Goal: Task Accomplishment & Management: Manage account settings

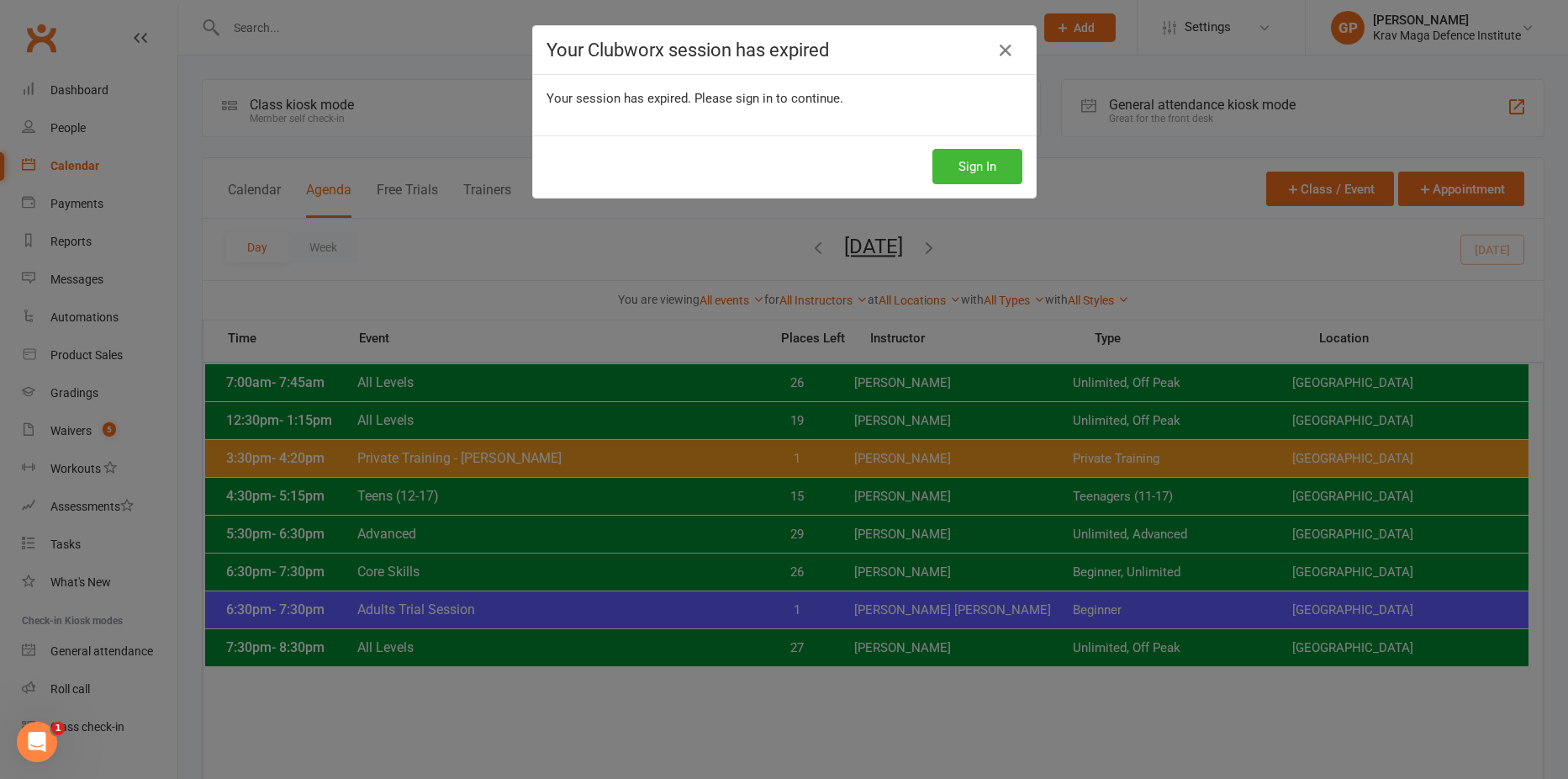
click at [978, 188] on div "Sign In" at bounding box center [785, 166] width 503 height 62
click at [979, 163] on button "Sign In" at bounding box center [977, 167] width 90 height 35
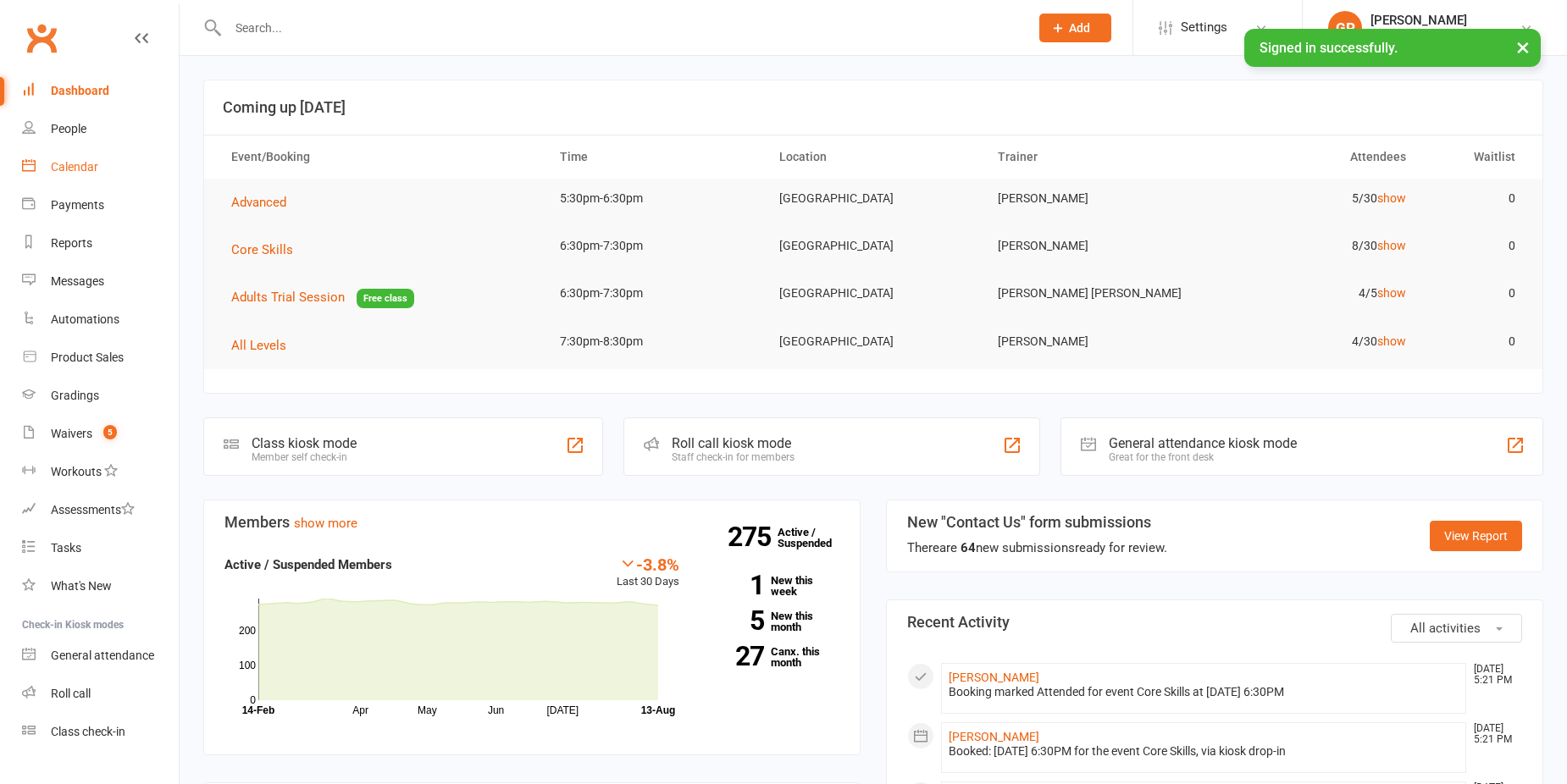
click at [99, 157] on link "Calendar" at bounding box center [100, 167] width 157 height 38
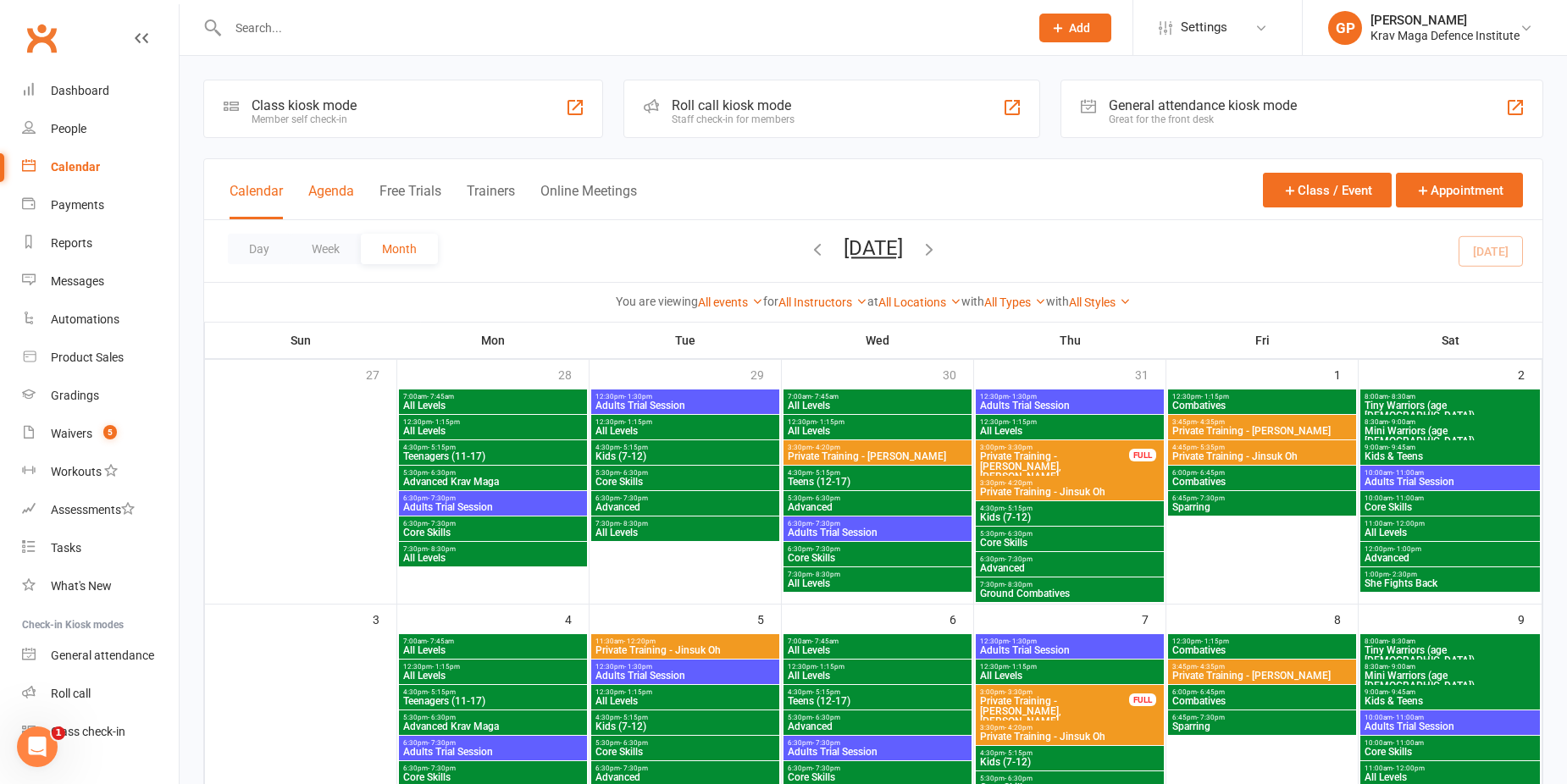
click at [325, 200] on button "Agenda" at bounding box center [331, 200] width 46 height 37
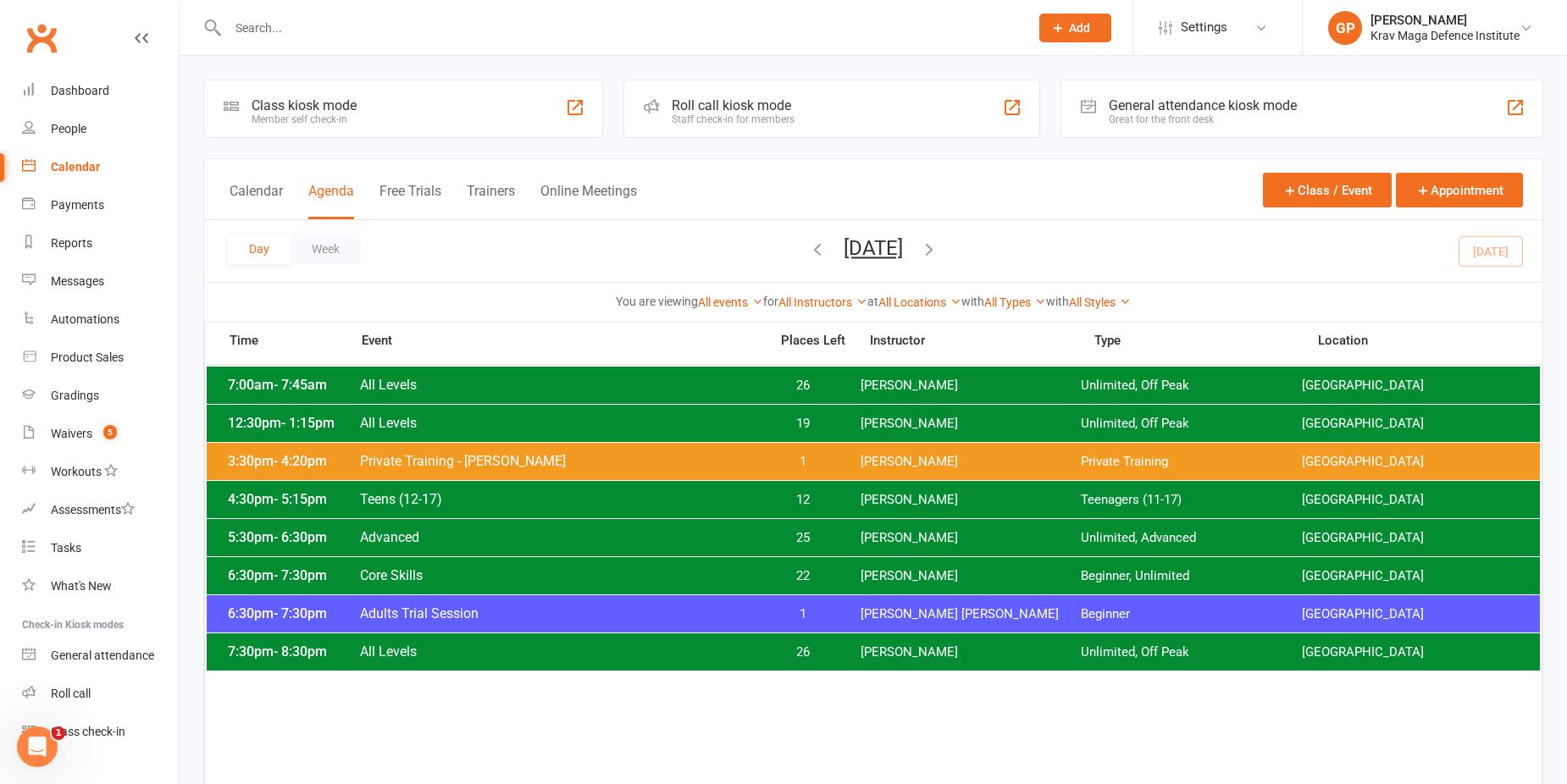
click at [938, 253] on icon "button" at bounding box center [928, 248] width 19 height 19
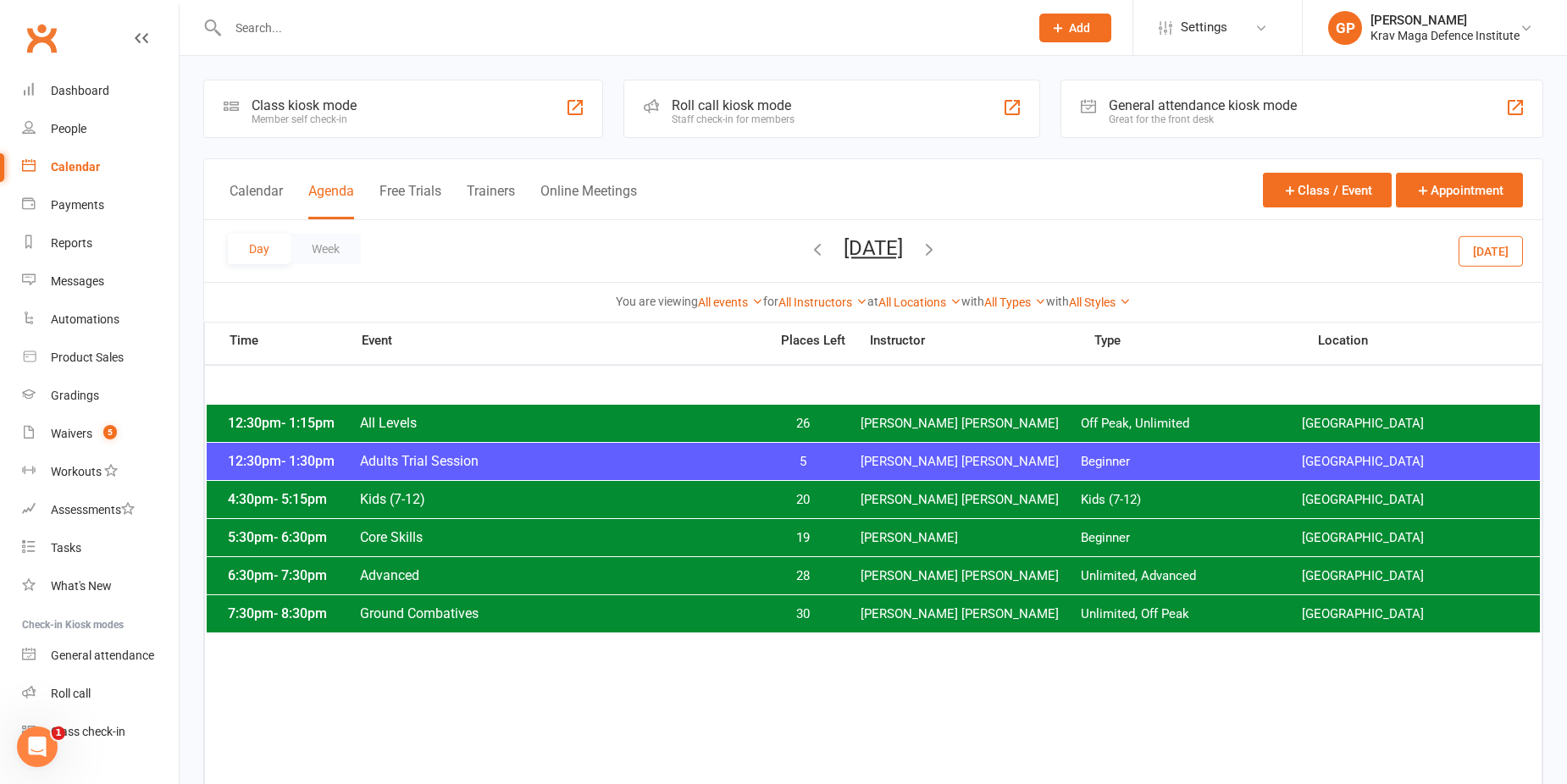
click at [938, 249] on icon "button" at bounding box center [928, 248] width 19 height 19
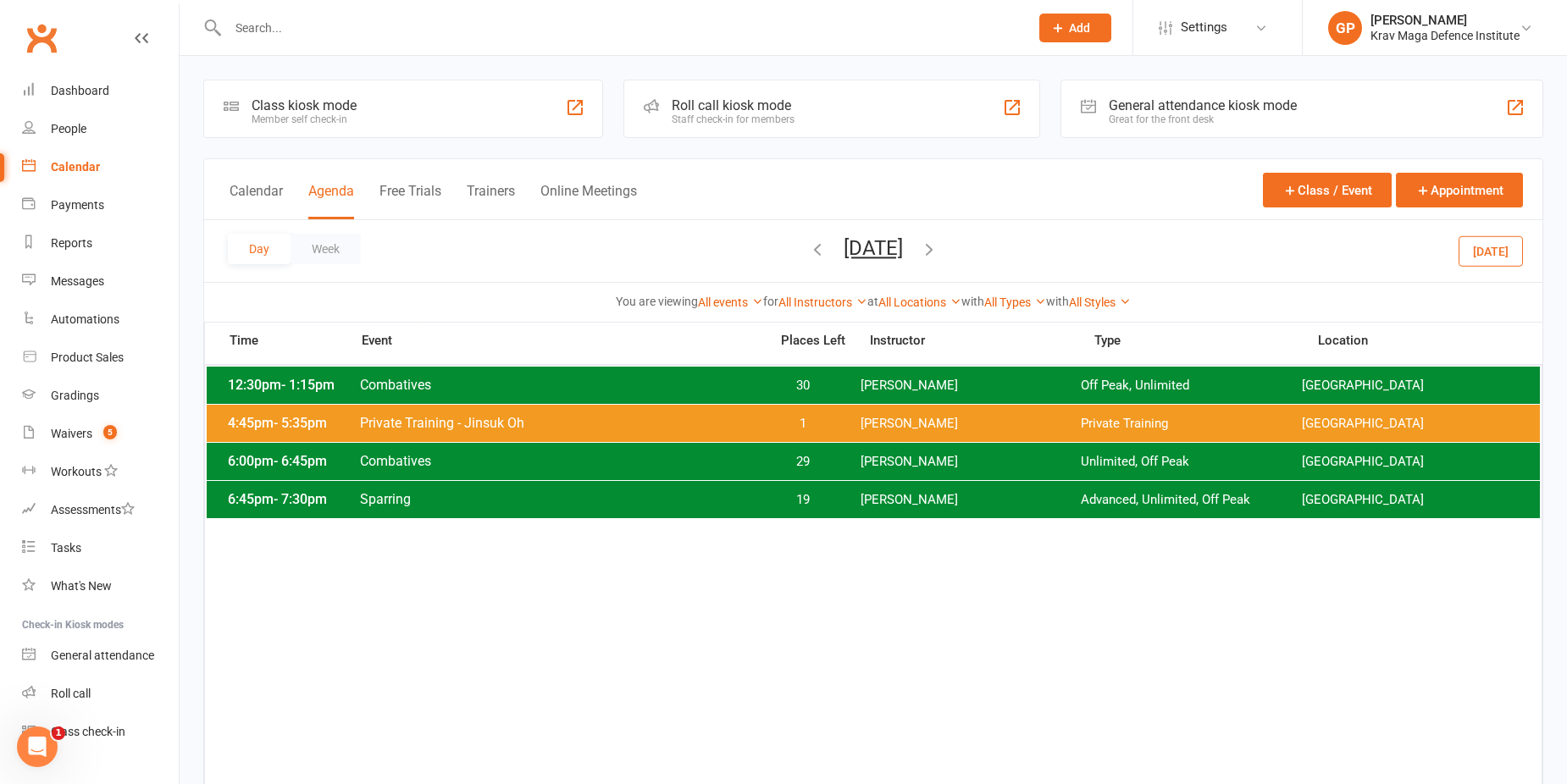
click at [938, 244] on icon "button" at bounding box center [928, 248] width 19 height 19
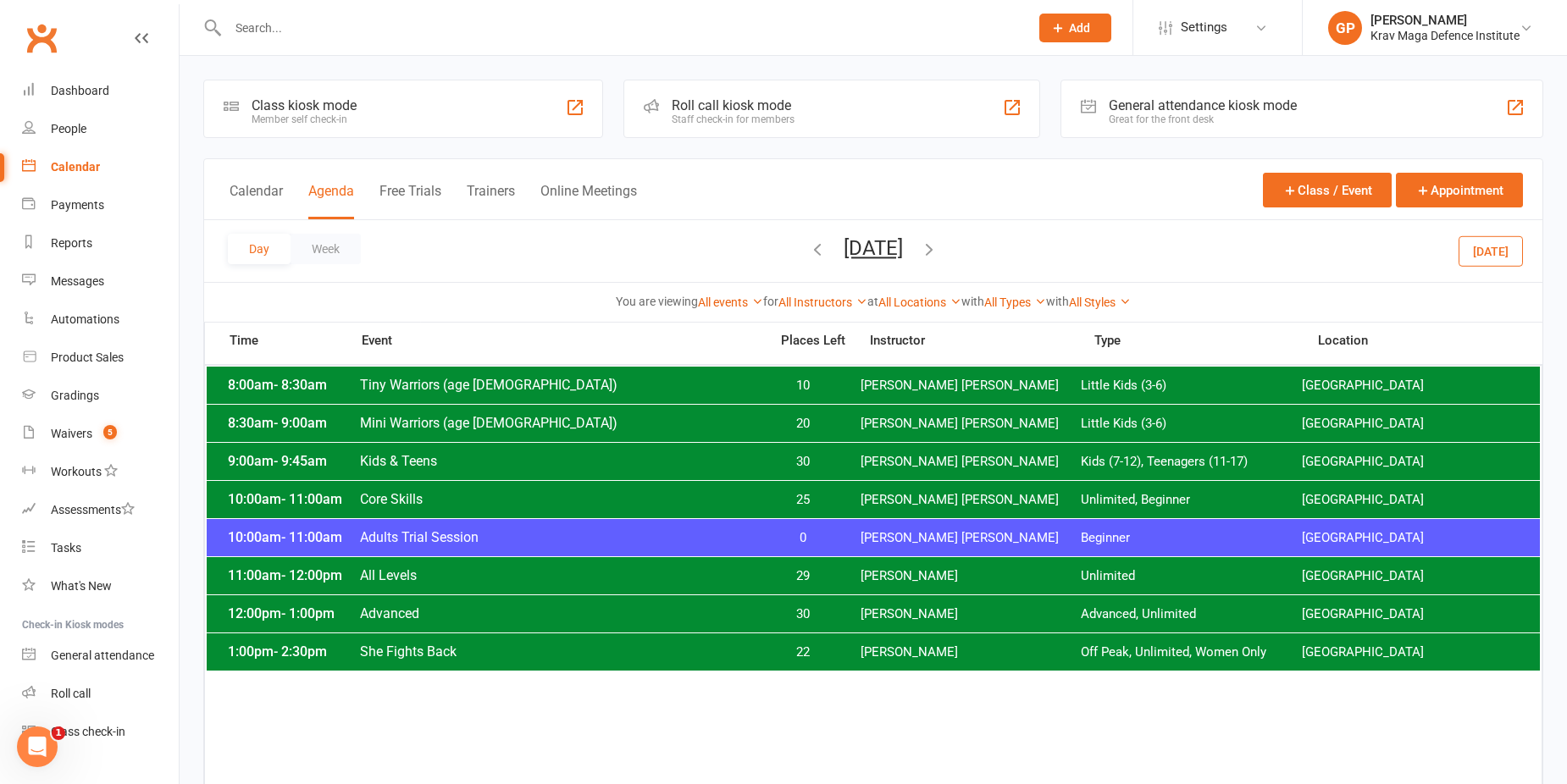
click at [938, 255] on icon "button" at bounding box center [928, 248] width 19 height 19
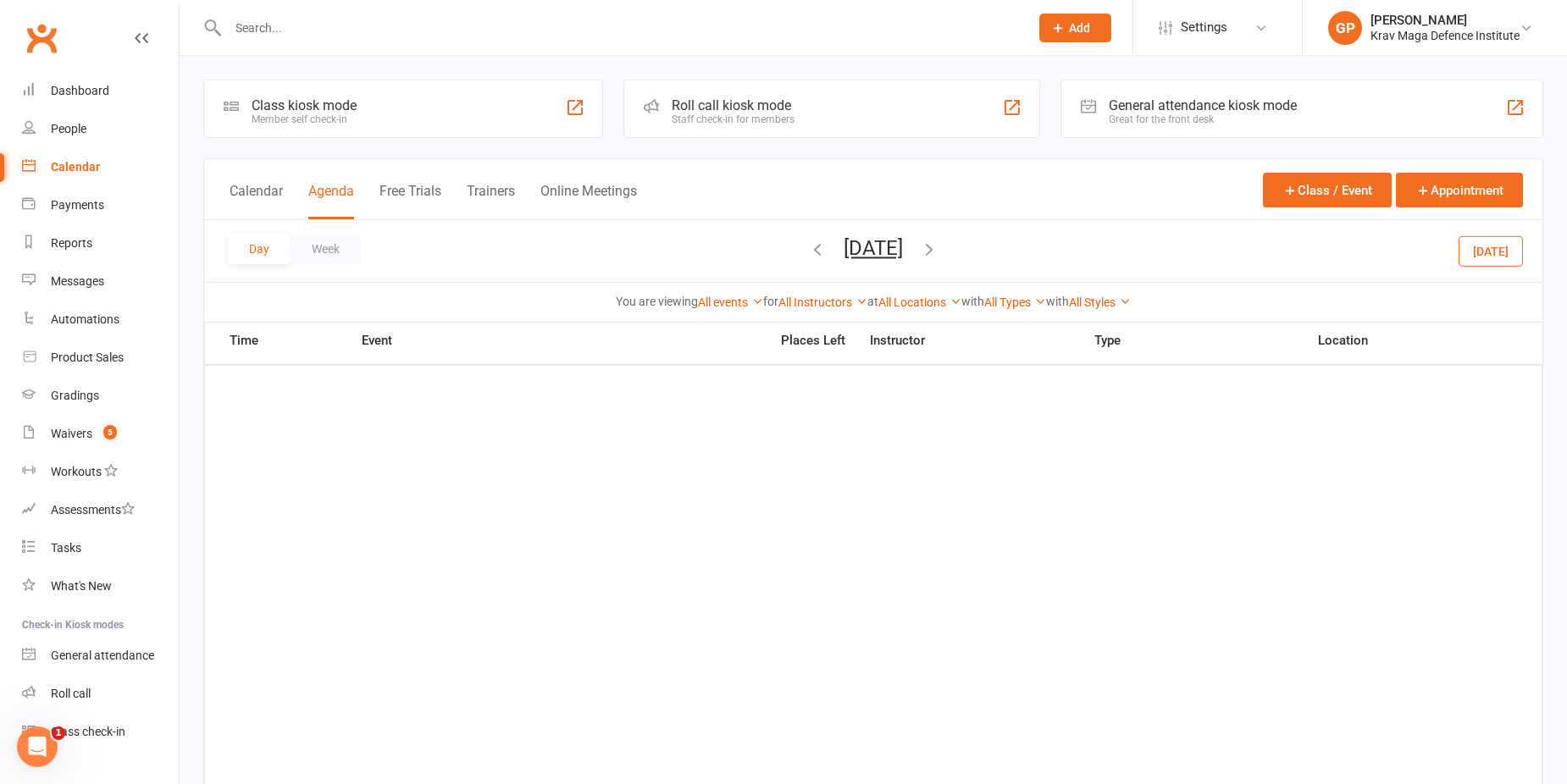
click at [938, 247] on icon "button" at bounding box center [928, 248] width 19 height 19
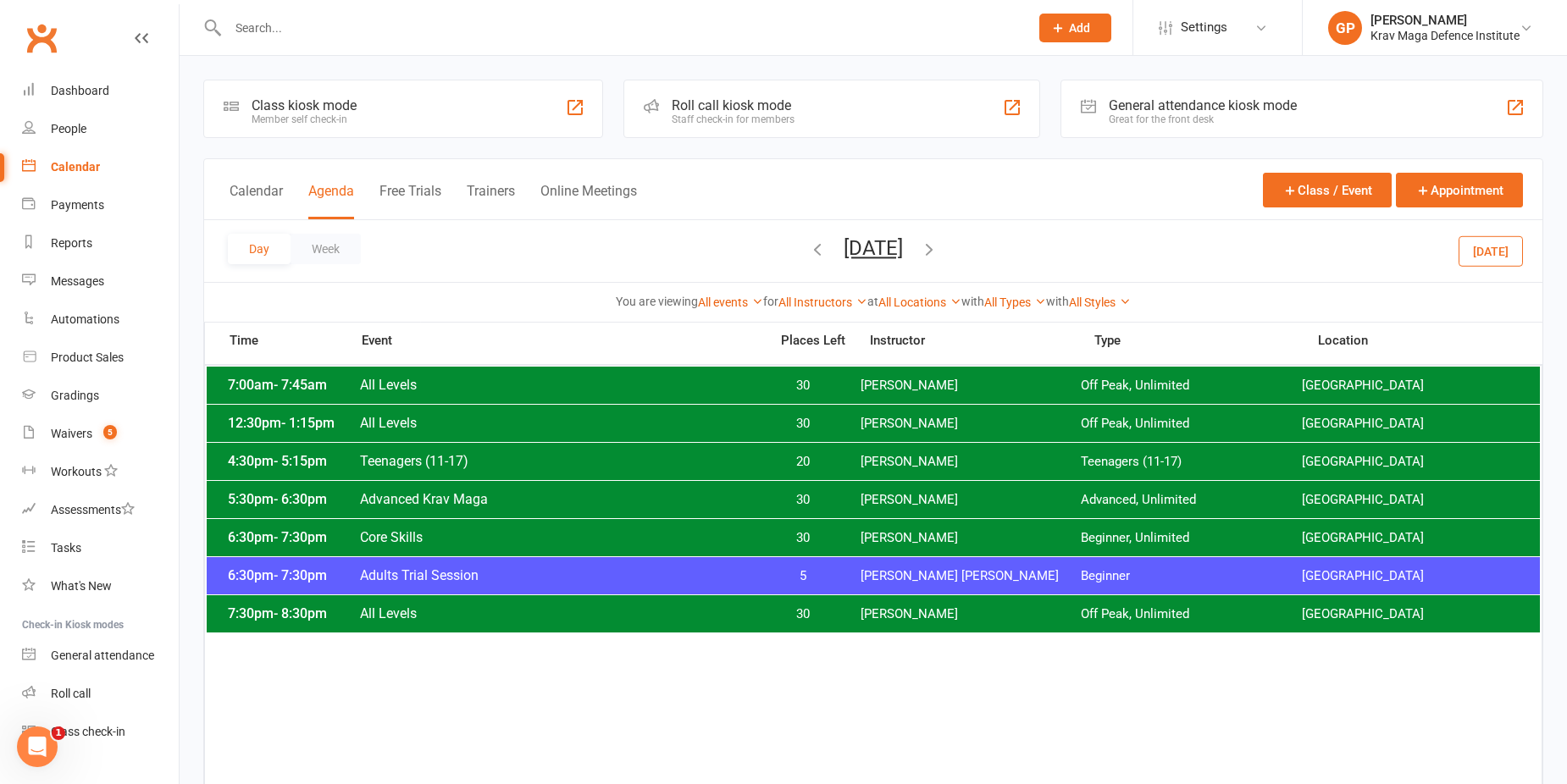
click at [1483, 250] on button "[DATE]" at bounding box center [1490, 250] width 65 height 31
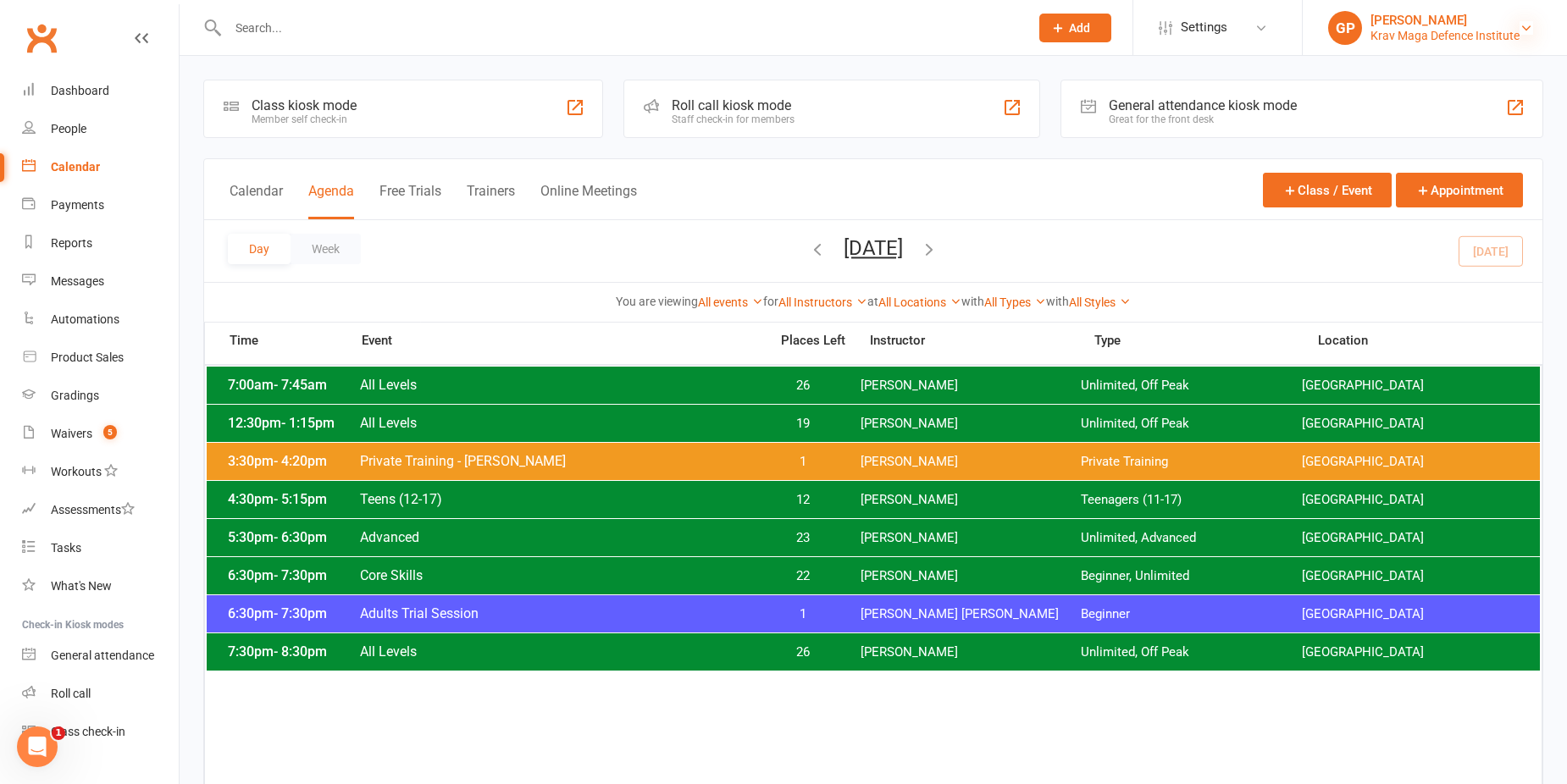
click at [1522, 30] on icon at bounding box center [1526, 28] width 14 height 14
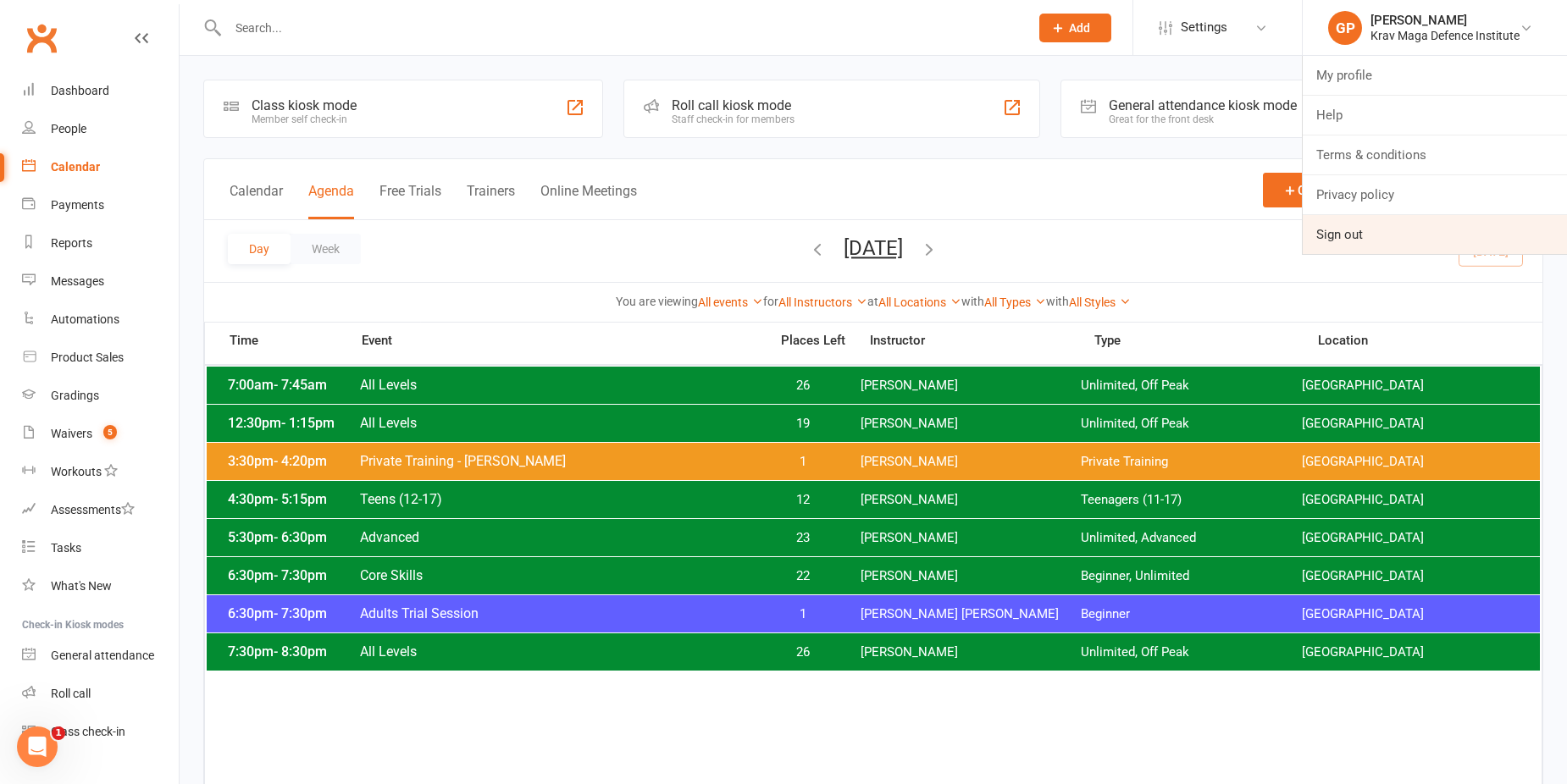
click at [1352, 227] on link "Sign out" at bounding box center [1434, 234] width 264 height 39
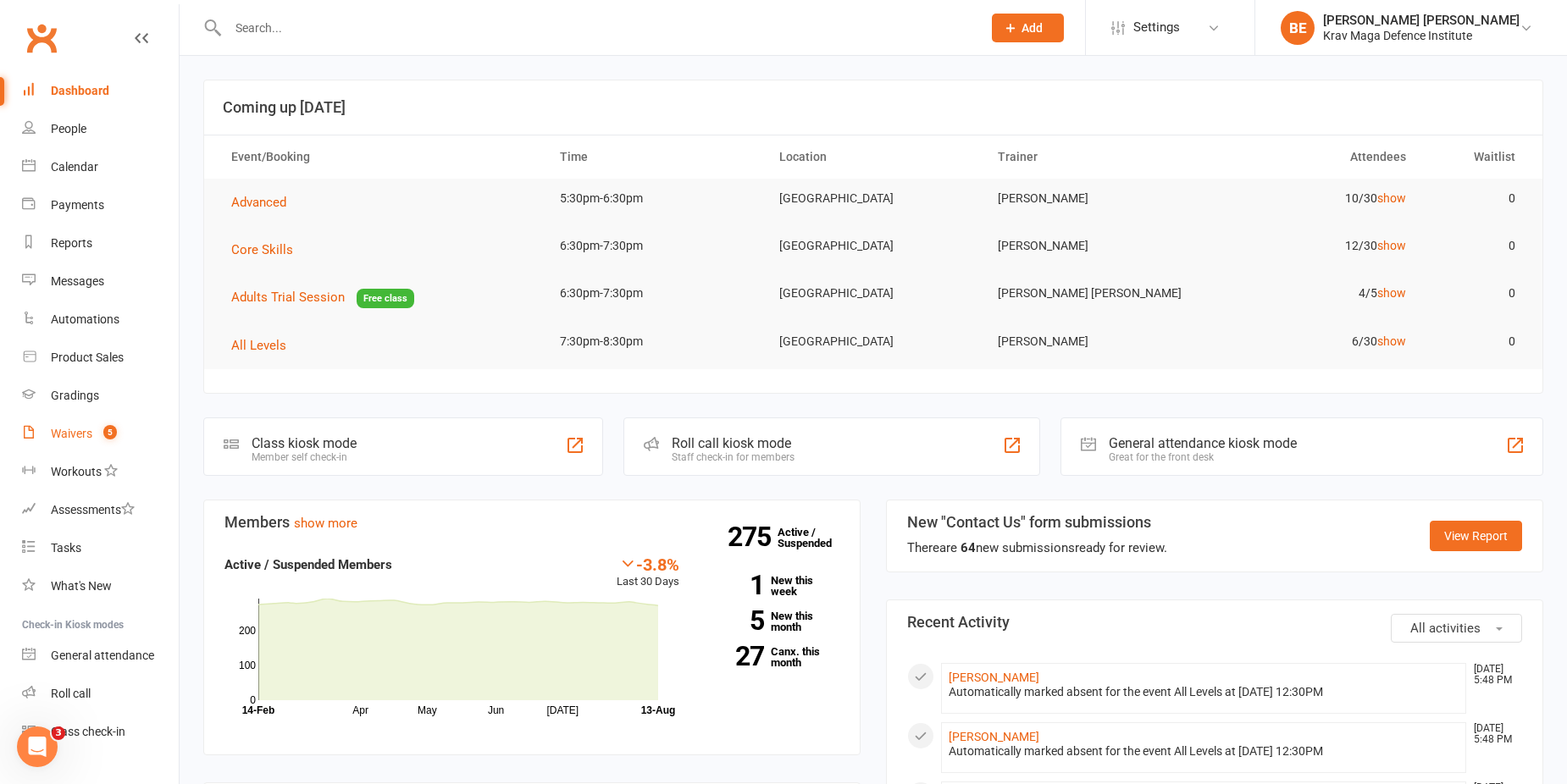
click at [61, 435] on div "Waivers" at bounding box center [71, 434] width 42 height 14
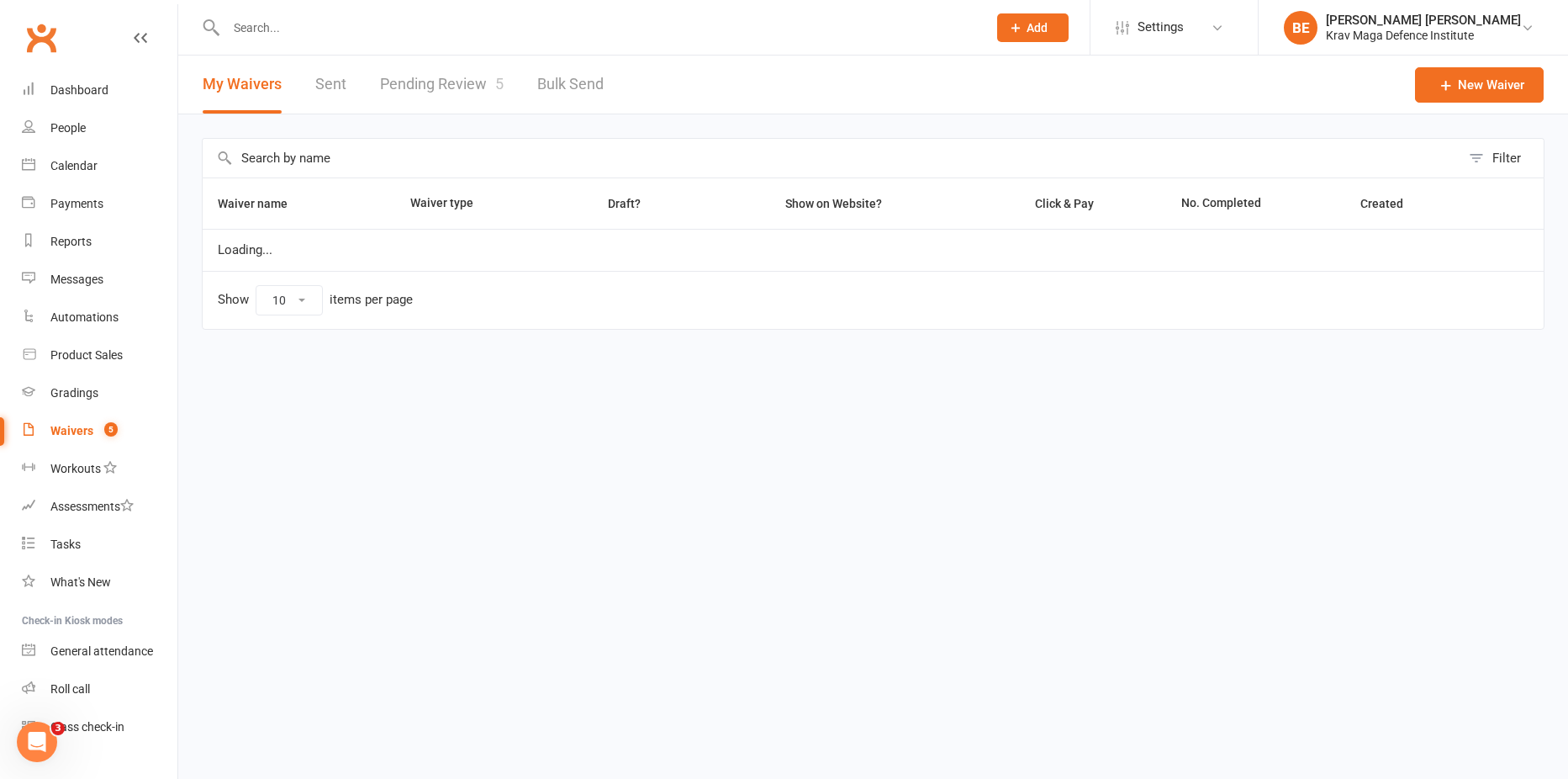
select select "25"
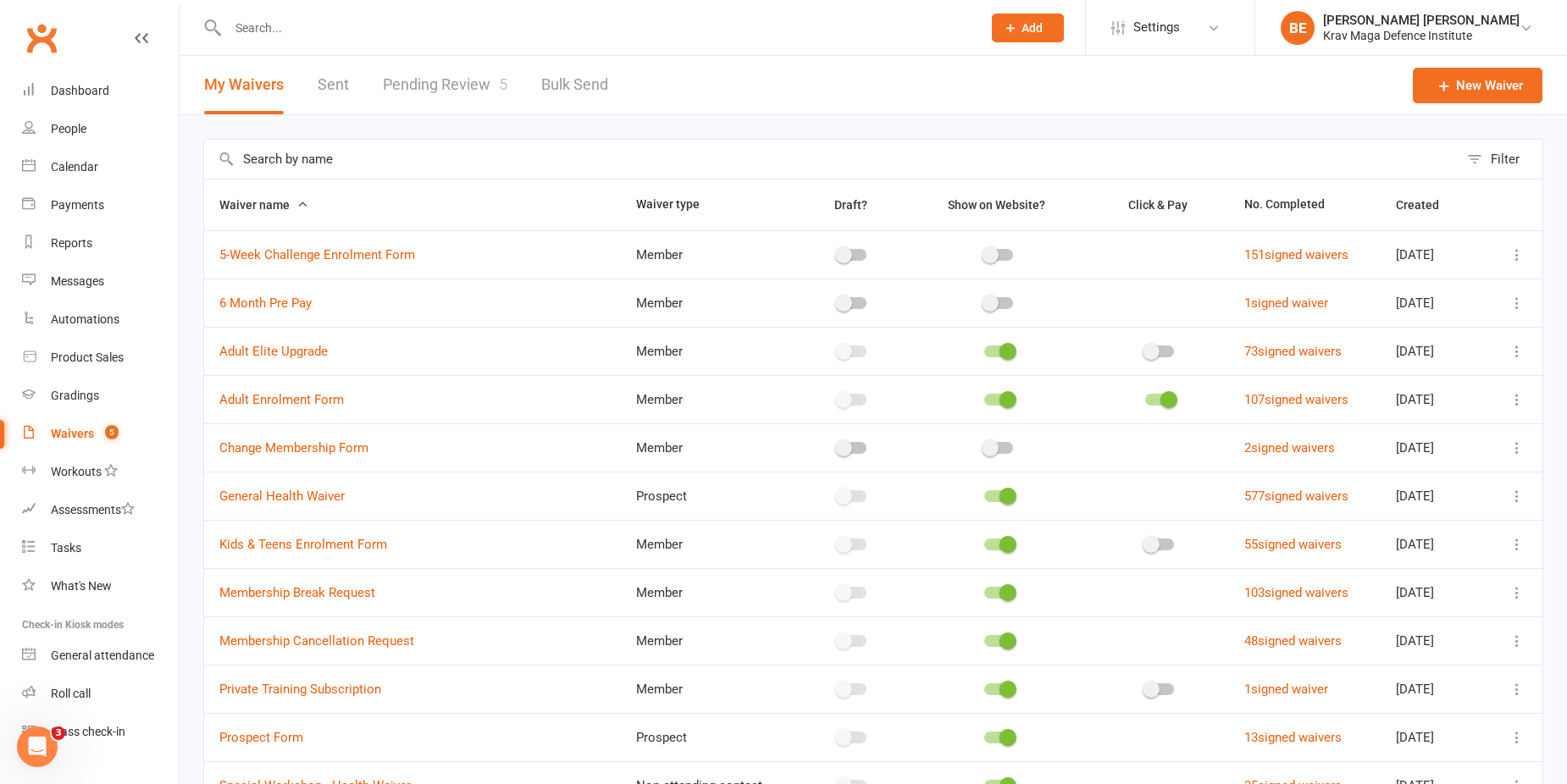
click at [430, 79] on link "Pending Review 5" at bounding box center [444, 84] width 124 height 59
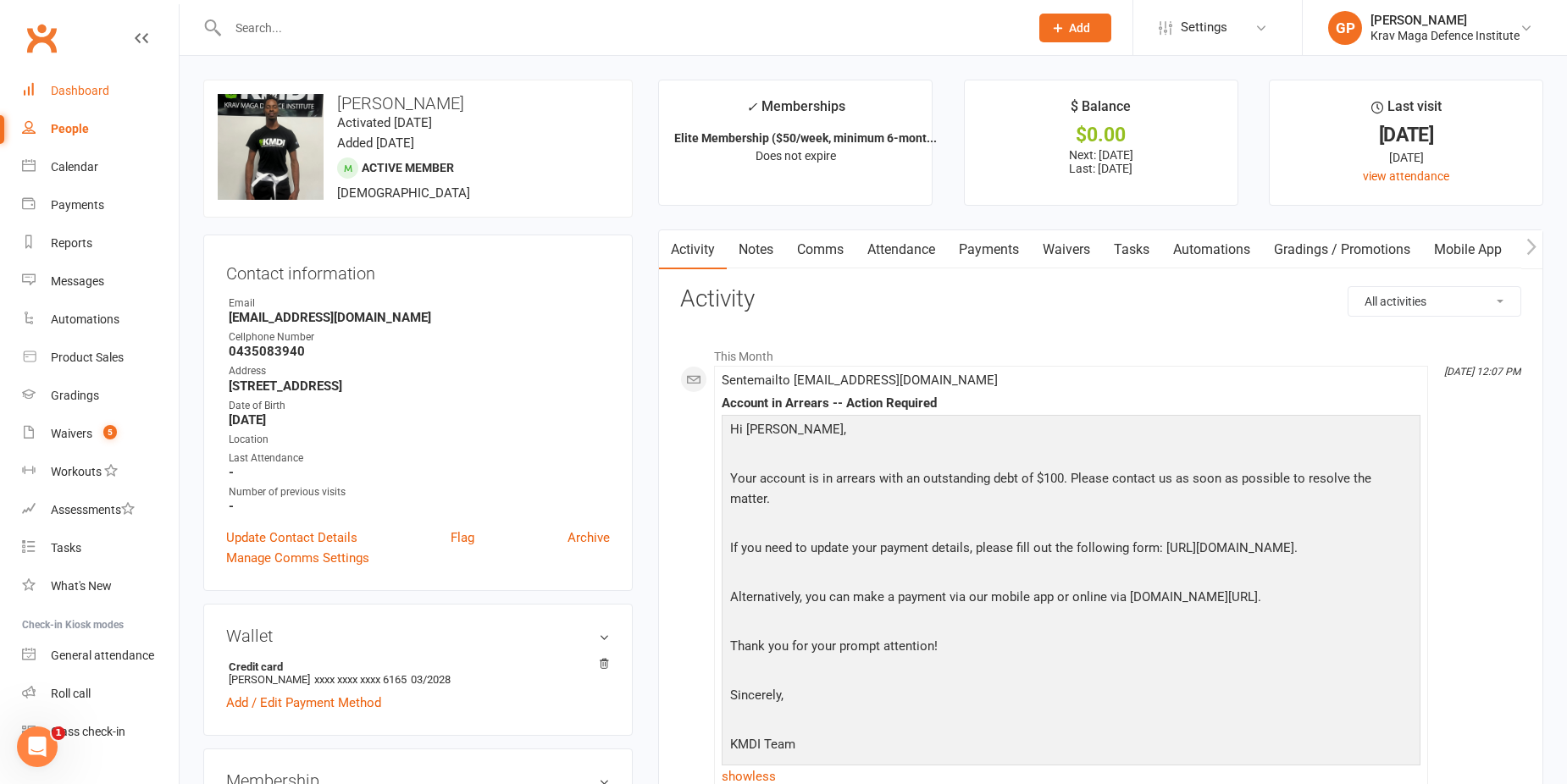
click at [72, 93] on div "Dashboard" at bounding box center [79, 90] width 59 height 14
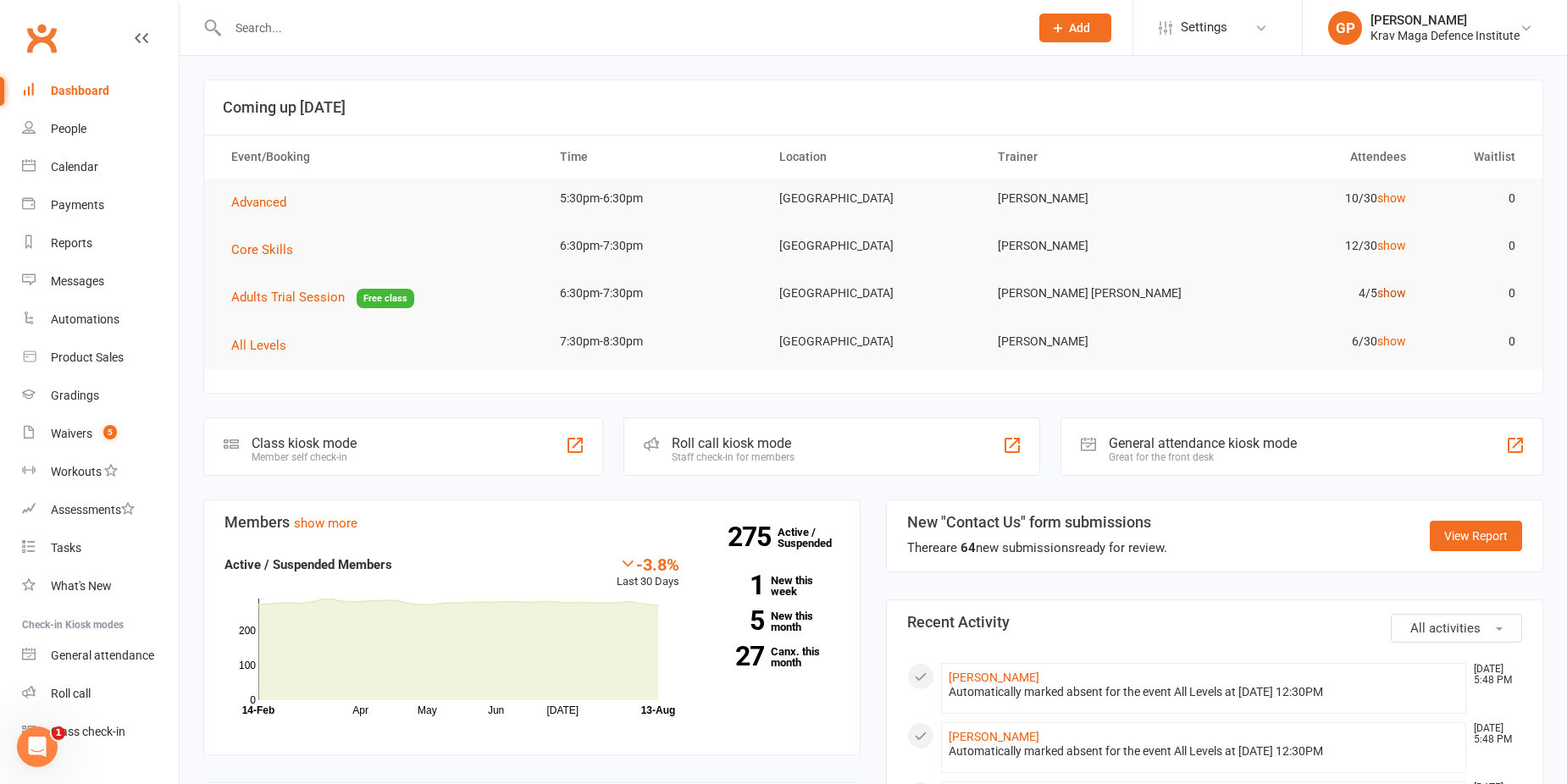
click at [1394, 290] on link "show" at bounding box center [1391, 293] width 29 height 14
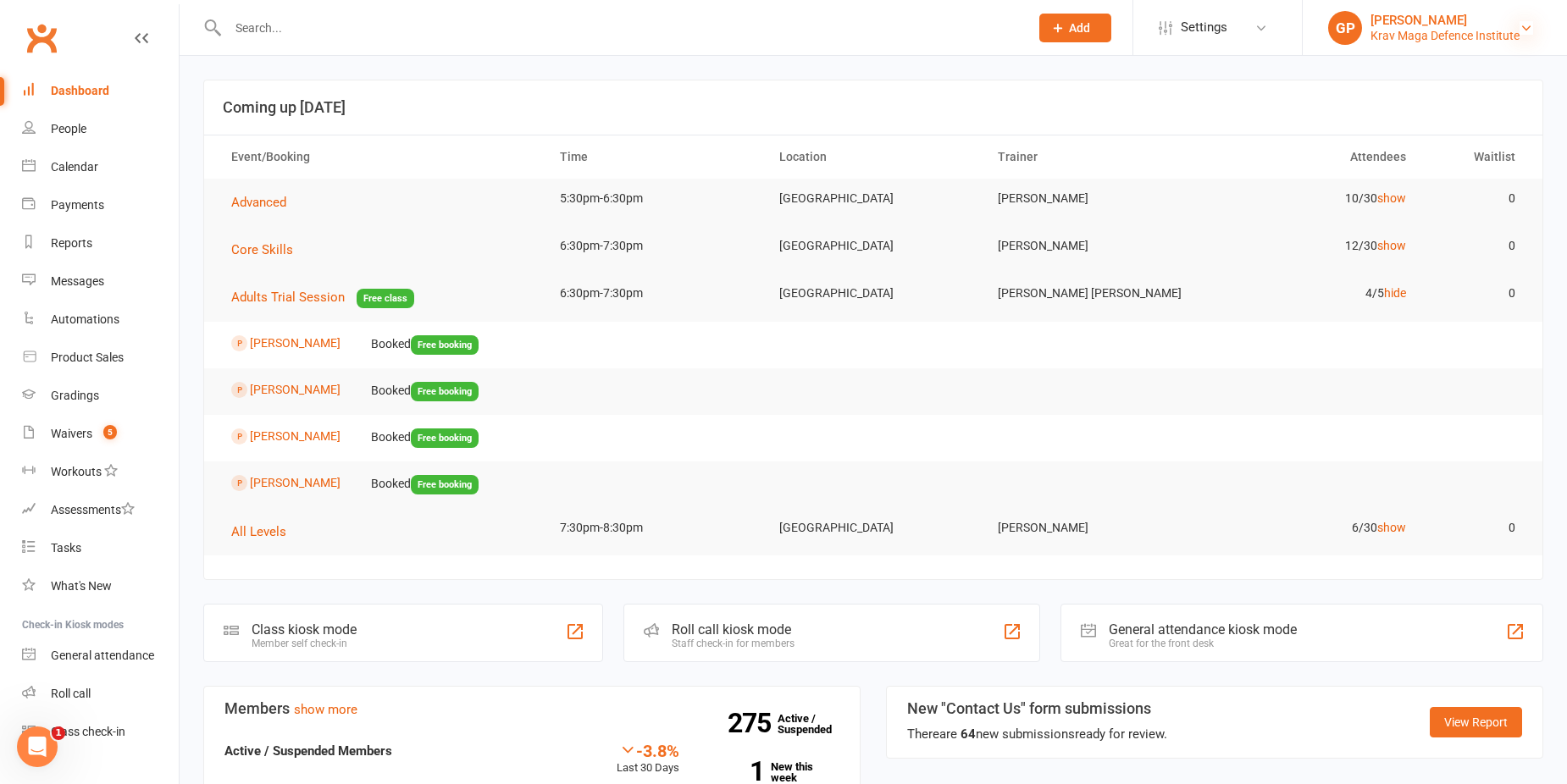
click at [1526, 21] on icon at bounding box center [1526, 28] width 14 height 14
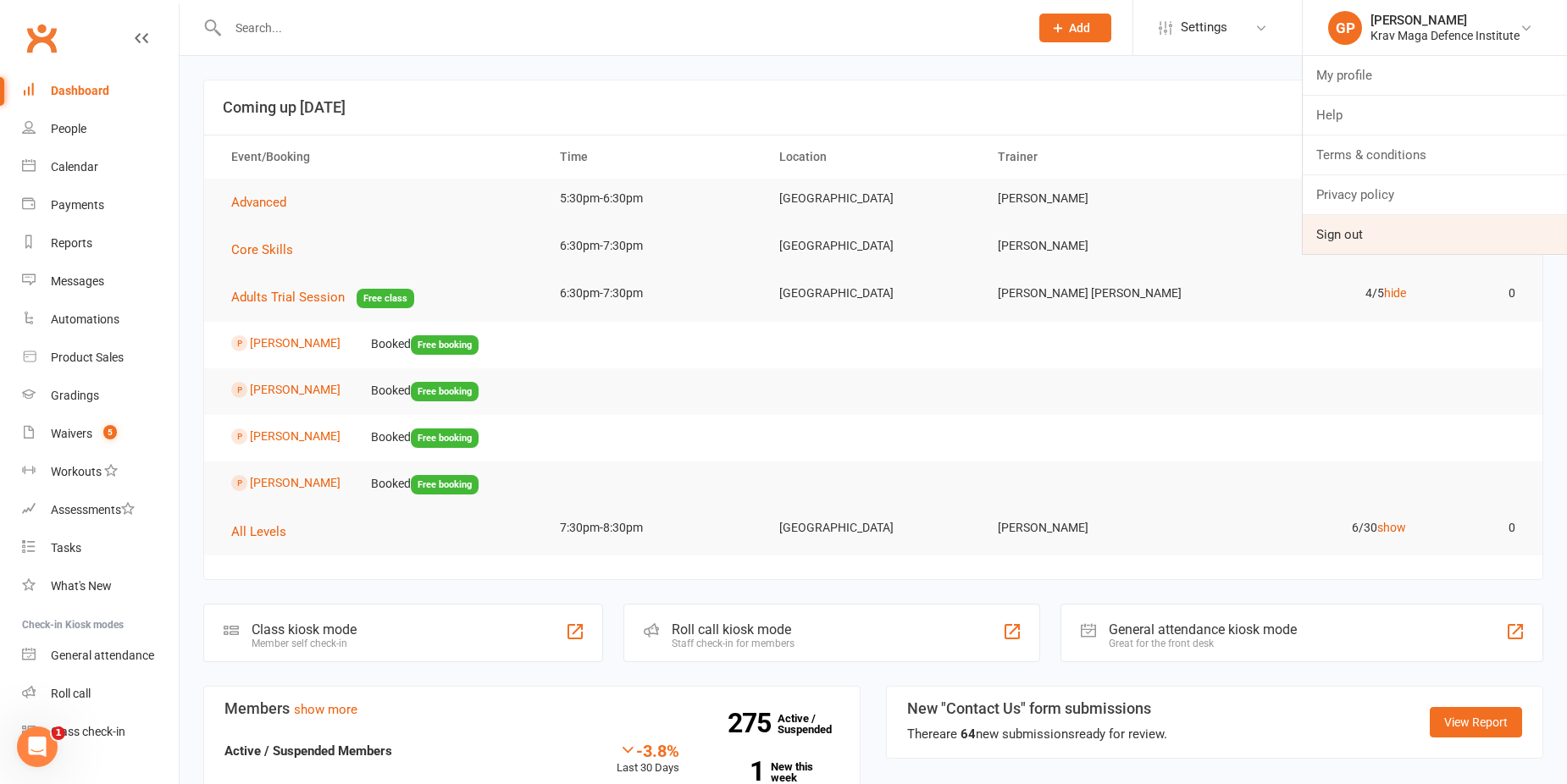
click at [1379, 232] on link "Sign out" at bounding box center [1434, 234] width 264 height 39
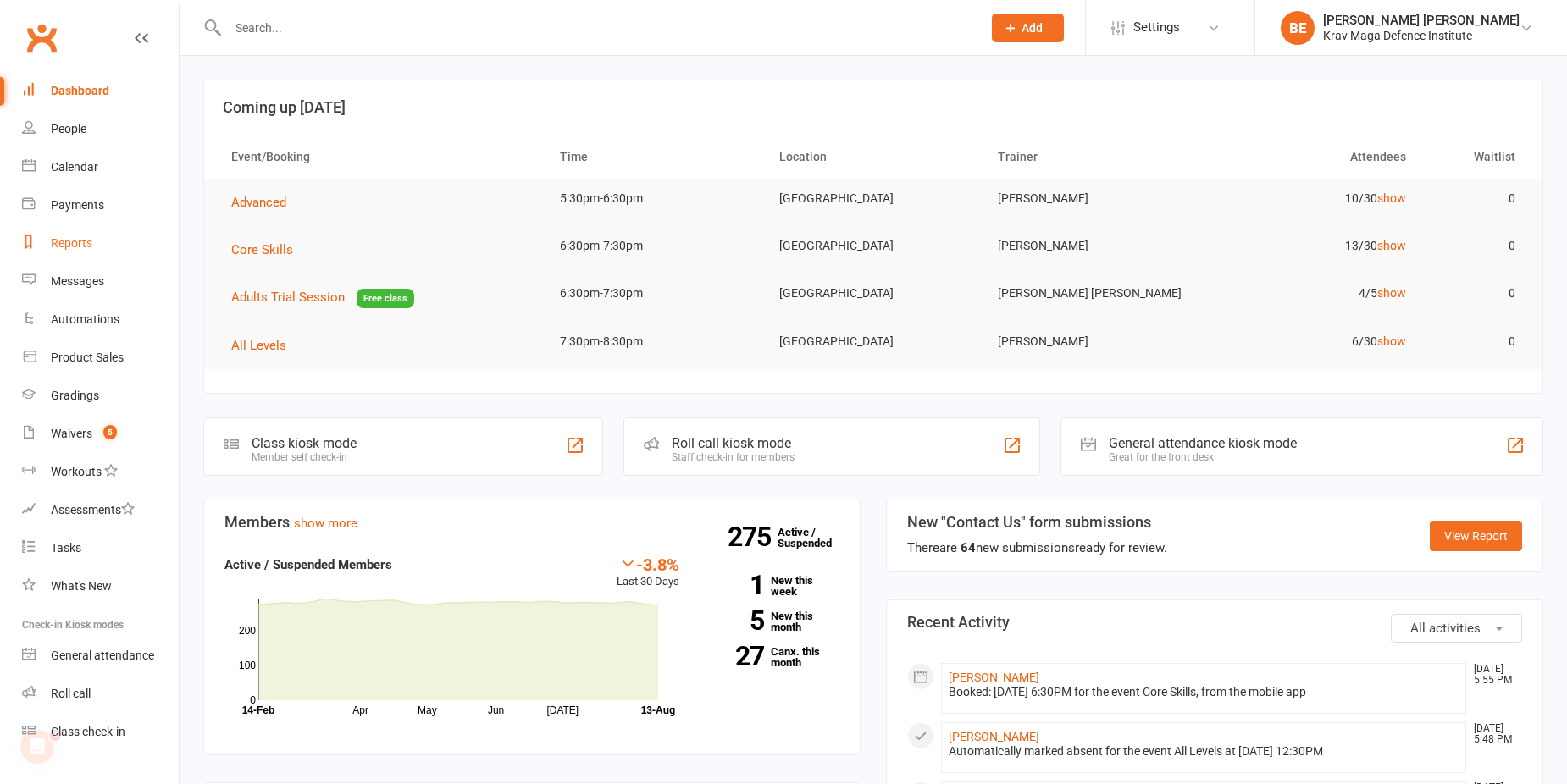
click at [74, 241] on div "Reports" at bounding box center [71, 243] width 42 height 14
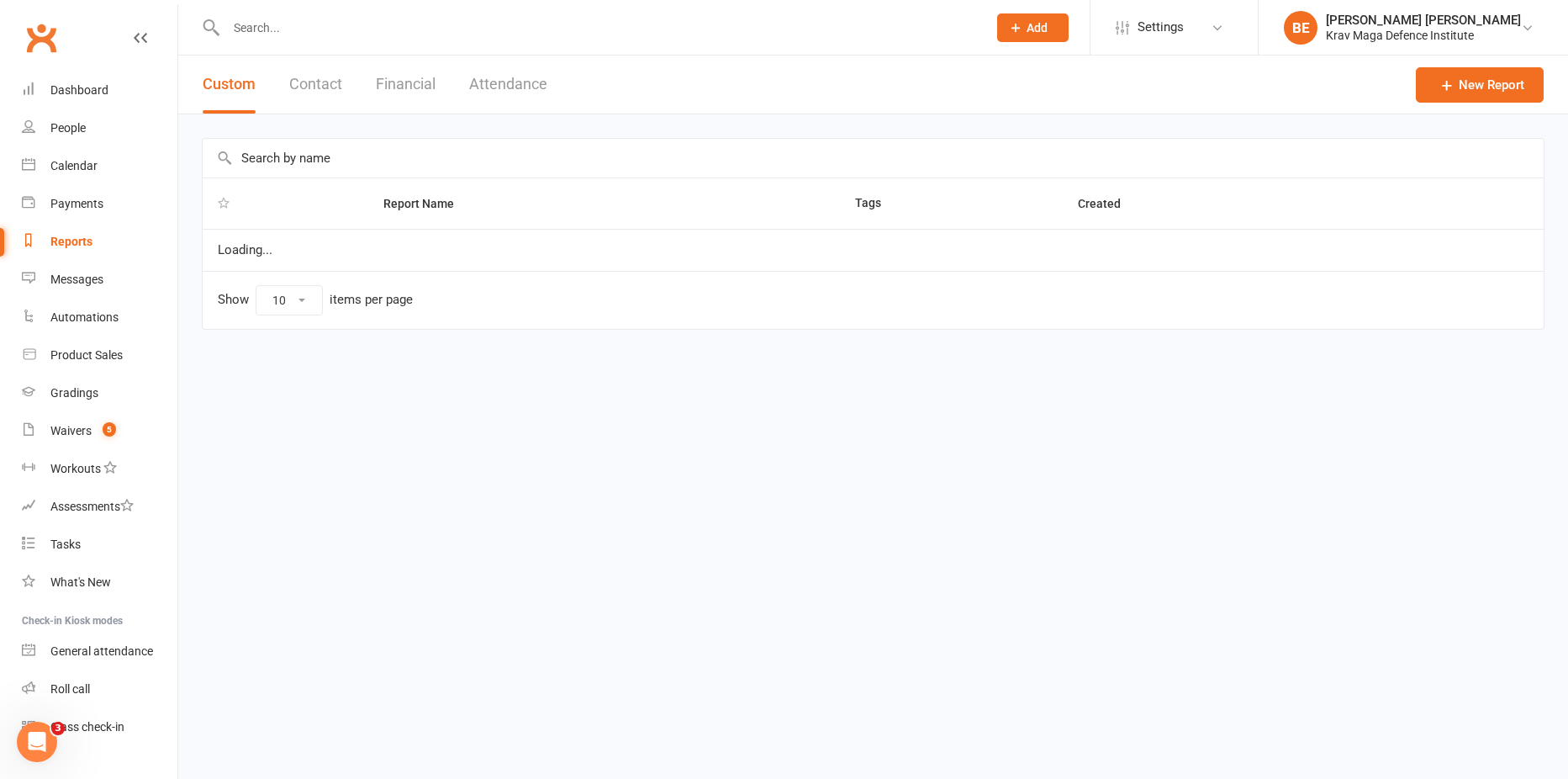
select select "50"
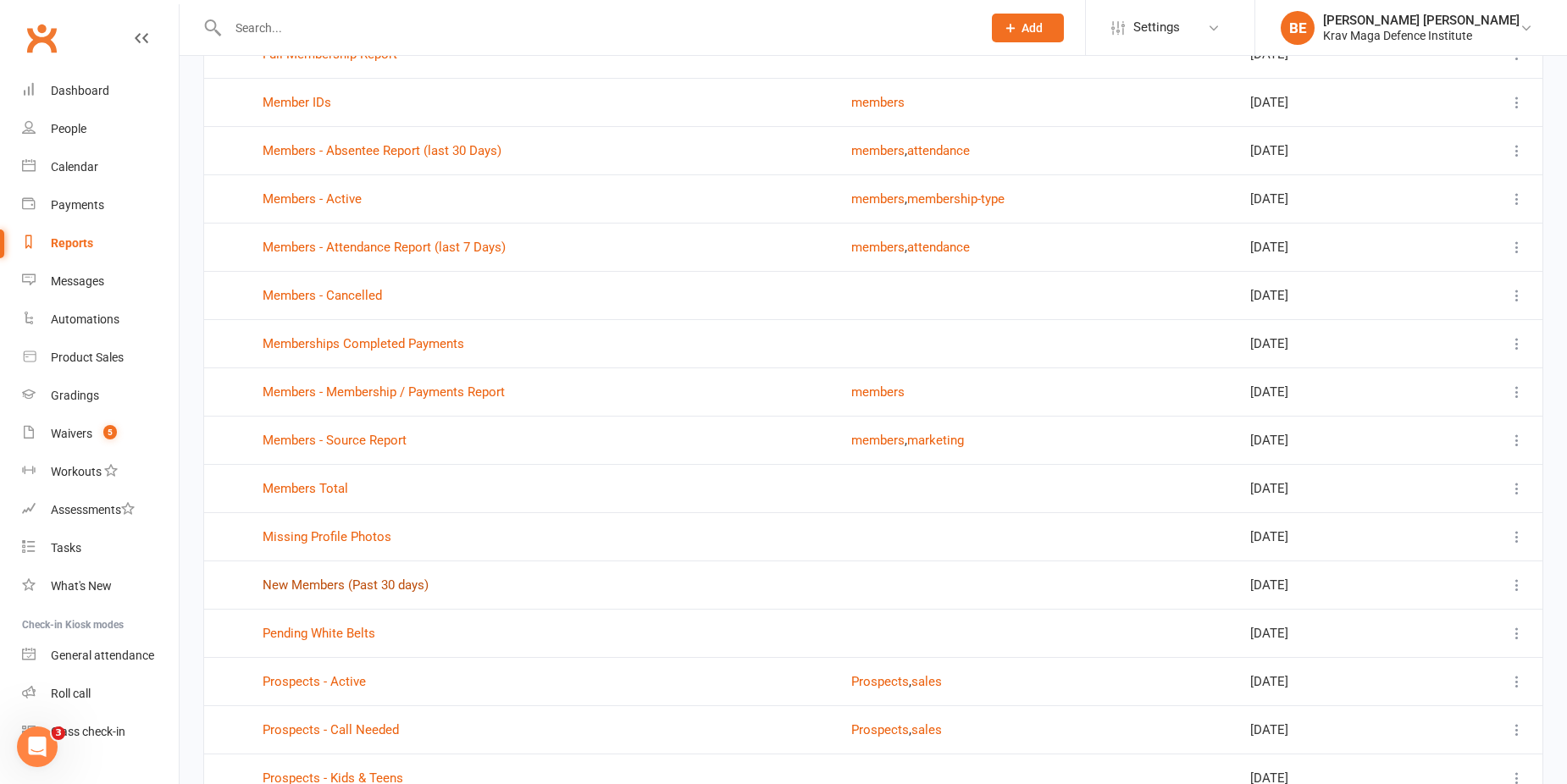
scroll to position [819, 0]
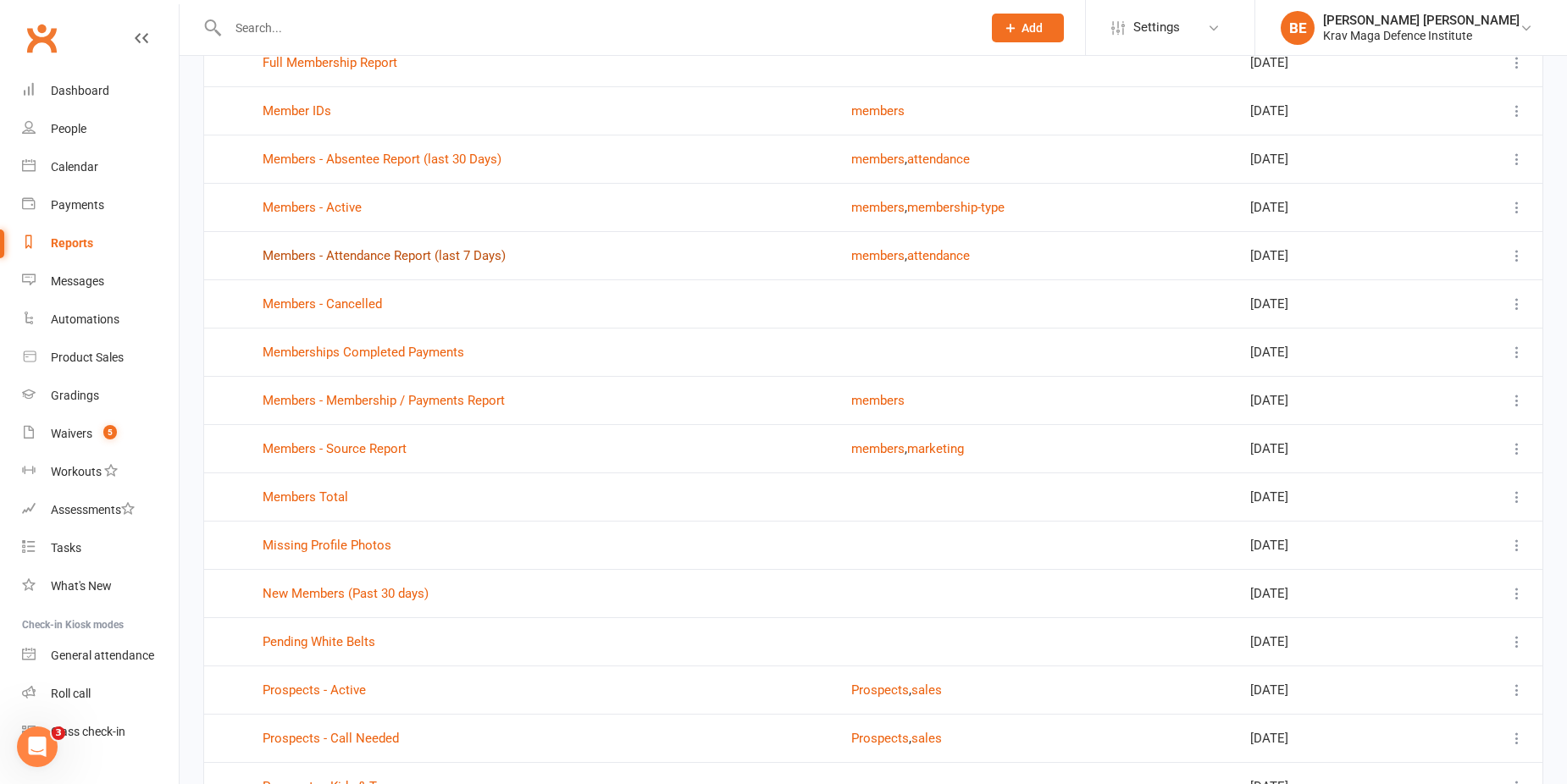
click at [411, 254] on link "Members - Attendance Report (last 7 Days)" at bounding box center [383, 255] width 243 height 15
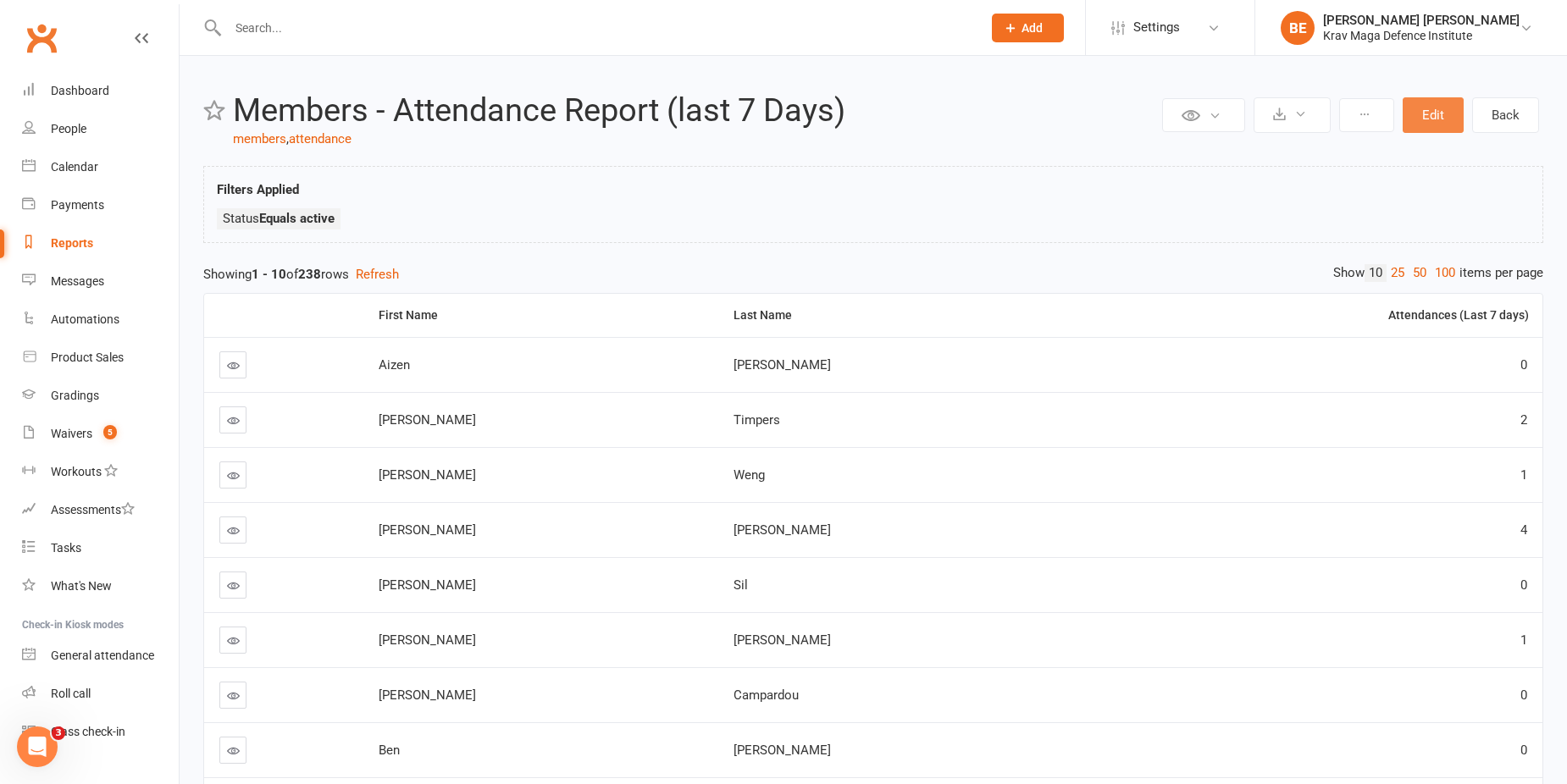
click at [1442, 114] on button "Edit" at bounding box center [1432, 115] width 61 height 36
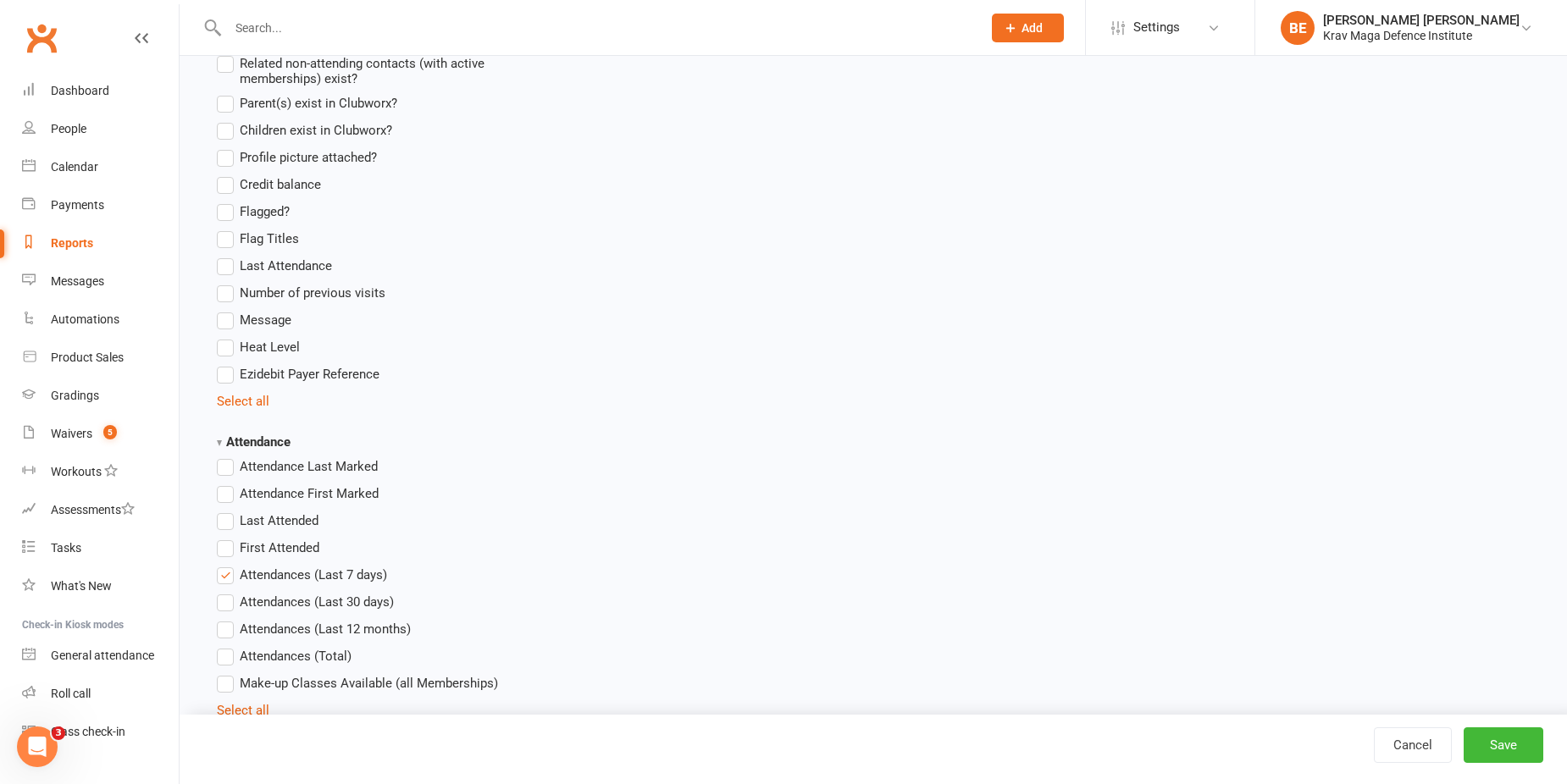
scroll to position [1608, 0]
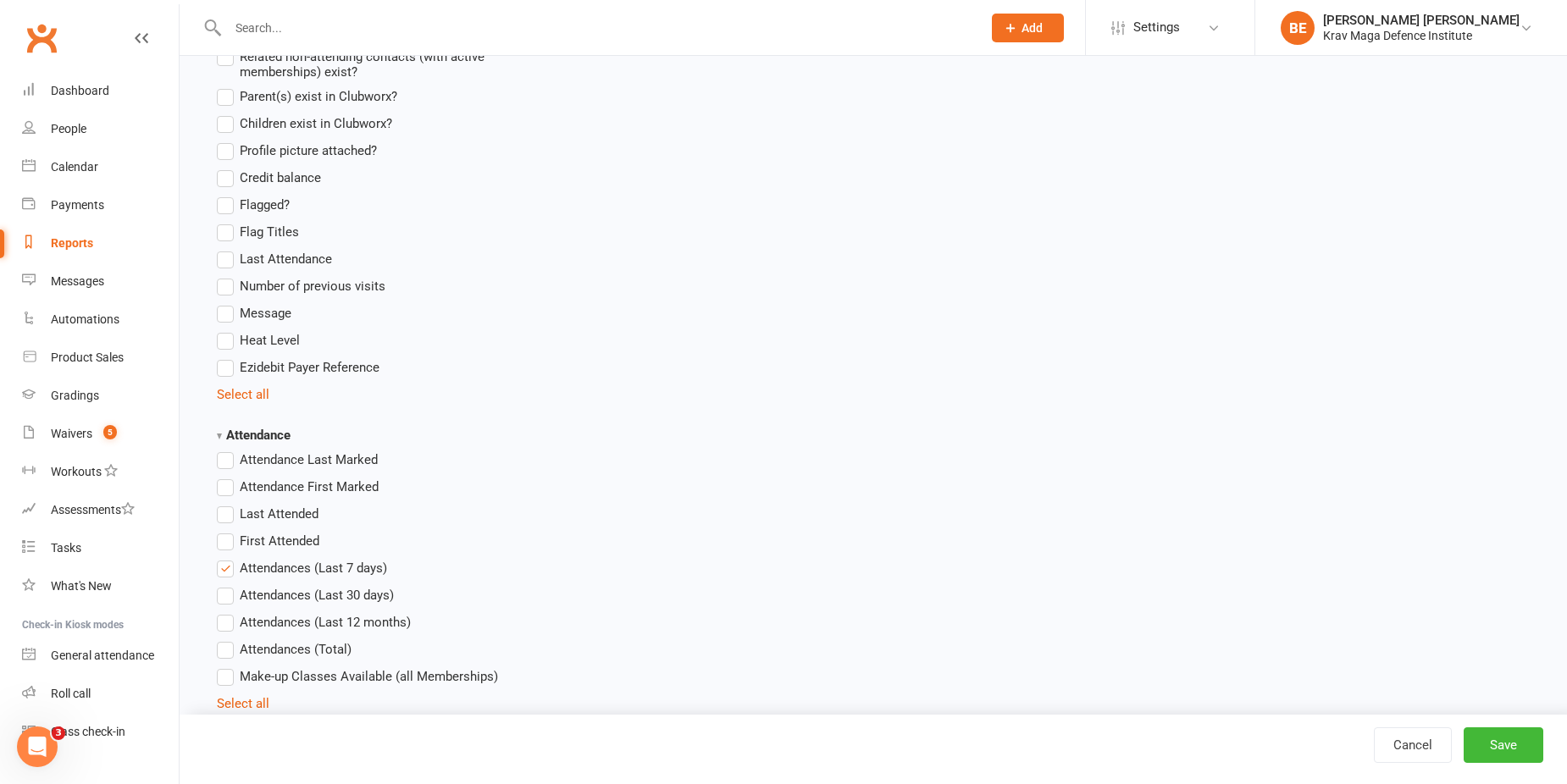
click at [232, 573] on label "Attendances (Last 7 days)" at bounding box center [301, 568] width 170 height 20
click at [227, 558] on input "Attendances (Last 7 days)" at bounding box center [221, 558] width 11 height 0
click at [221, 592] on label "Attendances (Last 30 days)" at bounding box center [305, 594] width 177 height 20
click at [221, 585] on input "Attendances (Last 30 days)" at bounding box center [221, 585] width 11 height 0
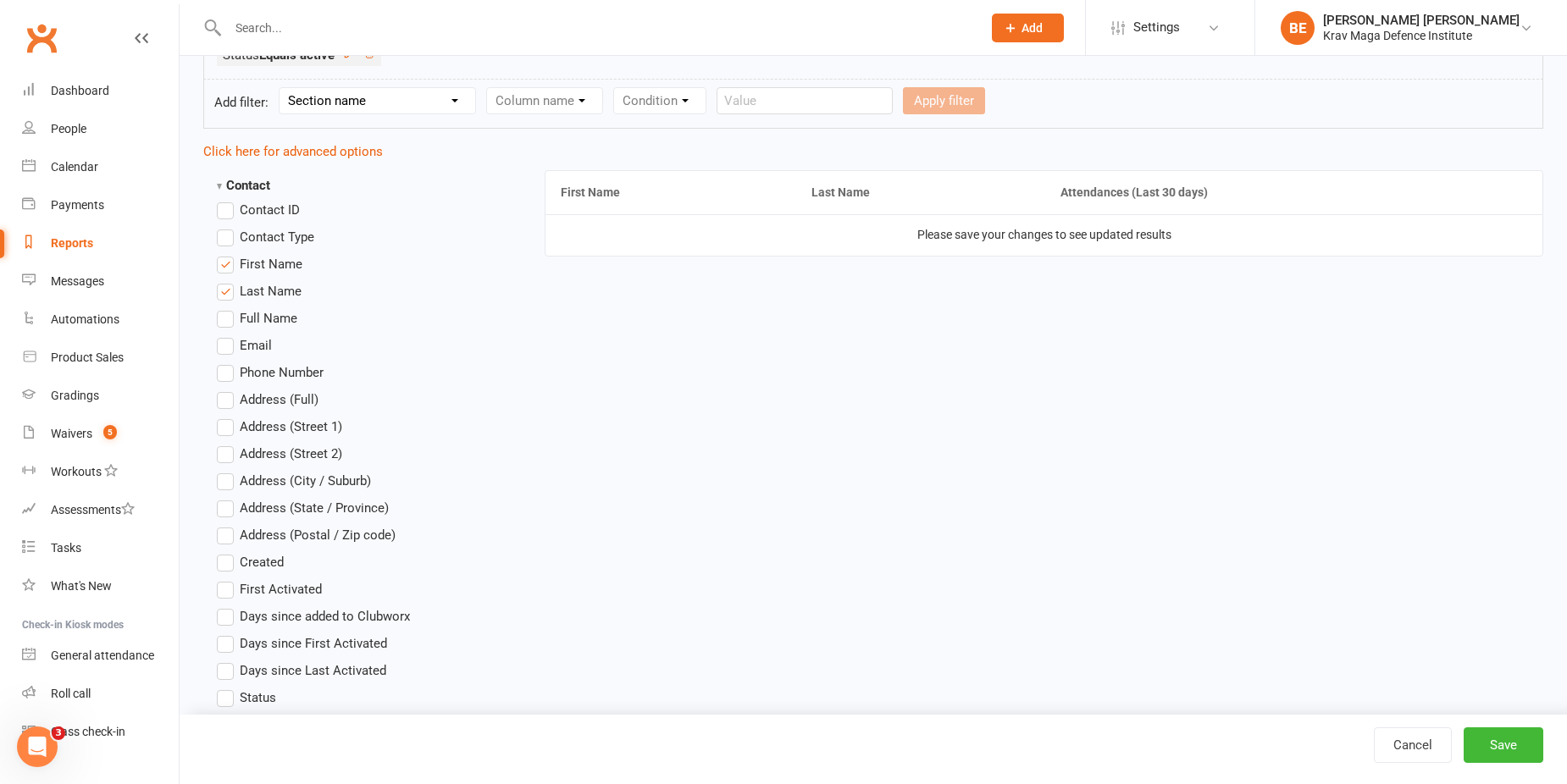
scroll to position [0, 0]
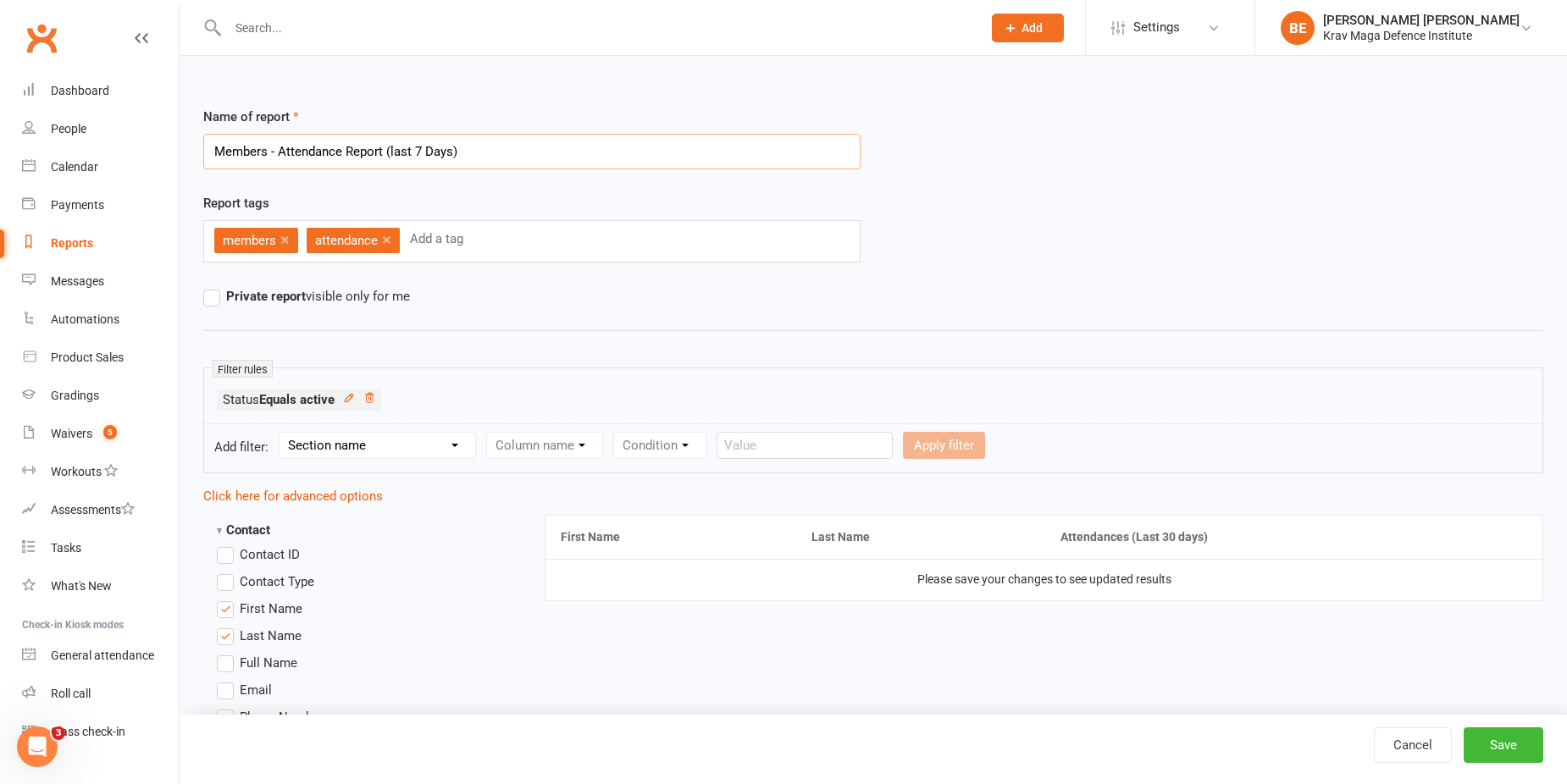
drag, startPoint x: 391, startPoint y: 152, endPoint x: 411, endPoint y: 153, distance: 20.0
click at [411, 153] on input "Members - Attendance Report (last 7 Days)" at bounding box center [532, 152] width 657 height 36
click at [417, 147] on input "Members - Attendance Report (last 7 Days)" at bounding box center [532, 152] width 657 height 36
click at [393, 151] on input "Members - Attendance Report (last month)" at bounding box center [532, 152] width 657 height 36
type input "Members - Attendance Report (Last Month)"
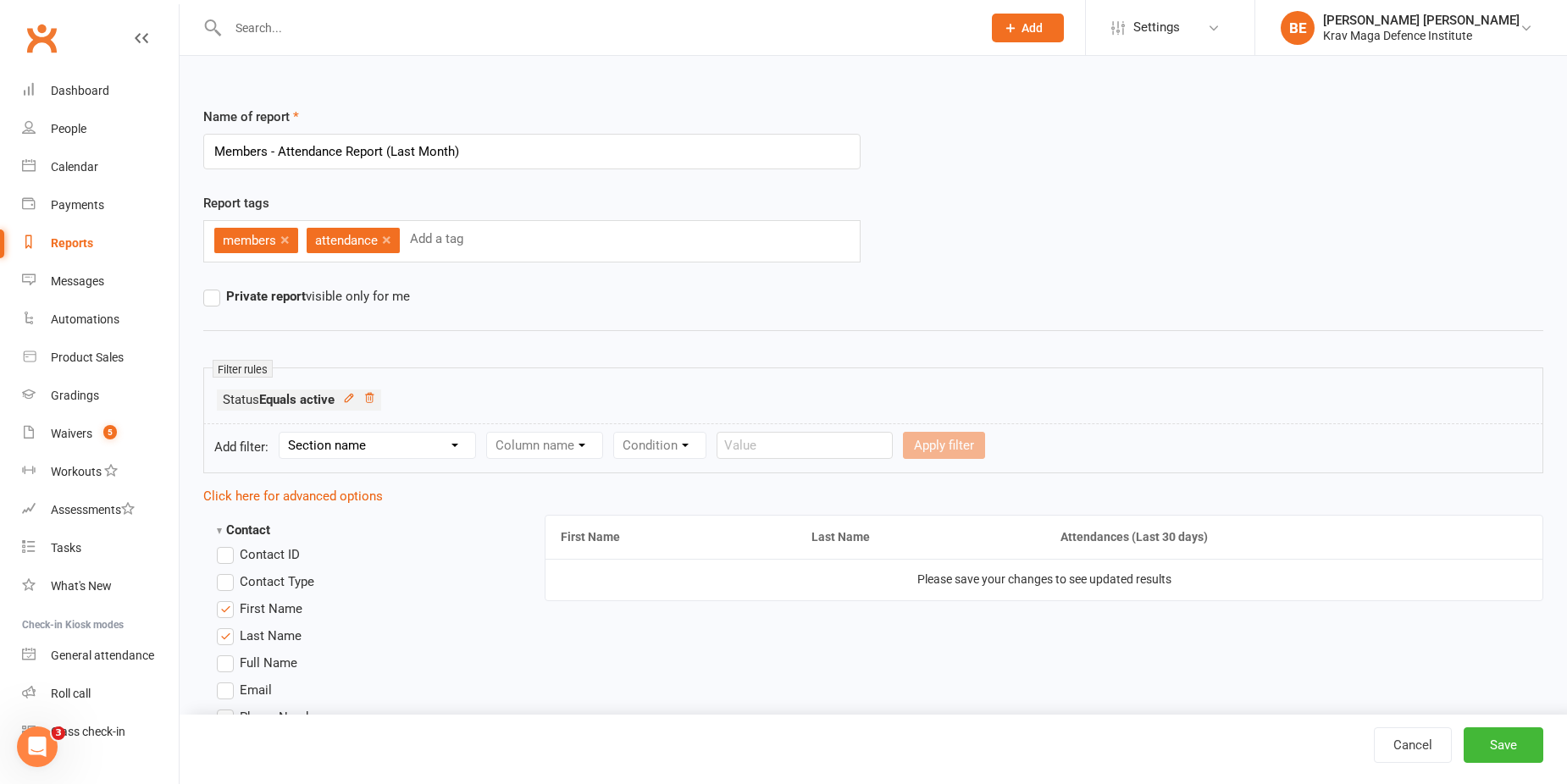
click at [227, 661] on label "Full Name" at bounding box center [256, 662] width 80 height 20
click at [227, 652] on input "Full Name" at bounding box center [221, 652] width 11 height 0
click at [219, 612] on label "First Name" at bounding box center [259, 608] width 85 height 20
click at [219, 598] on input "First Name" at bounding box center [221, 598] width 11 height 0
click at [226, 641] on label "Last Name" at bounding box center [258, 635] width 84 height 20
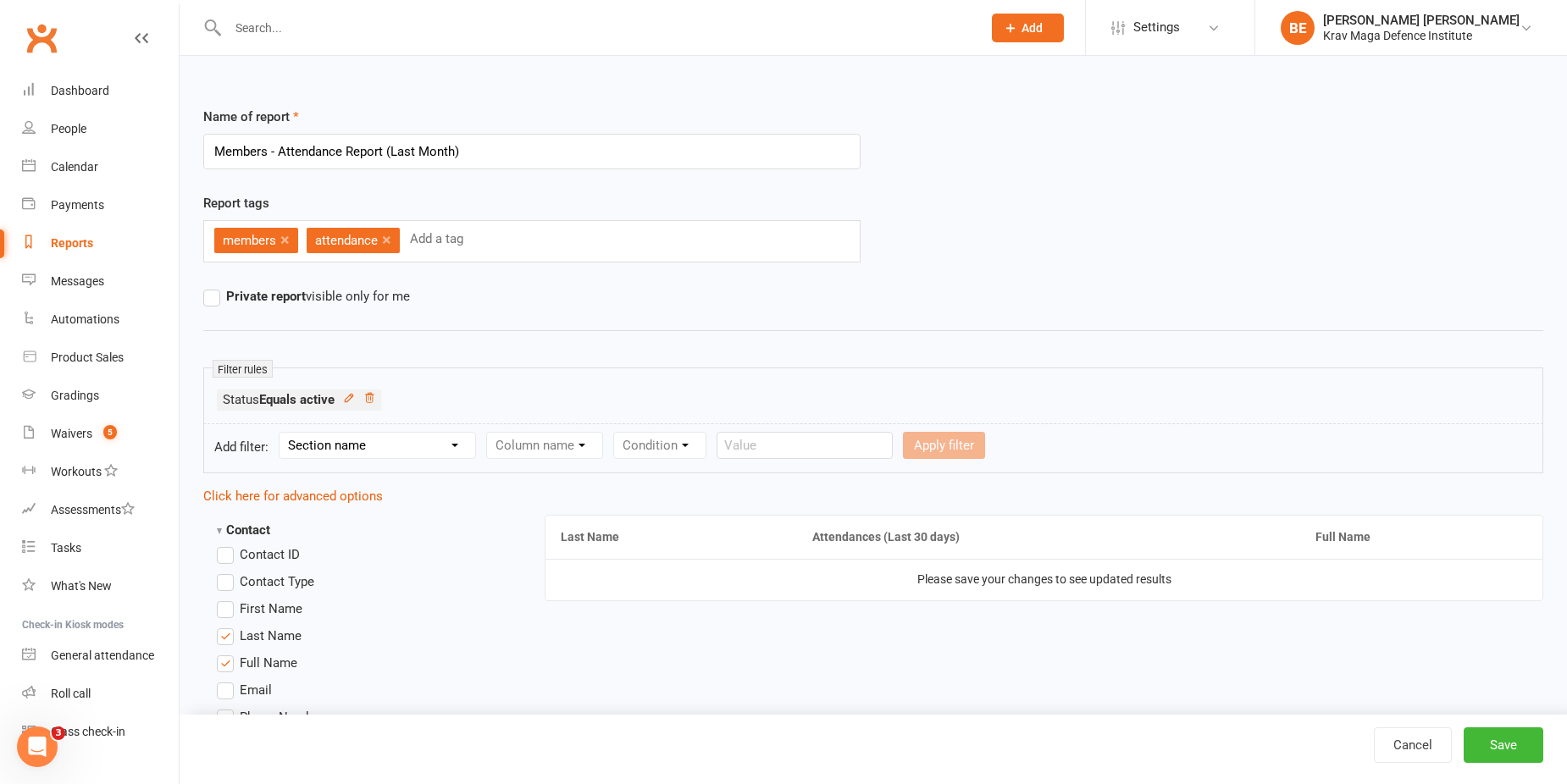
click at [226, 625] on input "Last Name" at bounding box center [221, 625] width 11 height 0
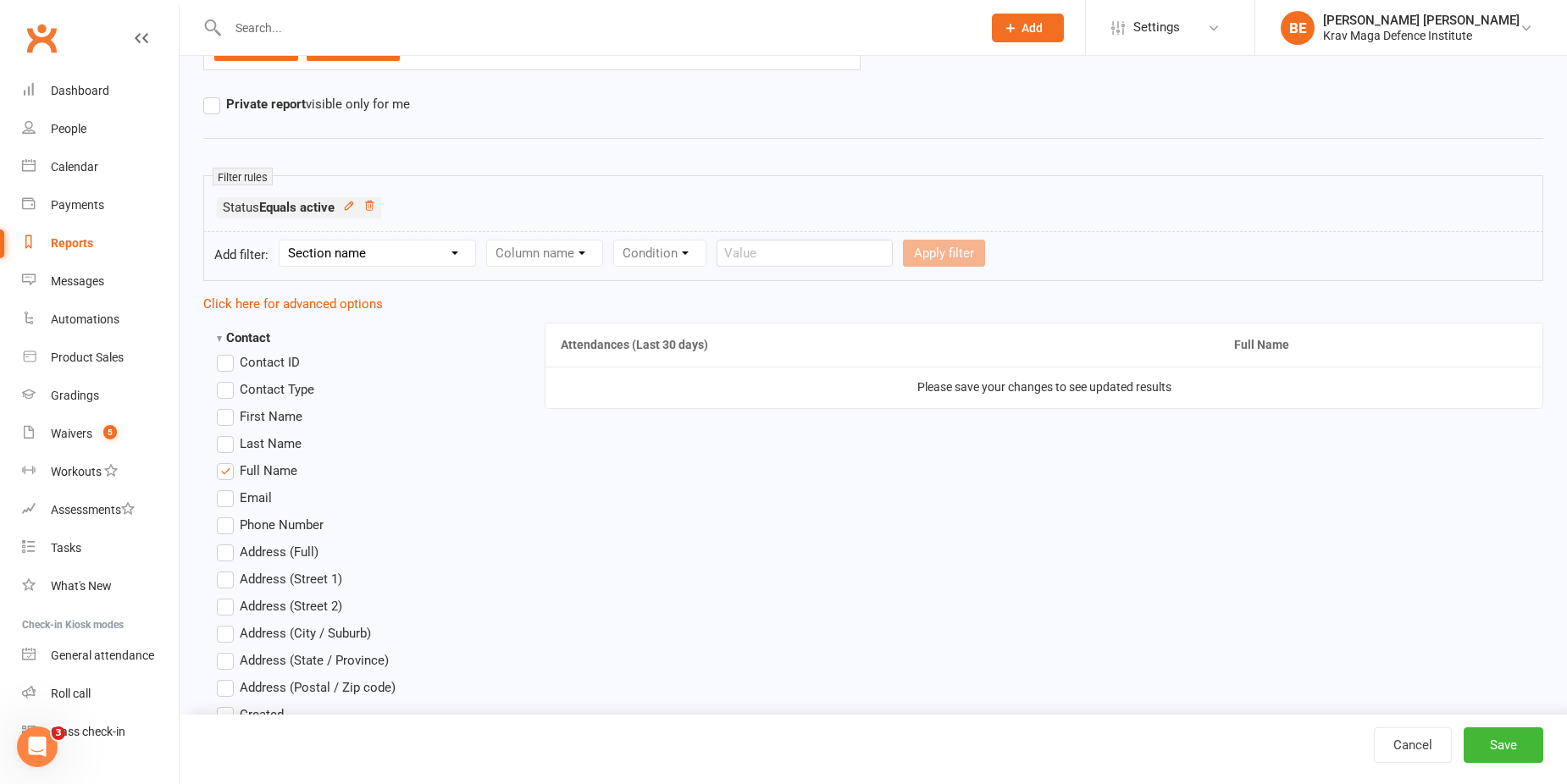
scroll to position [84, 0]
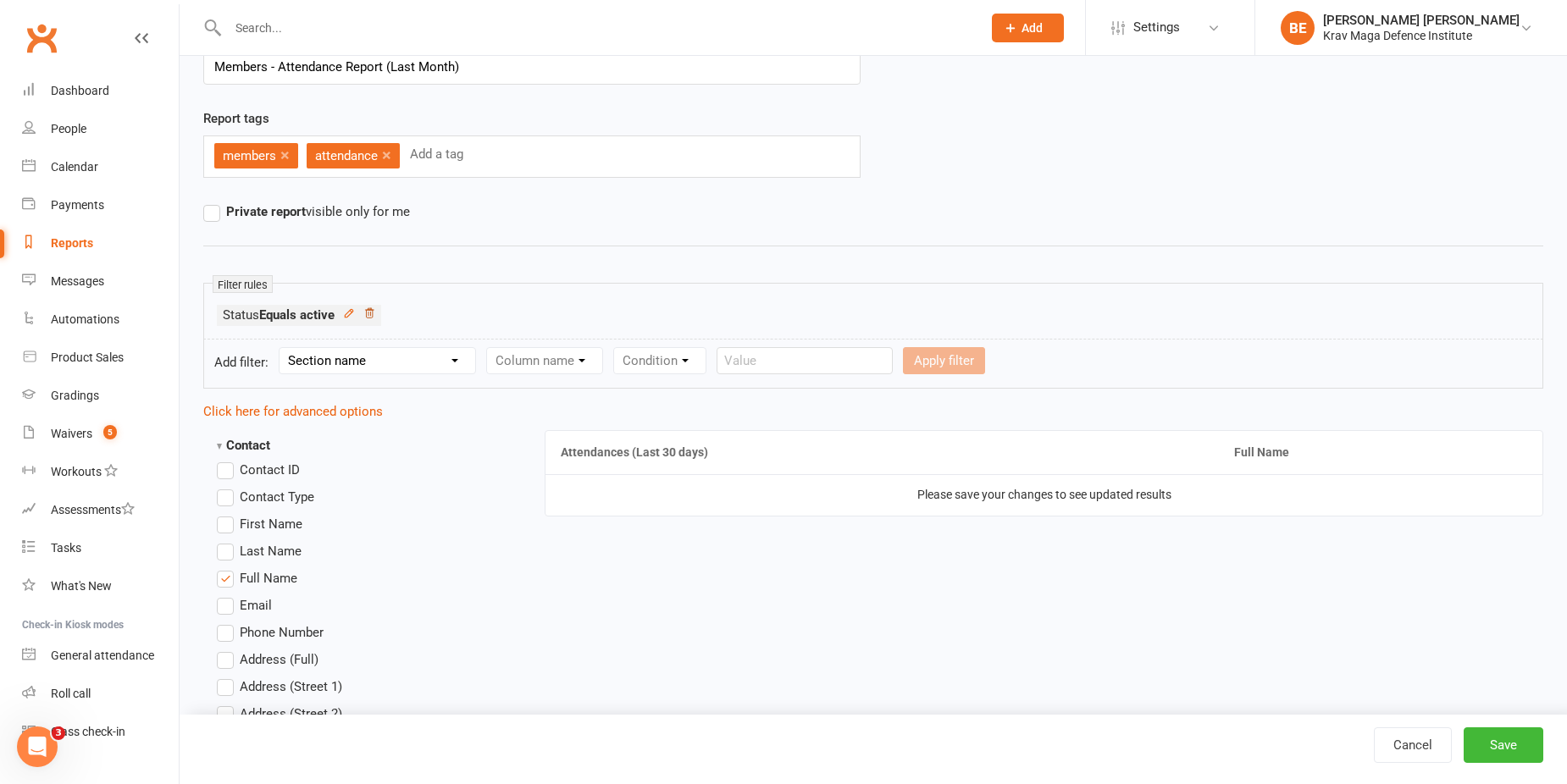
click at [371, 314] on icon at bounding box center [369, 312] width 9 height 9
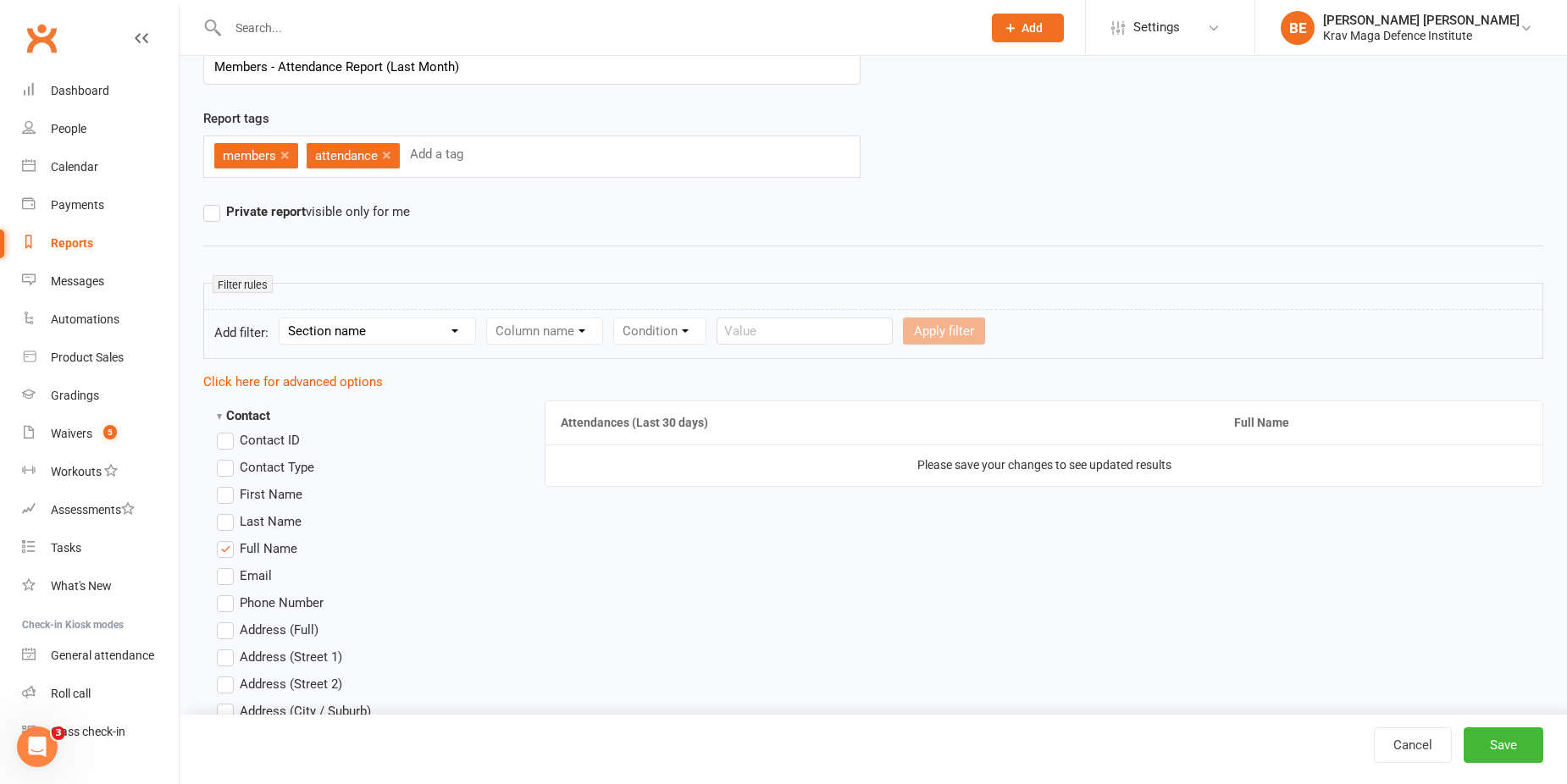
click at [413, 335] on select "Section name Contact Attendance Aggregate Payment Booking Waitlist Attendees Ca…" at bounding box center [376, 331] width 196 height 26
click at [889, 232] on div "Name of report Members - Attendance Report (Last Month) Report tags members × a…" at bounding box center [873, 138] width 1340 height 233
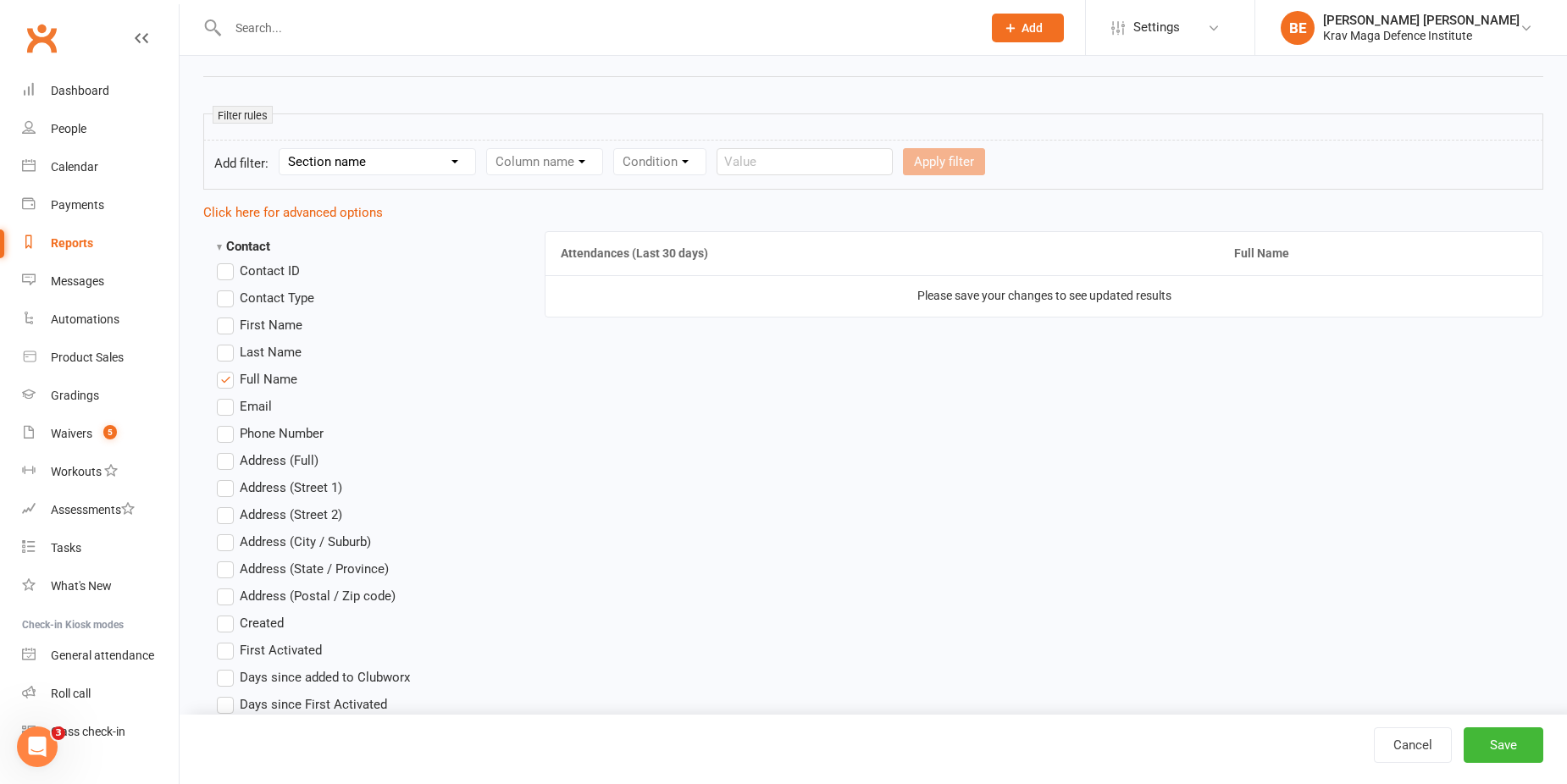
scroll to position [0, 0]
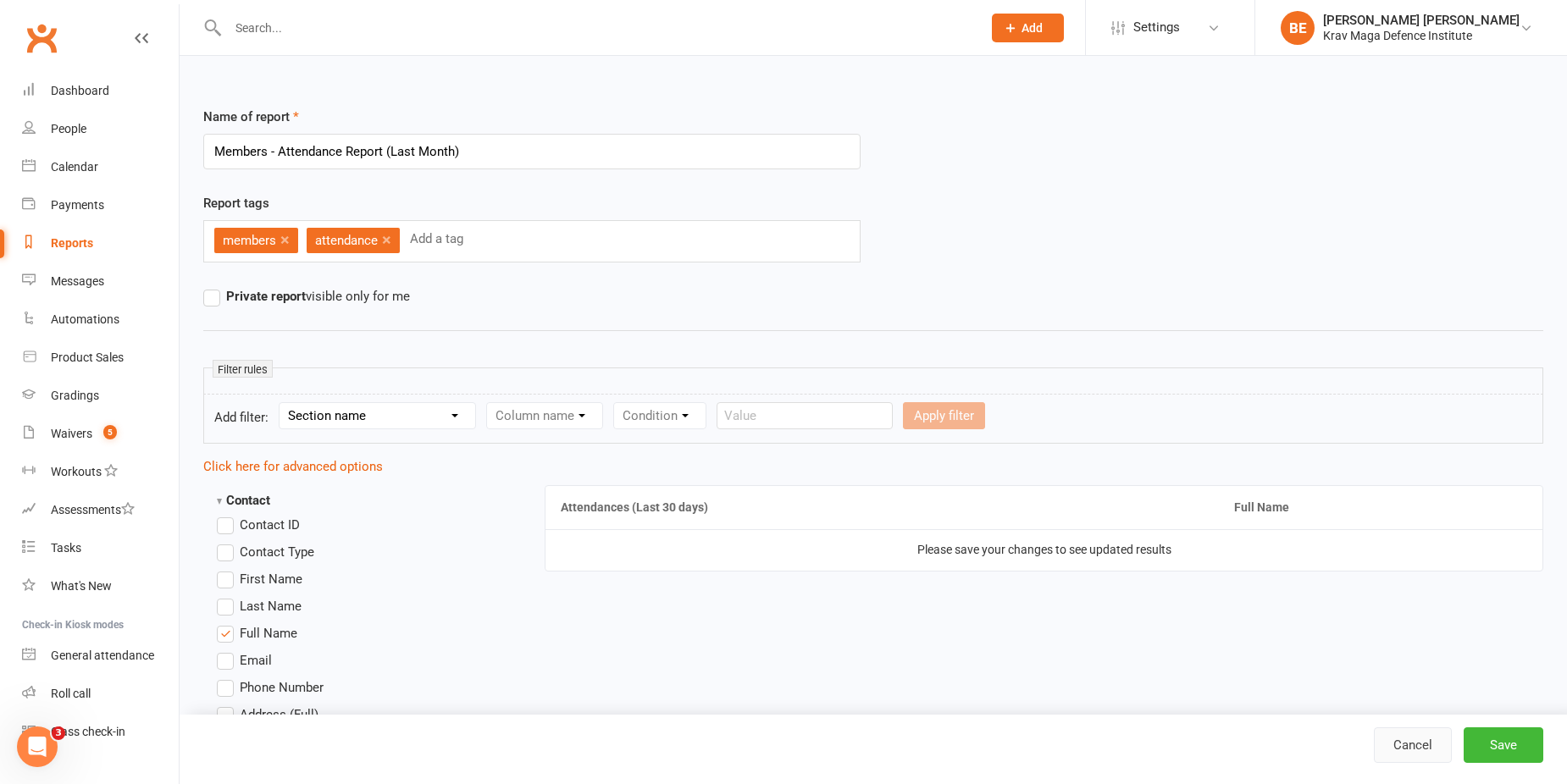
click at [1411, 747] on link "Cancel" at bounding box center [1412, 744] width 77 height 36
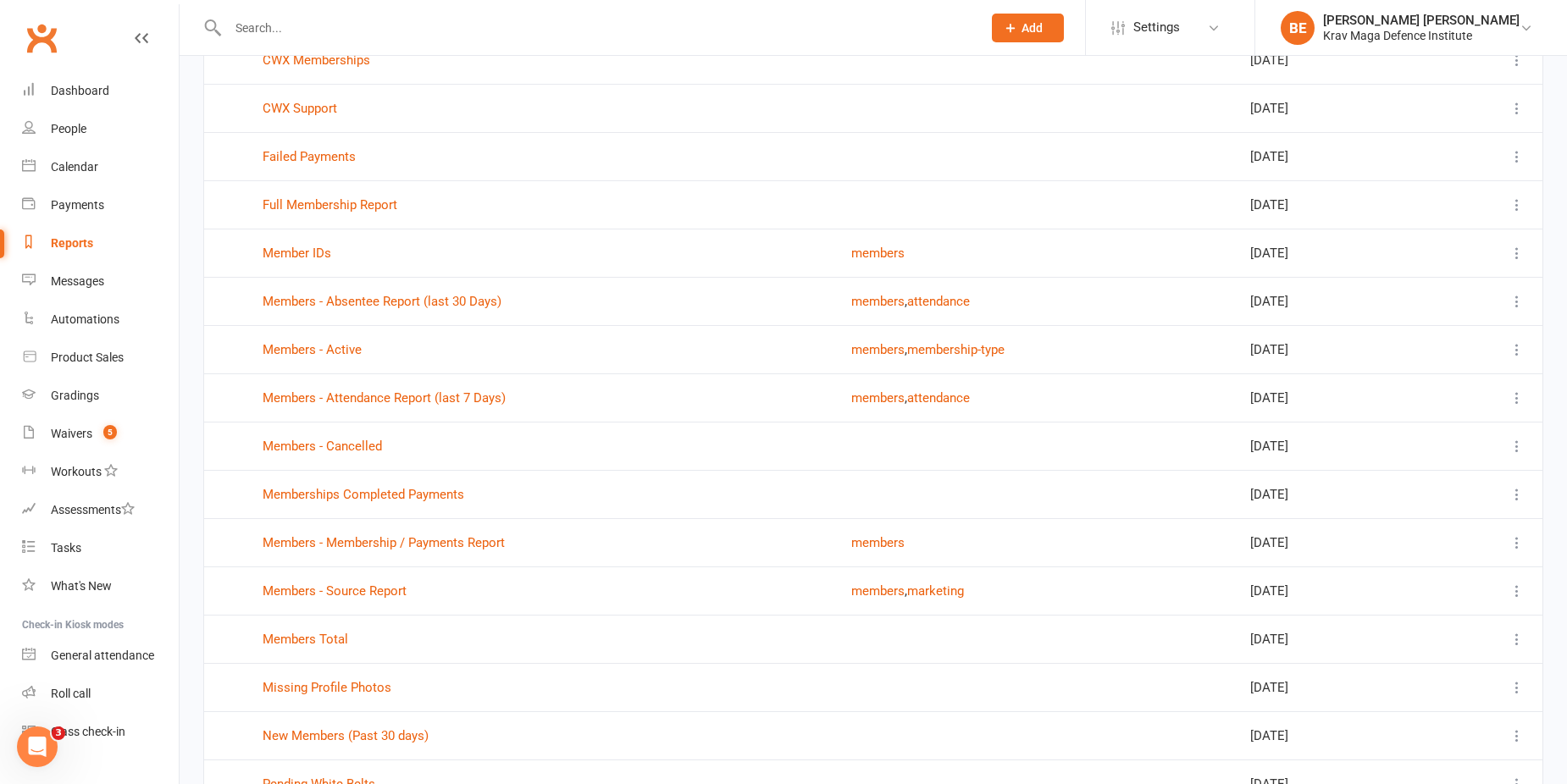
scroll to position [1073, 0]
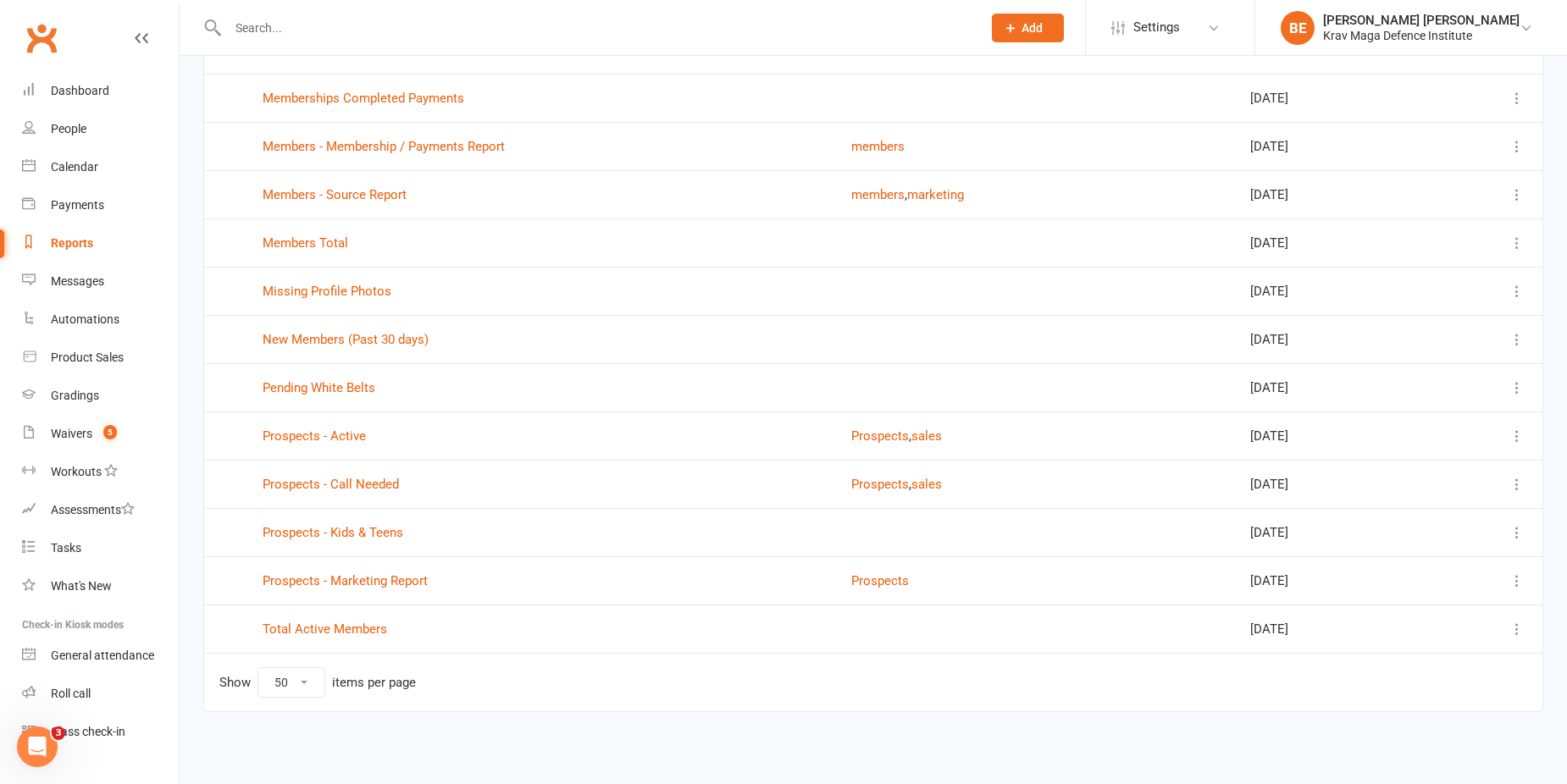
click at [314, 679] on select "10 25 50 100" at bounding box center [291, 682] width 67 height 29
select select "100"
click at [258, 668] on select "10 25 50 100" at bounding box center [291, 682] width 67 height 29
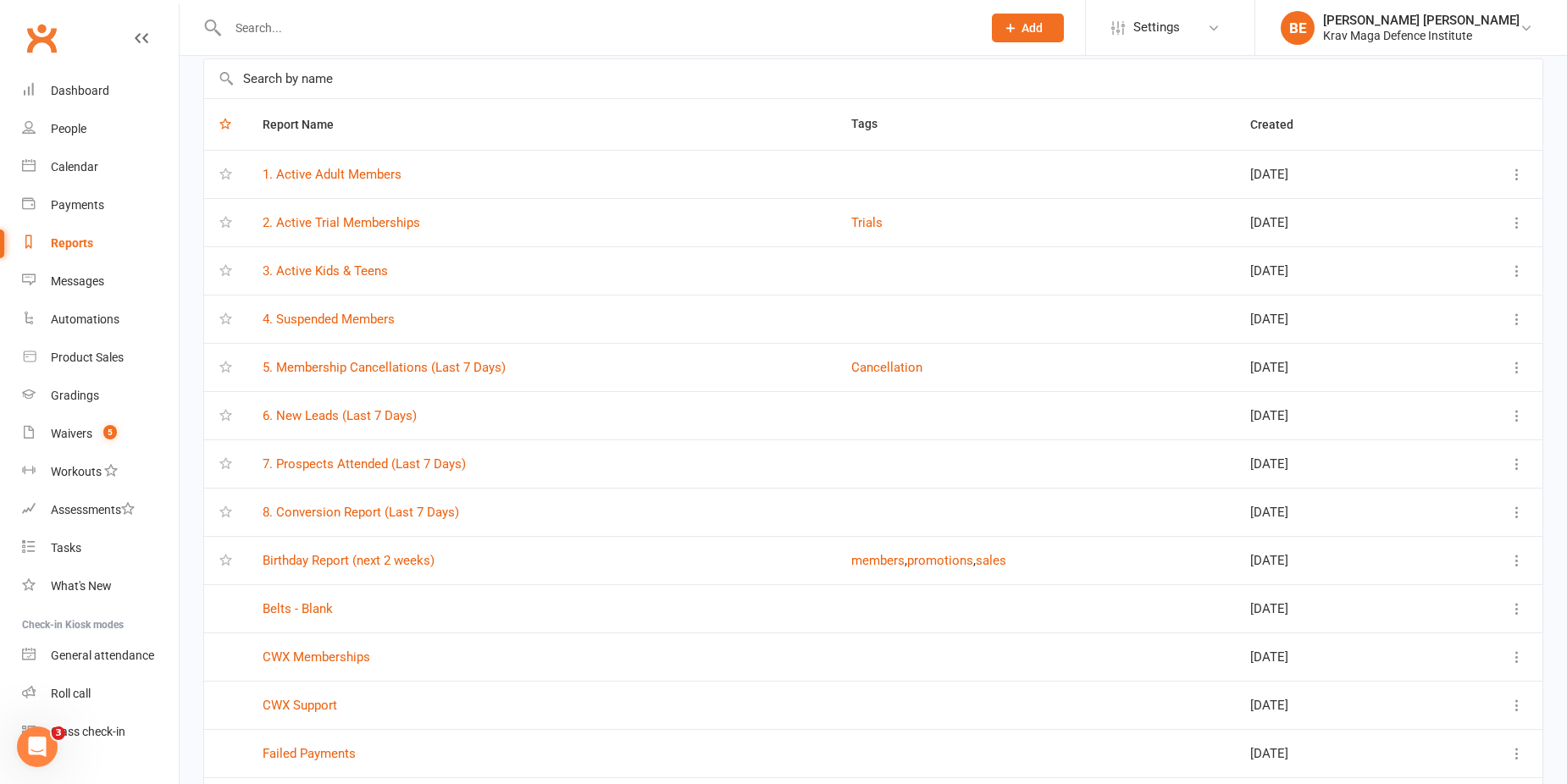
scroll to position [0, 0]
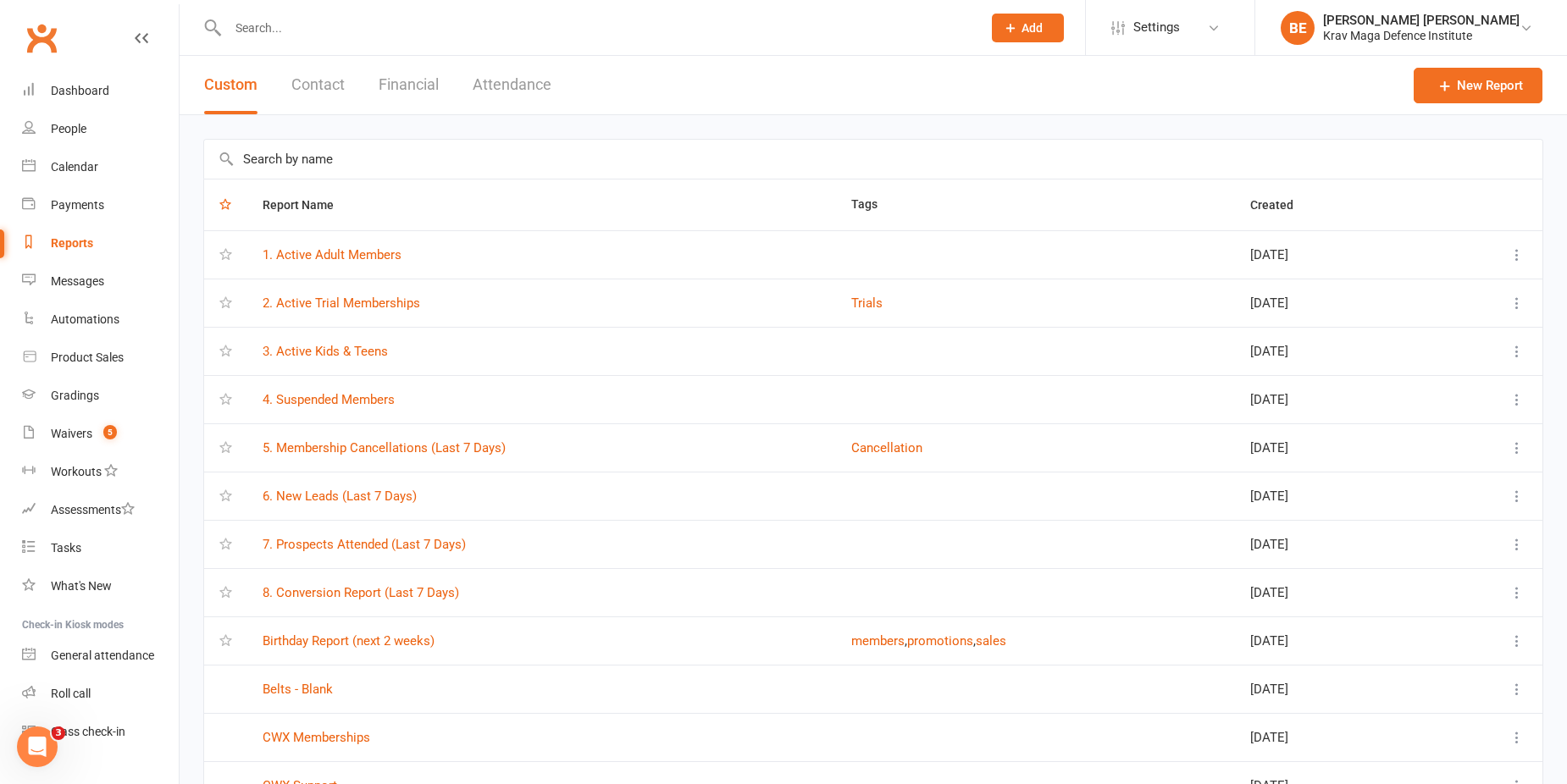
click at [318, 83] on button "Contact" at bounding box center [318, 84] width 54 height 59
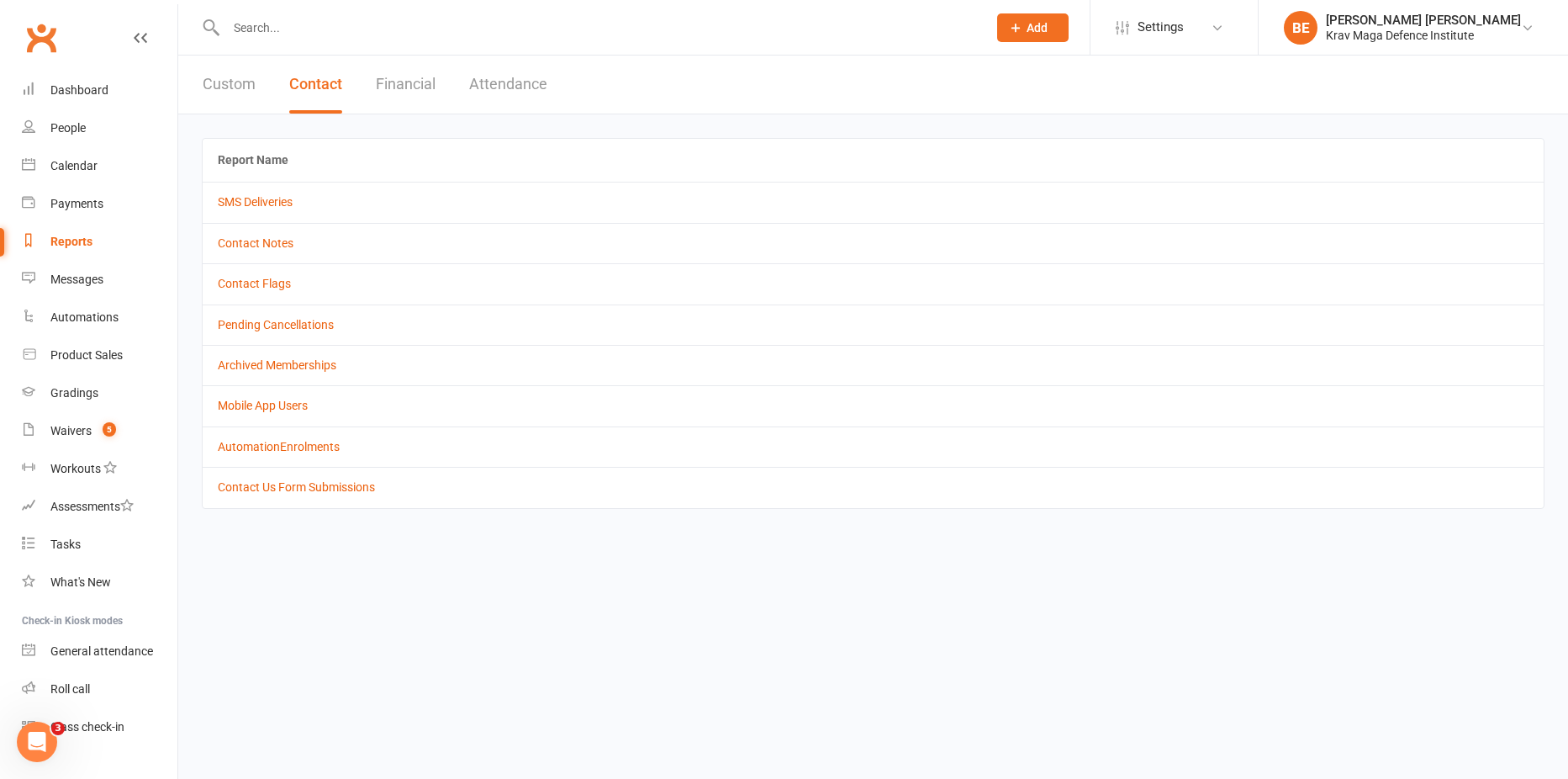
click at [494, 84] on button "Attendance" at bounding box center [508, 84] width 78 height 58
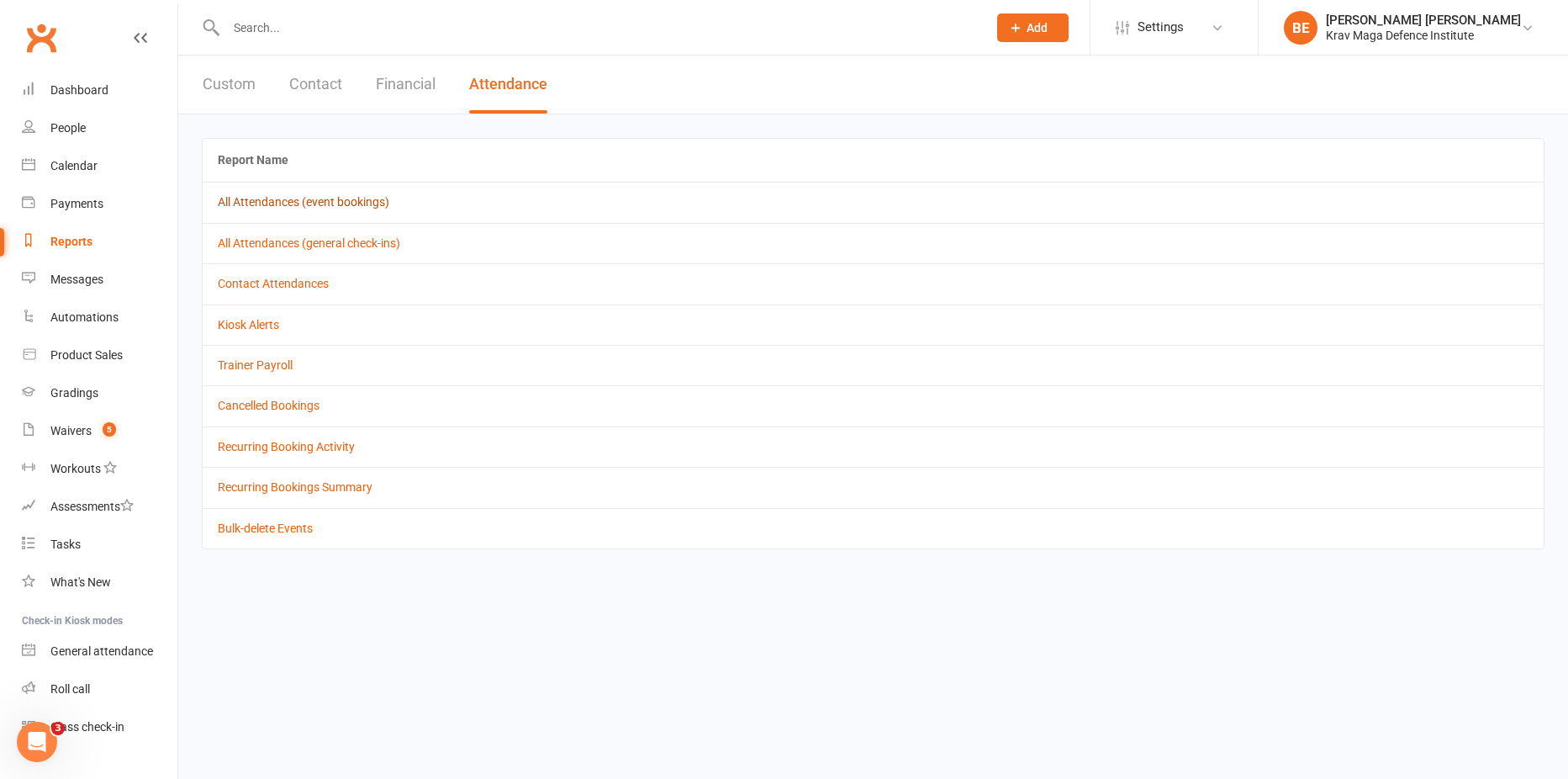
click at [321, 201] on link "All Attendances (event bookings)" at bounding box center [304, 202] width 172 height 14
click at [396, 83] on button "Financial" at bounding box center [405, 84] width 60 height 58
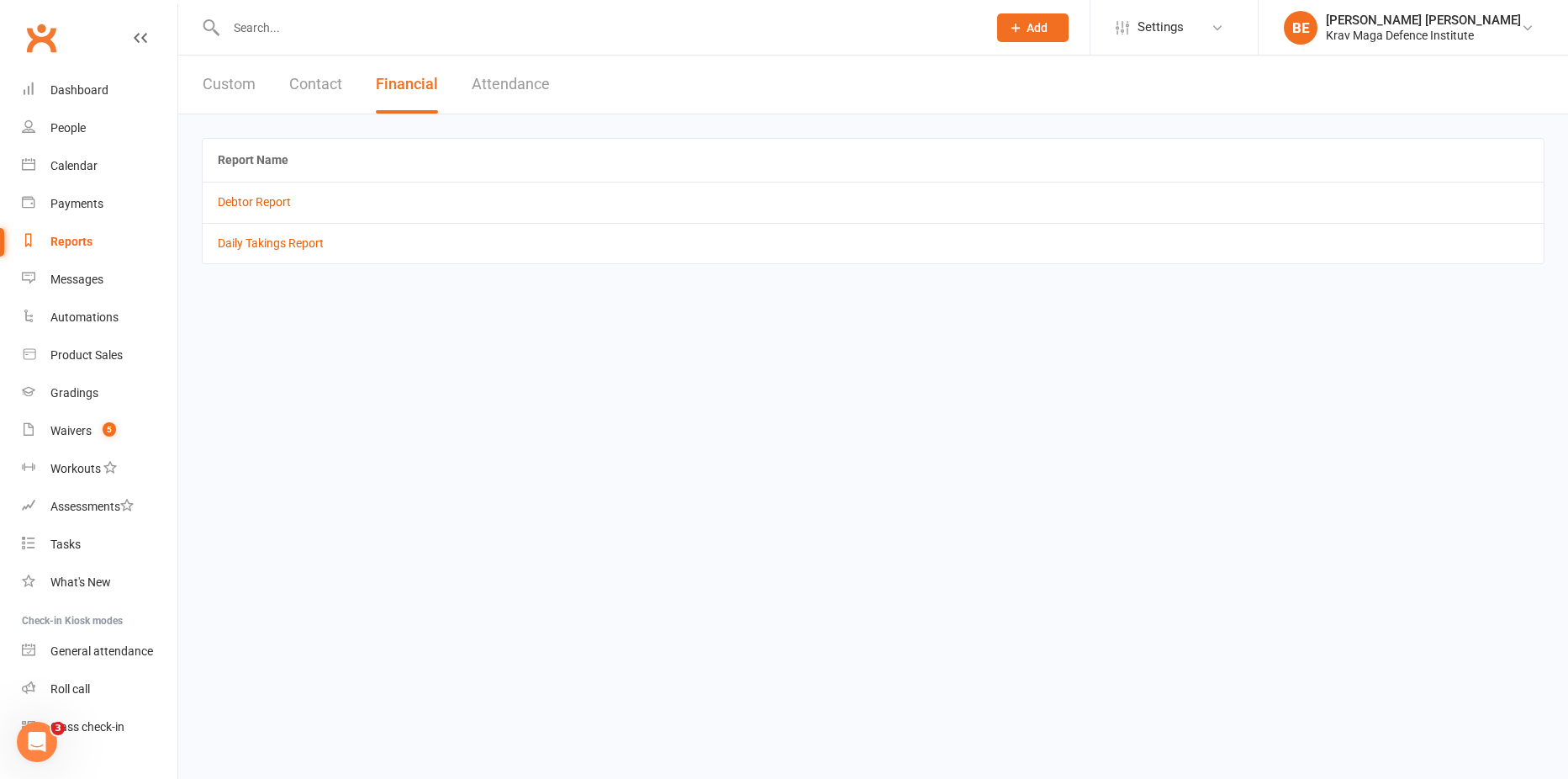
click at [322, 86] on button "Contact" at bounding box center [316, 84] width 53 height 58
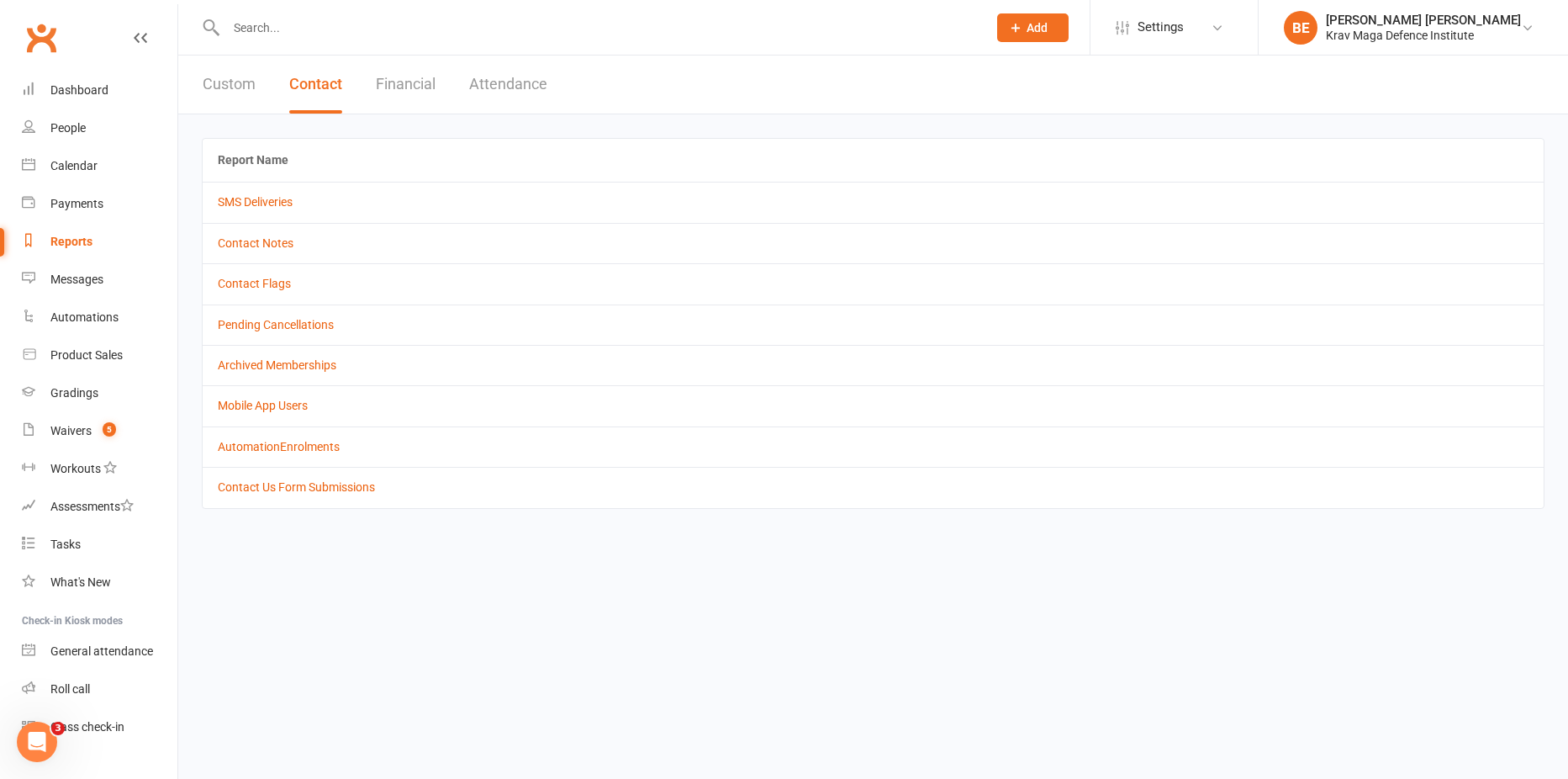
click at [225, 76] on button "Custom" at bounding box center [230, 84] width 53 height 58
select select "100"
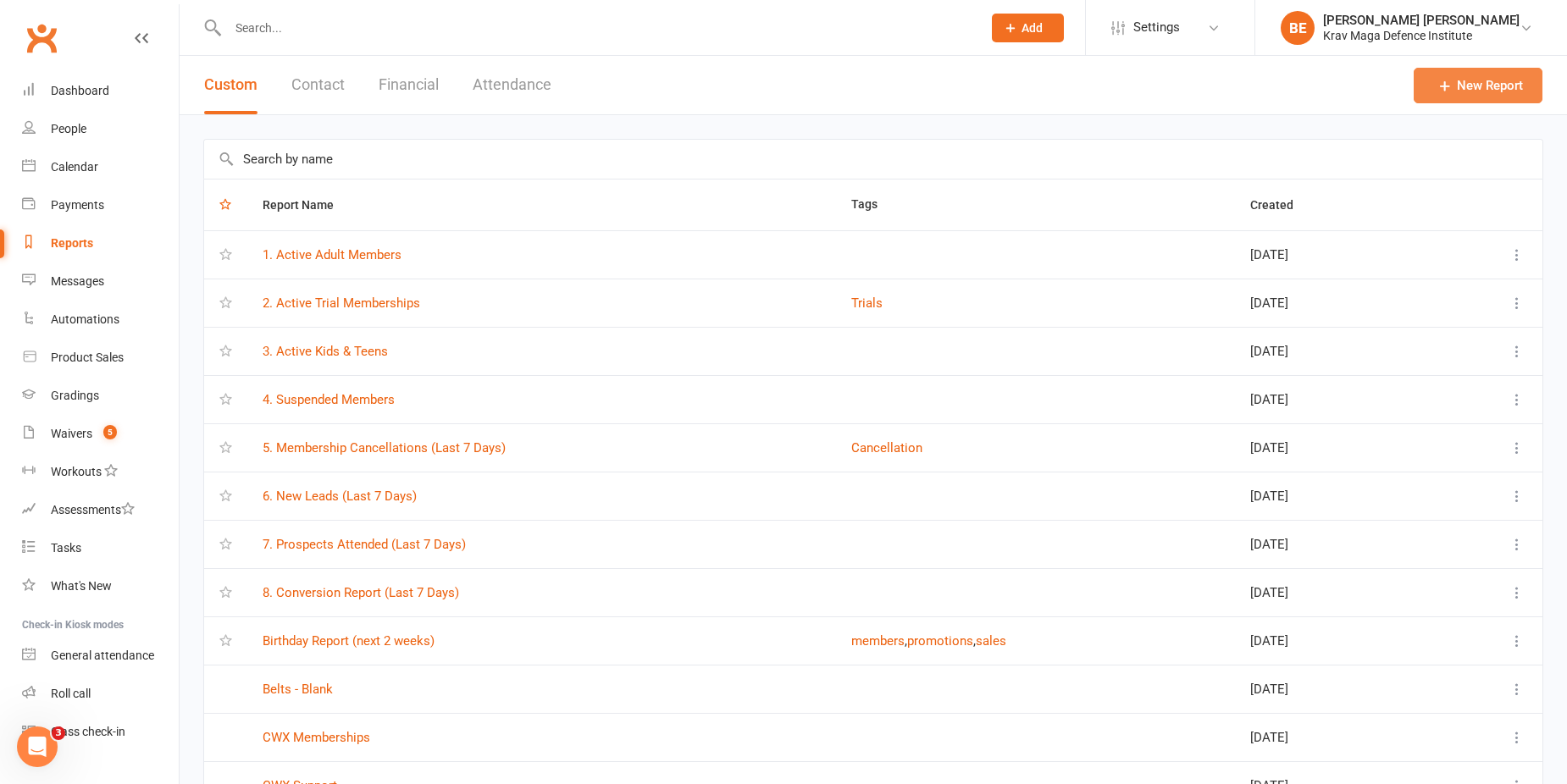
click at [1485, 86] on link "New Report" at bounding box center [1478, 85] width 129 height 36
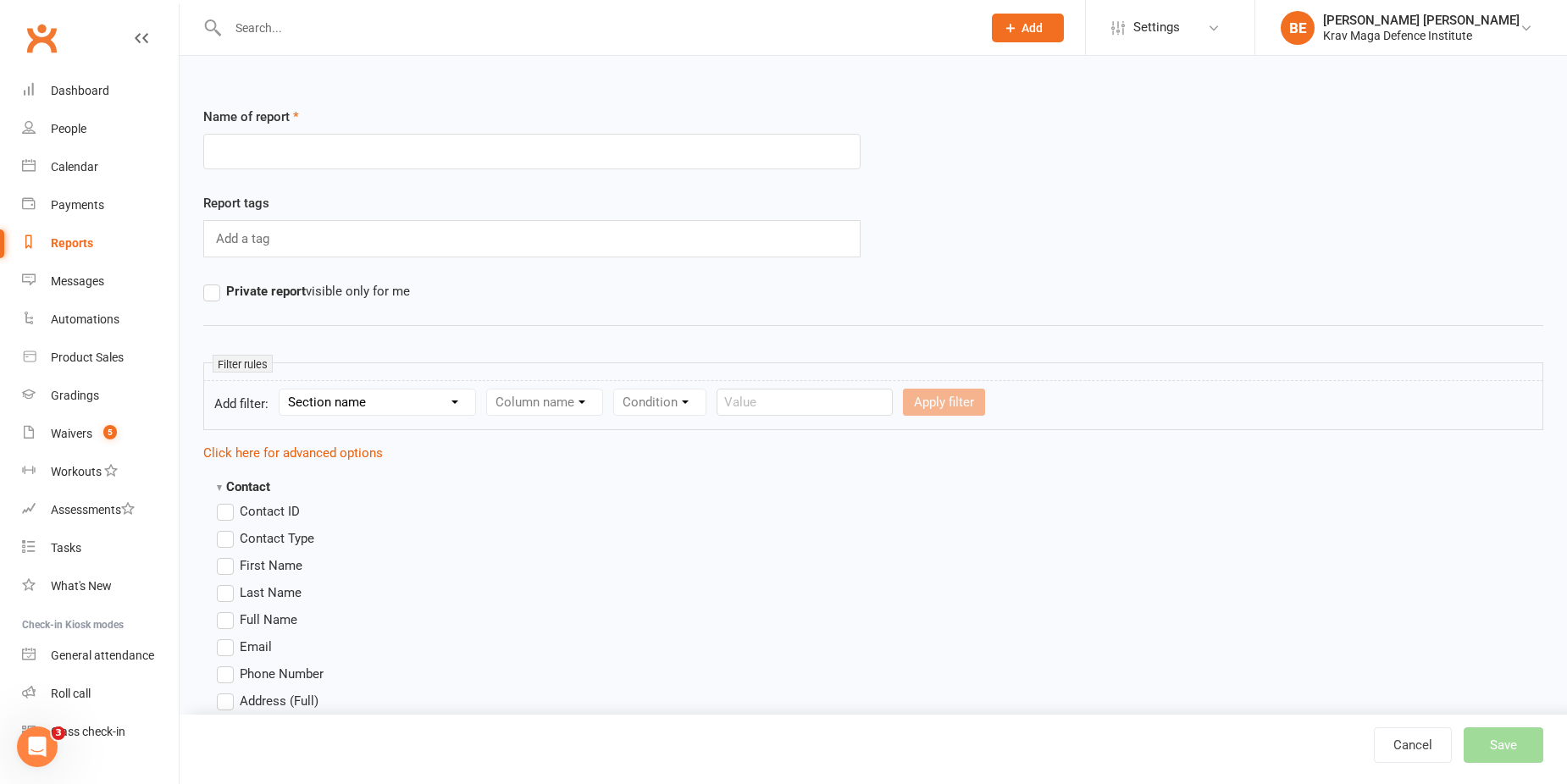
click at [434, 404] on select "Section name Contact Attendance Aggregate Payment Booking Waitlist Attendees Ca…" at bounding box center [376, 402] width 196 height 26
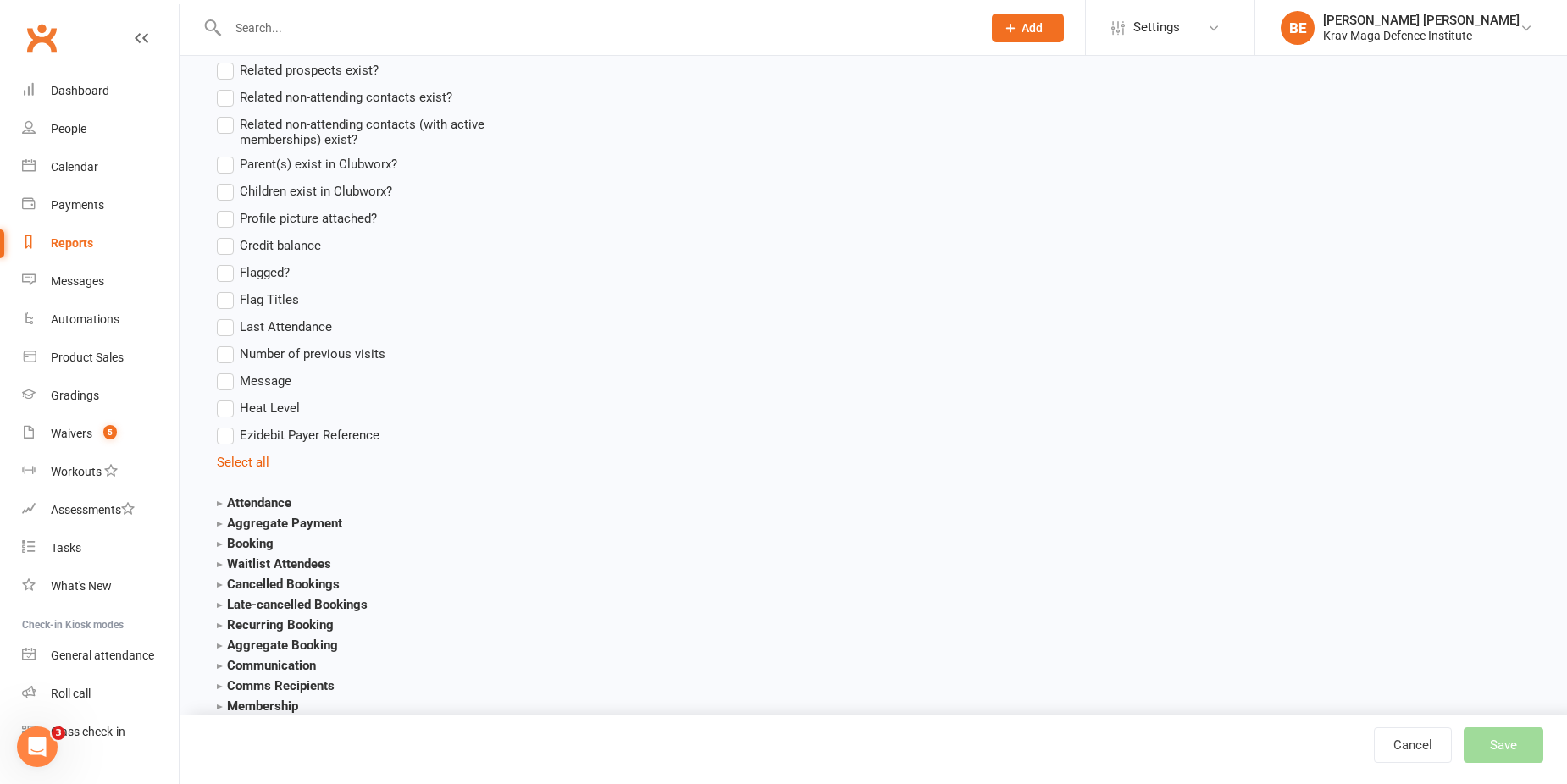
scroll to position [1523, 0]
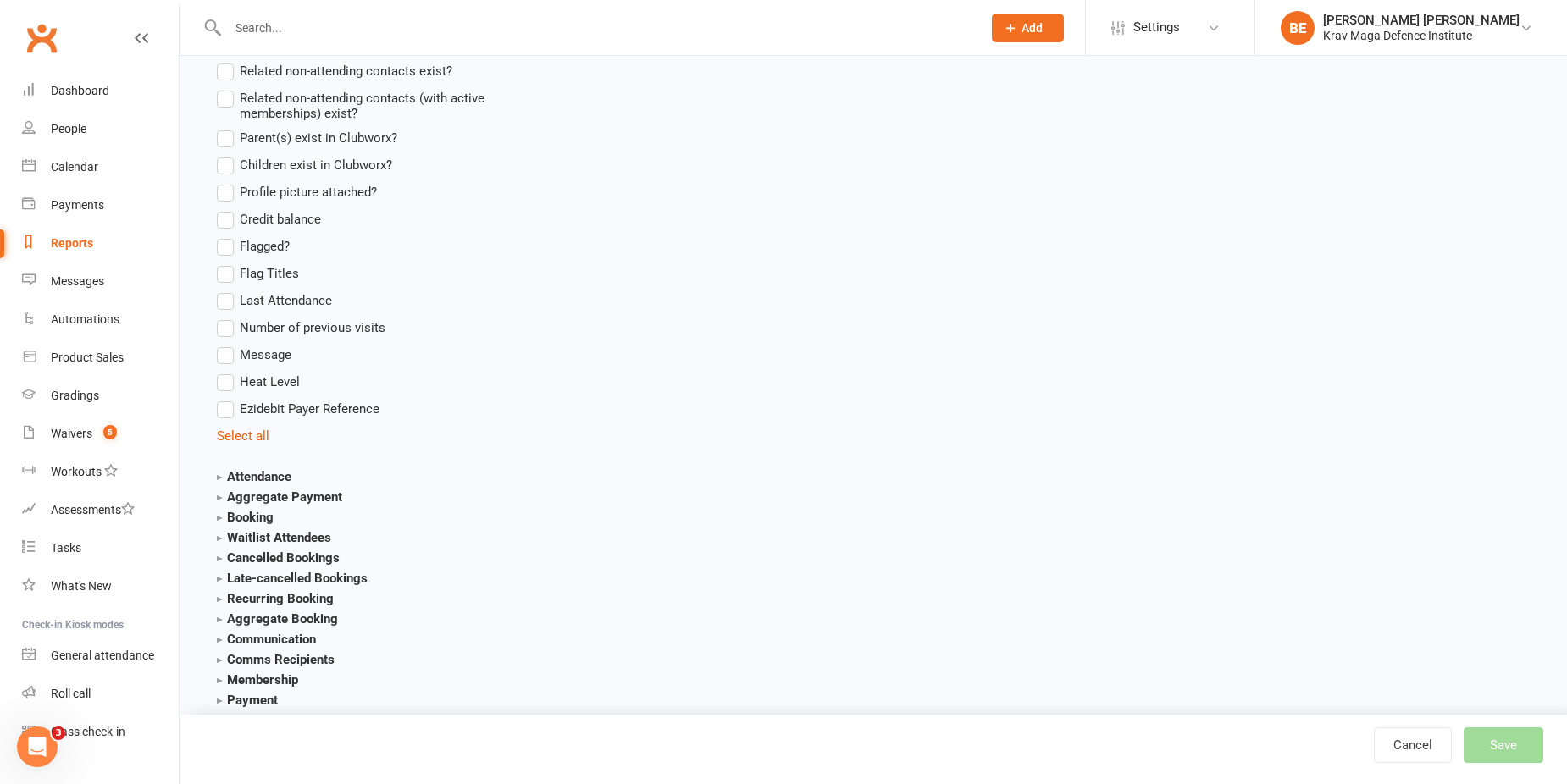
click at [220, 474] on strong "Attendance" at bounding box center [253, 475] width 74 height 15
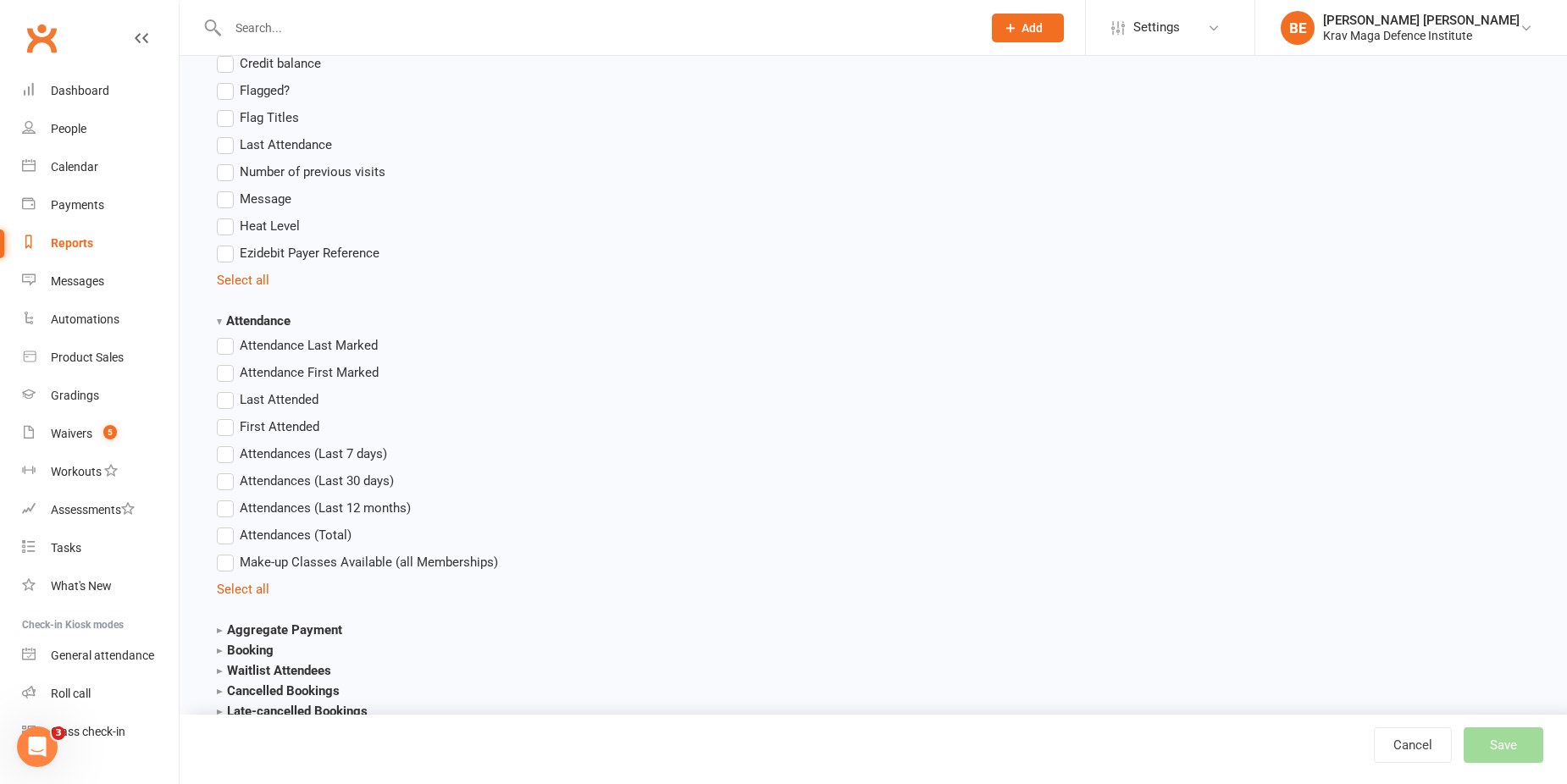
scroll to position [1692, 0]
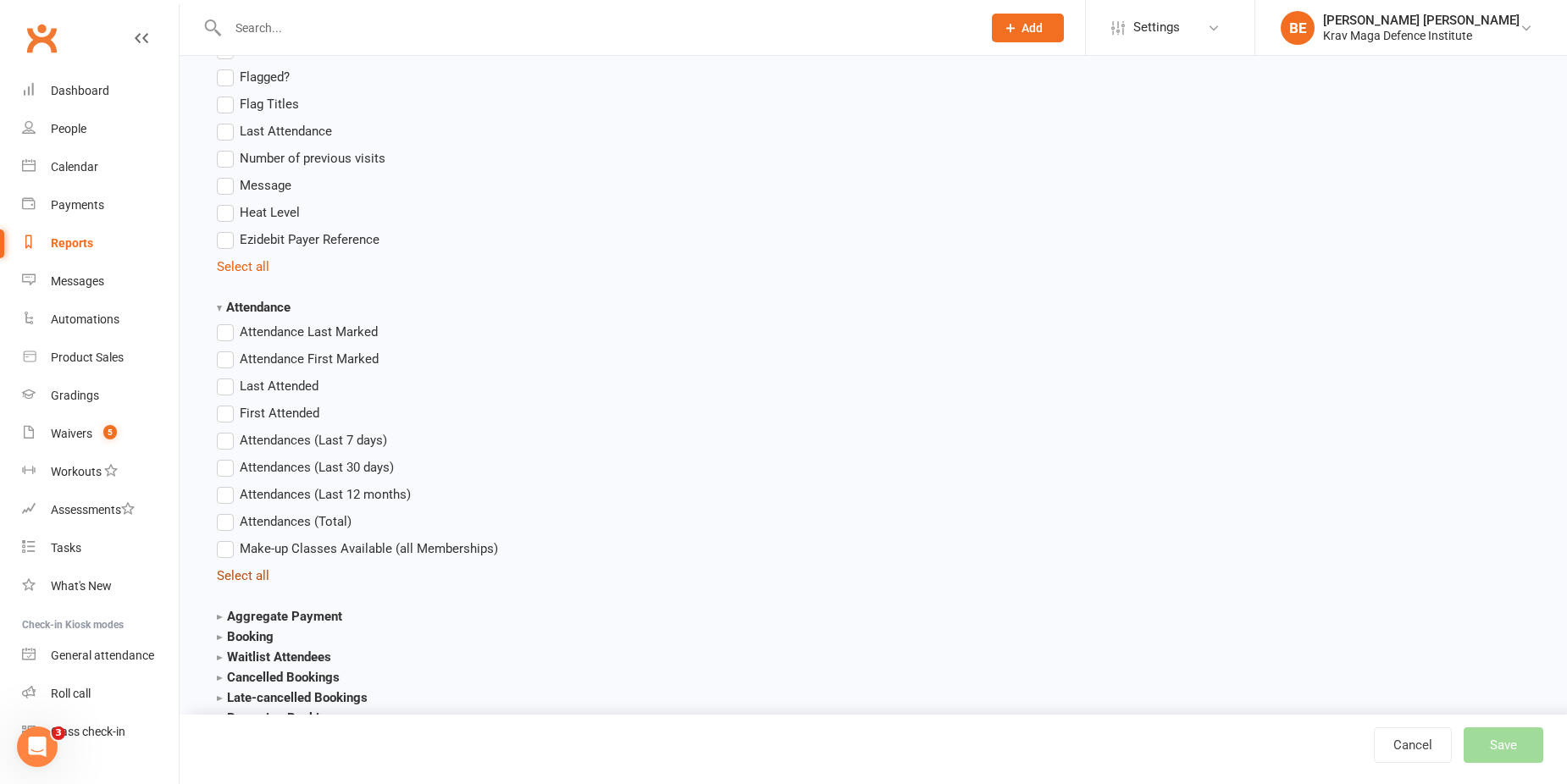
click at [235, 572] on link "Select all" at bounding box center [242, 575] width 53 height 15
click at [235, 571] on link "Deselect all" at bounding box center [249, 575] width 67 height 15
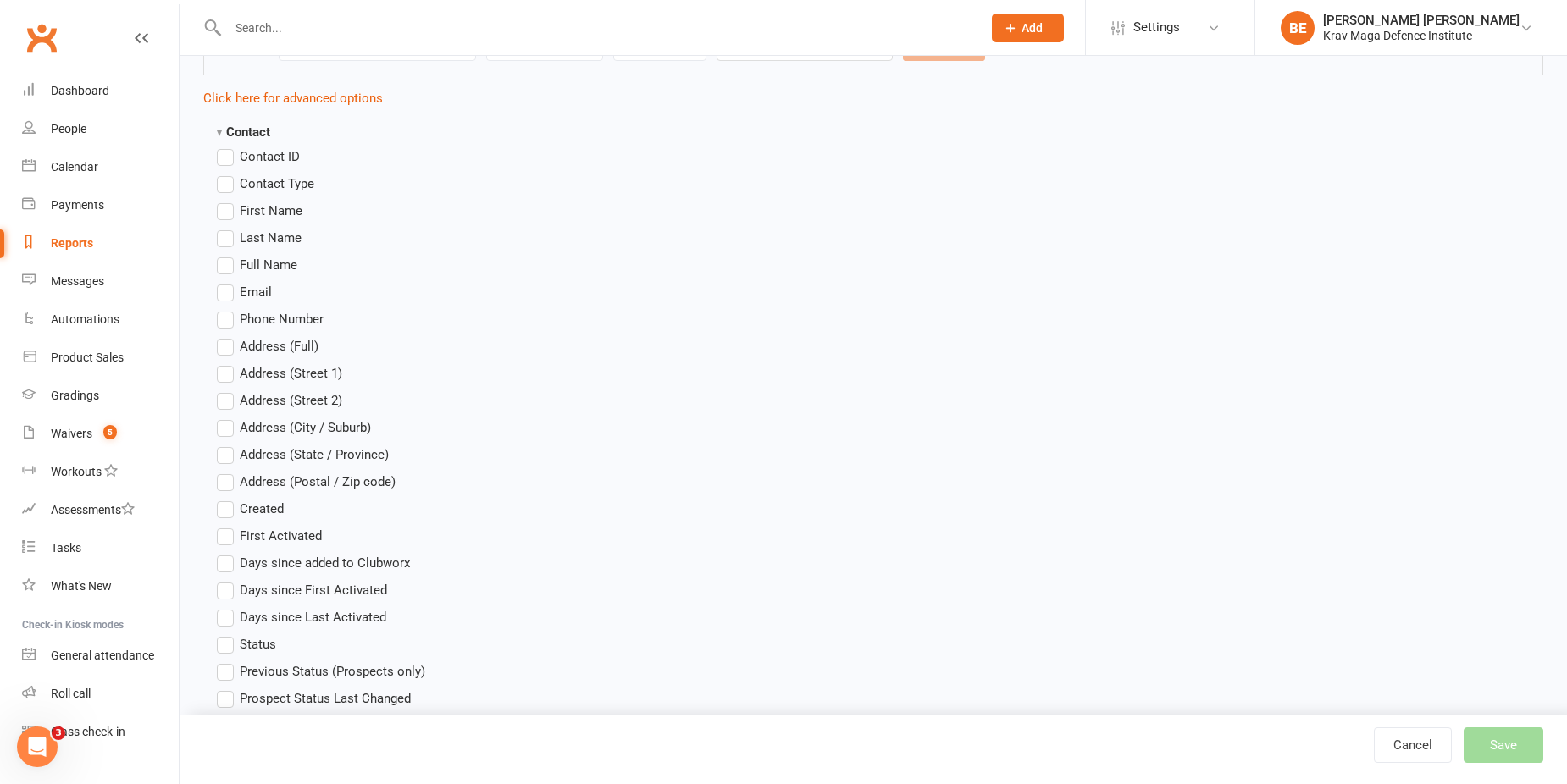
scroll to position [84, 0]
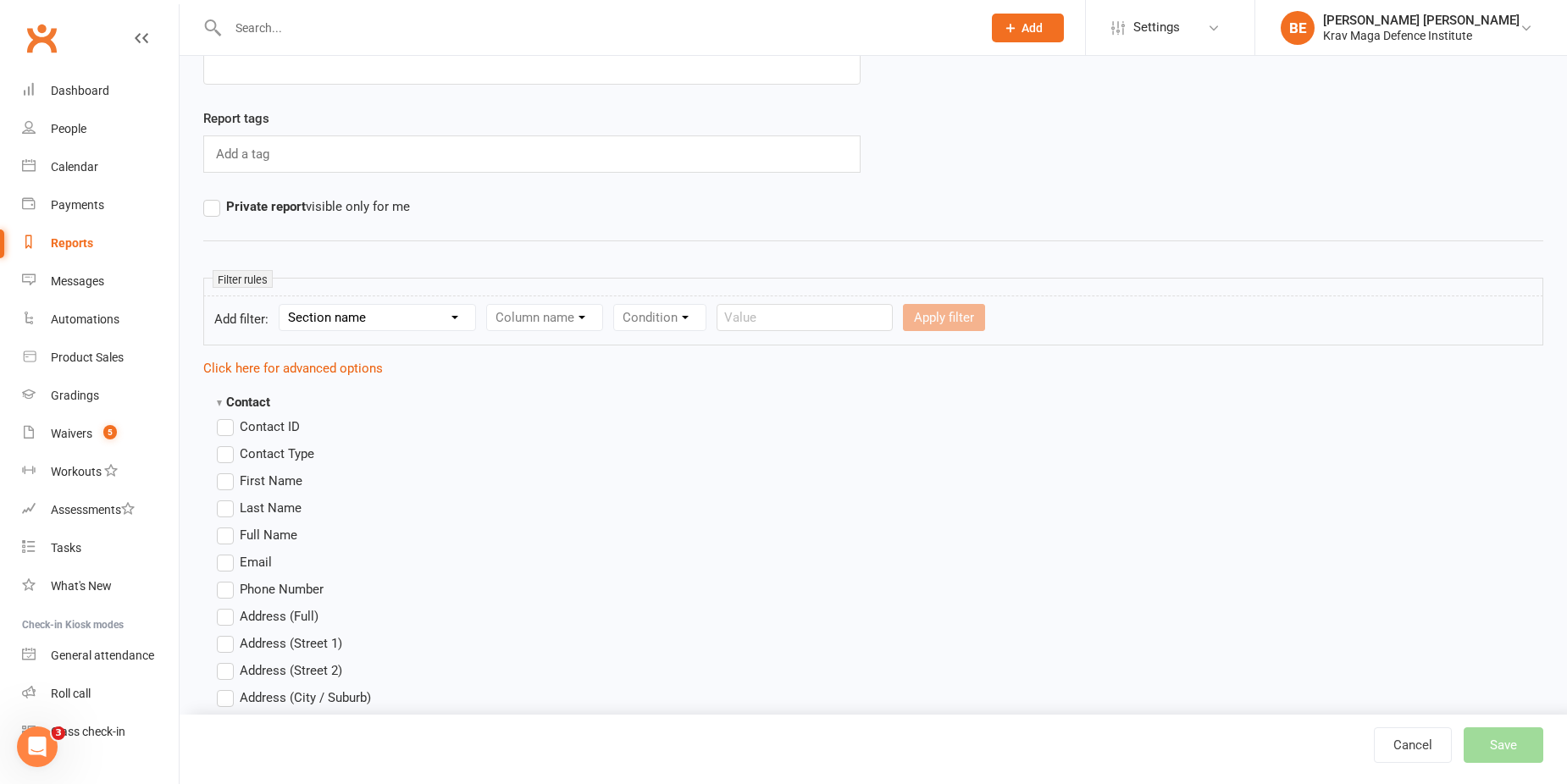
click at [427, 310] on select "Section name Contact Attendance Aggregate Payment Booking Waitlist Attendees Ca…" at bounding box center [376, 318] width 196 height 26
click at [282, 305] on select "Section name Contact Attendance Aggregate Payment Booking Waitlist Attendees Ca…" at bounding box center [376, 318] width 196 height 26
click at [587, 318] on select "Column name Attendance Last Marked Attendance First Marked Last Attended First …" at bounding box center [634, 318] width 295 height 26
click at [555, 322] on select "Column name Attendance Last Marked Attendance First Marked Last Attended First …" at bounding box center [634, 318] width 295 height 26
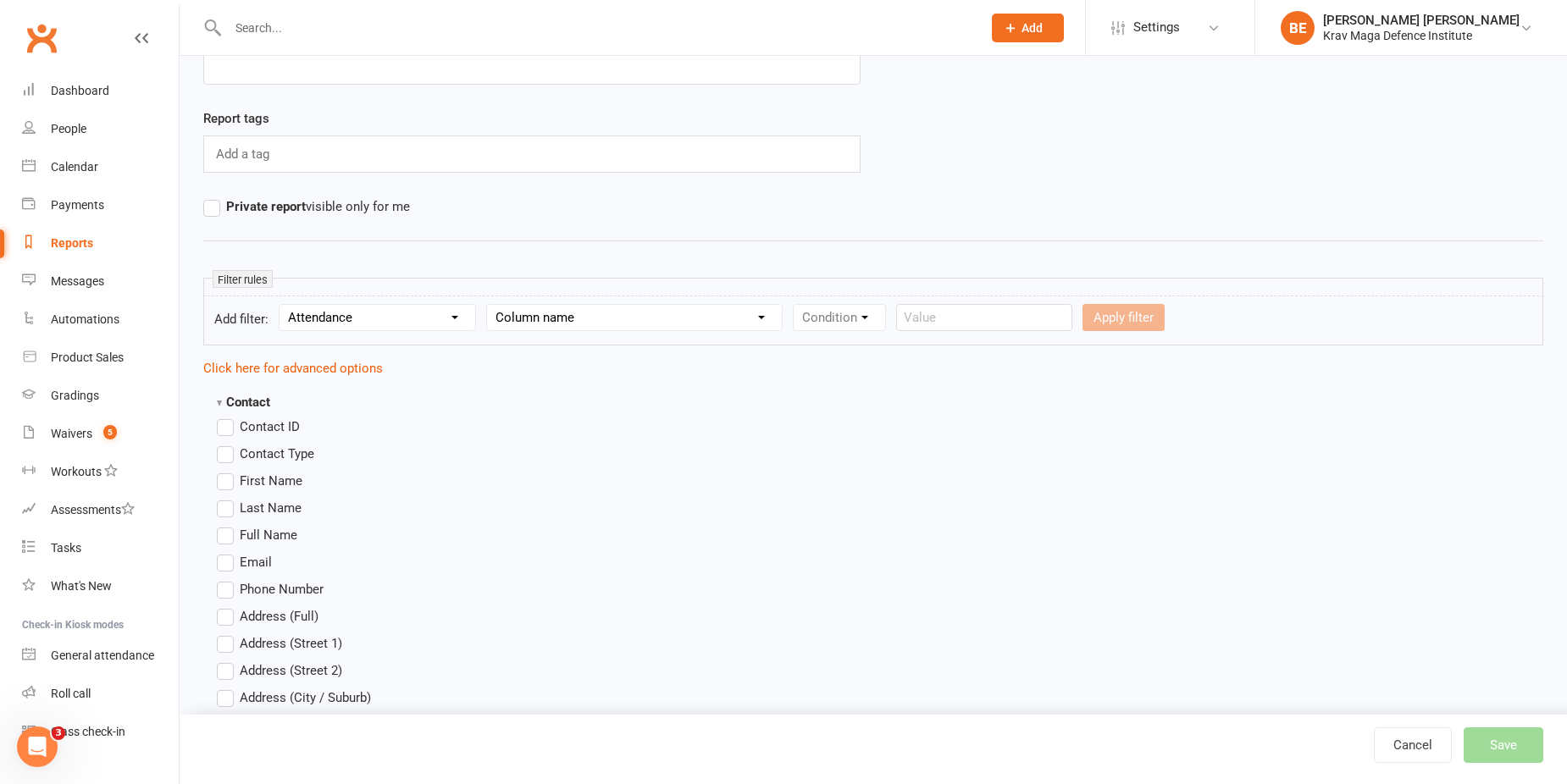
click at [442, 319] on select "Section name Contact Attendance Aggregate Payment Booking Waitlist Attendees Ca…" at bounding box center [376, 318] width 196 height 26
select select "8"
click at [282, 305] on select "Section name Contact Attendance Aggregate Payment Booking Waitlist Attendees Ca…" at bounding box center [376, 318] width 196 height 26
click at [579, 322] on select "Column name Last Scheduled Booking (Date/Time) Last Booking Attended (Date/Time…" at bounding box center [613, 318] width 252 height 26
drag, startPoint x: 906, startPoint y: 401, endPoint x: 900, endPoint y: 411, distance: 11.7
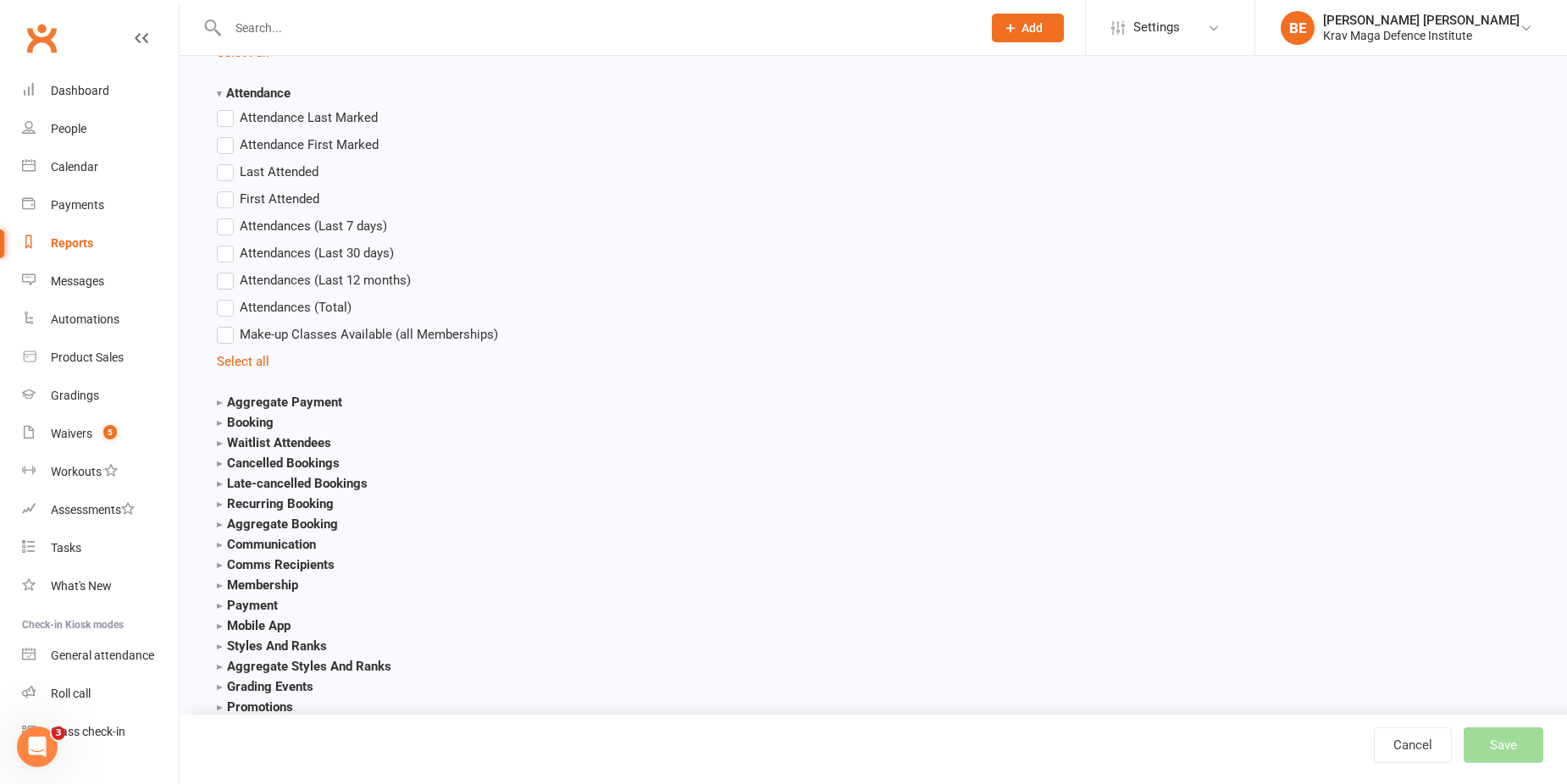
scroll to position [1946, 0]
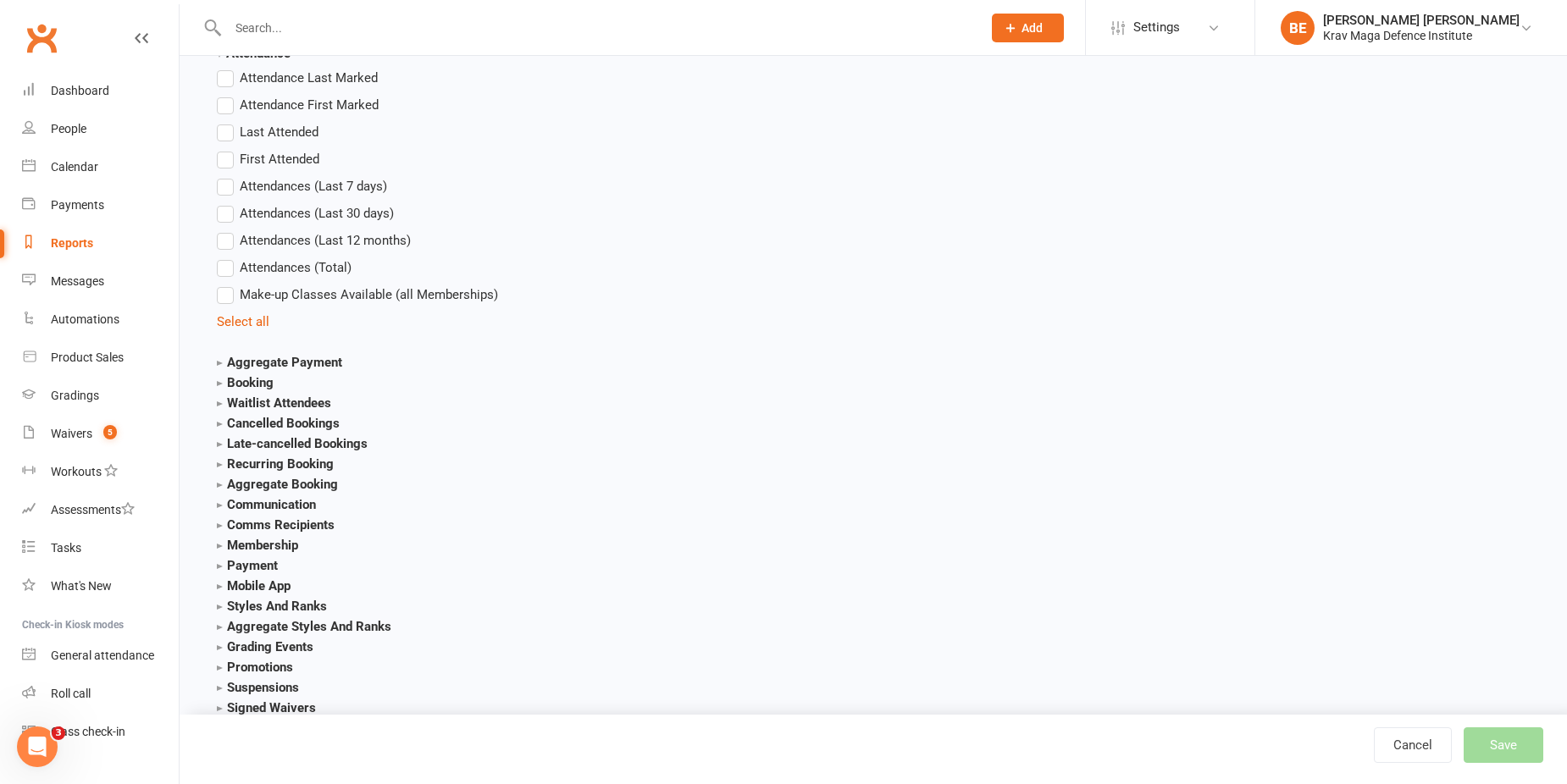
click at [219, 487] on strong "Aggregate Booking" at bounding box center [277, 483] width 121 height 15
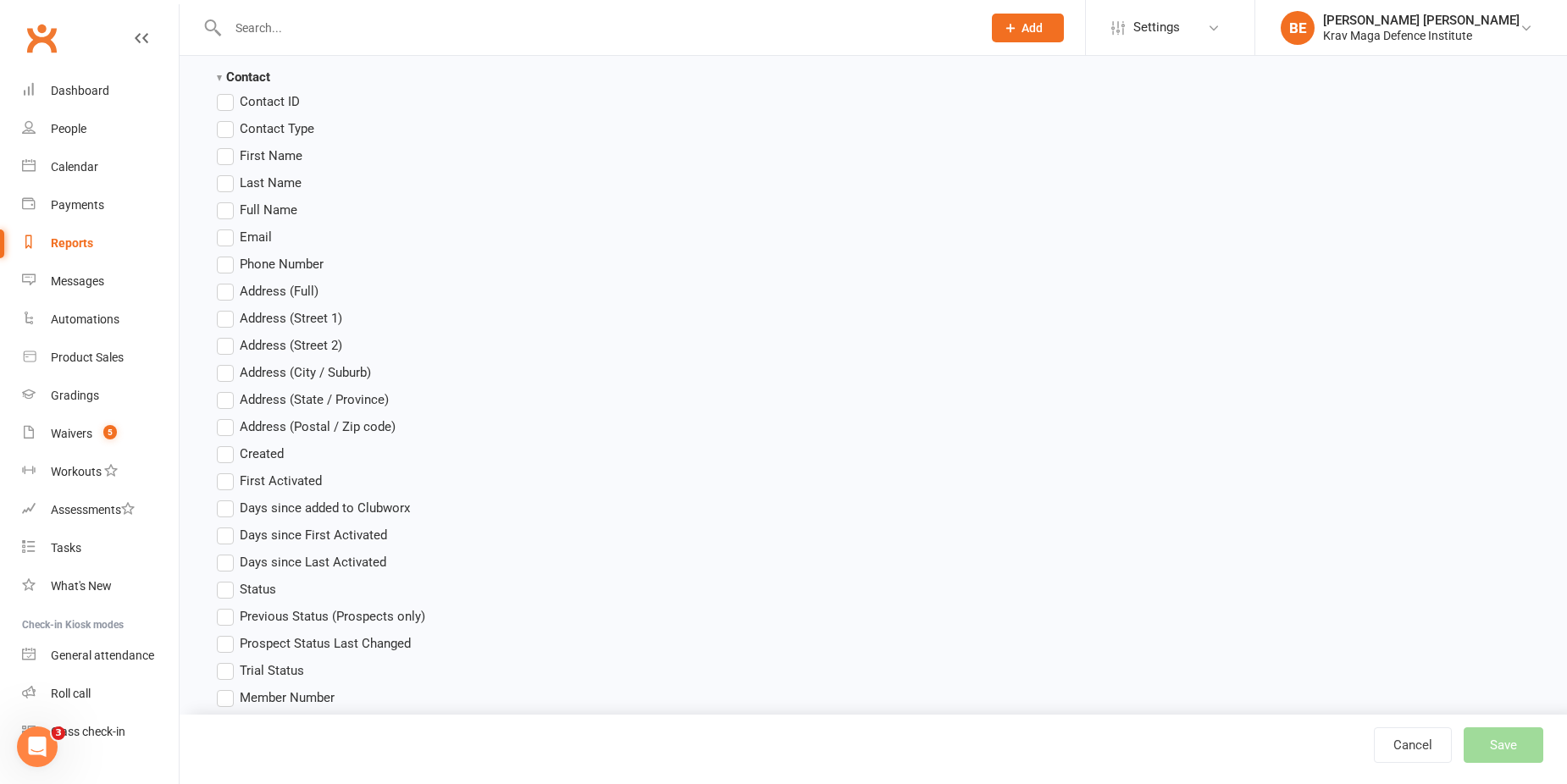
scroll to position [0, 0]
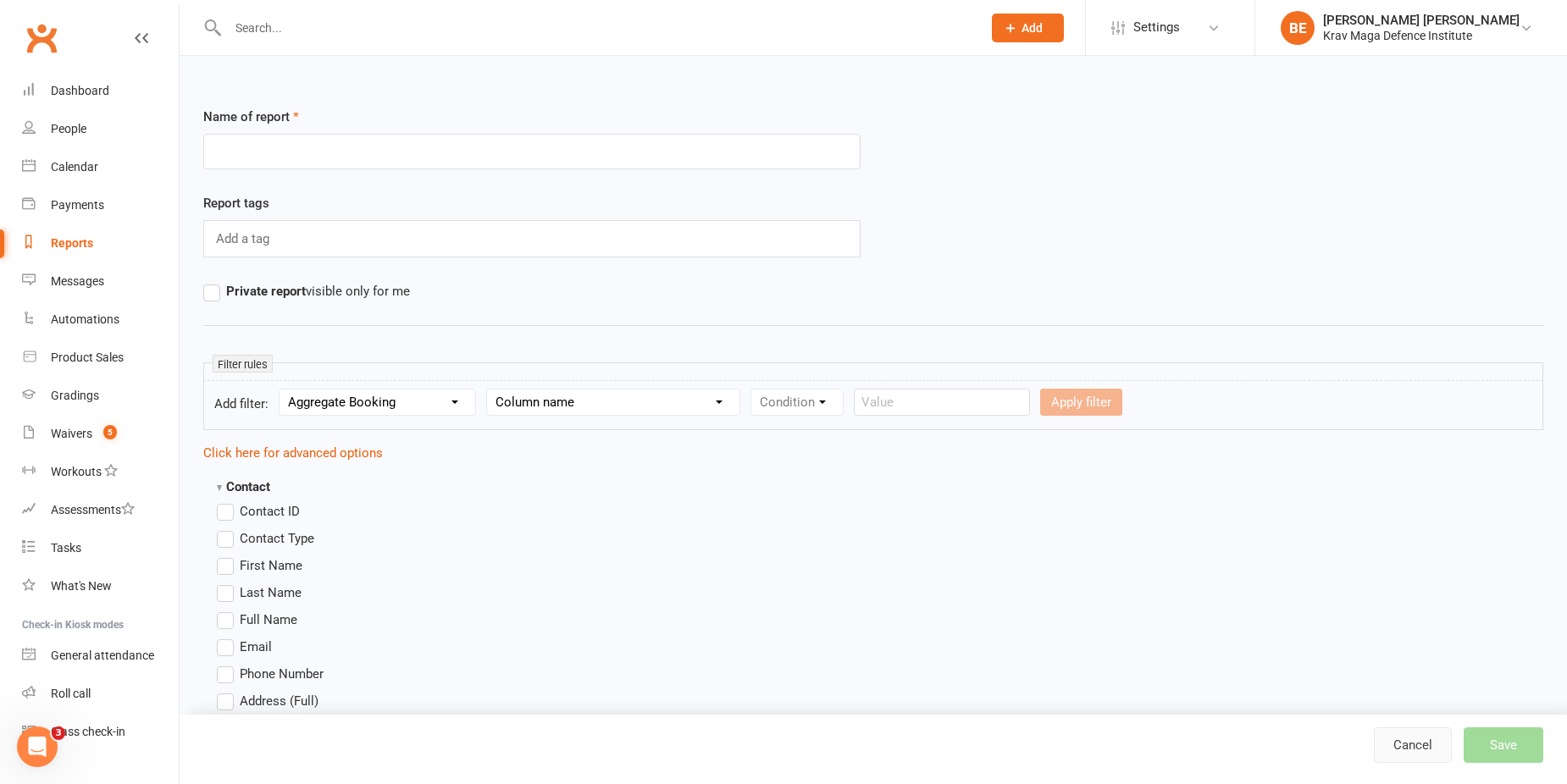
click at [1429, 747] on link "Cancel" at bounding box center [1412, 744] width 77 height 36
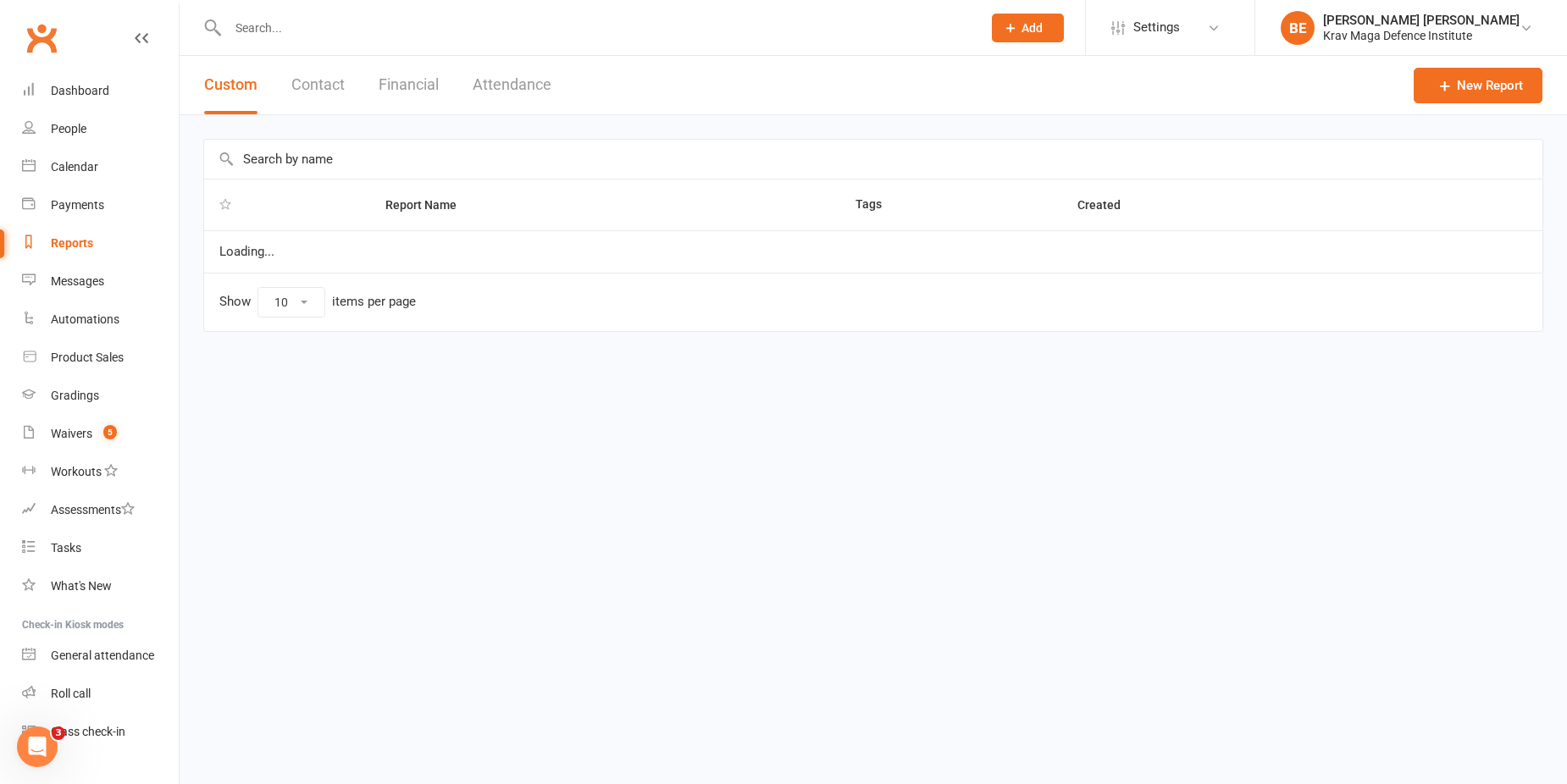
select select "100"
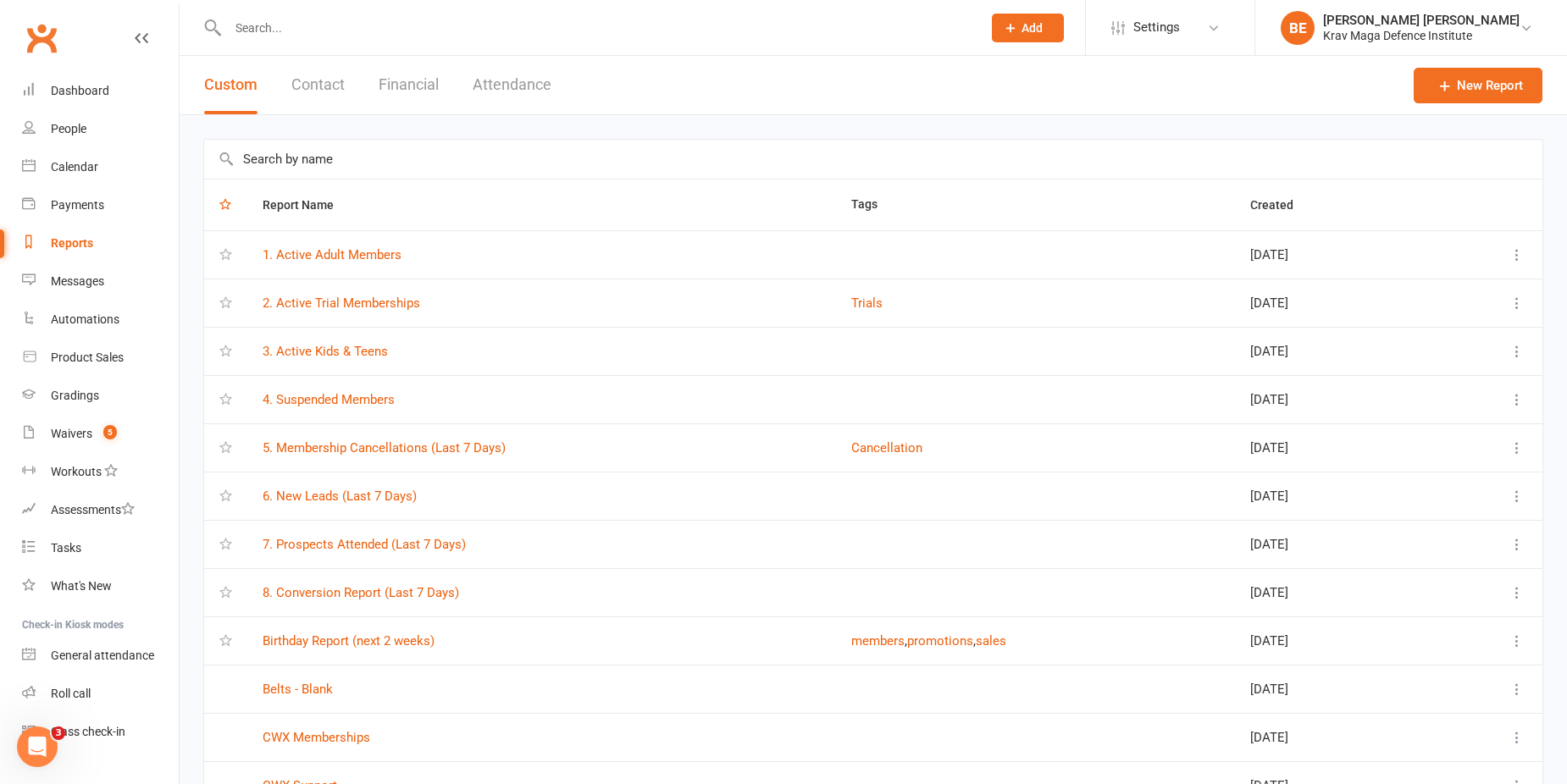
click at [526, 80] on button "Attendance" at bounding box center [511, 84] width 78 height 59
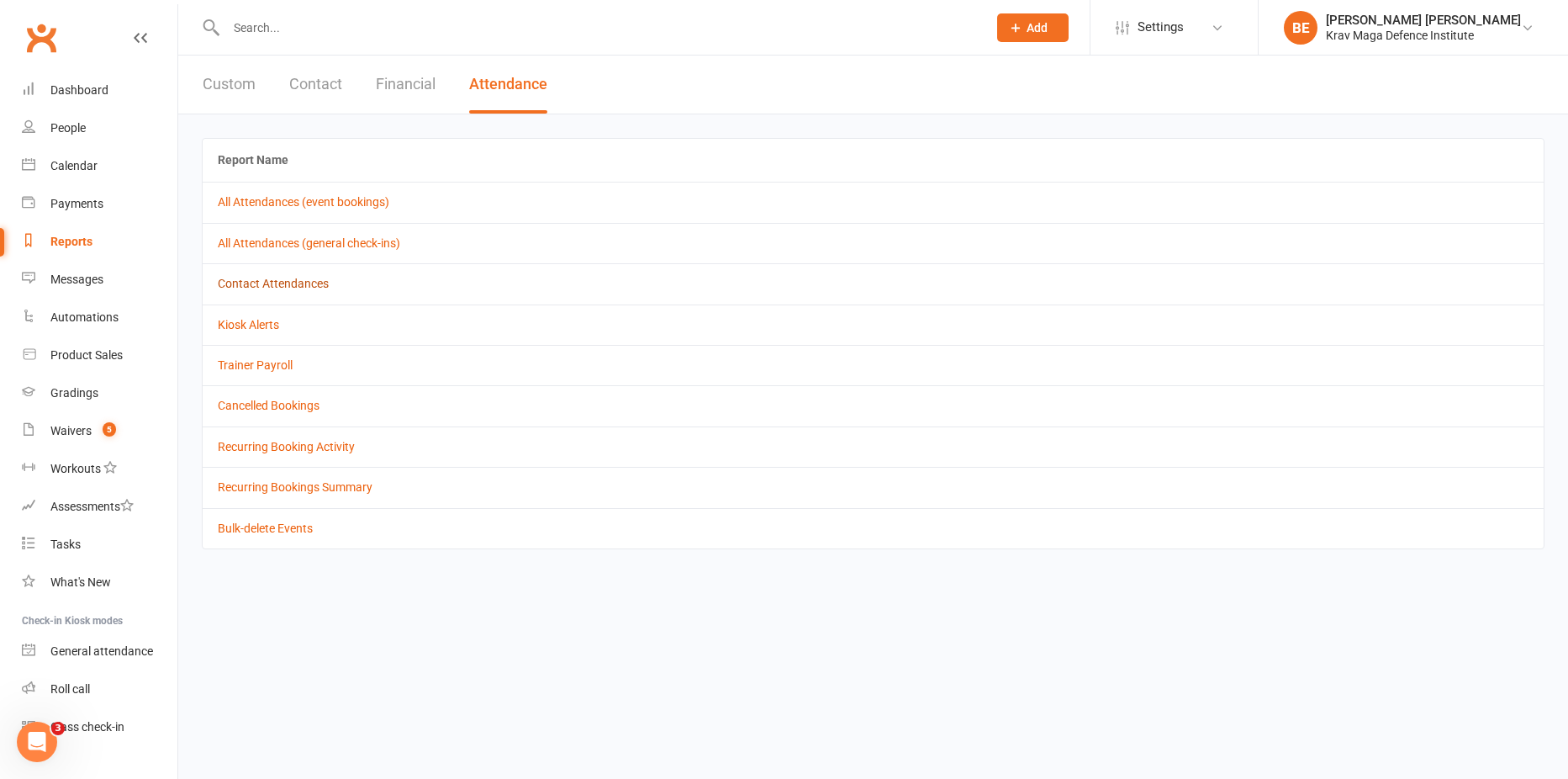
click at [274, 285] on link "Contact Attendances" at bounding box center [273, 284] width 111 height 14
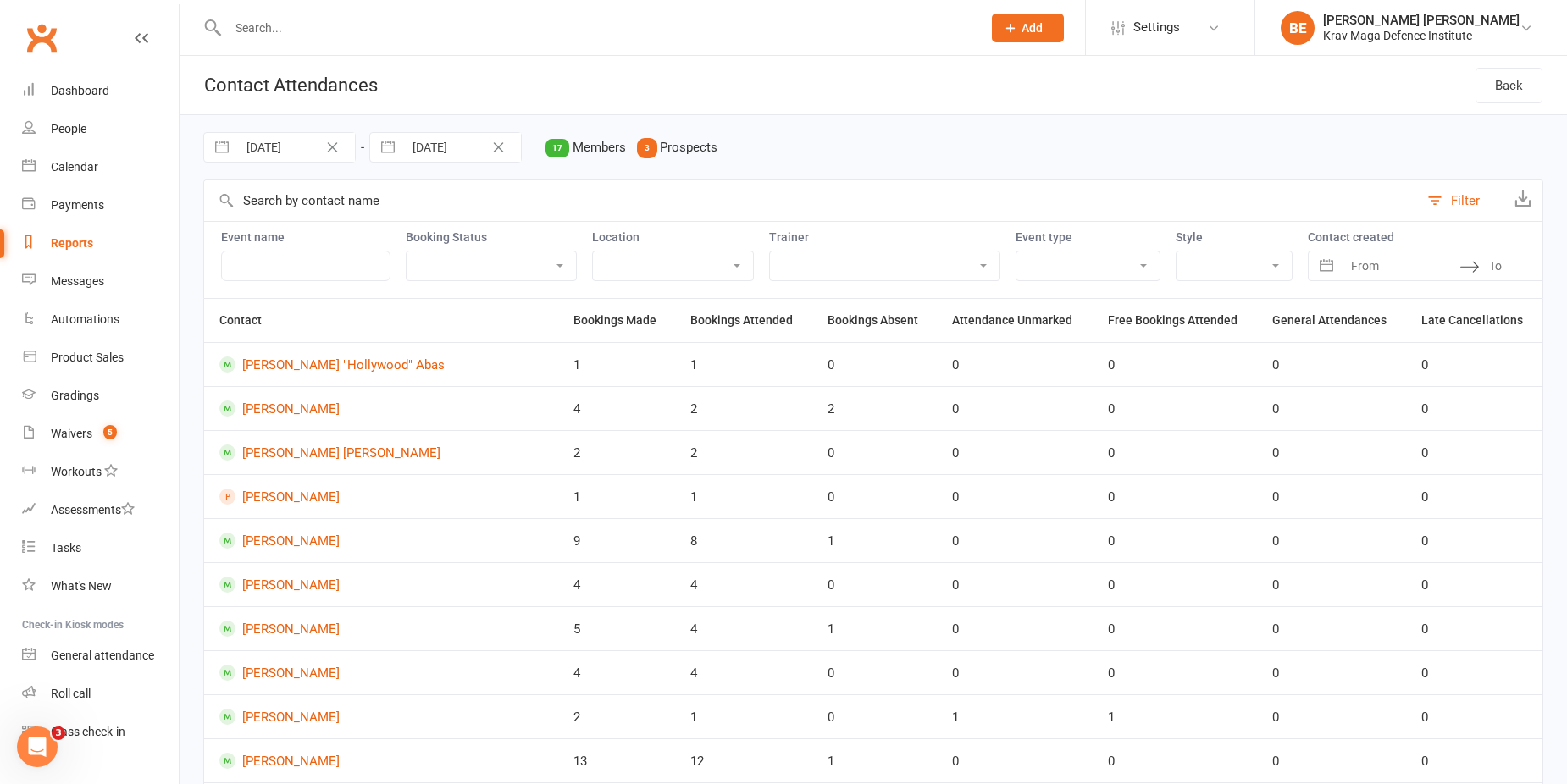
click at [1342, 266] on input "From" at bounding box center [1400, 265] width 118 height 29
select select "6"
select select "2025"
select select "7"
select select "2025"
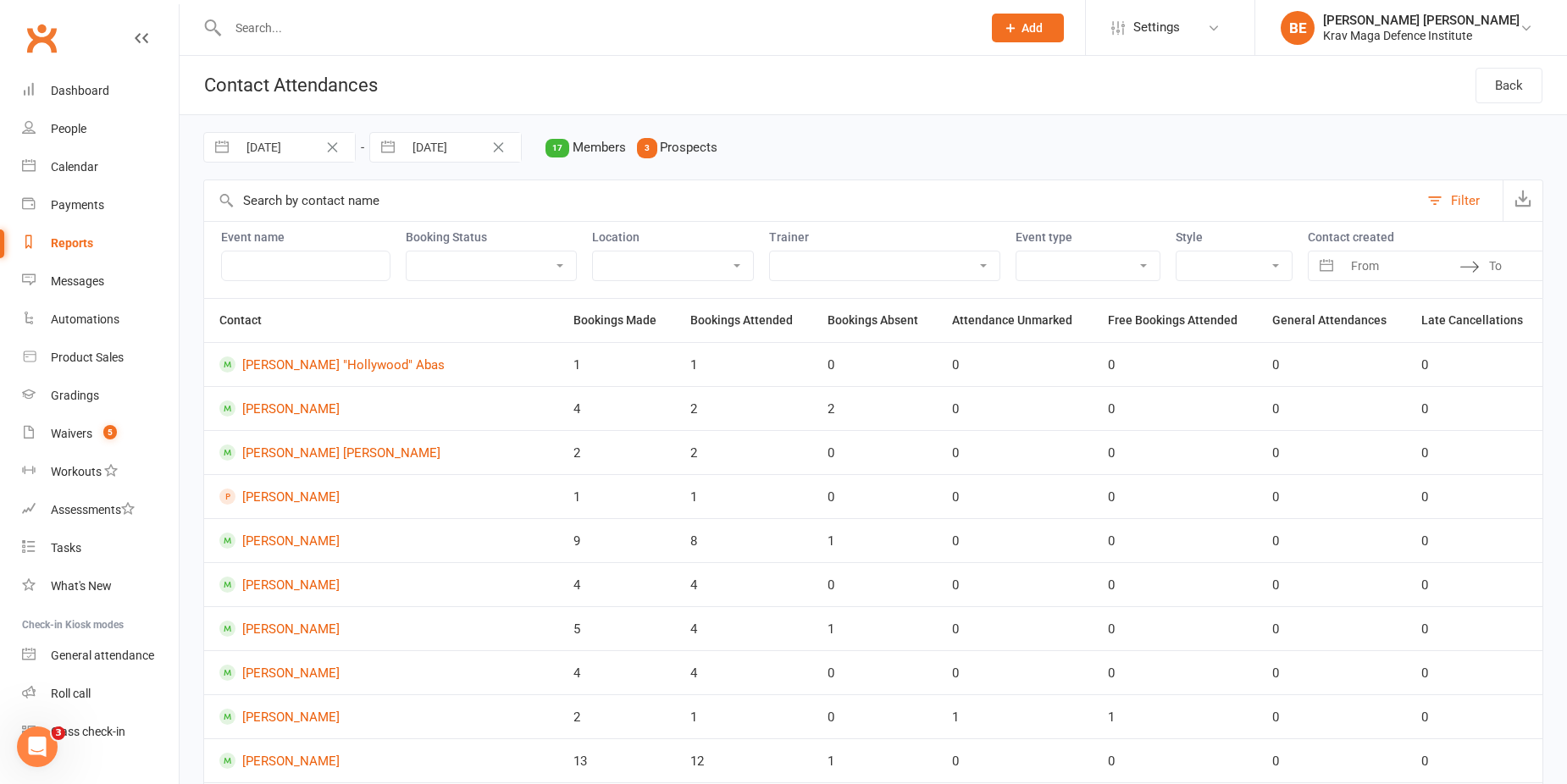
select select "8"
select select "2025"
select select "9"
select select "2025"
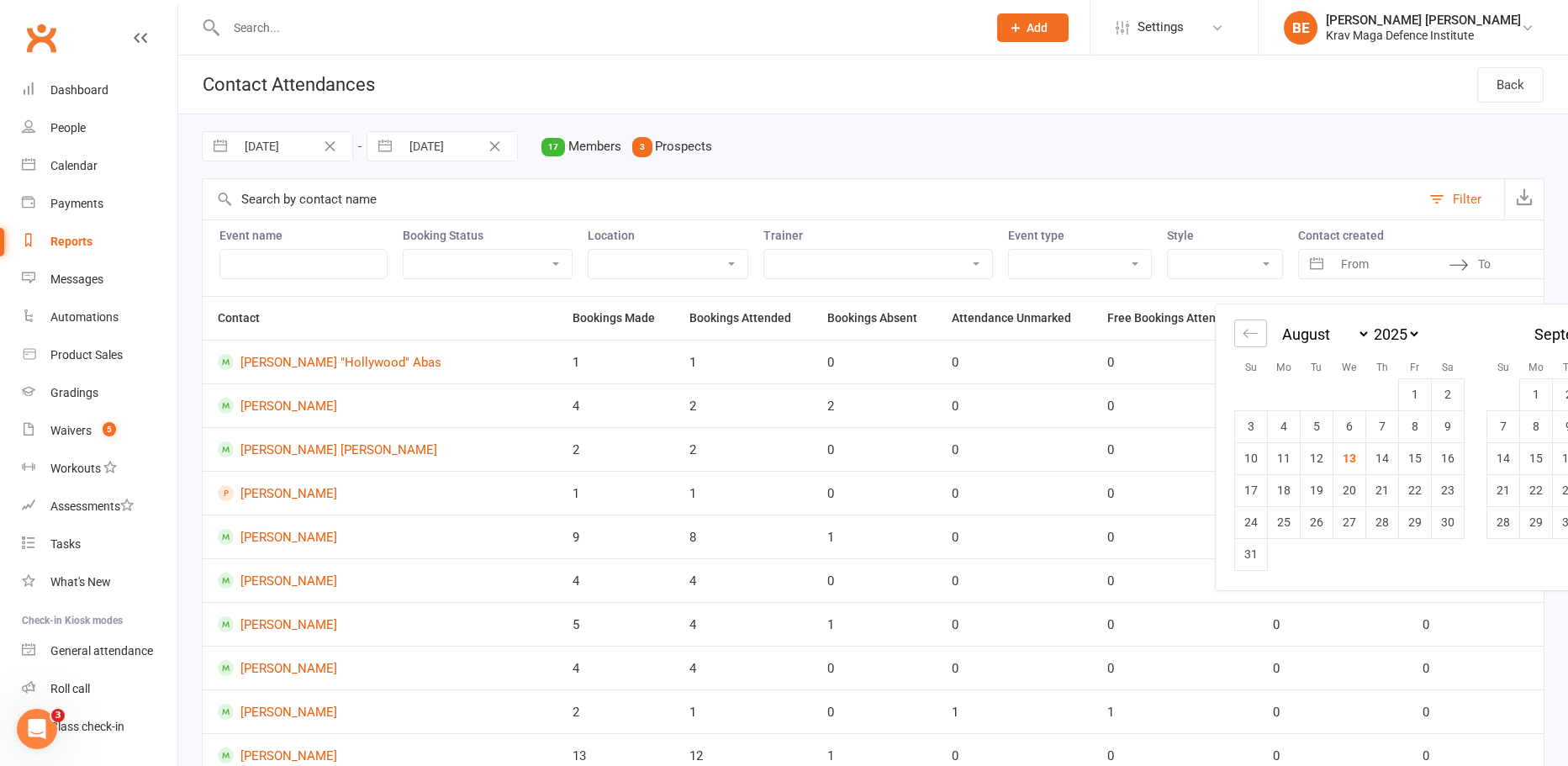
click at [1253, 333] on icon "Move backward to switch to the previous month." at bounding box center [1250, 333] width 16 height 16
select select "5"
select select "2025"
click at [1317, 393] on td "1" at bounding box center [1317, 394] width 33 height 32
type input "01 Jul 2025"
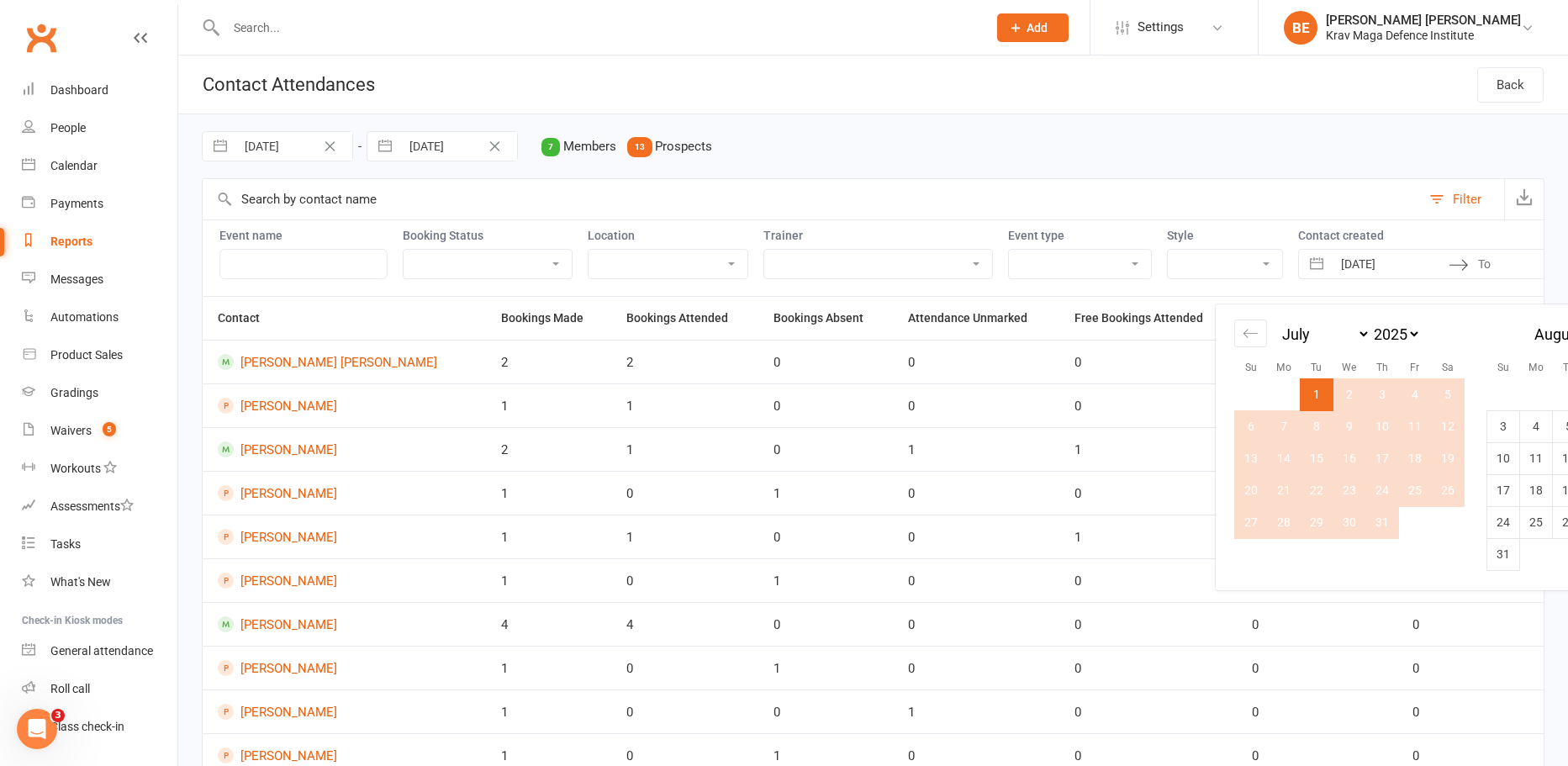
click at [1391, 526] on td "31" at bounding box center [1383, 522] width 33 height 32
type input "31 Jul 2025"
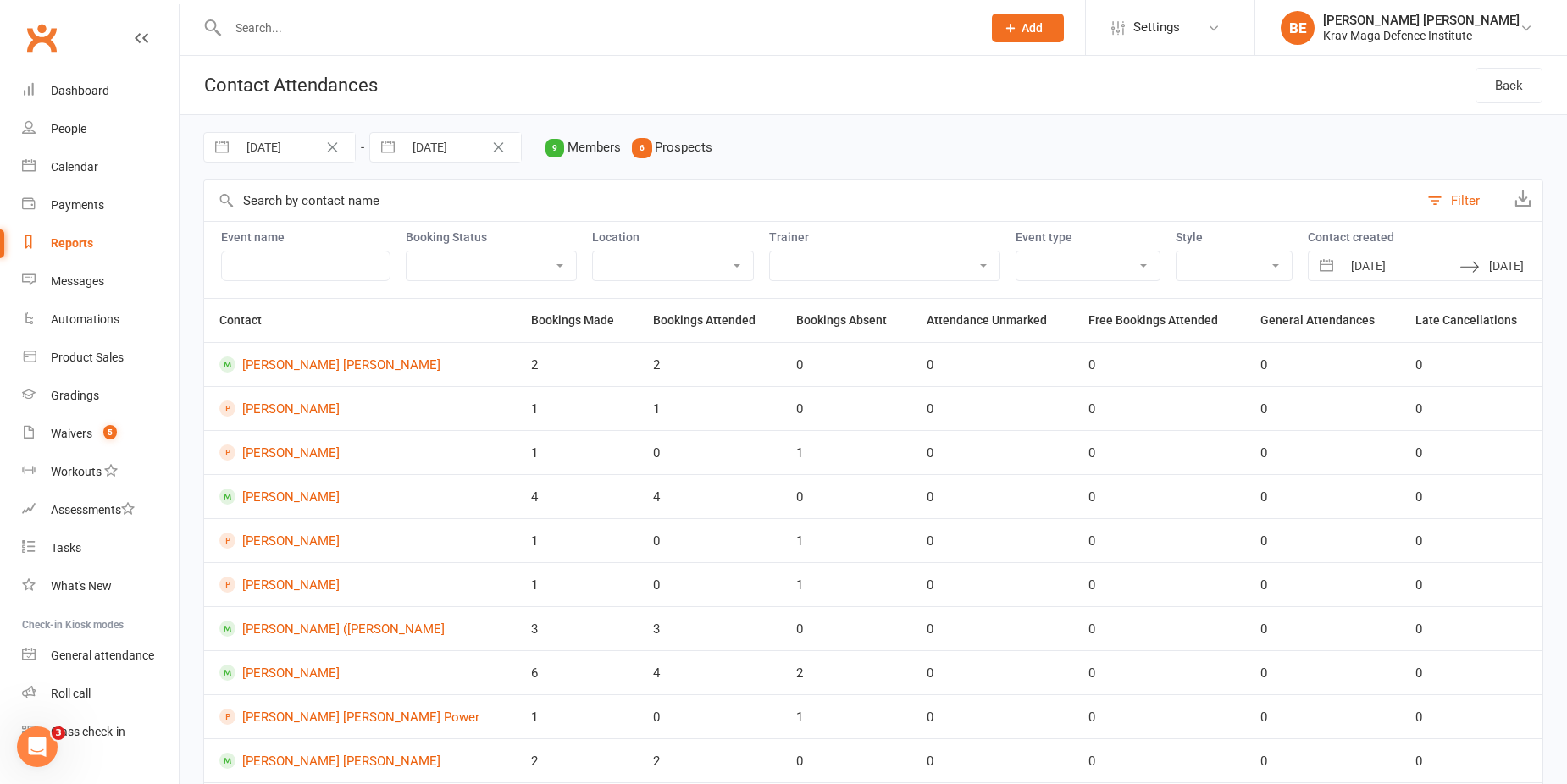
click at [515, 258] on select "Attended Absent Not absent Attendance not marked" at bounding box center [491, 265] width 170 height 29
select select "attended"
click at [406, 251] on select "Attended Absent Not absent Attendance not marked" at bounding box center [491, 265] width 170 height 29
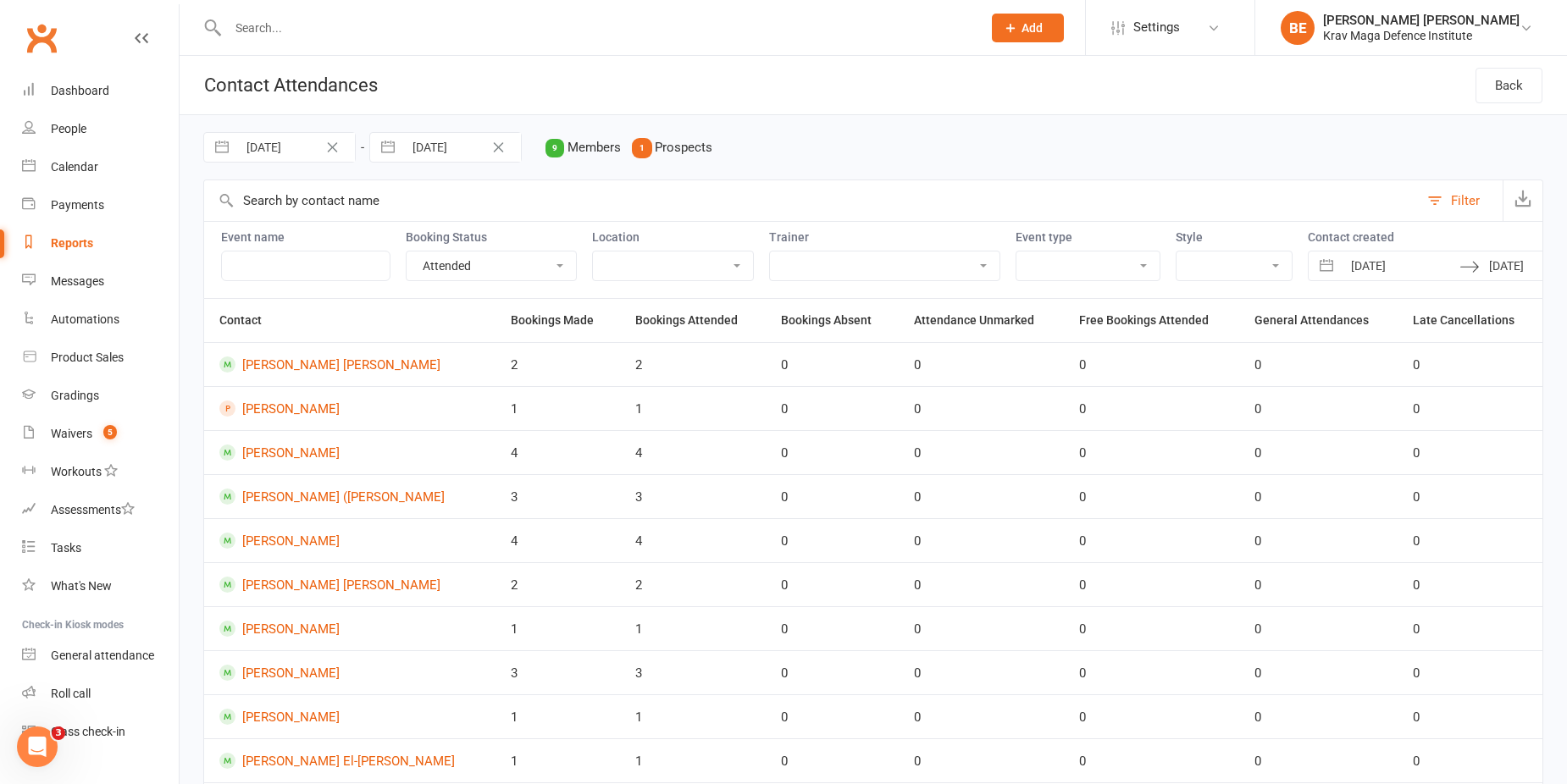
click at [1453, 200] on div "Filter" at bounding box center [1465, 200] width 29 height 20
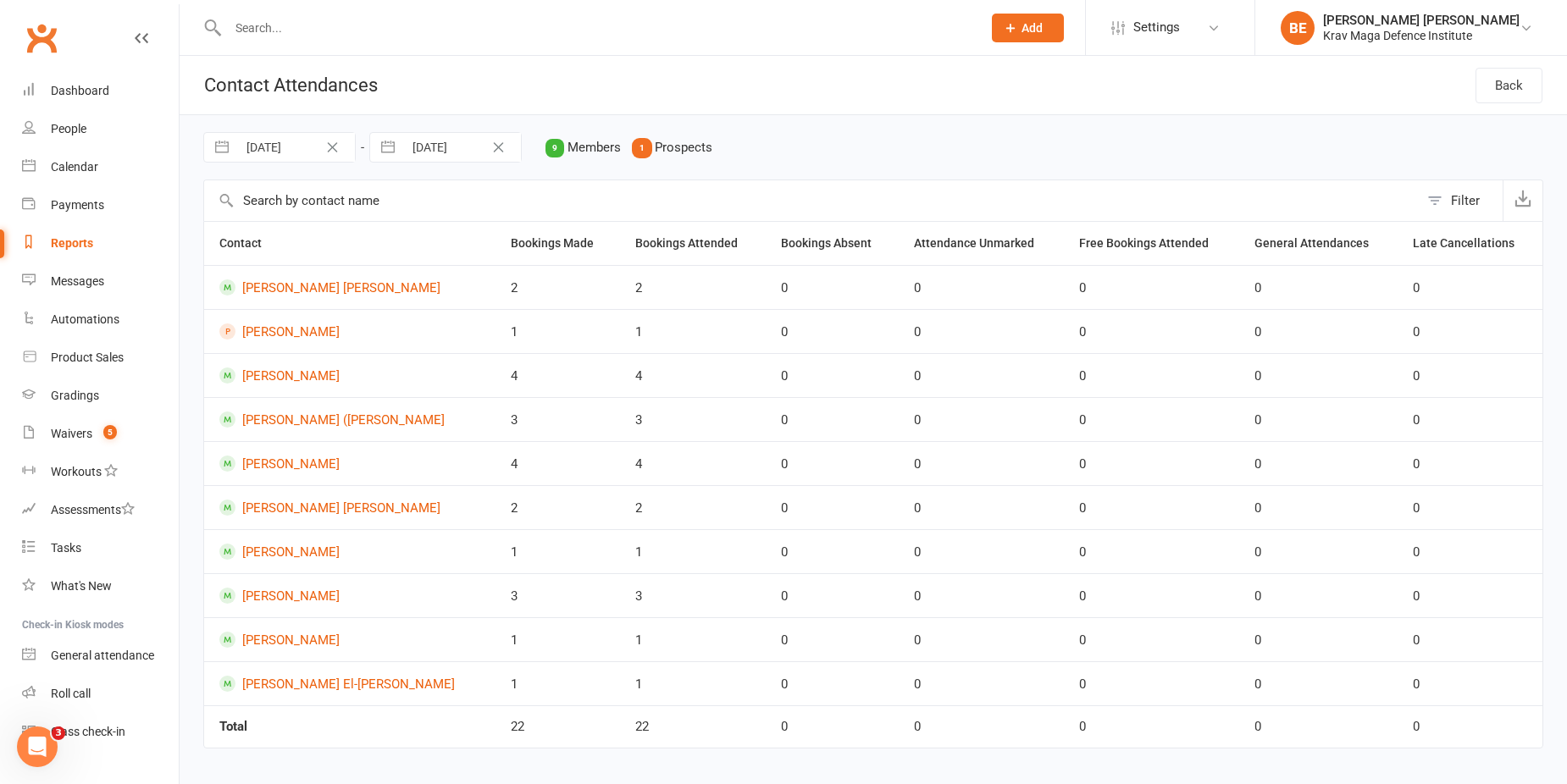
click at [1453, 200] on div "Filter" at bounding box center [1465, 200] width 29 height 20
select select "attended"
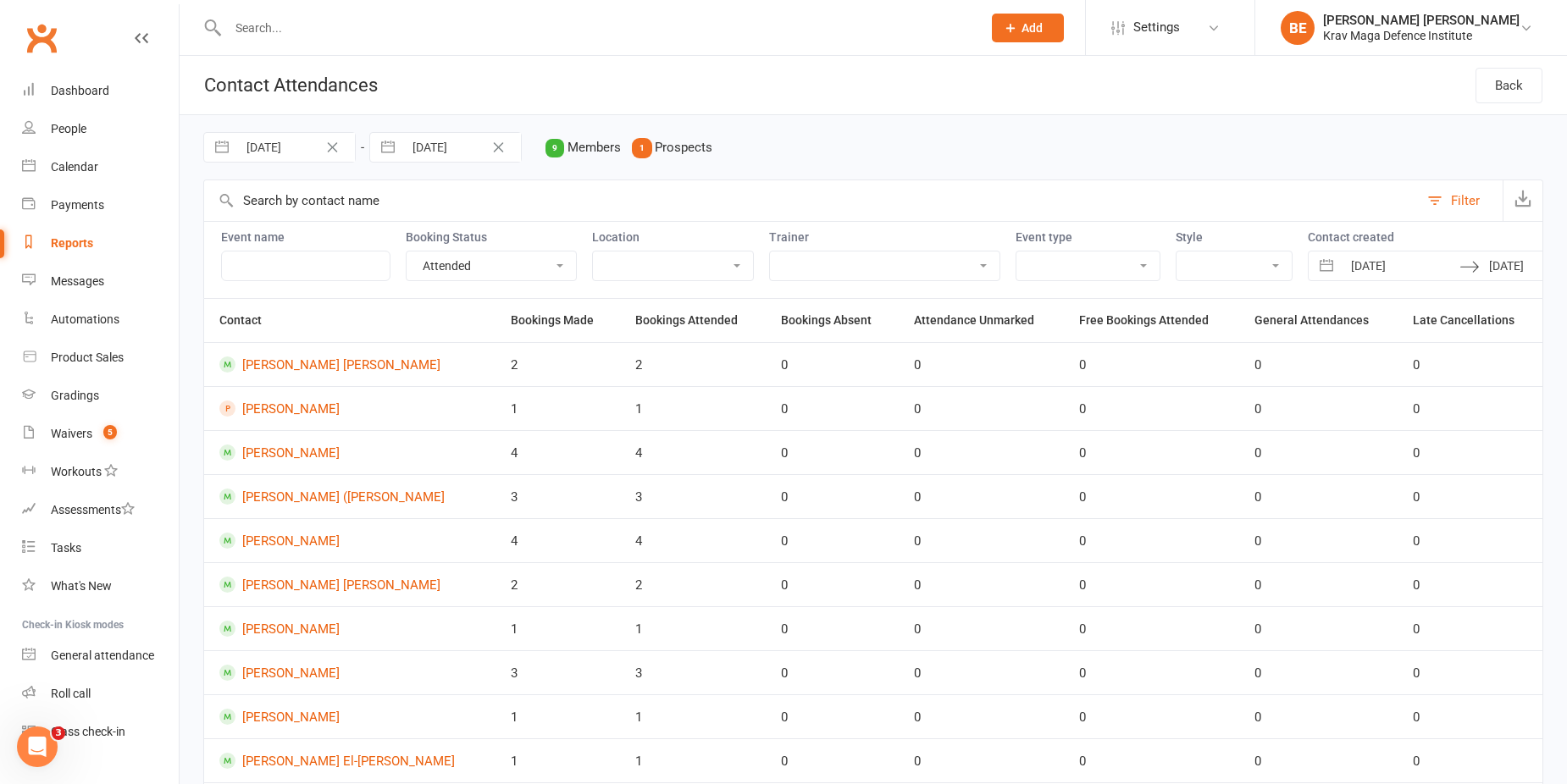
click at [274, 148] on input "30 Jul 2025" at bounding box center [296, 147] width 118 height 29
select select "5"
select select "2025"
select select "6"
select select "2025"
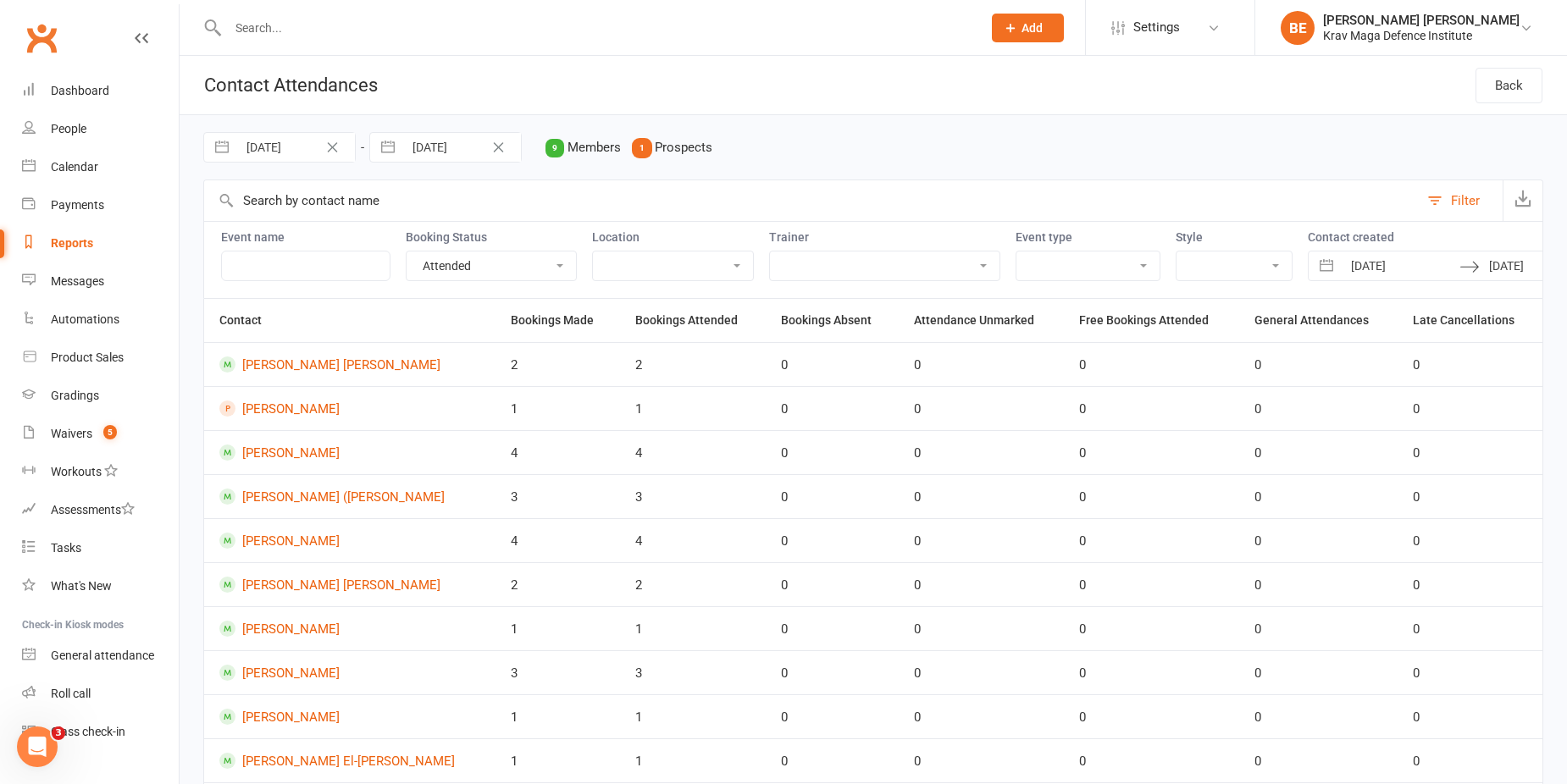
select select "7"
select select "2025"
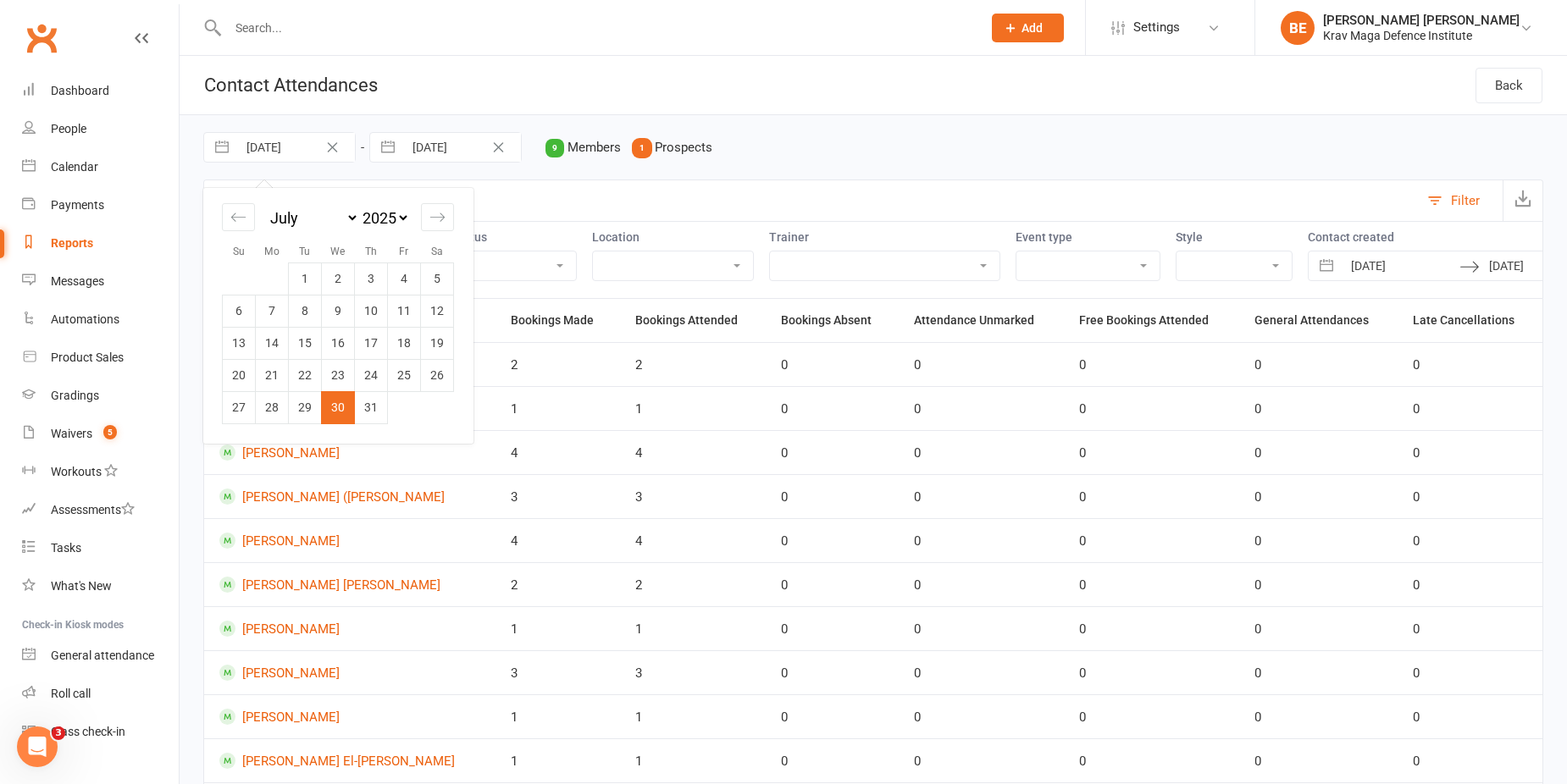
click at [1021, 129] on div "30 Jul 2025 Navigate forward to interact with the calendar and select a date. P…" at bounding box center [873, 147] width 1340 height 65
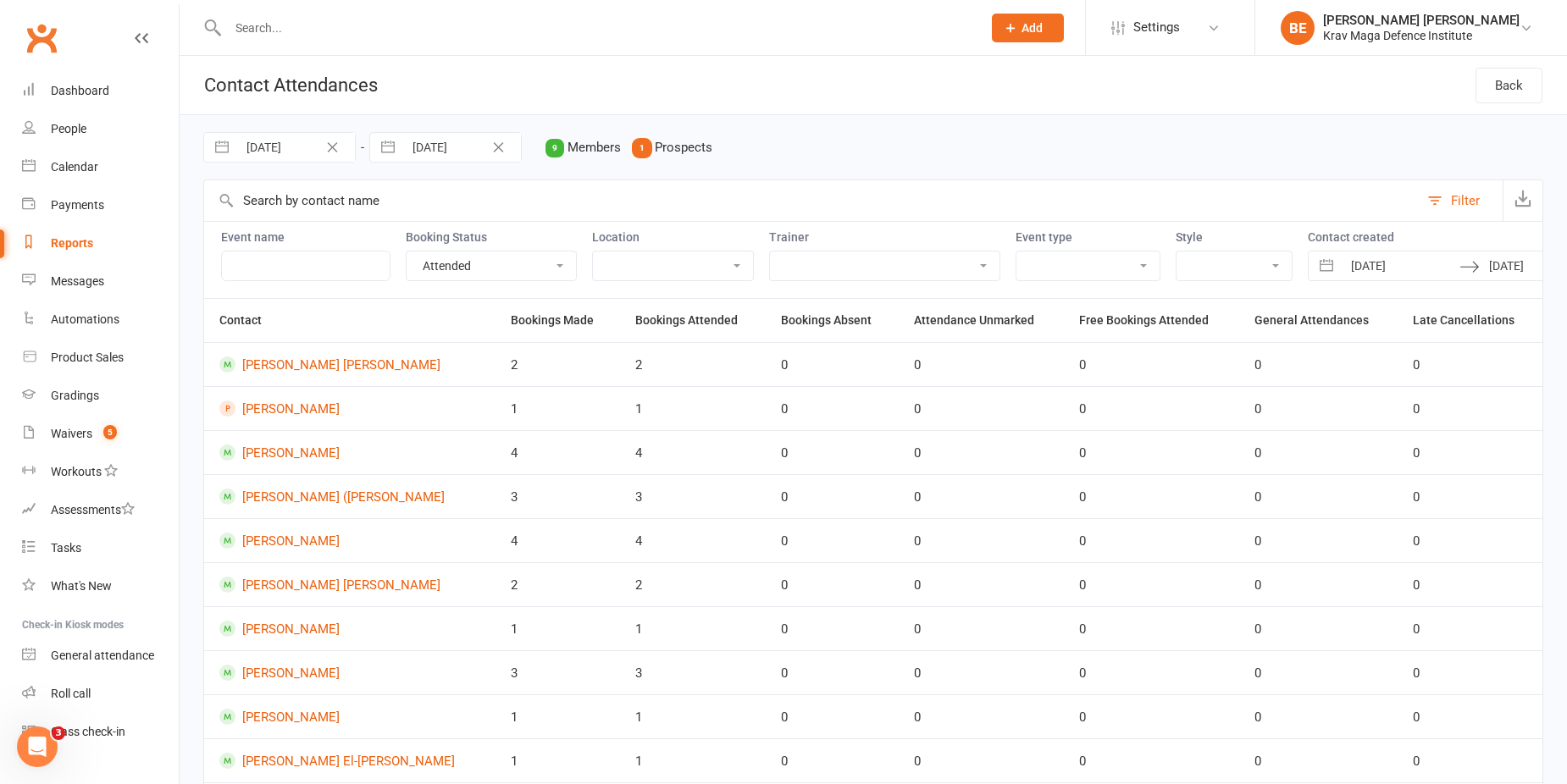
click at [1566, 269] on icon "Clear Dates" at bounding box center [1574, 266] width 13 height 10
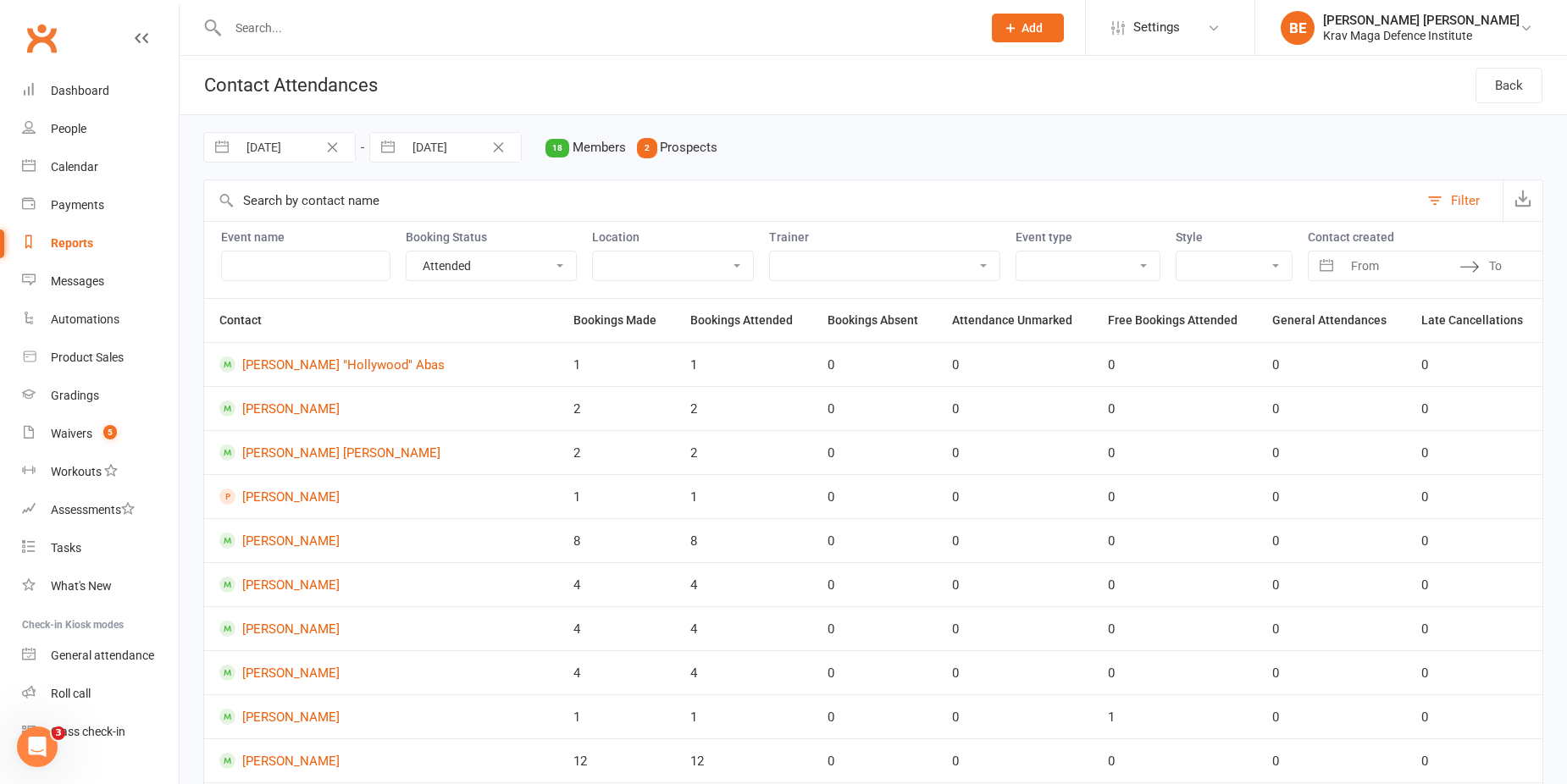
click at [529, 269] on select "Attended Absent Not absent Attendance not marked" at bounding box center [491, 265] width 170 height 29
select select
click at [406, 251] on select "Attended Absent Not absent Attendance not marked" at bounding box center [491, 265] width 170 height 29
click at [286, 147] on input "30 Jul 2025" at bounding box center [296, 147] width 118 height 29
select select "5"
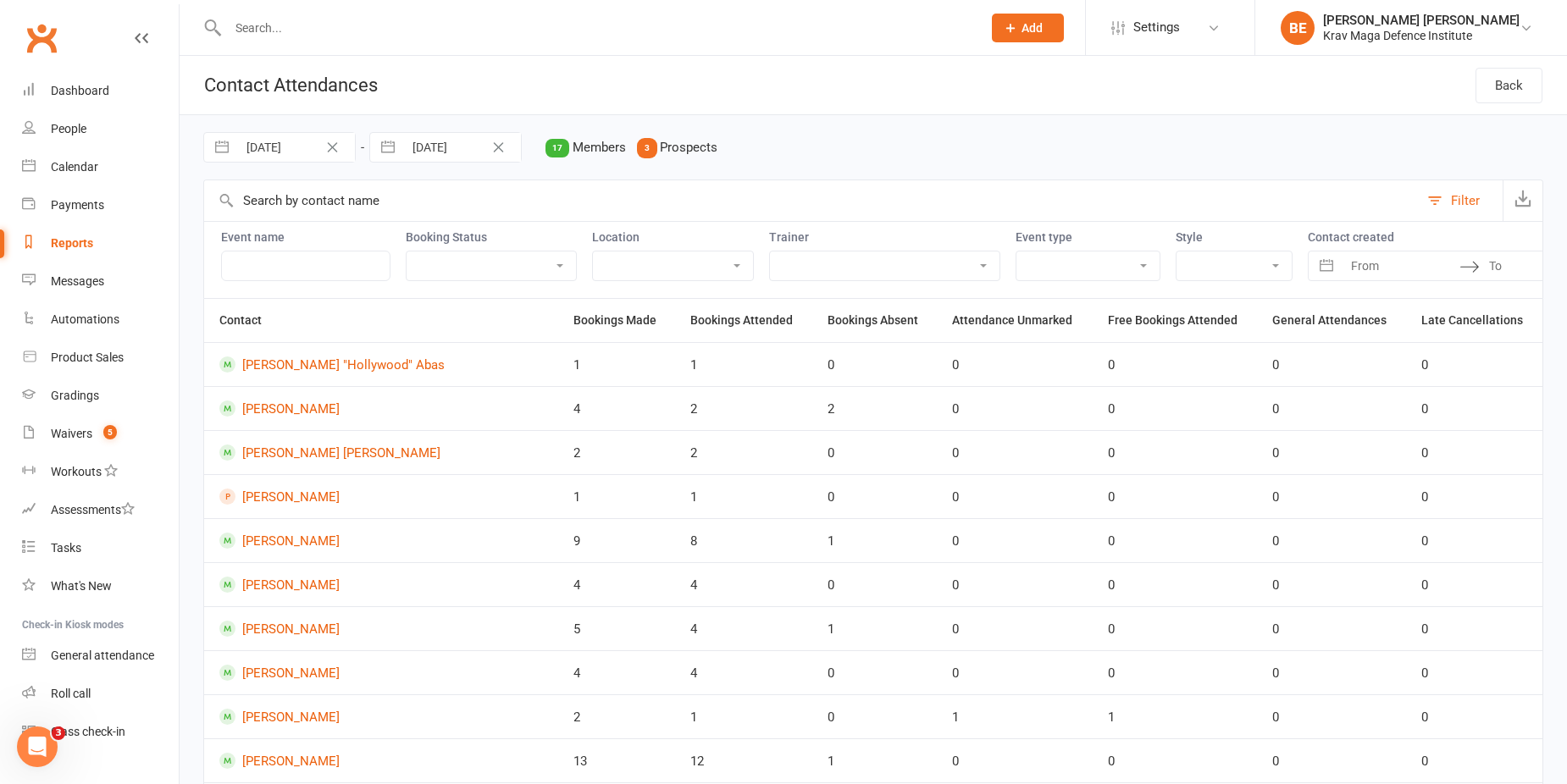
select select "2025"
select select "6"
select select "2025"
select select "7"
select select "2025"
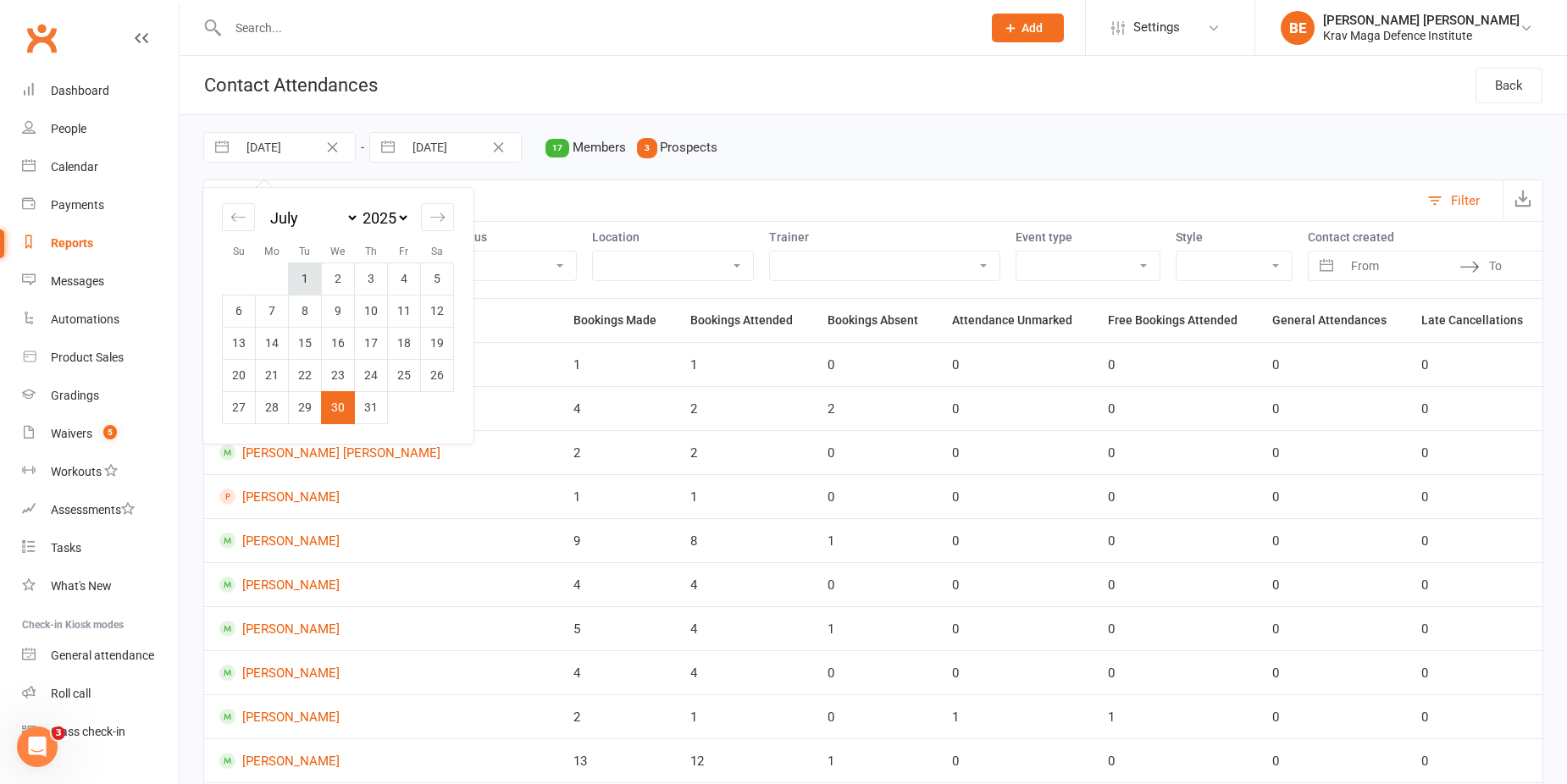
click at [296, 279] on td "1" at bounding box center [305, 278] width 33 height 32
type input "01 Jul 2025"
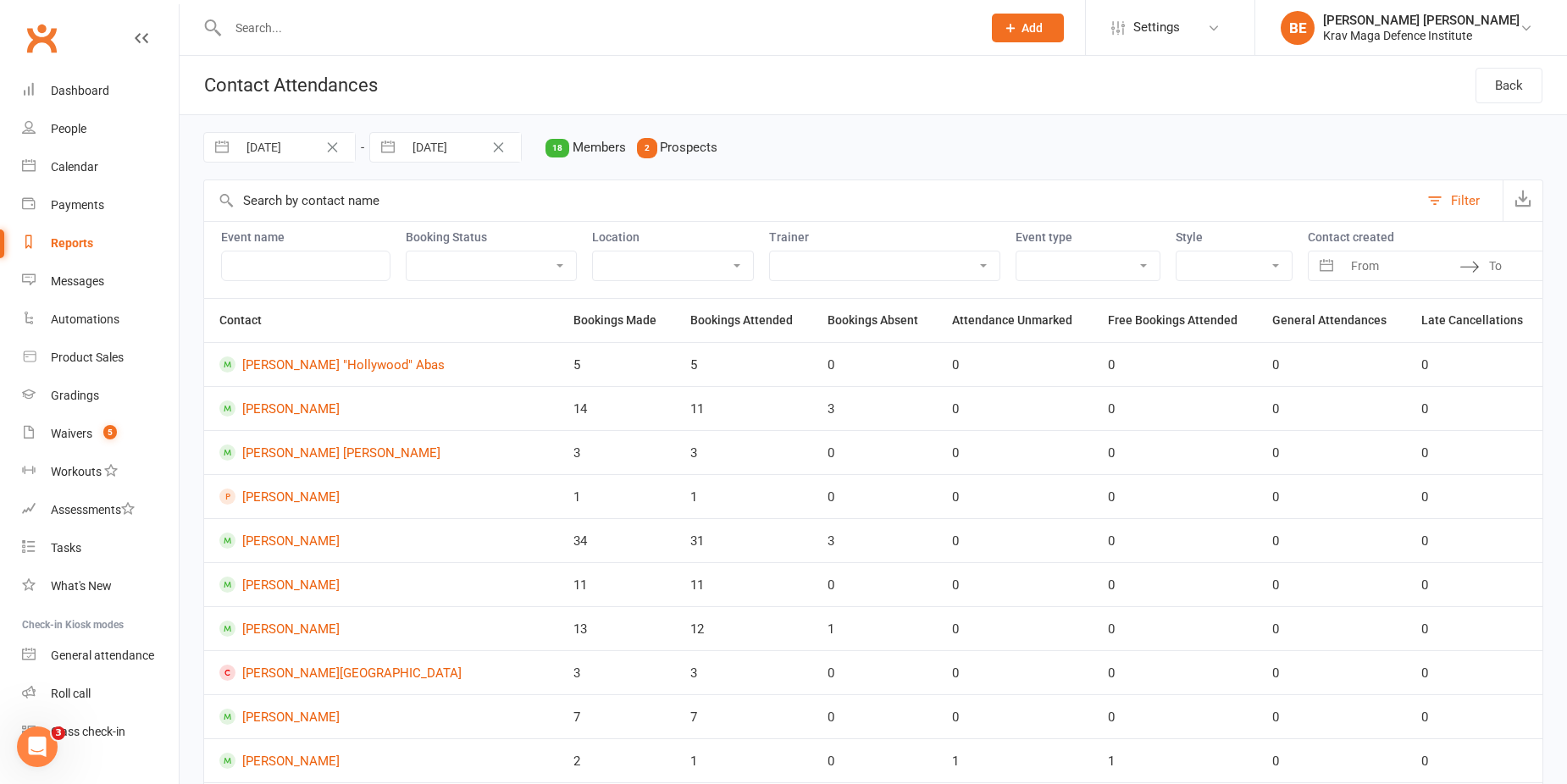
click at [432, 148] on input "13 Aug 2025" at bounding box center [462, 147] width 118 height 29
select select "6"
select select "2025"
select select "7"
select select "2025"
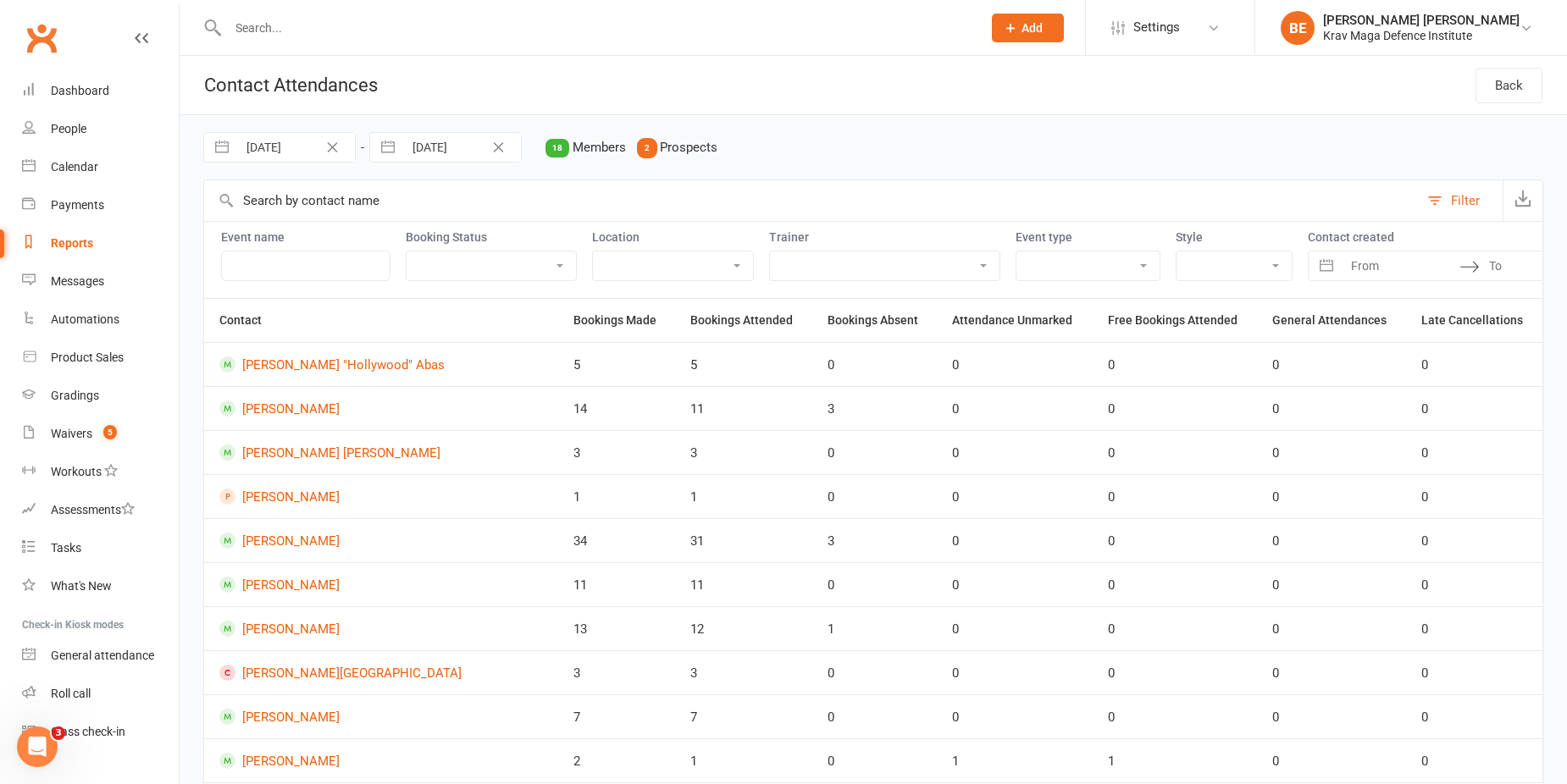
select select "8"
select select "2025"
click at [405, 434] on td "31" at bounding box center [404, 439] width 33 height 32
type input "31 Aug 2025"
click at [532, 274] on select "Attended Absent Not absent Attendance not marked" at bounding box center [491, 265] width 170 height 29
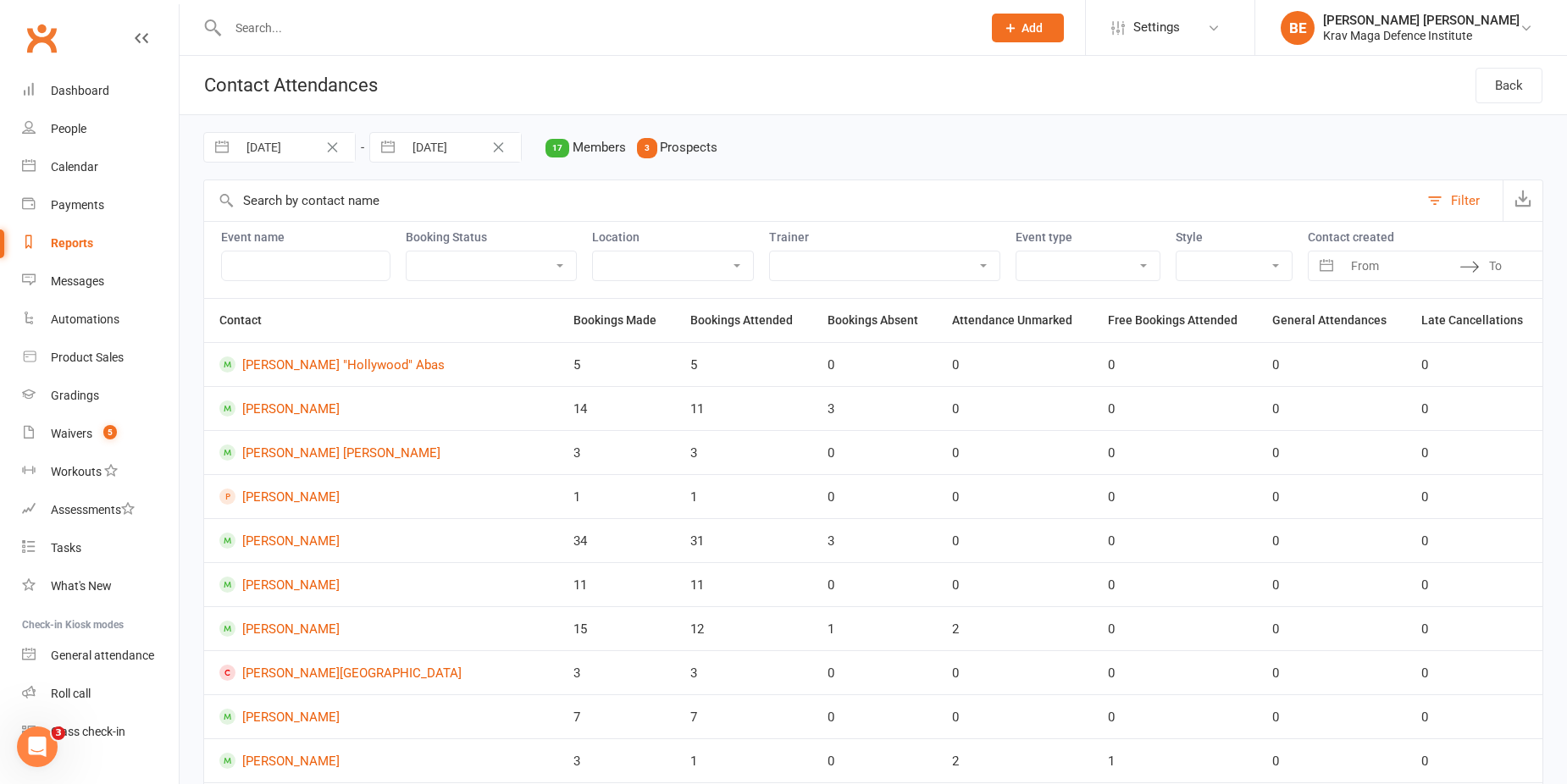
select select "attended"
click at [406, 251] on select "Attended Absent Not absent Attendance not marked" at bounding box center [491, 265] width 170 height 29
click at [451, 156] on input "31 Aug 2025" at bounding box center [462, 147] width 118 height 29
select select "6"
select select "2025"
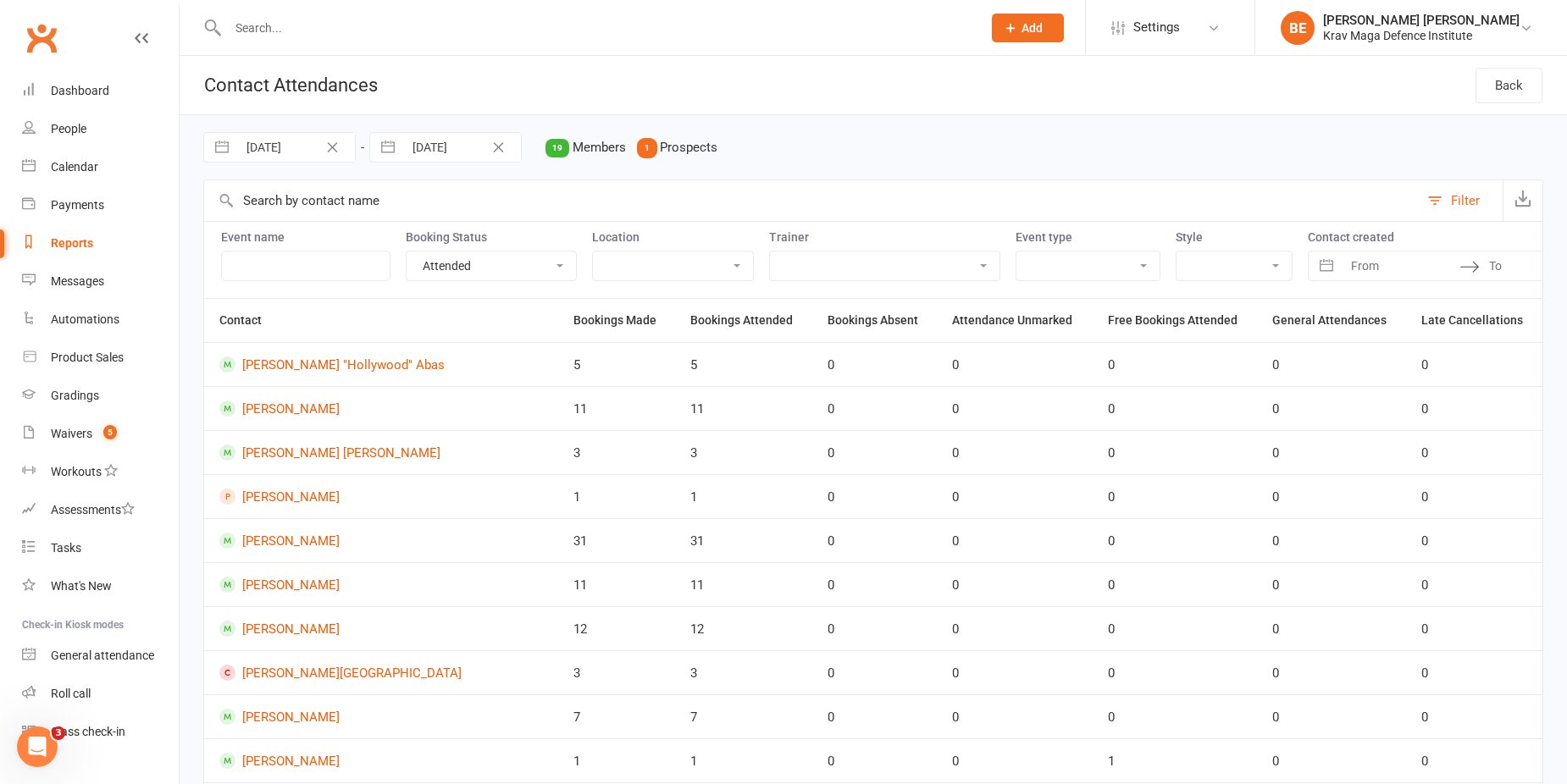
select select "7"
select select "2025"
select select "8"
select select "2025"
click at [408, 213] on icon "Move backward to switch to the previous month." at bounding box center [404, 217] width 16 height 16
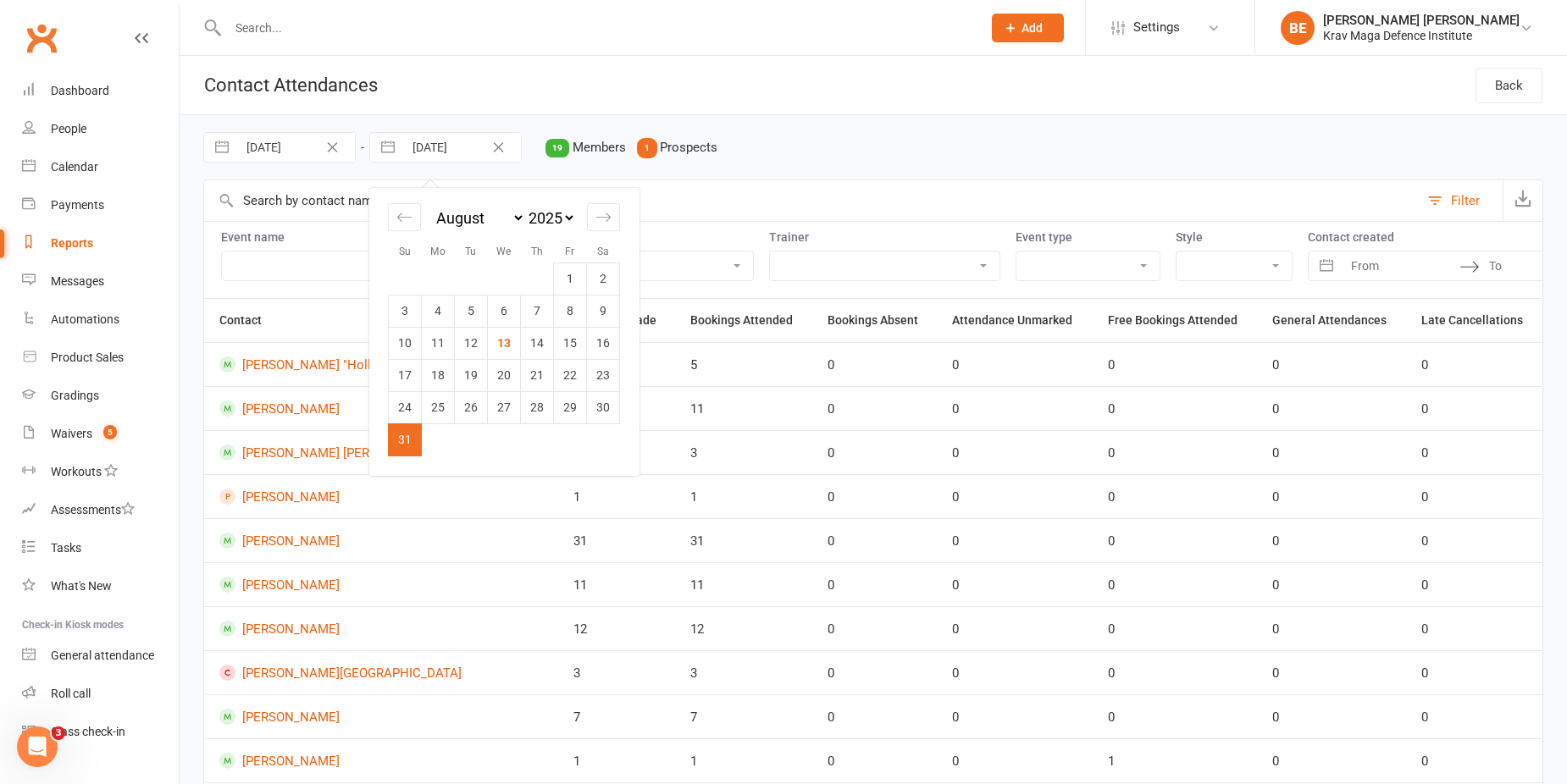
select select "5"
select select "2025"
click at [535, 408] on td "31" at bounding box center [536, 407] width 33 height 32
type input "31 Jul 2025"
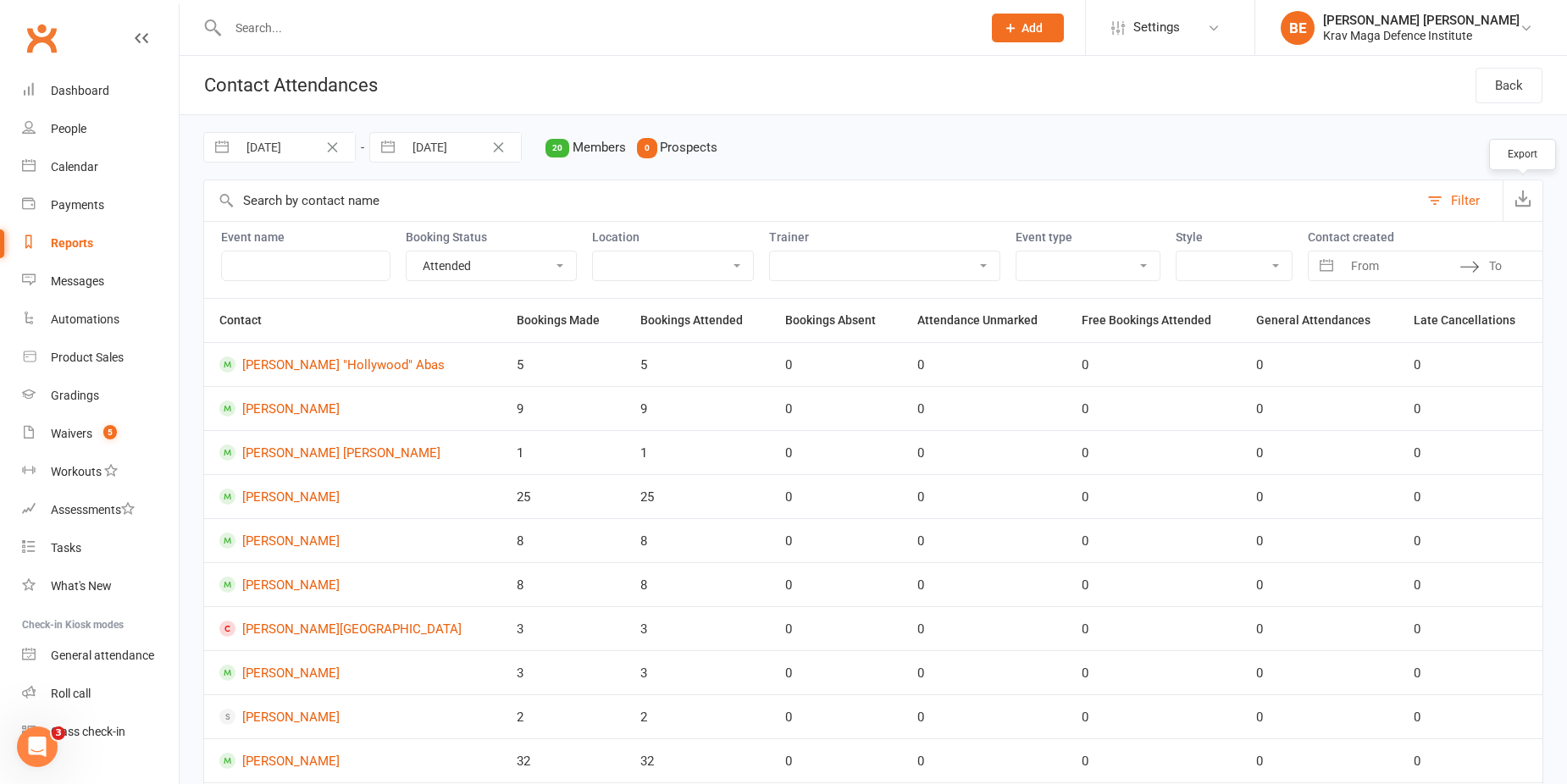
click at [1522, 196] on icon "button" at bounding box center [1522, 197] width 17 height 17
click at [84, 166] on div "Calendar" at bounding box center [74, 167] width 48 height 14
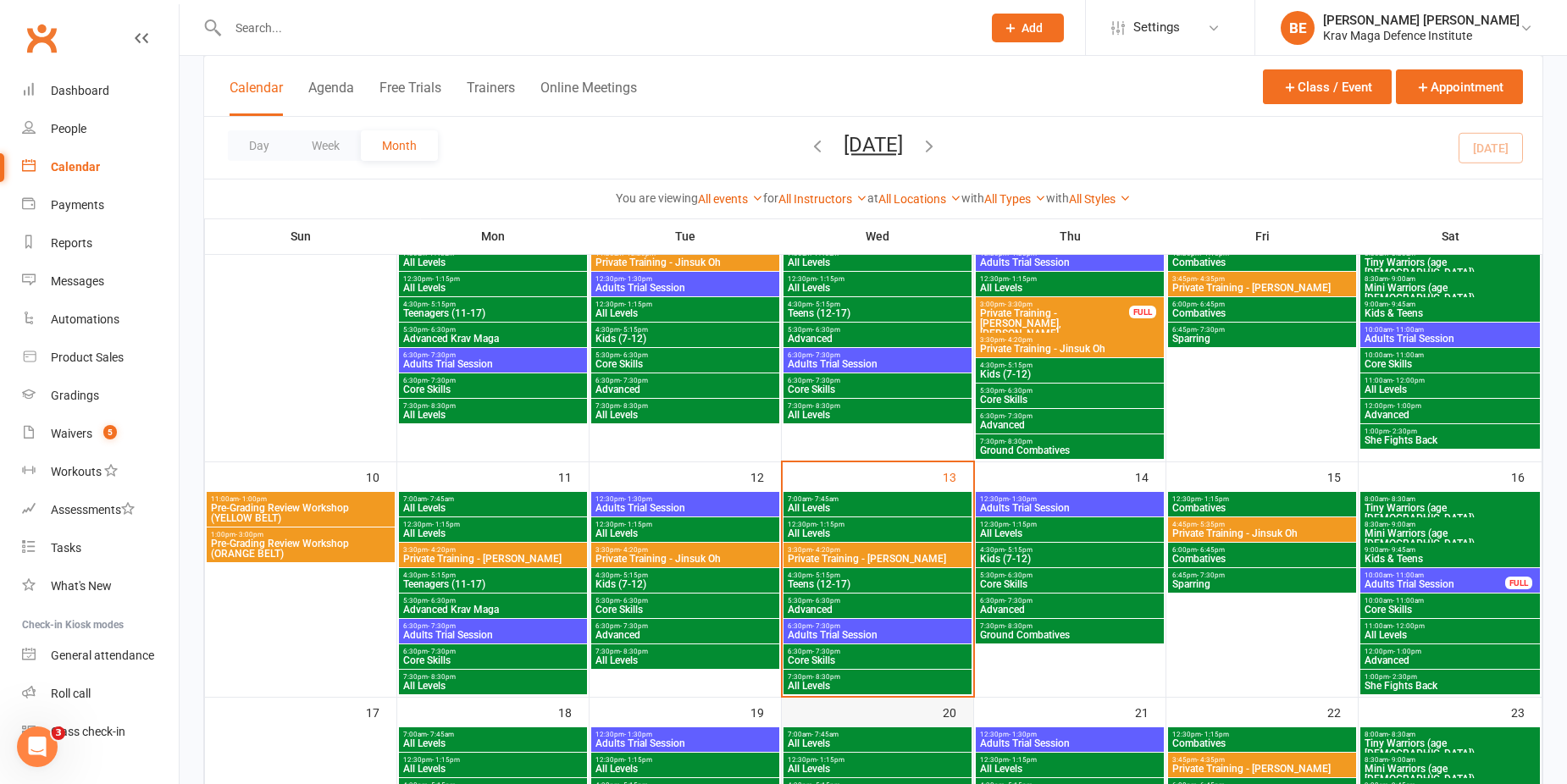
scroll to position [423, 0]
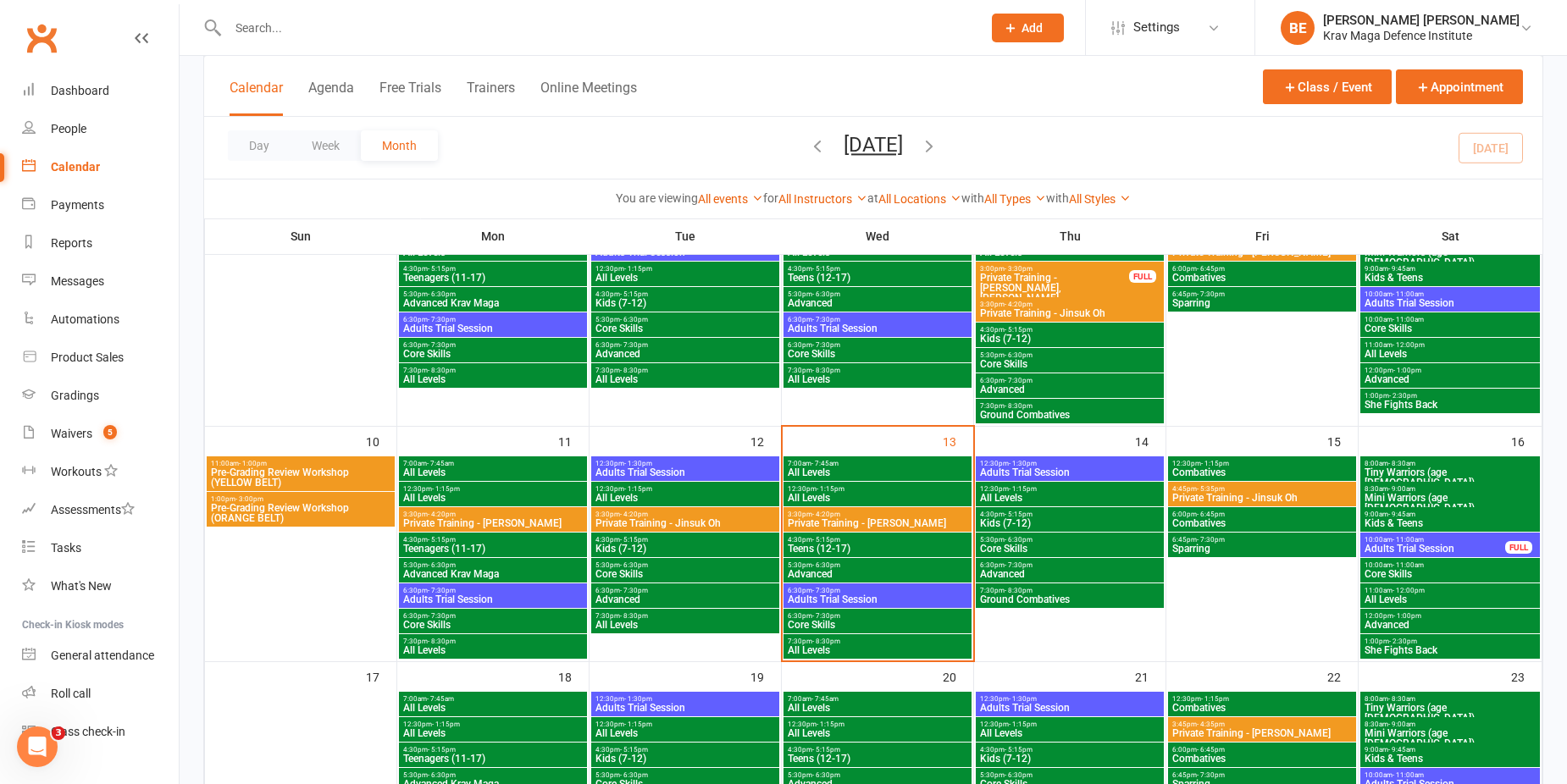
click at [807, 599] on span "Adults Trial Session" at bounding box center [877, 599] width 181 height 10
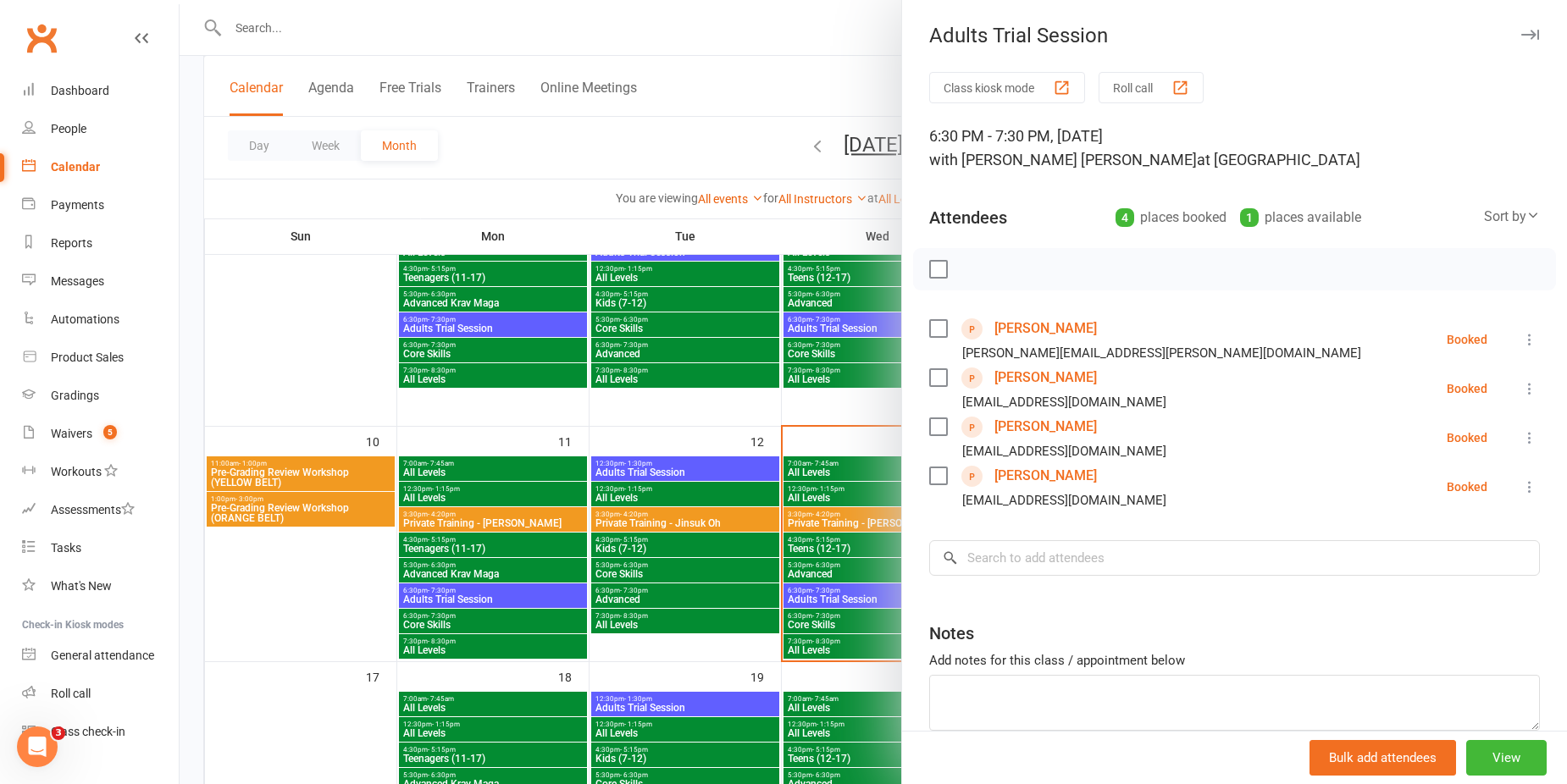
click at [1520, 341] on icon at bounding box center [1528, 338] width 17 height 17
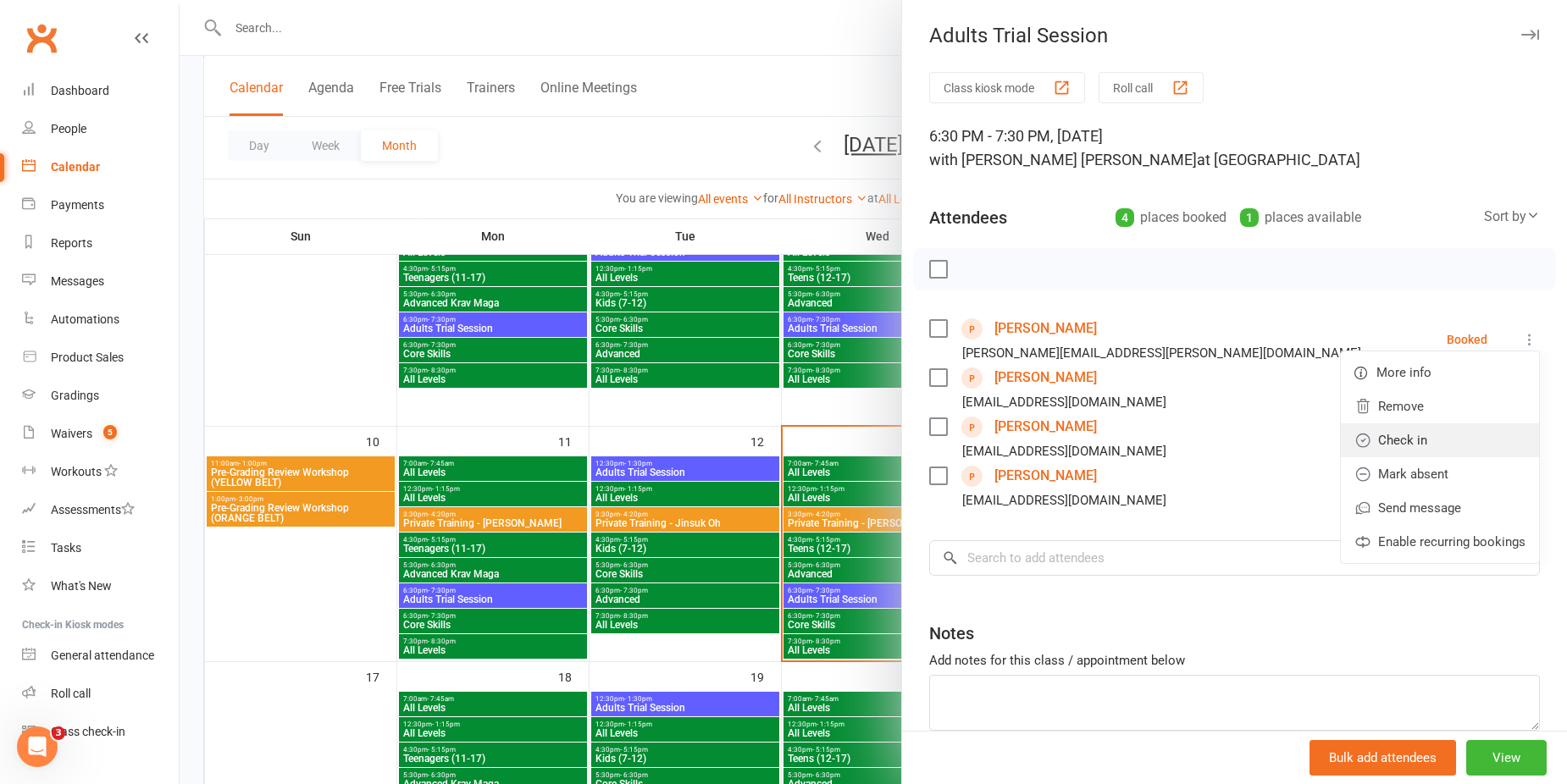
click at [1382, 438] on link "Check in" at bounding box center [1440, 440] width 199 height 34
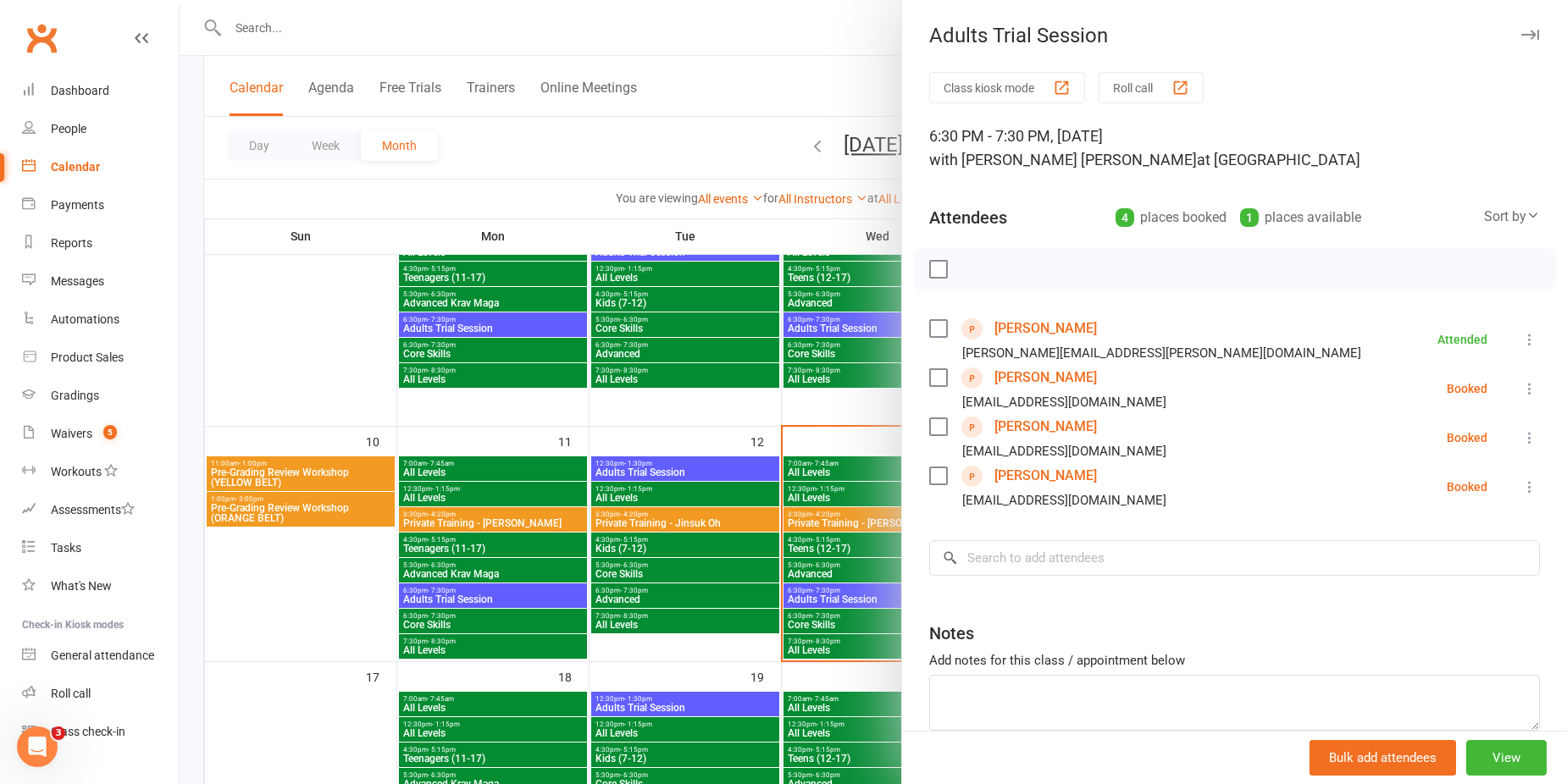
click at [929, 378] on label at bounding box center [936, 377] width 17 height 17
click at [1520, 394] on icon at bounding box center [1528, 388] width 17 height 17
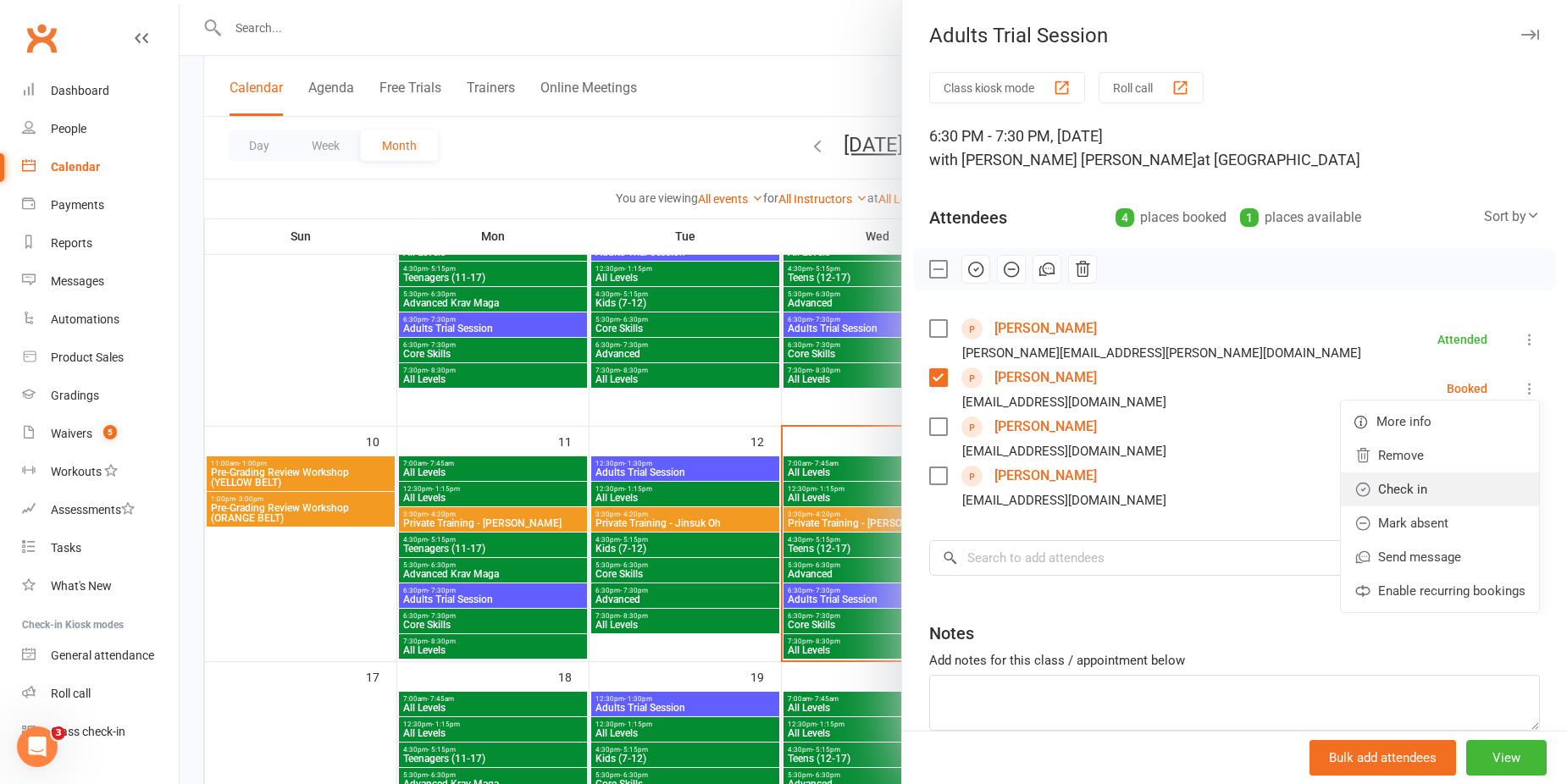
click at [1377, 484] on link "Check in" at bounding box center [1440, 489] width 199 height 34
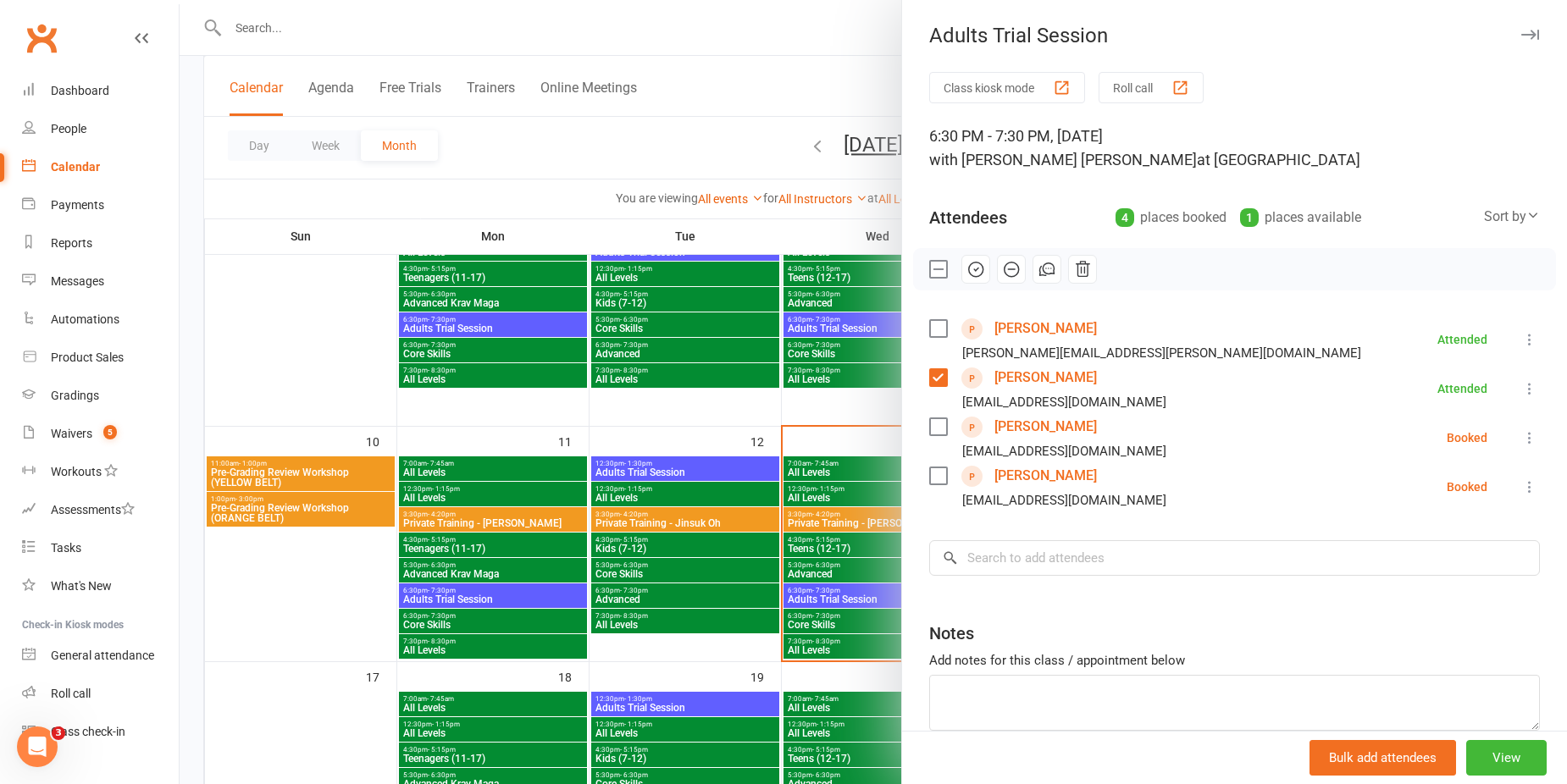
drag, startPoint x: 1403, startPoint y: 146, endPoint x: 1501, endPoint y: 38, distance: 145.8
click at [1520, 38] on icon "button" at bounding box center [1529, 35] width 18 height 10
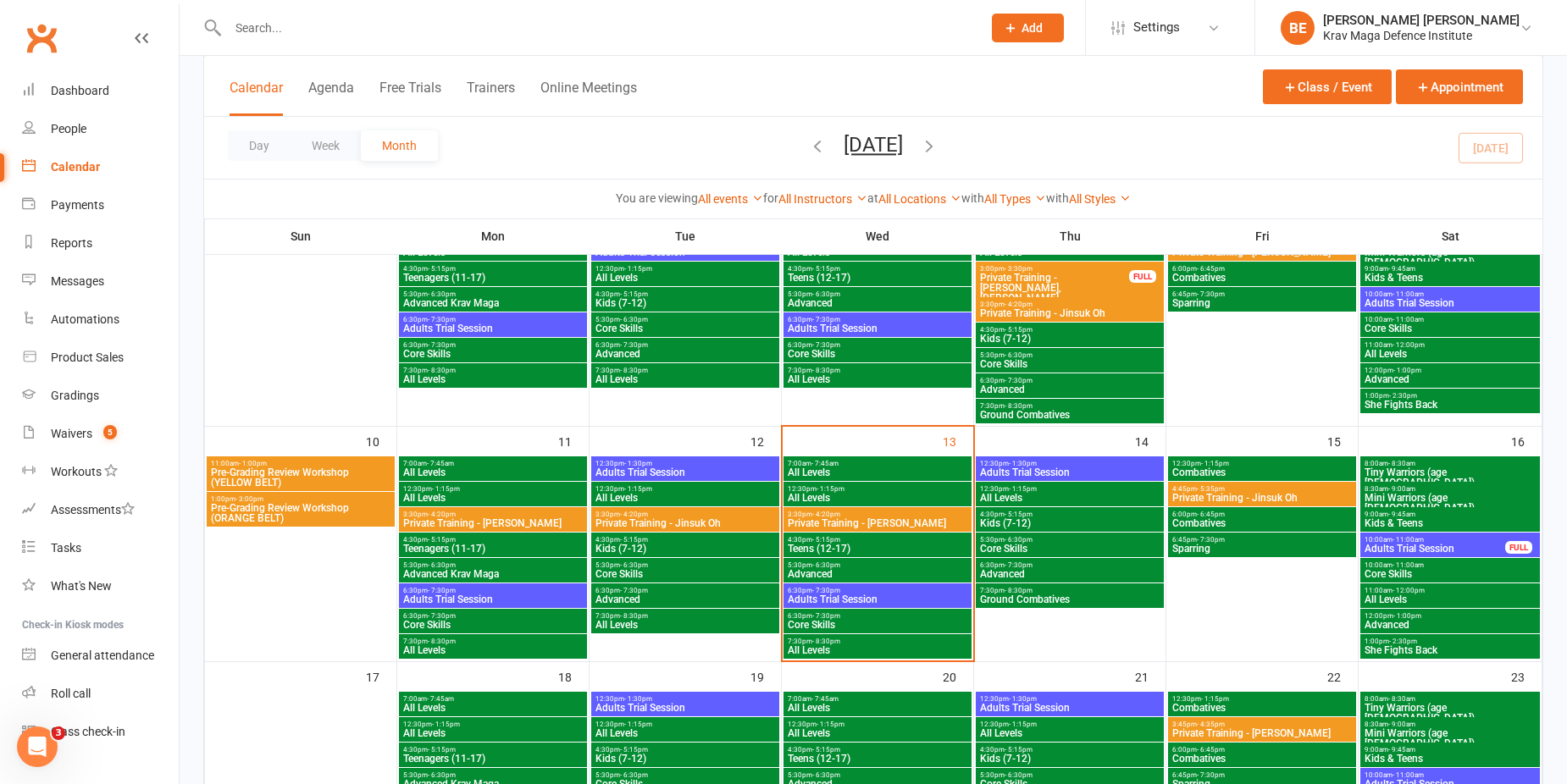
click at [342, 77] on div "Calendar Agenda Free Trials Trainers Online Meetings" at bounding box center [433, 96] width 407 height 38
click at [337, 83] on button "Agenda" at bounding box center [331, 97] width 46 height 37
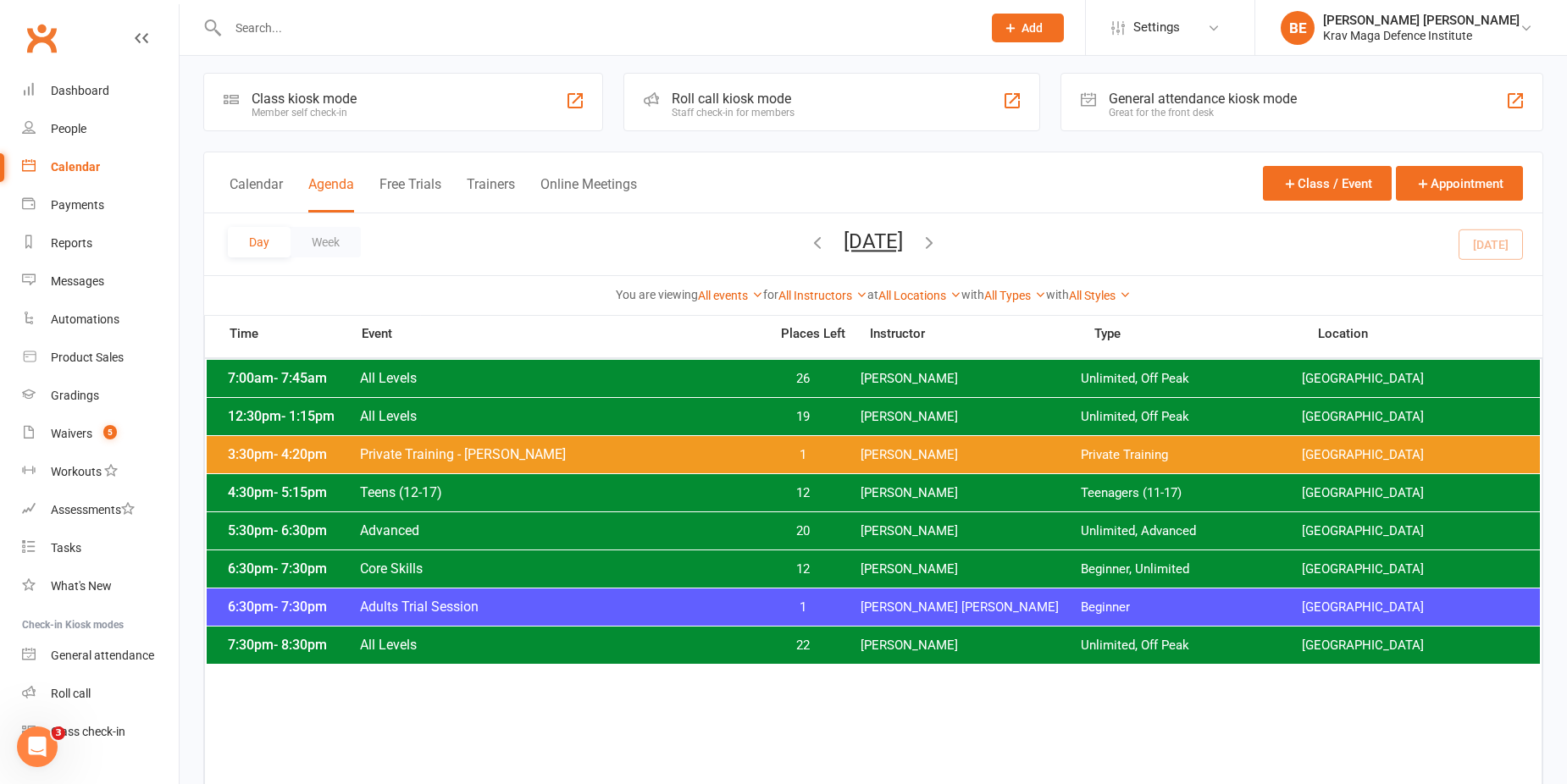
scroll to position [0, 0]
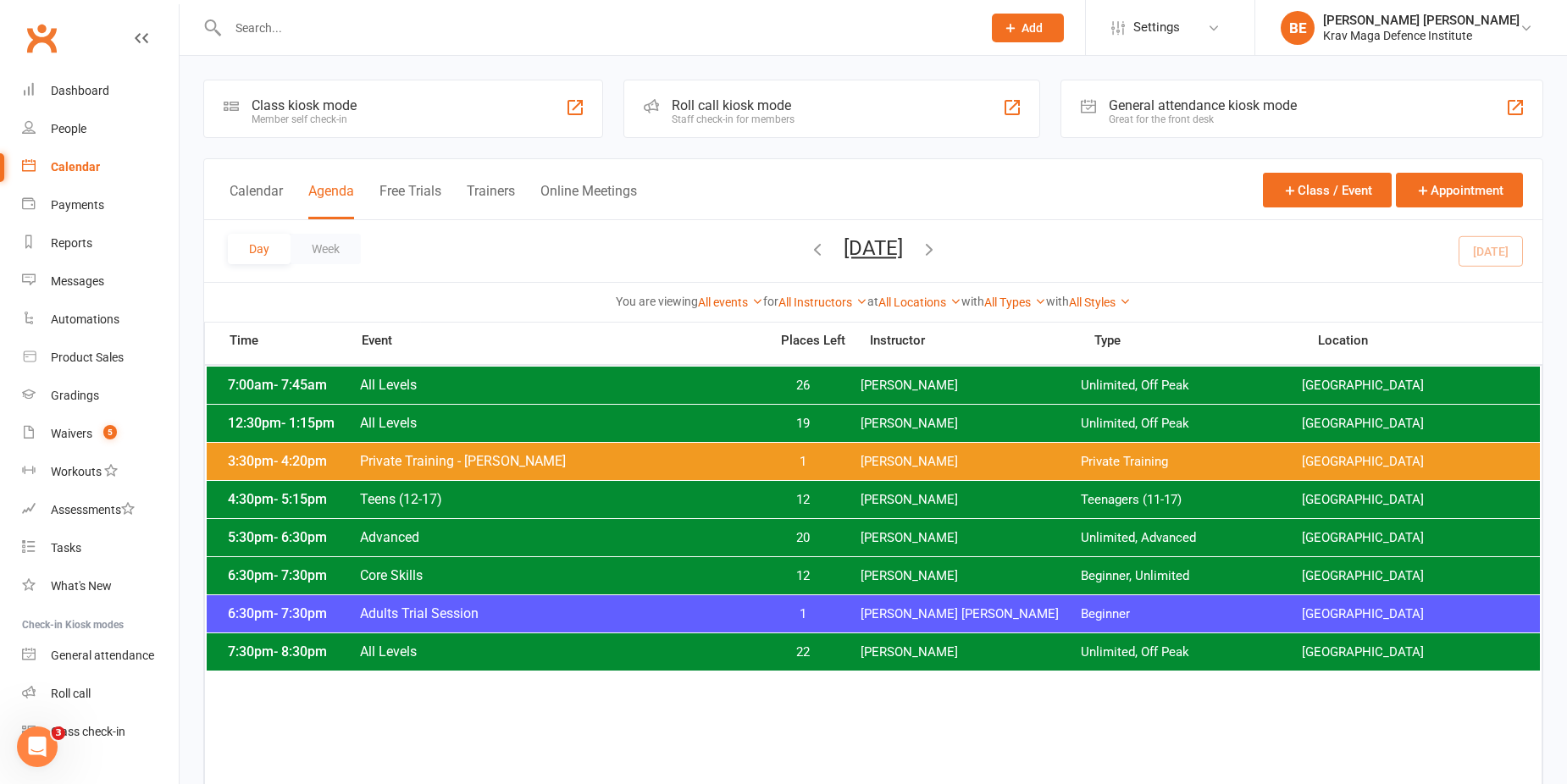
click at [521, 390] on span "All Levels" at bounding box center [559, 384] width 399 height 16
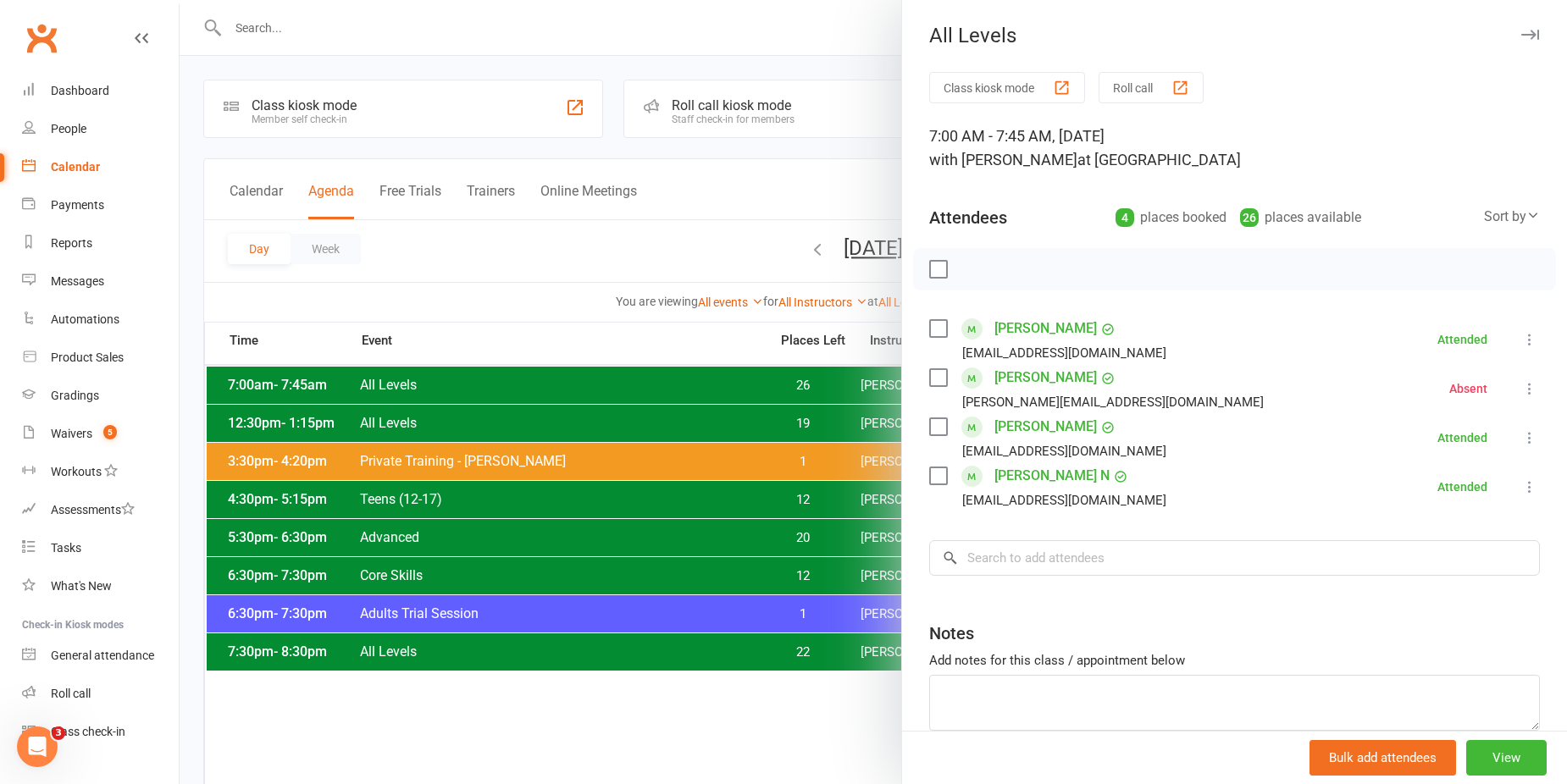
click at [1040, 331] on link "James Klotz" at bounding box center [1045, 327] width 102 height 27
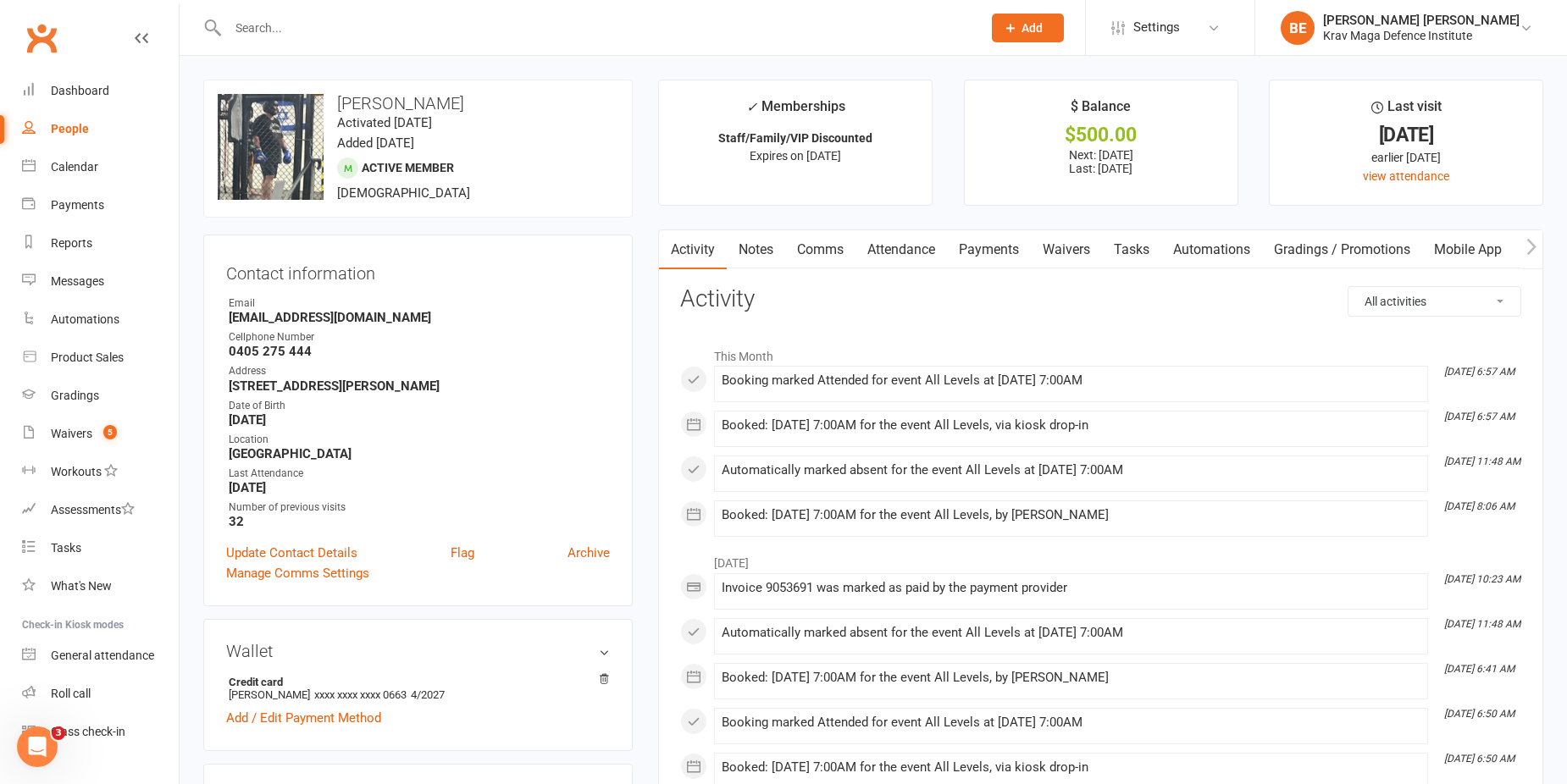
click at [815, 241] on link "Comms" at bounding box center [819, 249] width 71 height 39
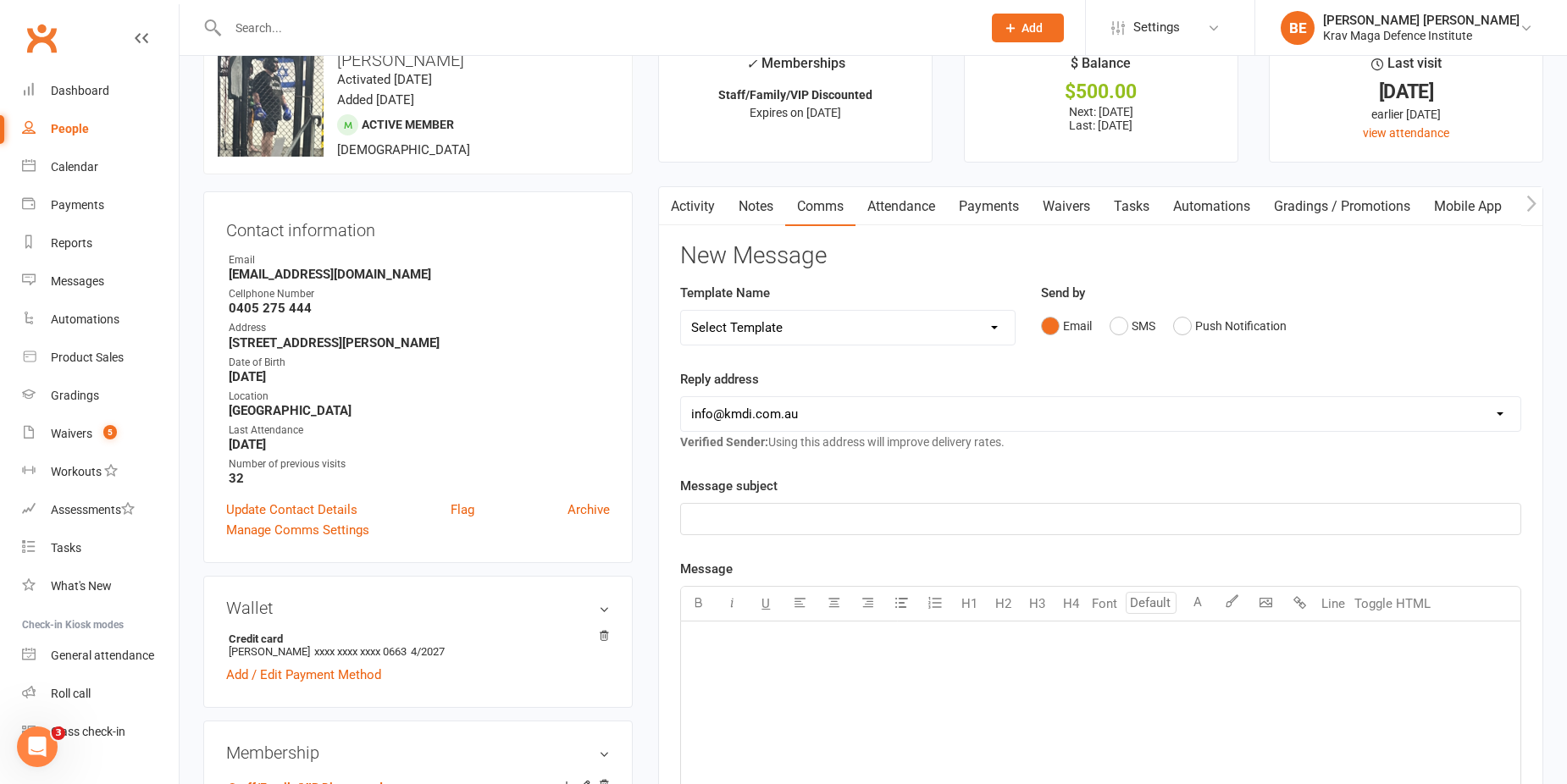
scroll to position [84, 0]
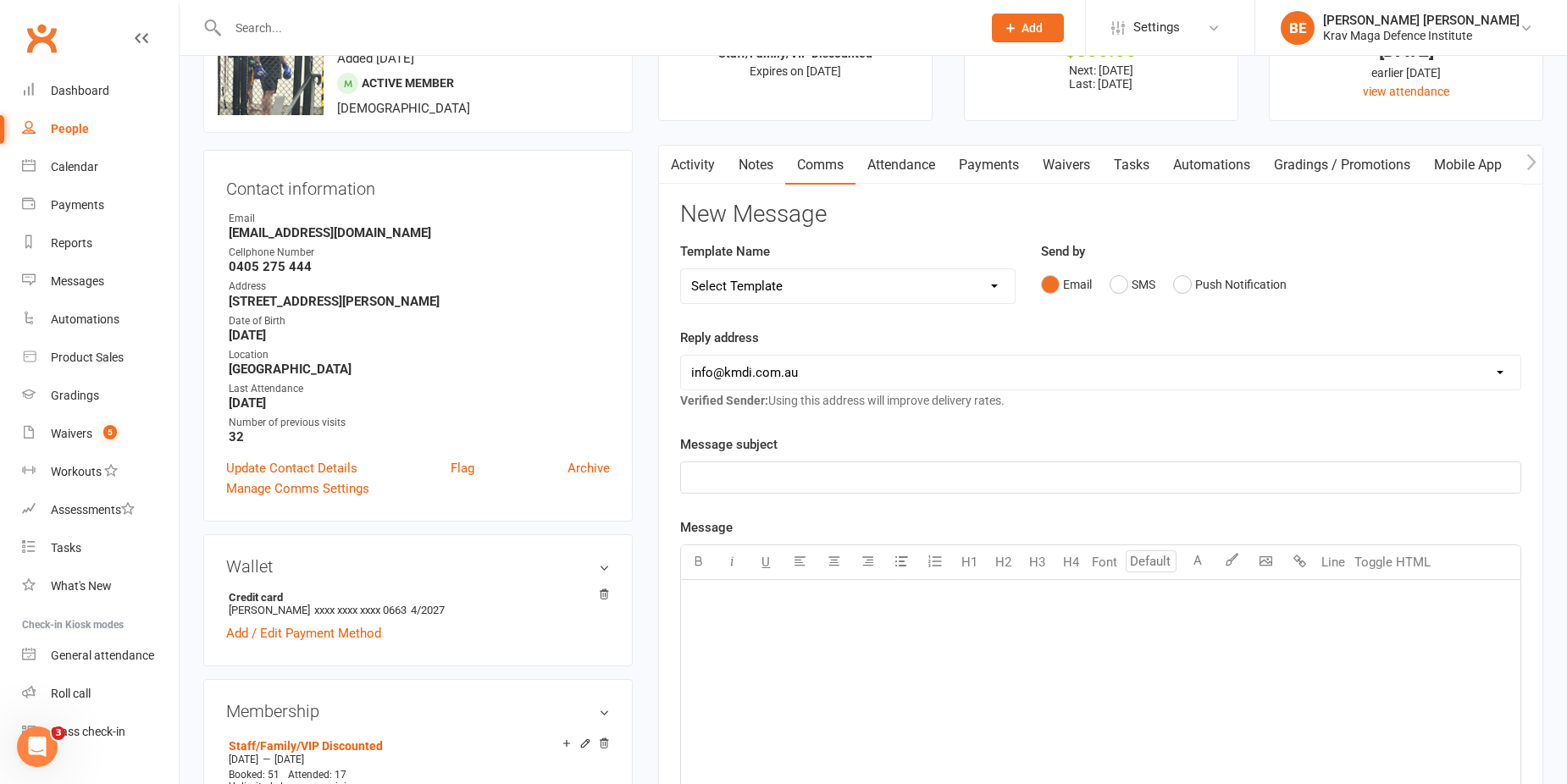
click at [801, 285] on select "Select Template [Email] Confirm Cancellation [SMS] Suspension confirmation [SMS…" at bounding box center [848, 286] width 334 height 34
select select "11"
click at [681, 269] on select "Select Template [Email] Confirm Cancellation [SMS] Suspension confirmation [SMS…" at bounding box center [848, 286] width 334 height 34
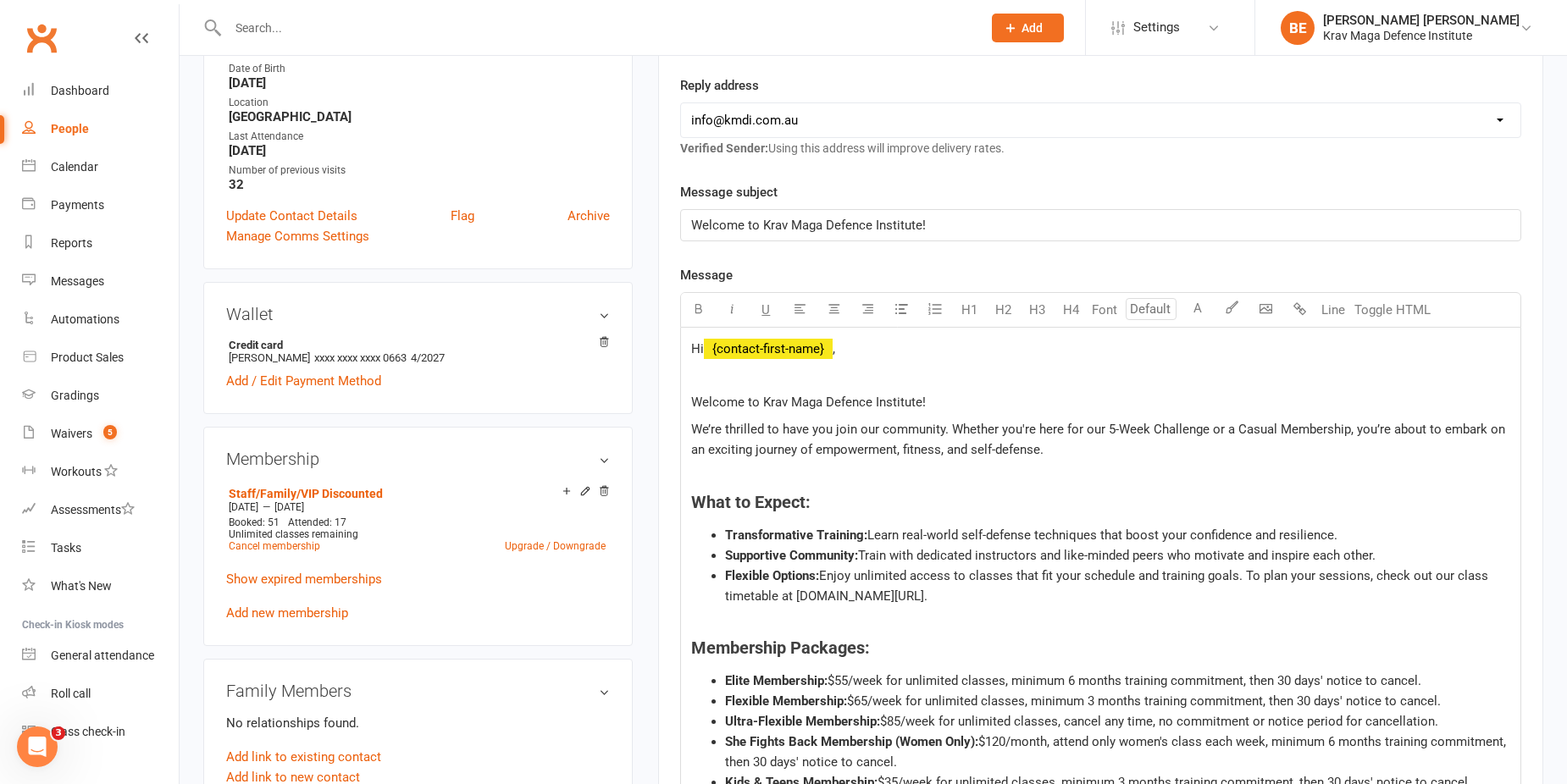
scroll to position [338, 0]
drag, startPoint x: 1089, startPoint y: 434, endPoint x: 1212, endPoint y: 416, distance: 124.3
click at [1212, 416] on div "Hi ﻿ {contact-first-name} , Welcome to Krav Maga Defence Institute! We’re thril…" at bounding box center [1100, 723] width 839 height 796
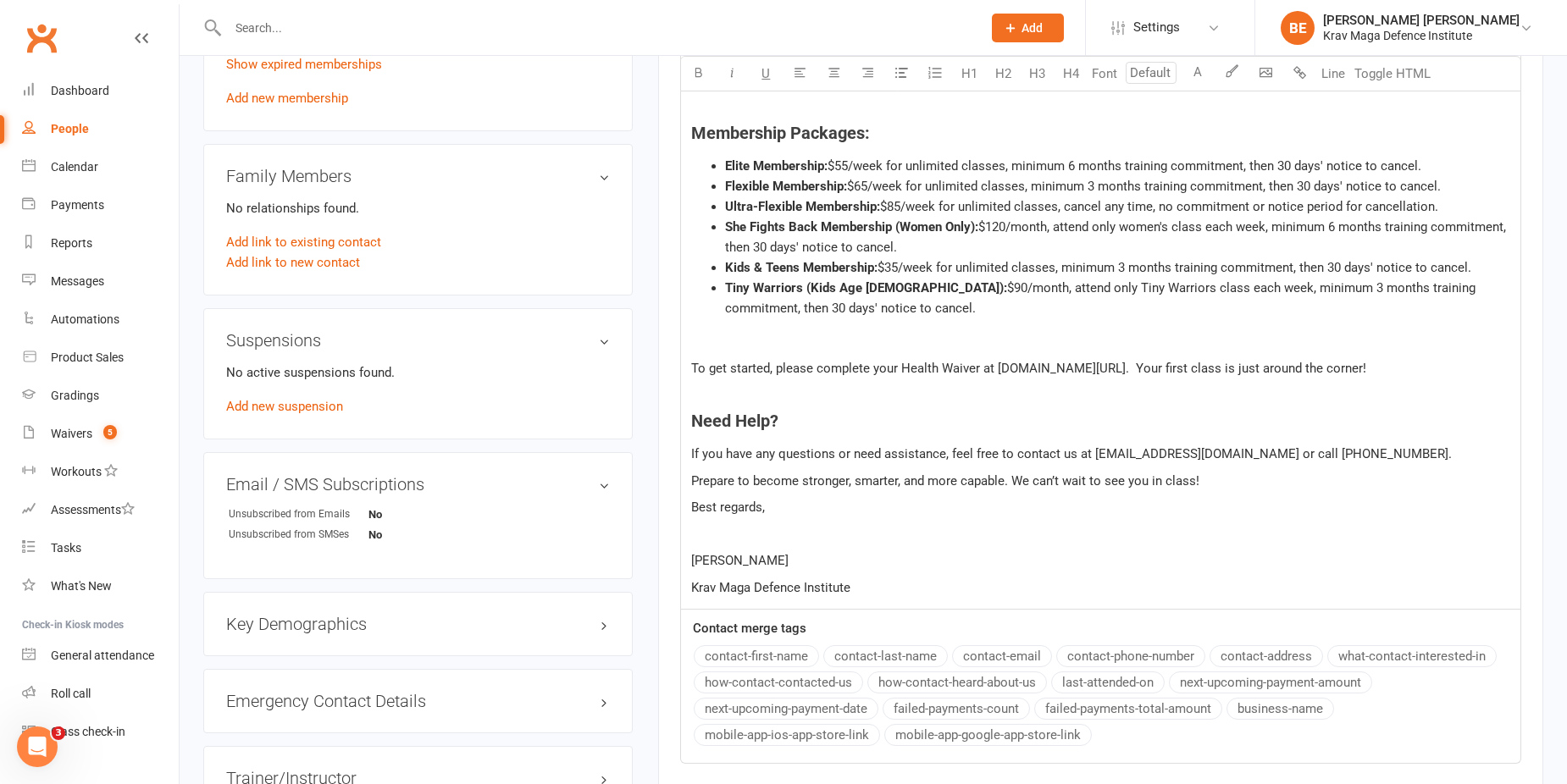
scroll to position [931, 0]
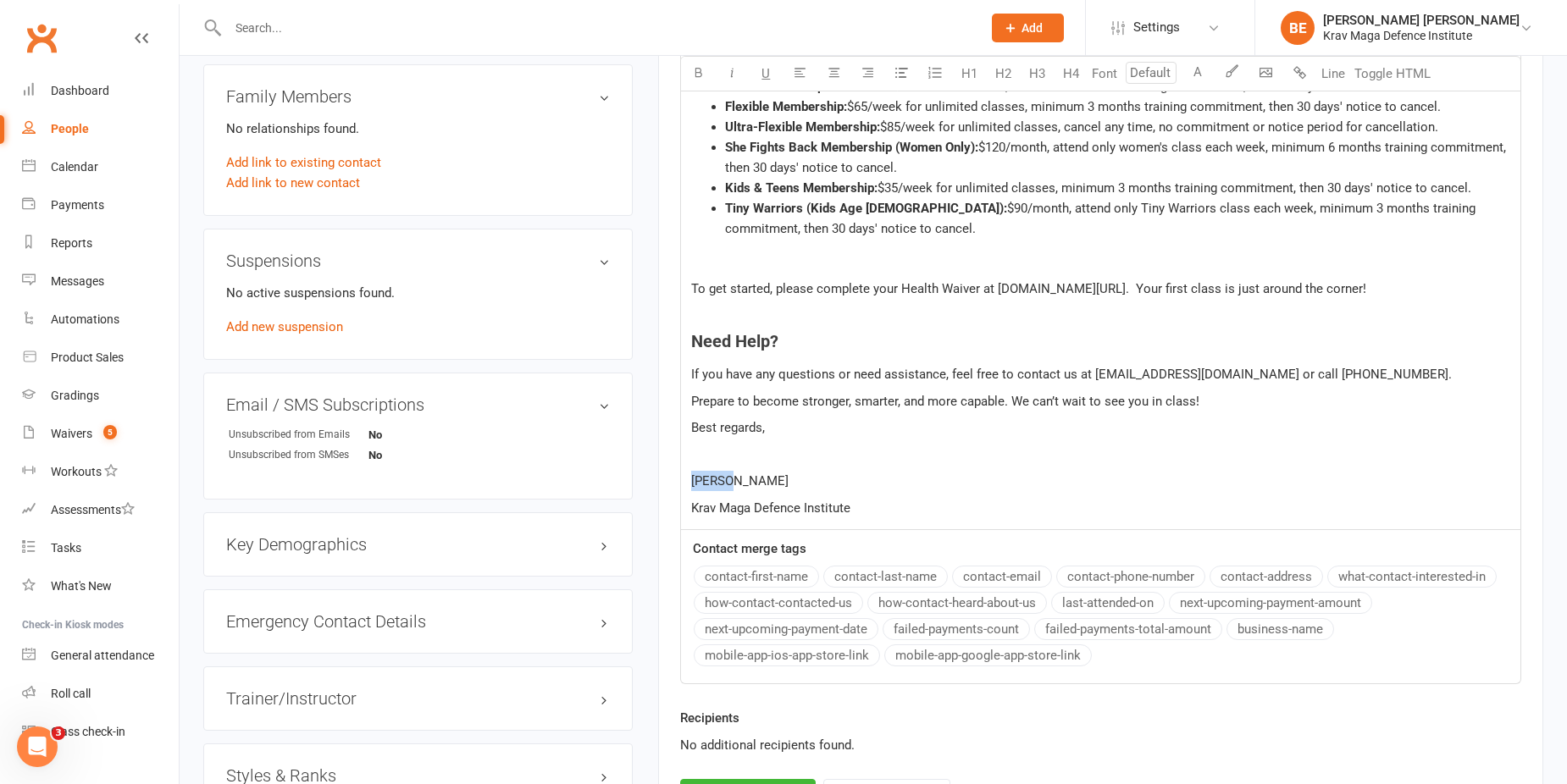
drag, startPoint x: 770, startPoint y: 480, endPoint x: 588, endPoint y: 479, distance: 182.0
click at [588, 479] on div "upload photo change photo James Klotz Activated 11 April, 2024 Added 27 March, …" at bounding box center [873, 120] width 1365 height 1943
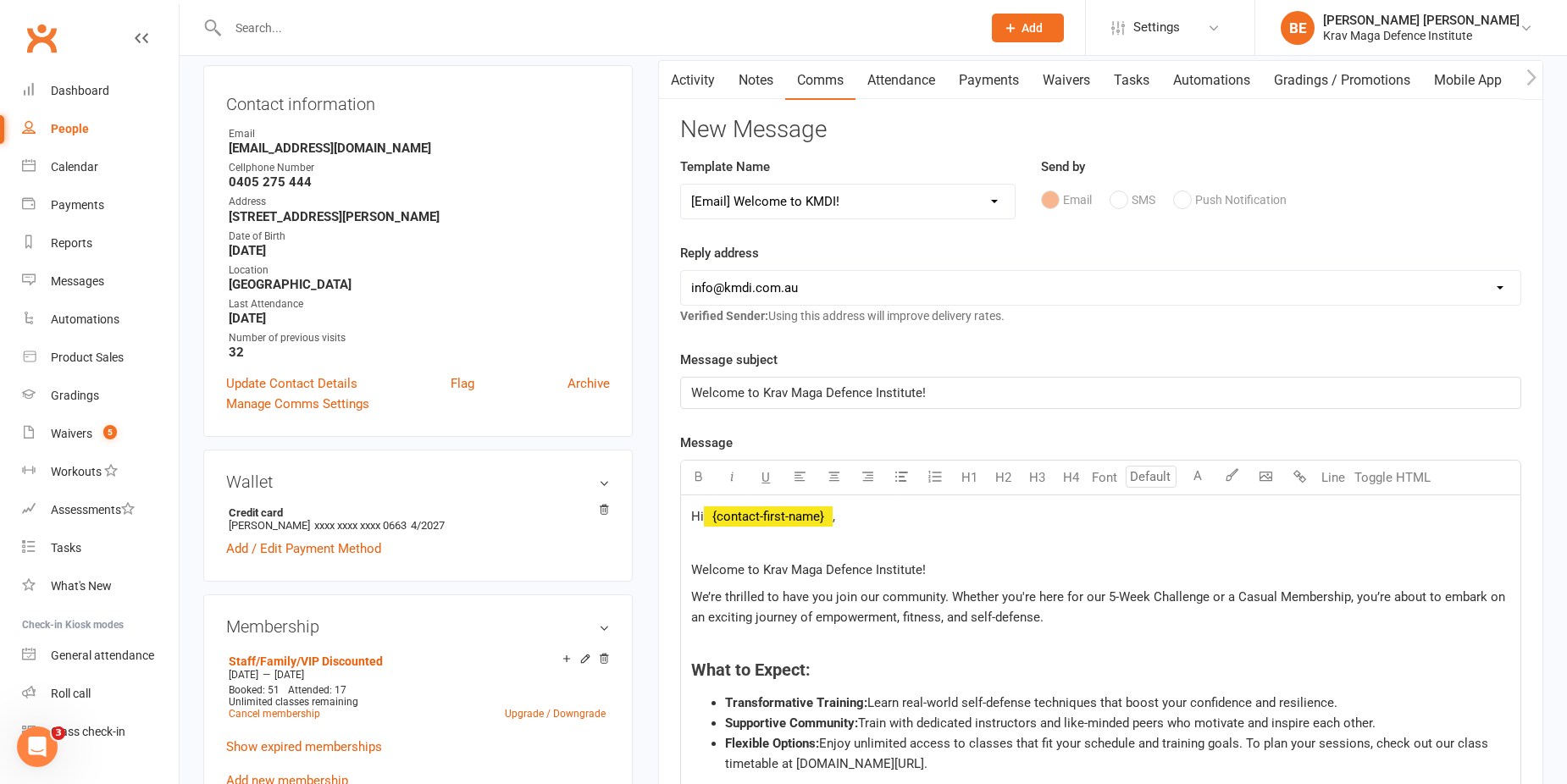
scroll to position [423, 0]
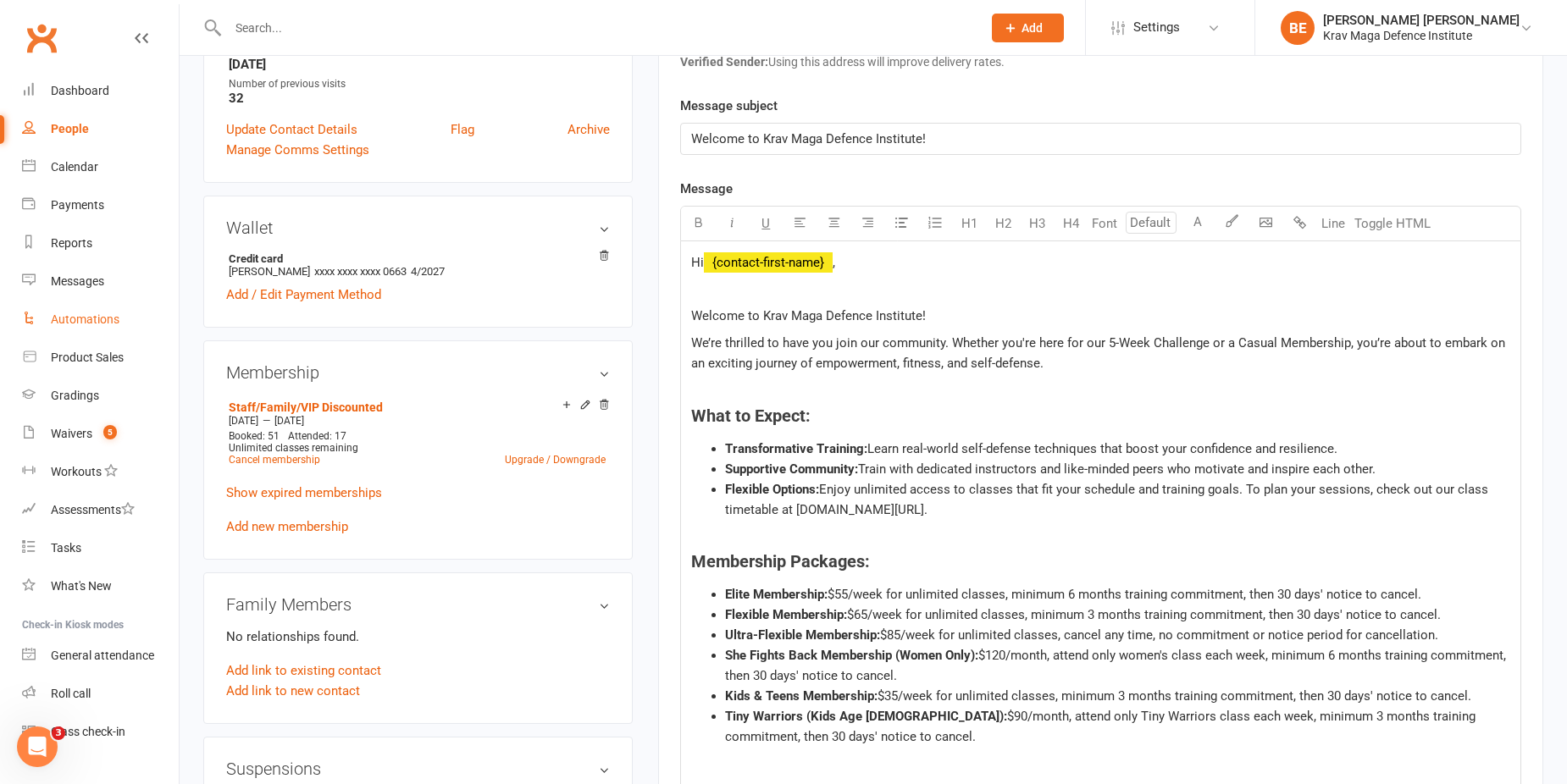
click at [77, 322] on div "Automations" at bounding box center [84, 320] width 69 height 14
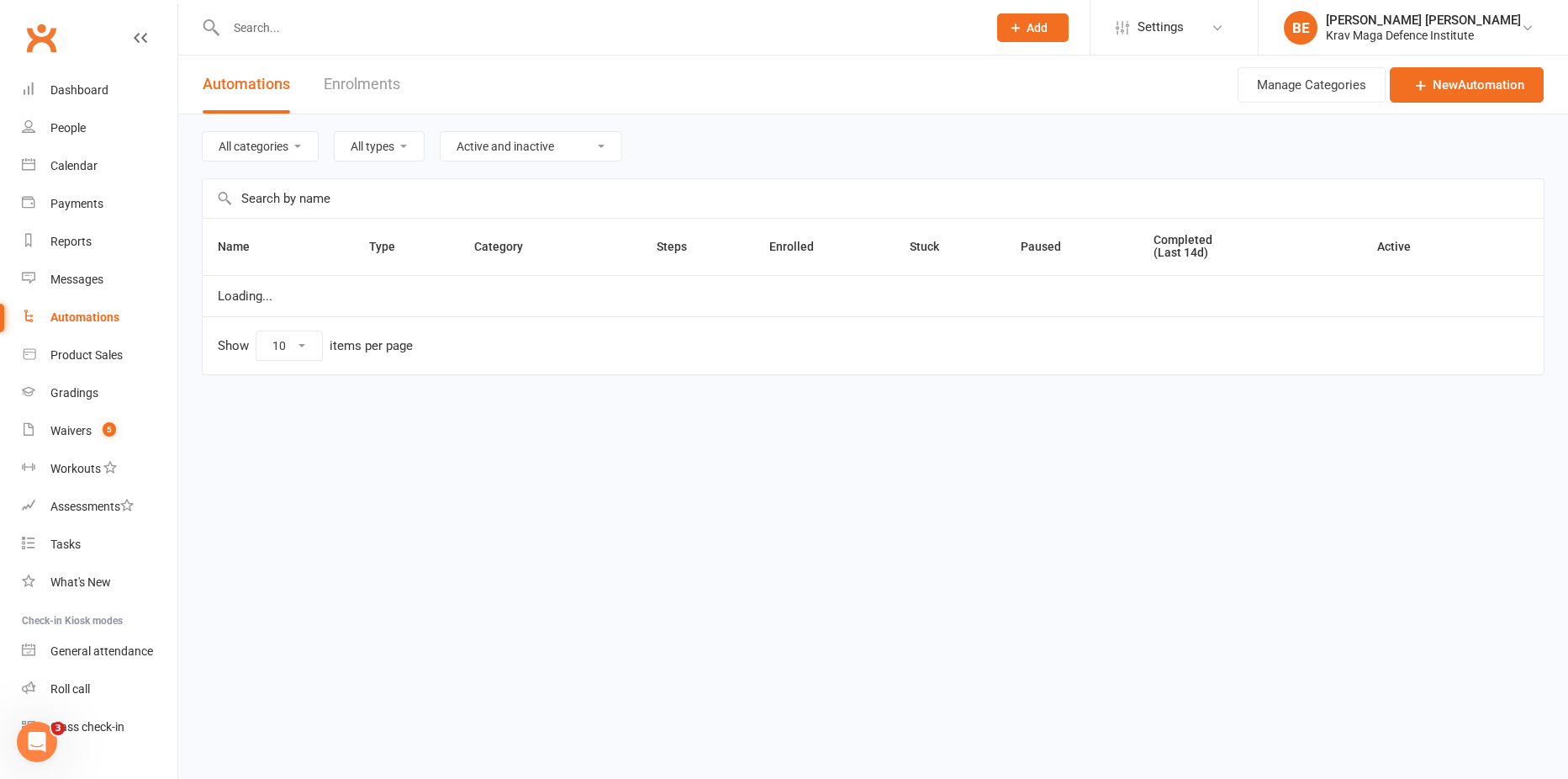
select select "100"
click at [94, 270] on link "Messages" at bounding box center [100, 279] width 156 height 37
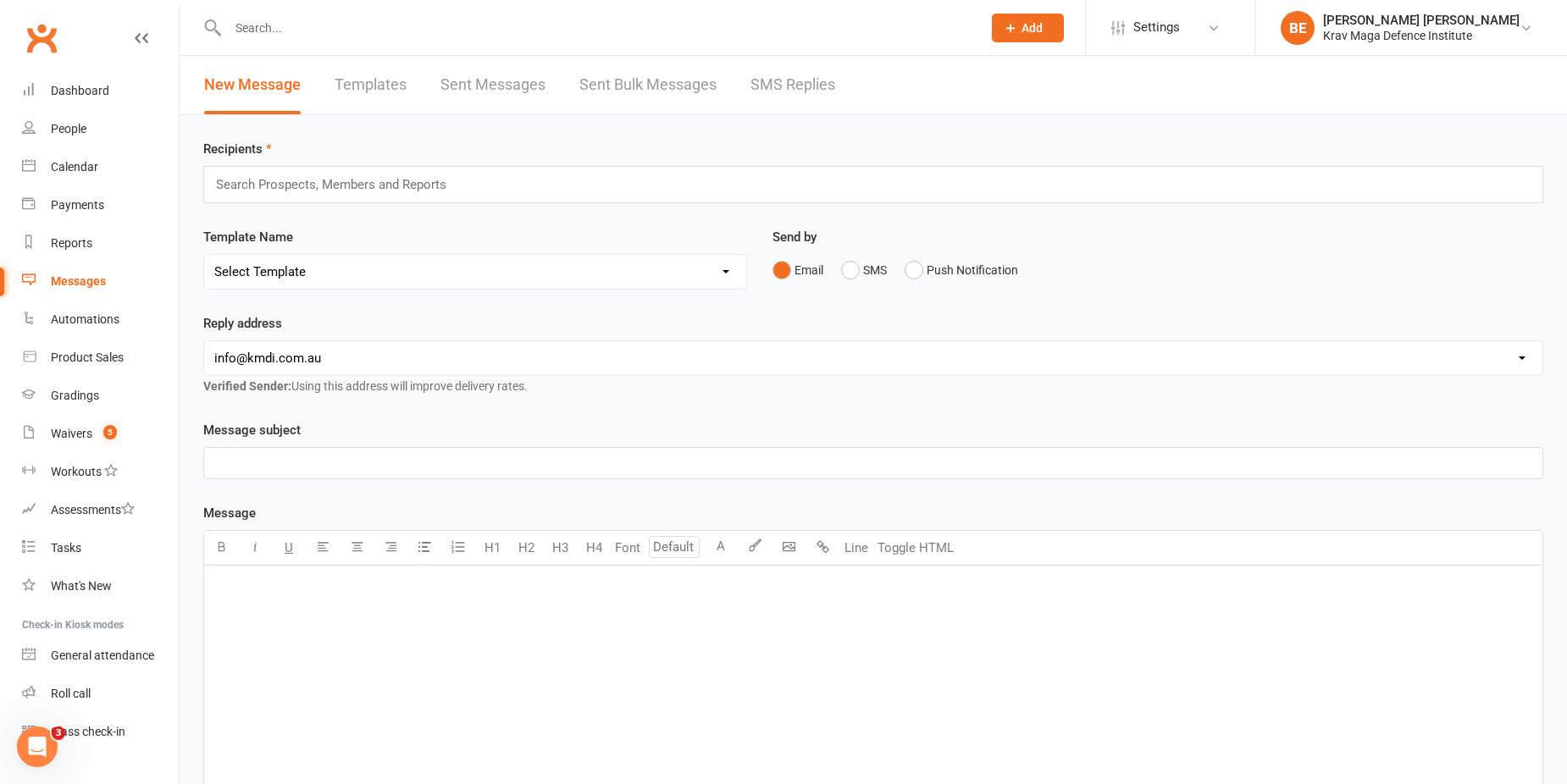
click at [364, 90] on link "Templates" at bounding box center [370, 84] width 71 height 59
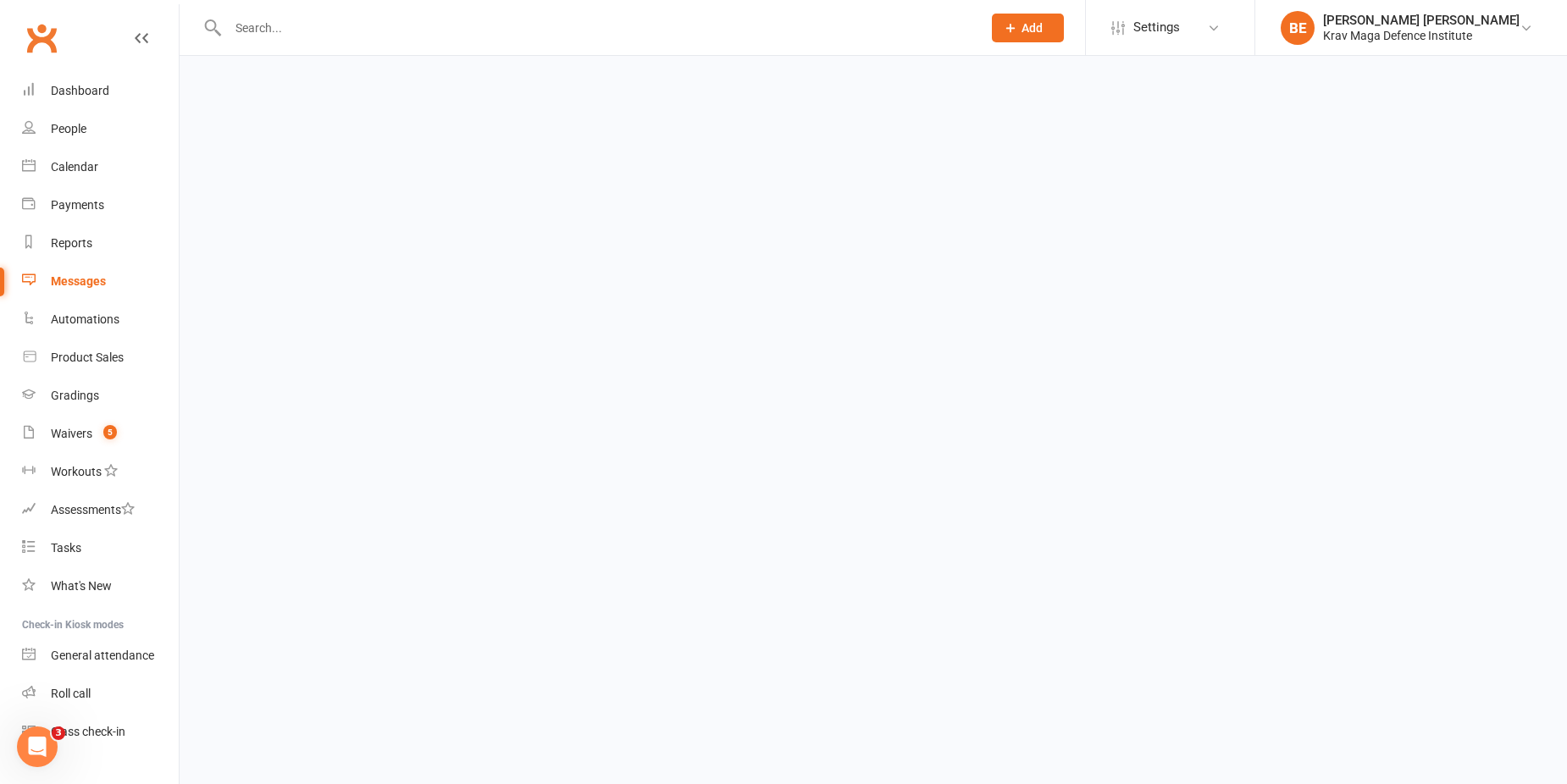
select select "100"
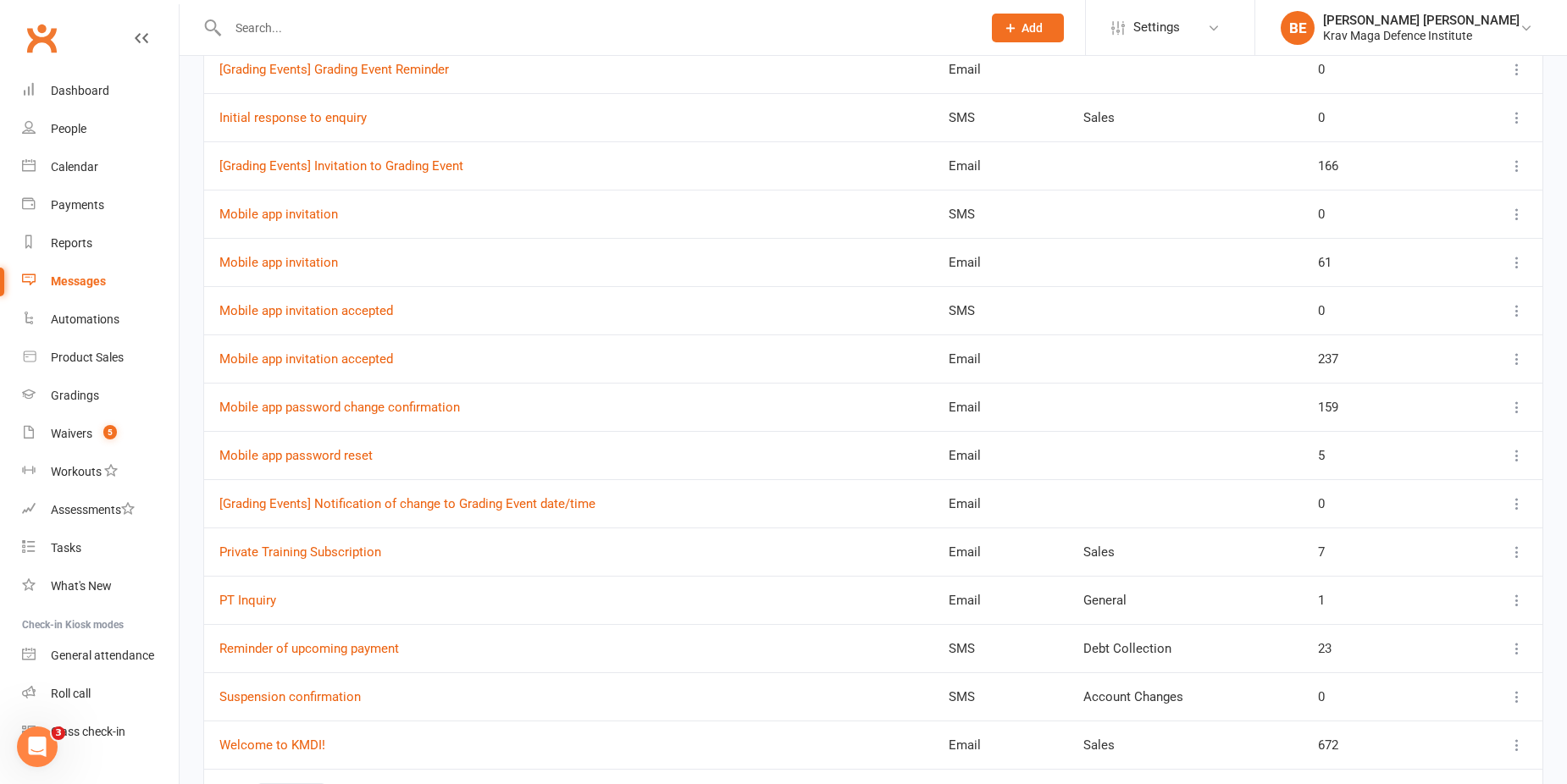
scroll to position [735, 0]
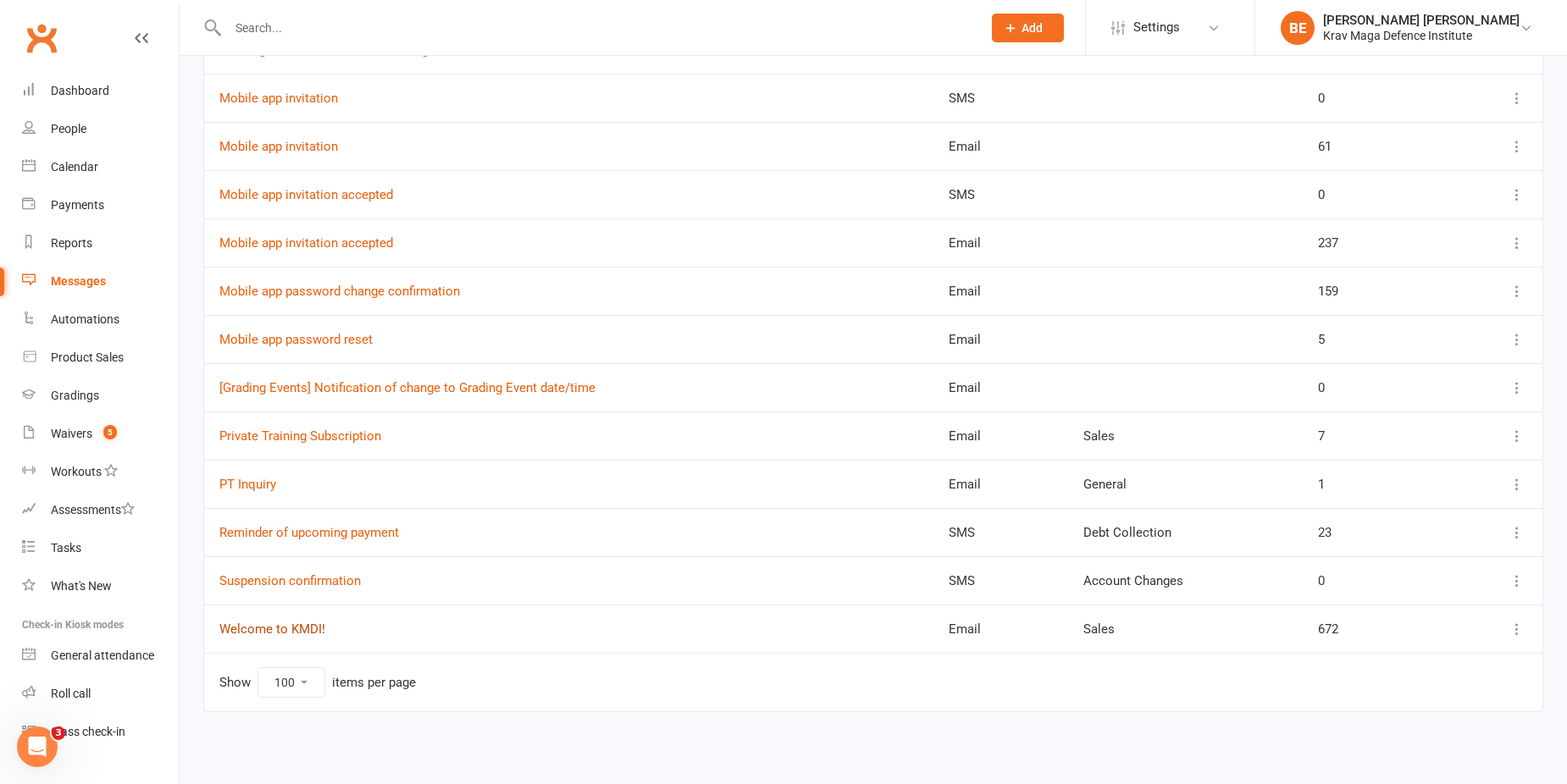
click at [285, 628] on link "Welcome to KMDI!" at bounding box center [272, 628] width 106 height 15
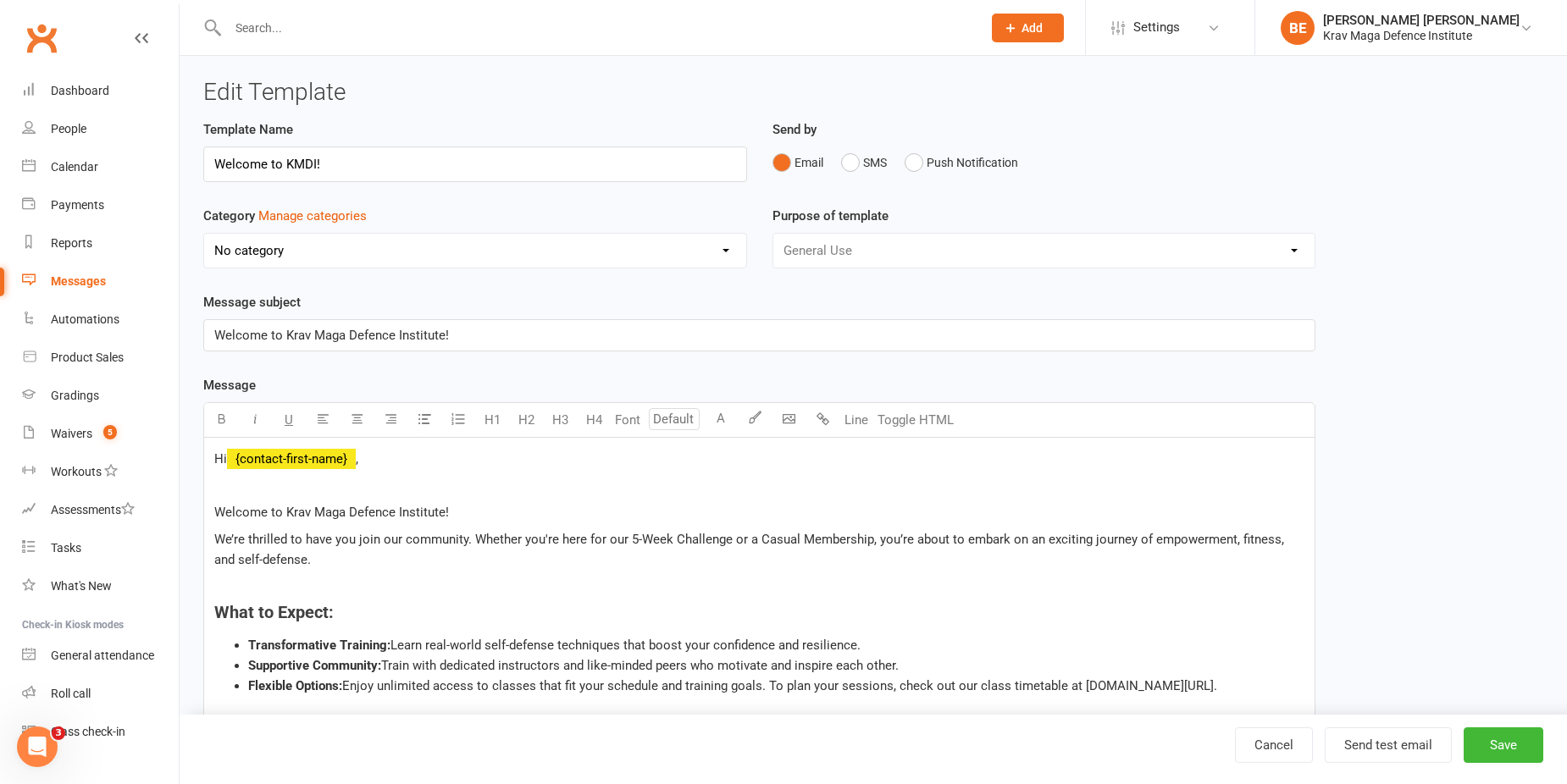
select select "11059"
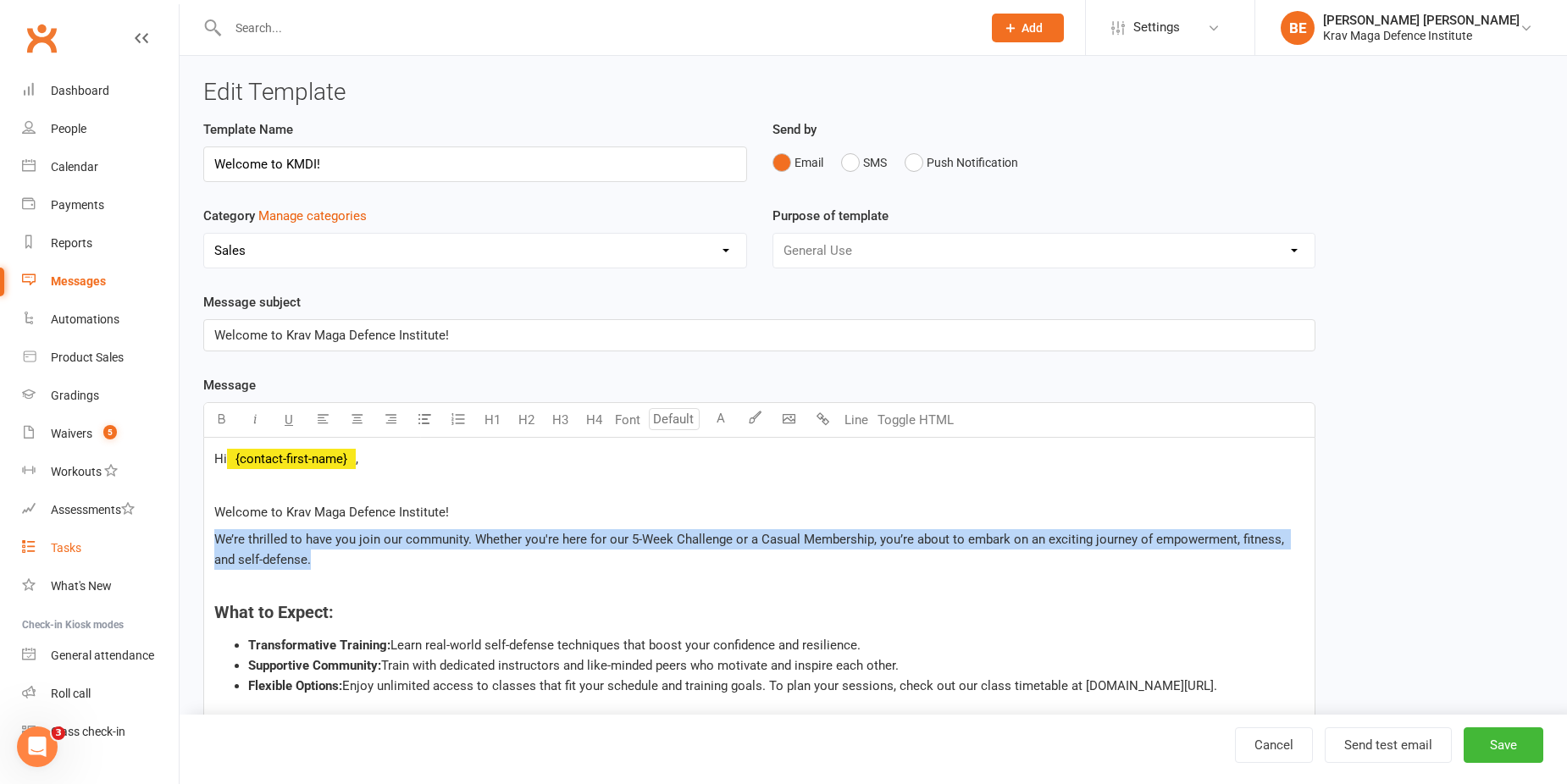
drag, startPoint x: 354, startPoint y: 552, endPoint x: 156, endPoint y: 539, distance: 198.4
click at [156, 539] on ui-view "Prospect Member Non-attending contact Class / event Appointment Grading event T…" at bounding box center [784, 689] width 1567 height 1371
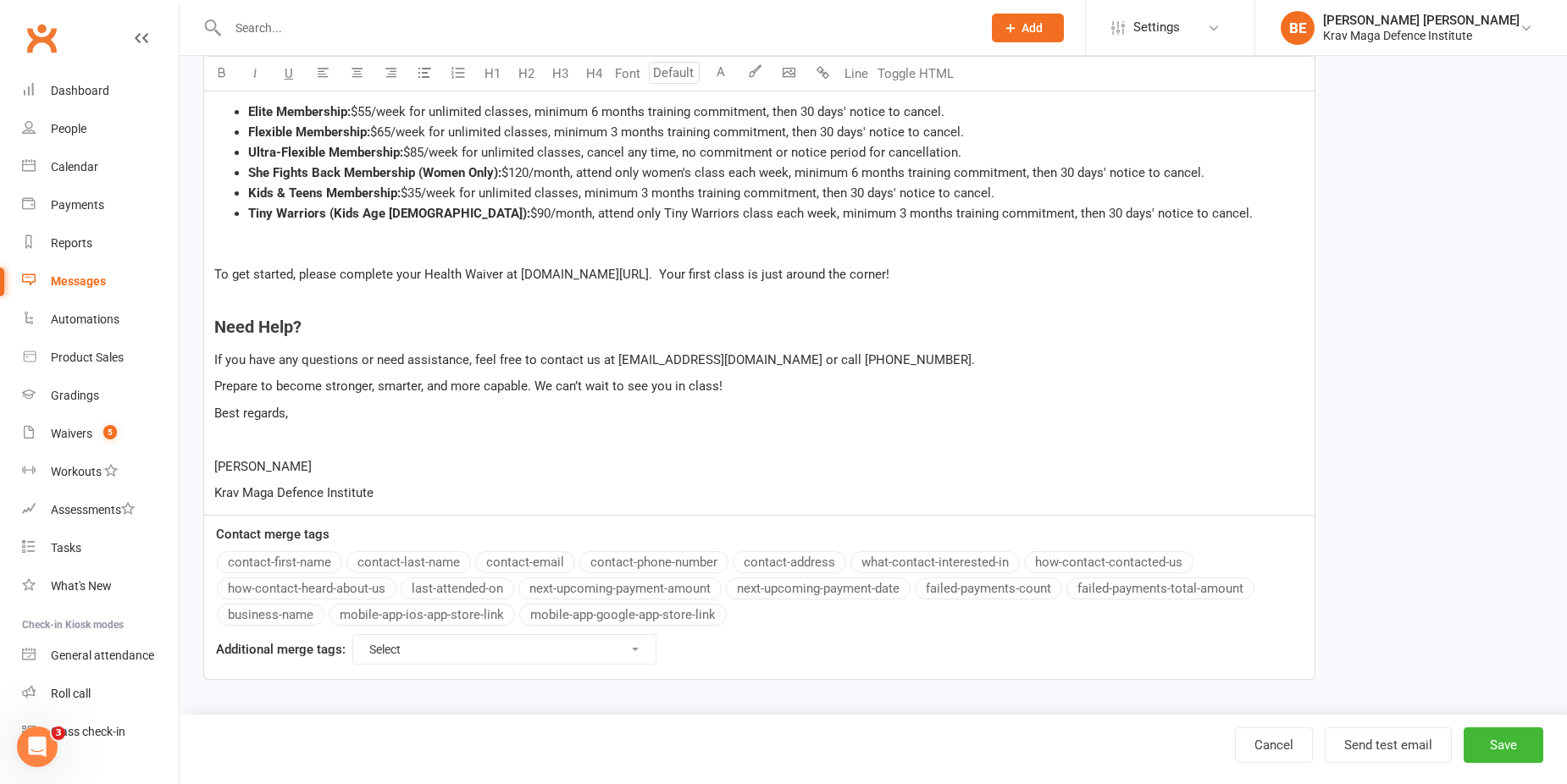
scroll to position [612, 0]
drag, startPoint x: 282, startPoint y: 461, endPoint x: 205, endPoint y: 474, distance: 78.1
click at [205, 474] on div "Hi ﻿ {contact-first-name} , Welcome to Krav Maga Defence Institute! What to Exp…" at bounding box center [760, 169] width 1110 height 688
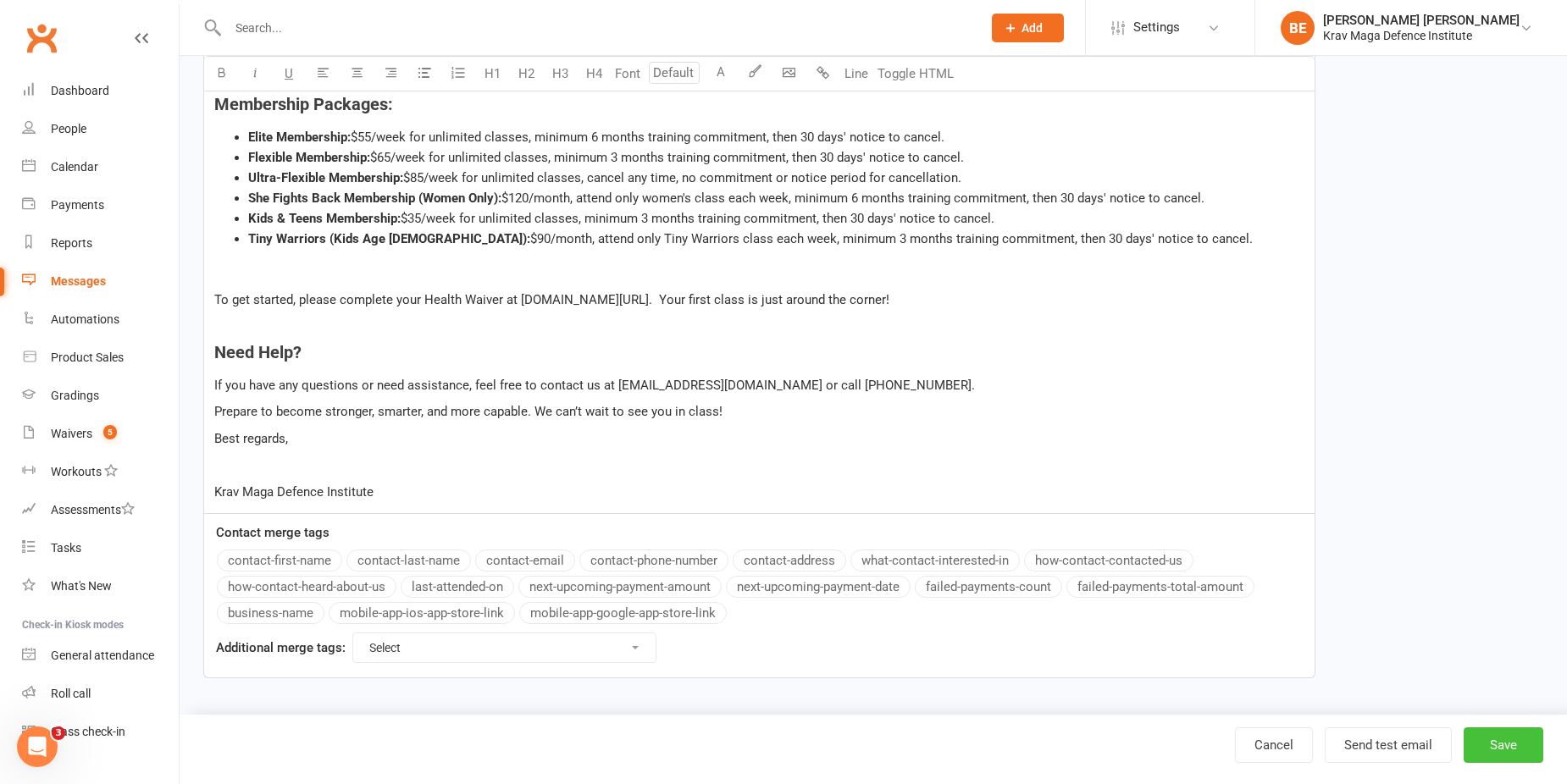
click at [1528, 740] on button "Save" at bounding box center [1502, 744] width 79 height 36
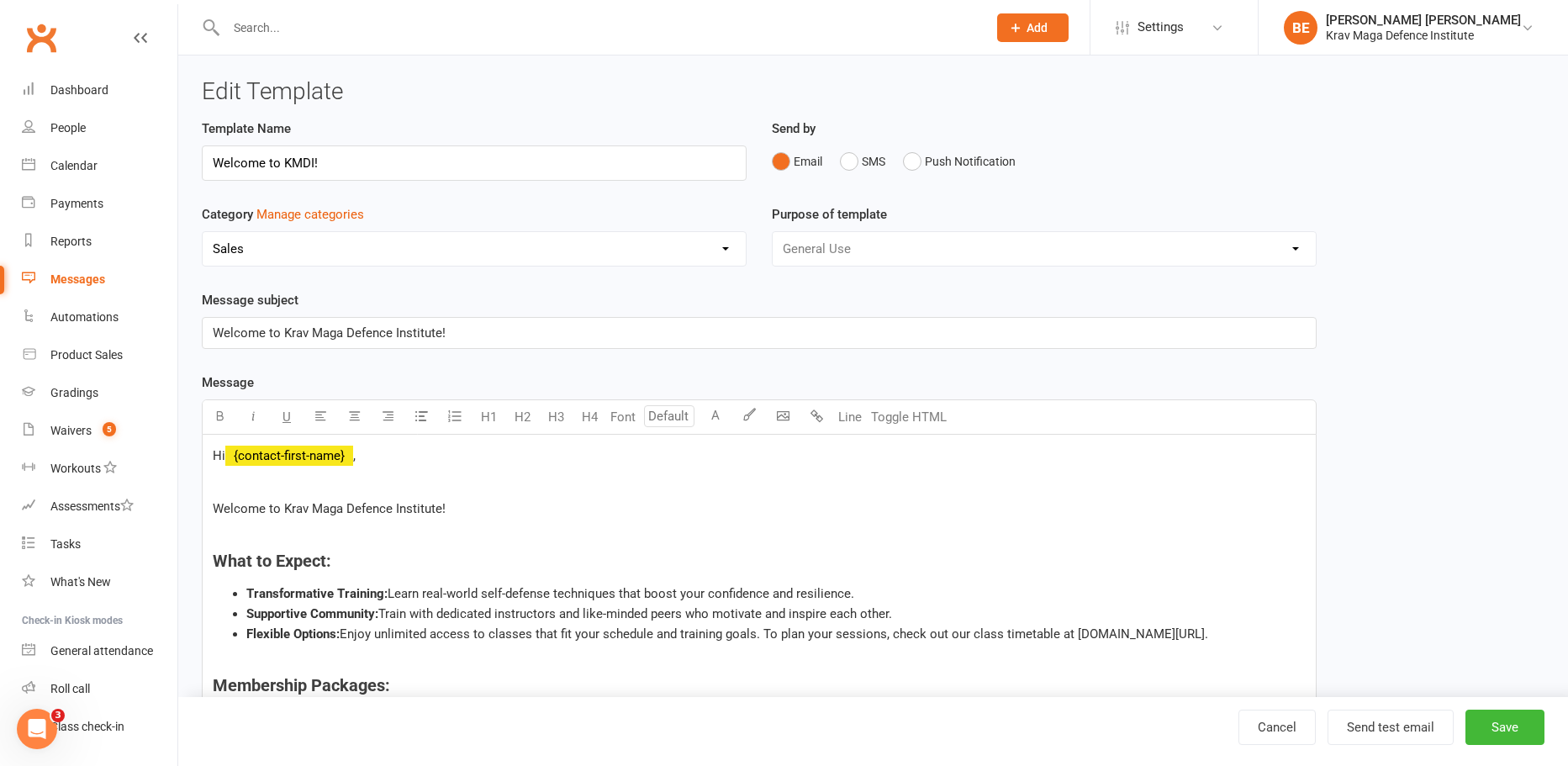
select select "100"
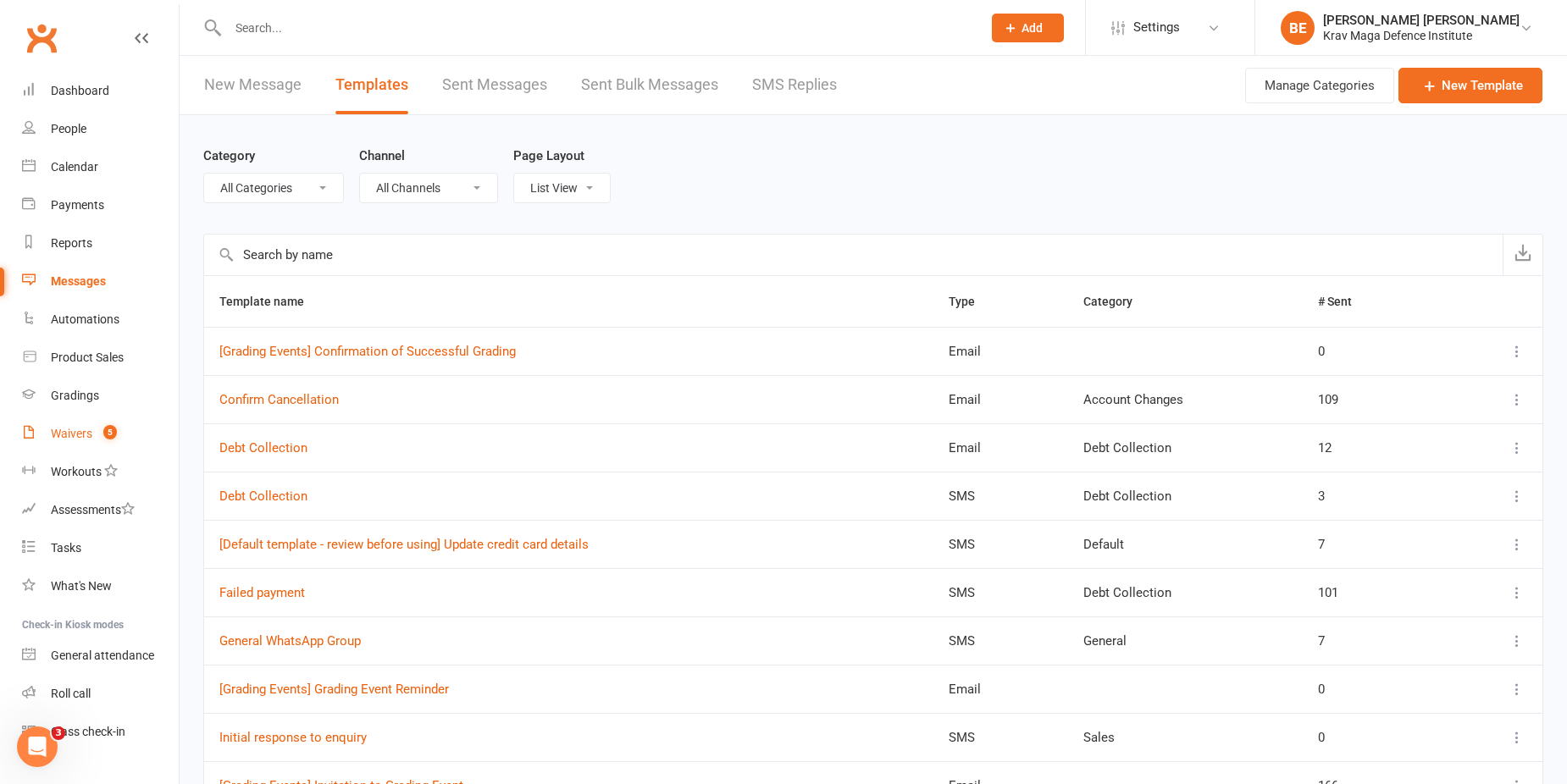
click at [77, 429] on div "Waivers" at bounding box center [71, 434] width 42 height 14
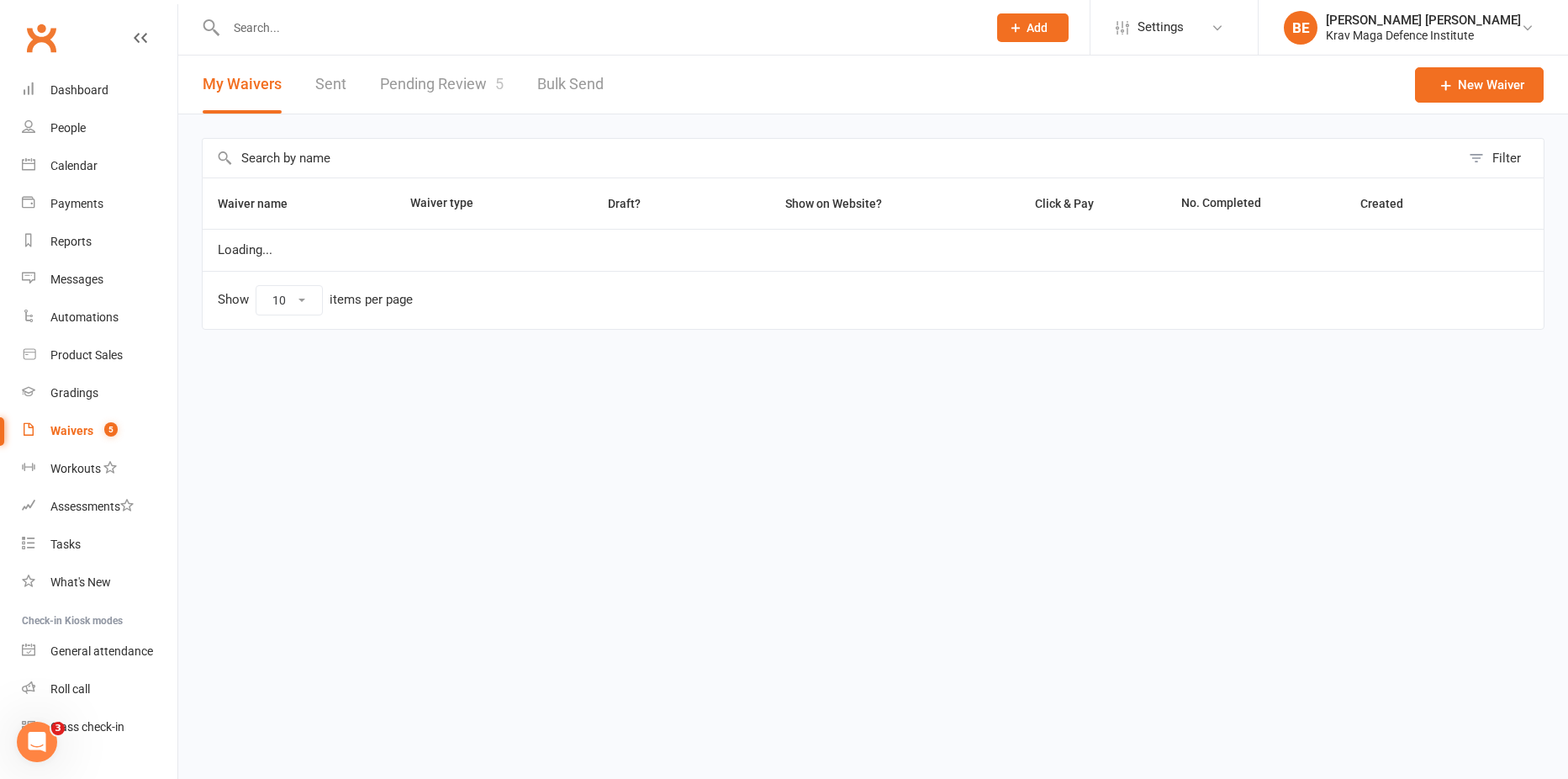
select select "25"
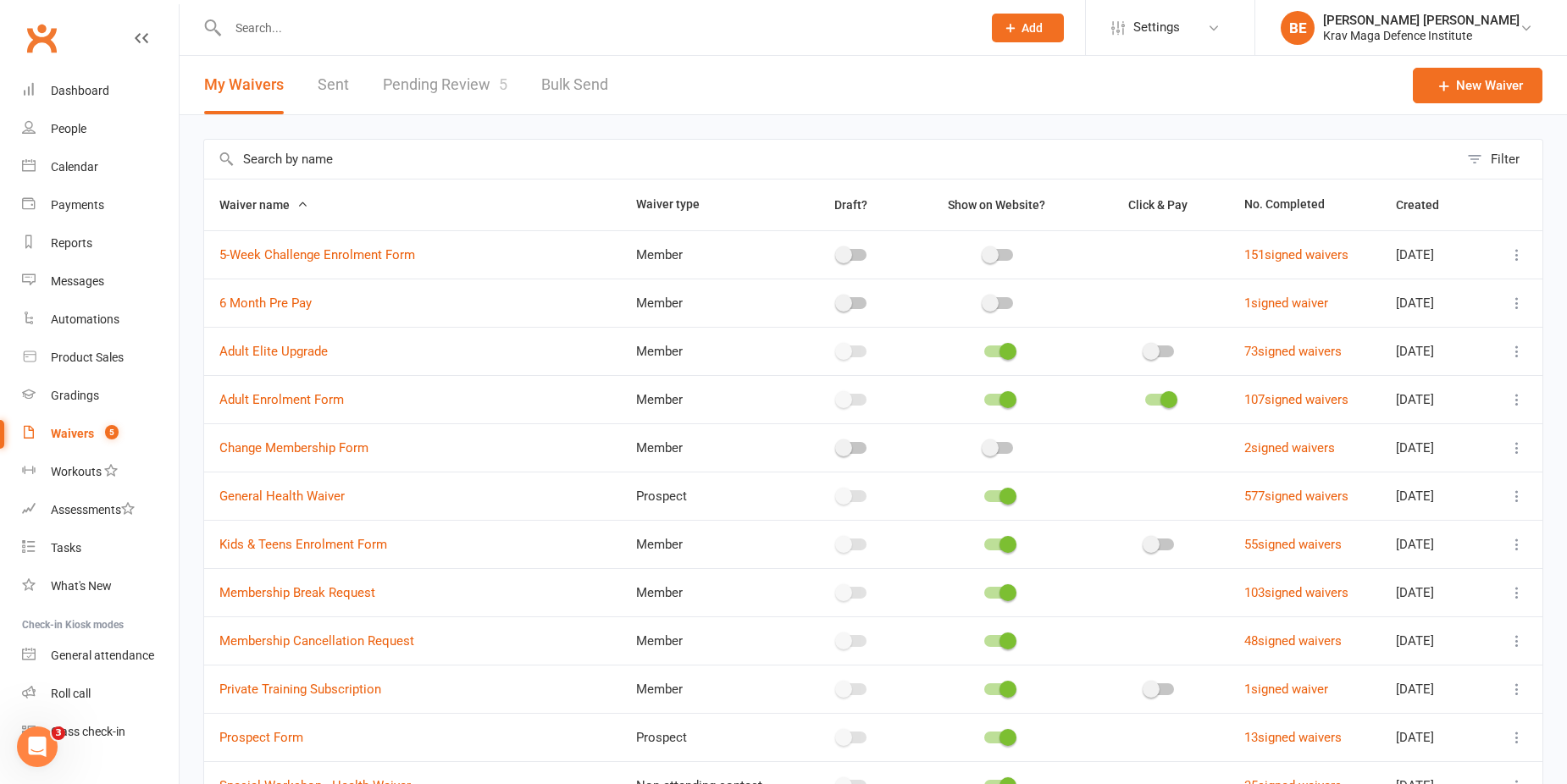
click at [438, 85] on link "Pending Review 5" at bounding box center [444, 84] width 124 height 59
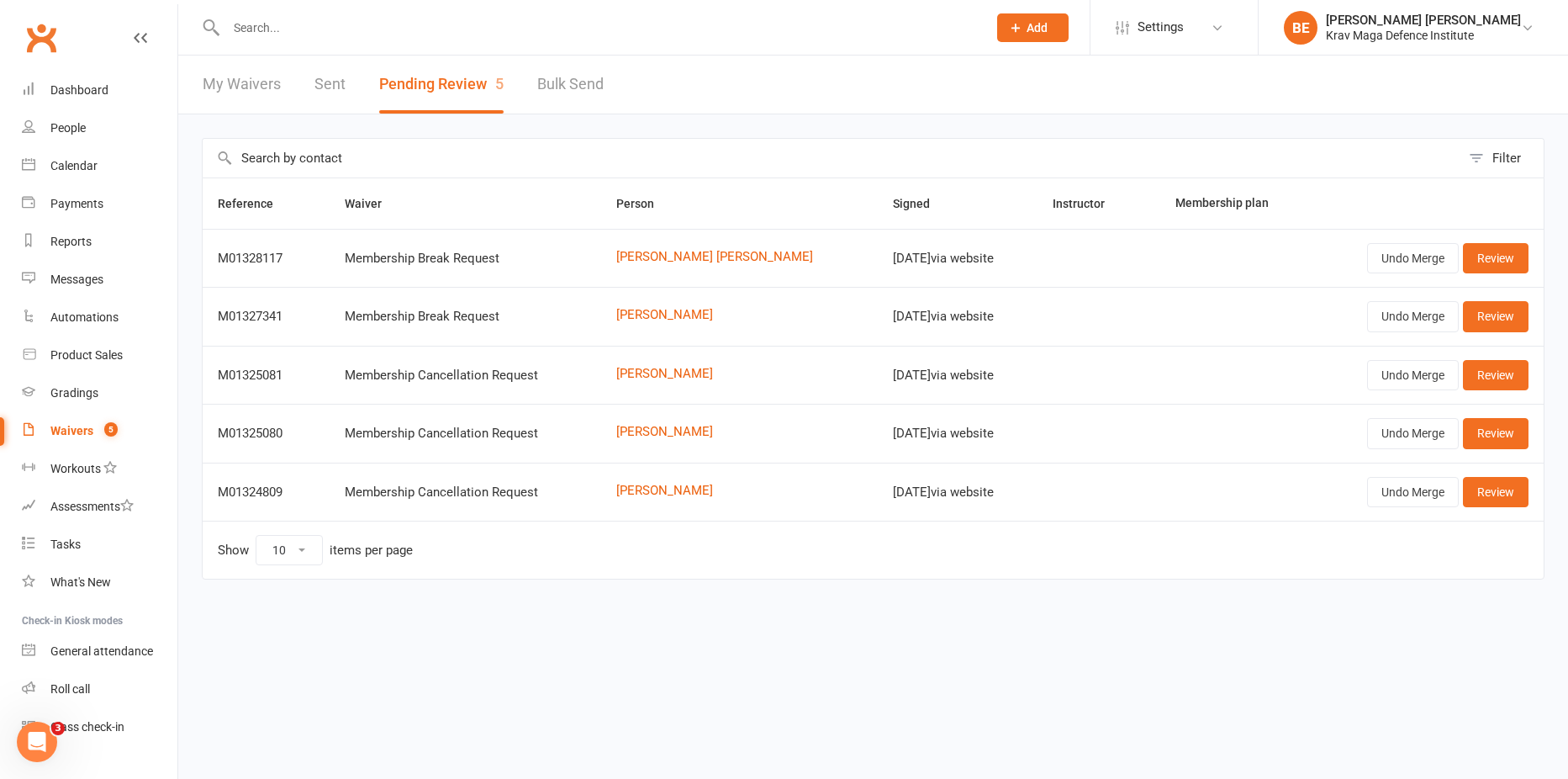
click at [334, 12] on div at bounding box center [589, 27] width 773 height 54
click at [293, 34] on input "text" at bounding box center [598, 28] width 754 height 24
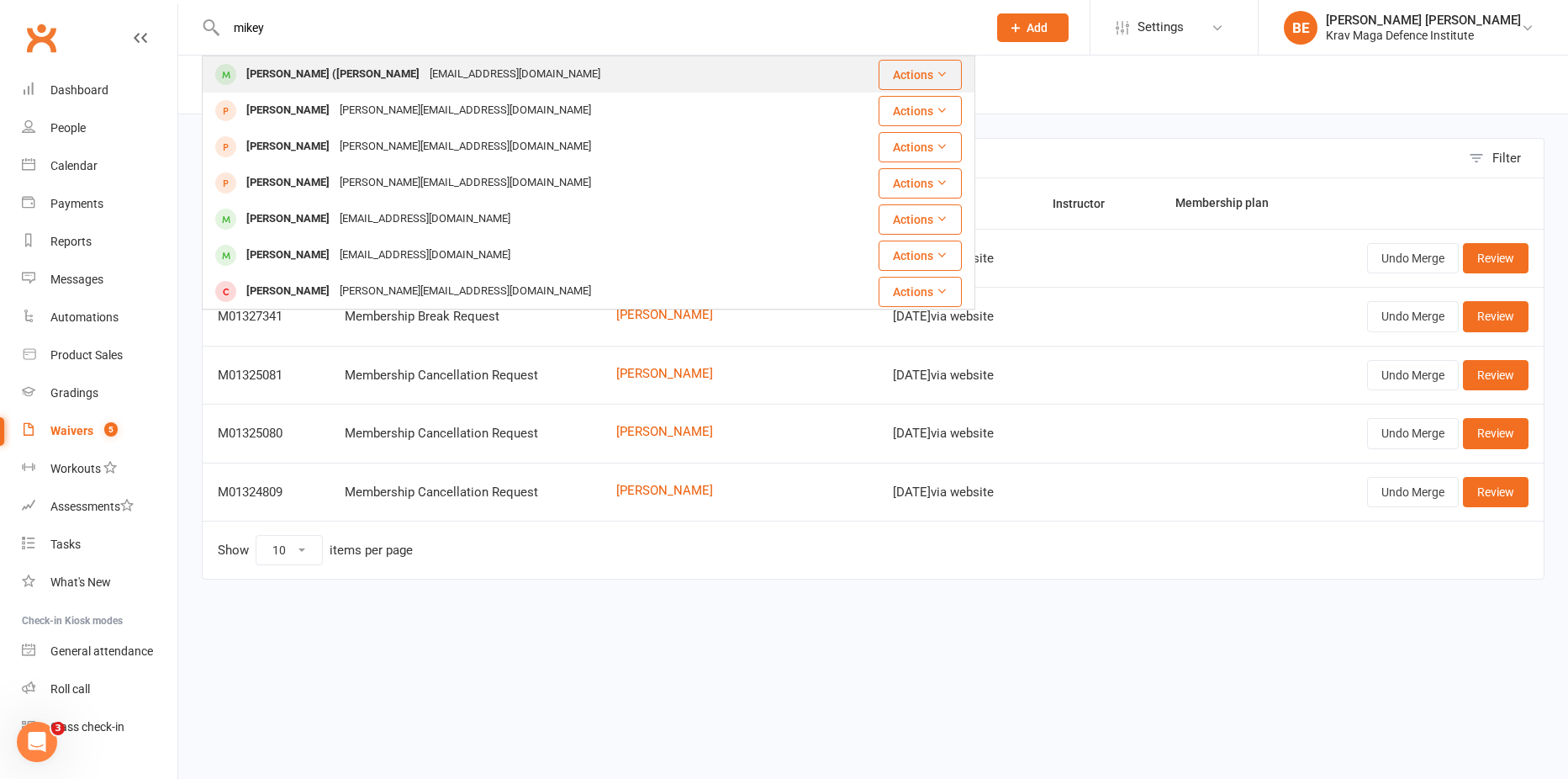
type input "mikey"
click at [325, 67] on div "Michael (Mikey) Leviten" at bounding box center [333, 74] width 183 height 25
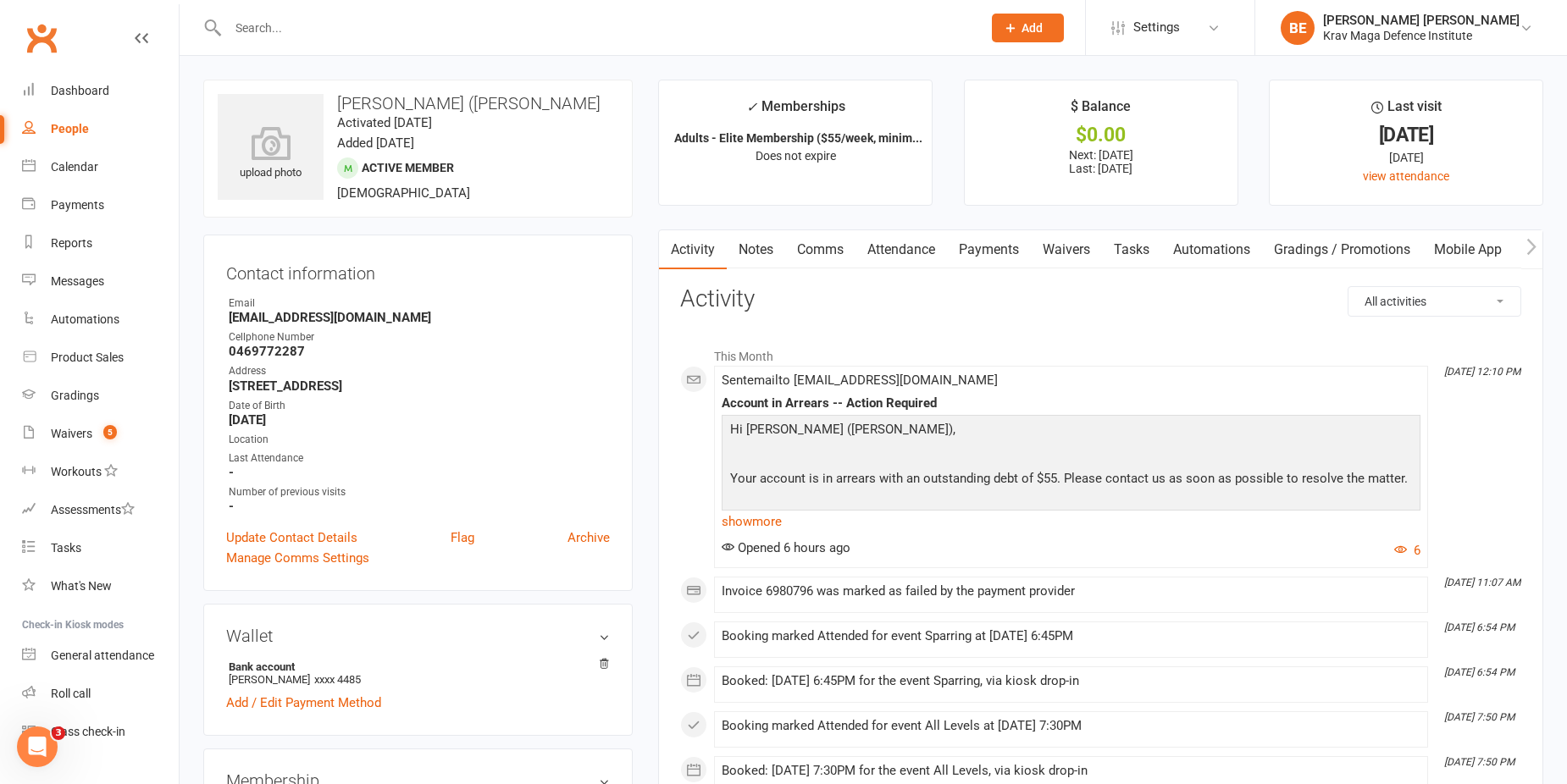
click at [1012, 234] on link "Payments" at bounding box center [988, 249] width 83 height 39
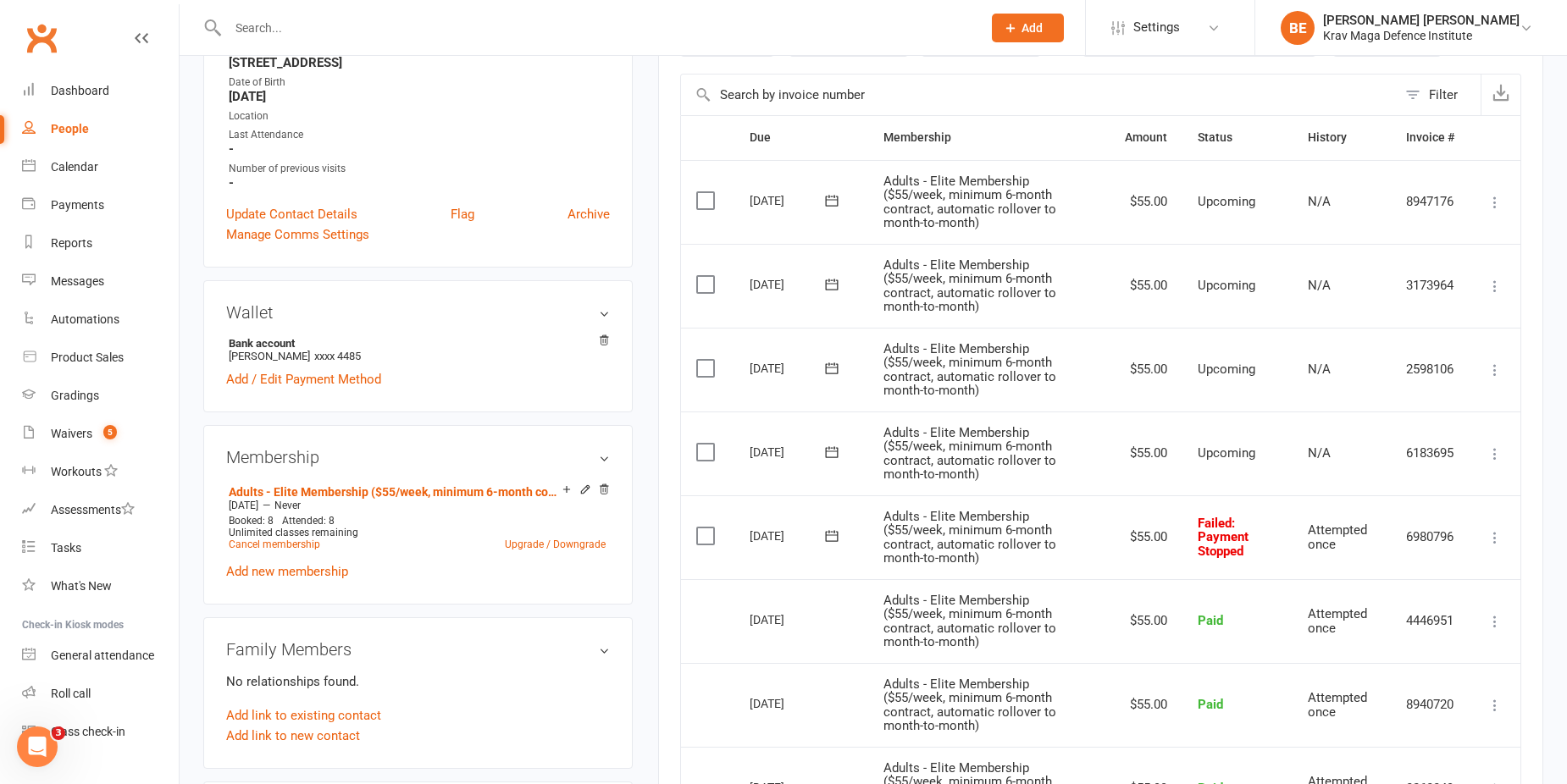
scroll to position [84, 0]
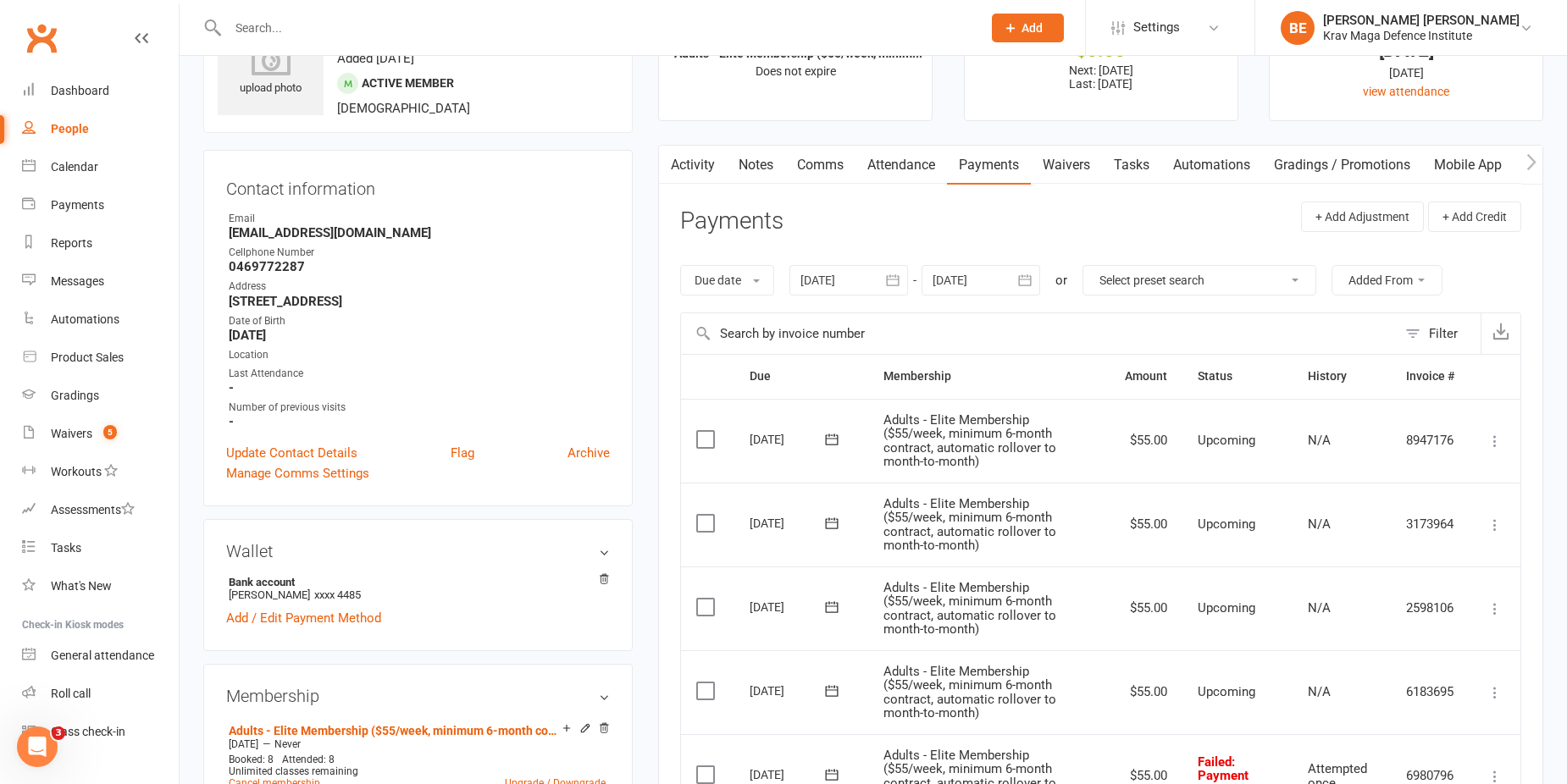
click at [1070, 161] on link "Waivers" at bounding box center [1067, 165] width 71 height 39
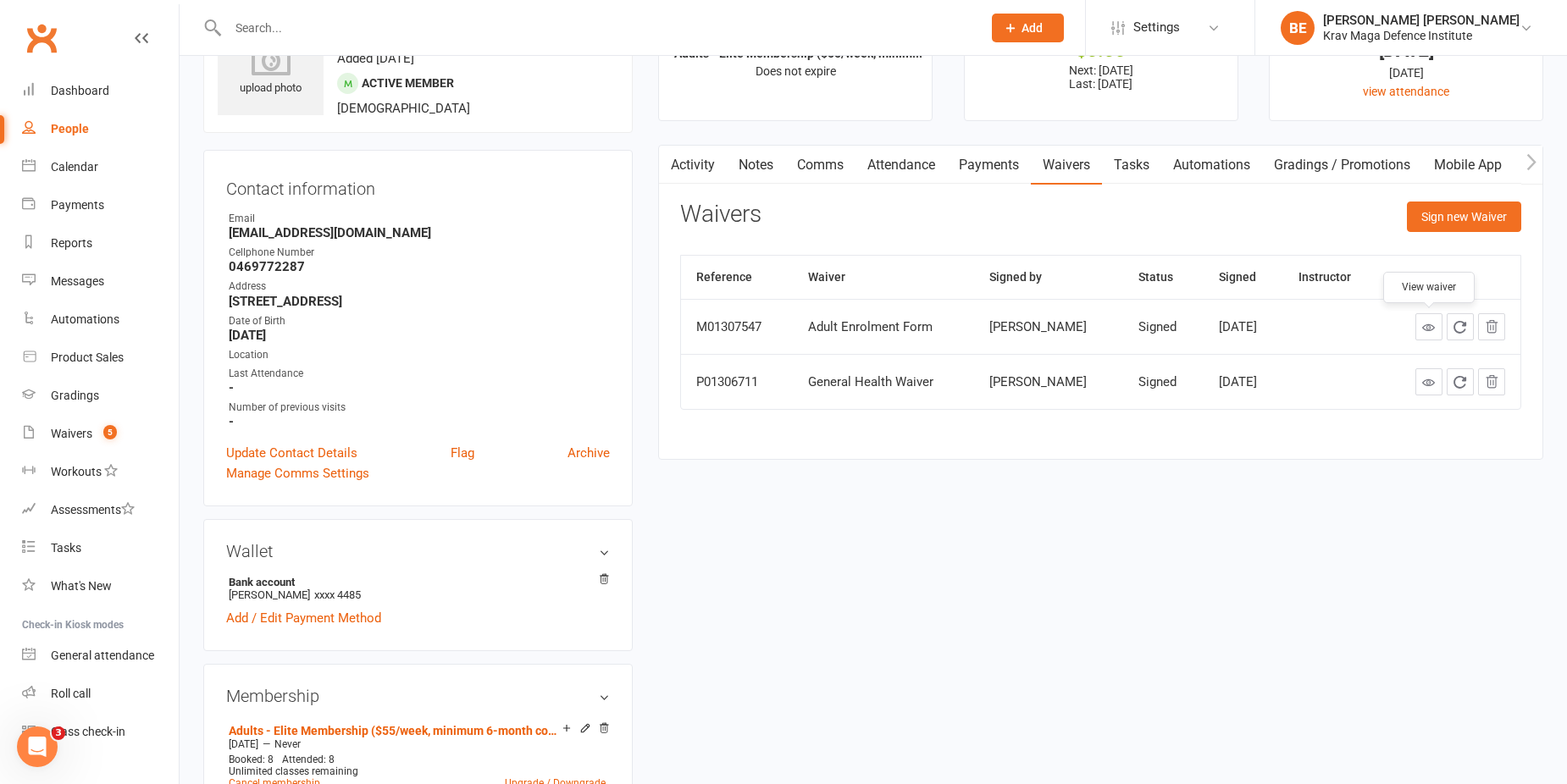
click at [1420, 323] on link at bounding box center [1428, 327] width 27 height 27
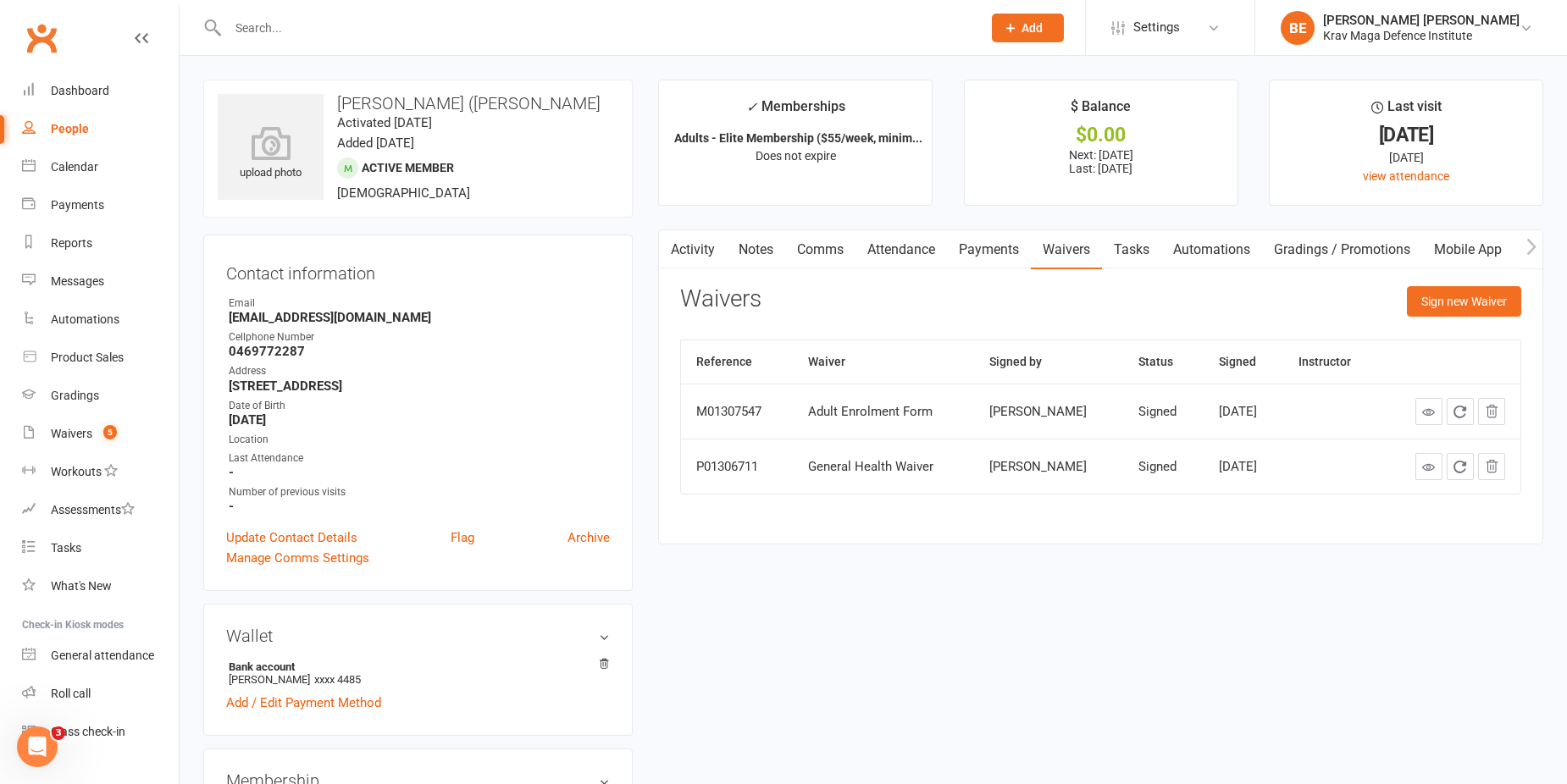
click at [992, 240] on link "Payments" at bounding box center [988, 249] width 83 height 39
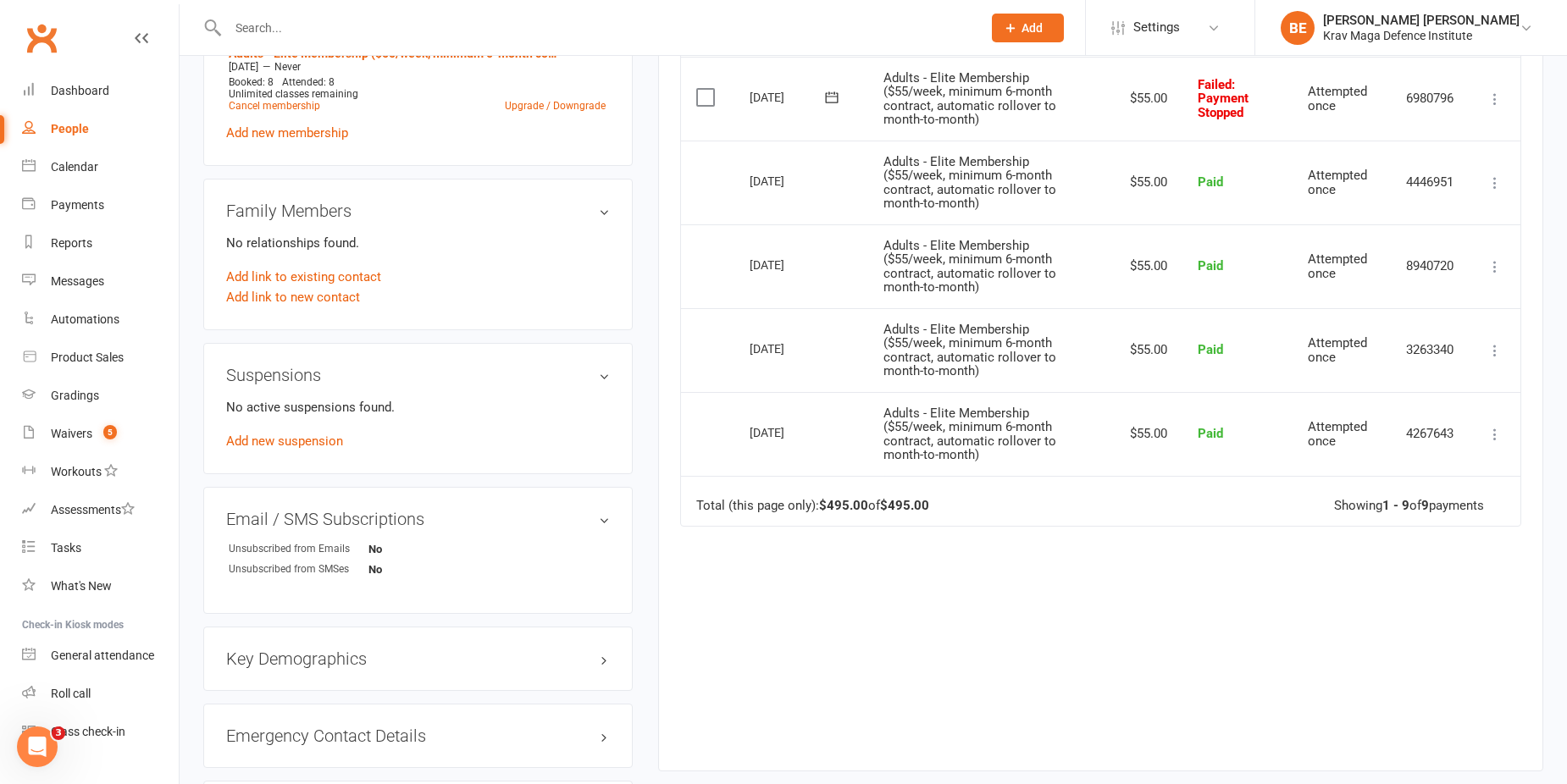
scroll to position [84, 0]
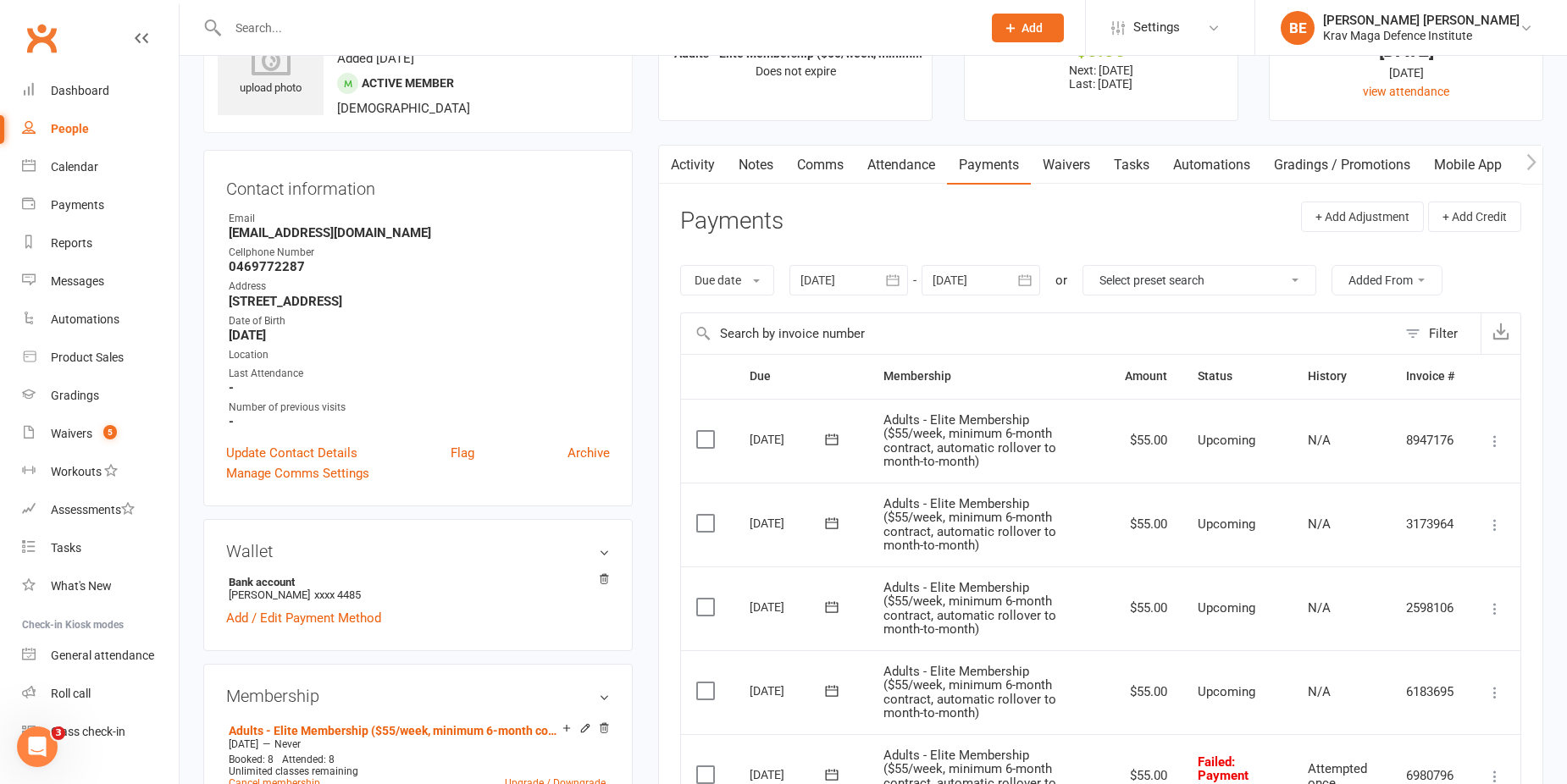
click at [840, 297] on div "Due date Due date Date paid Date failed Date settled 13 Jul 2025 July 2025 Sun …" at bounding box center [1100, 280] width 841 height 65
click at [840, 276] on div at bounding box center [848, 280] width 118 height 31
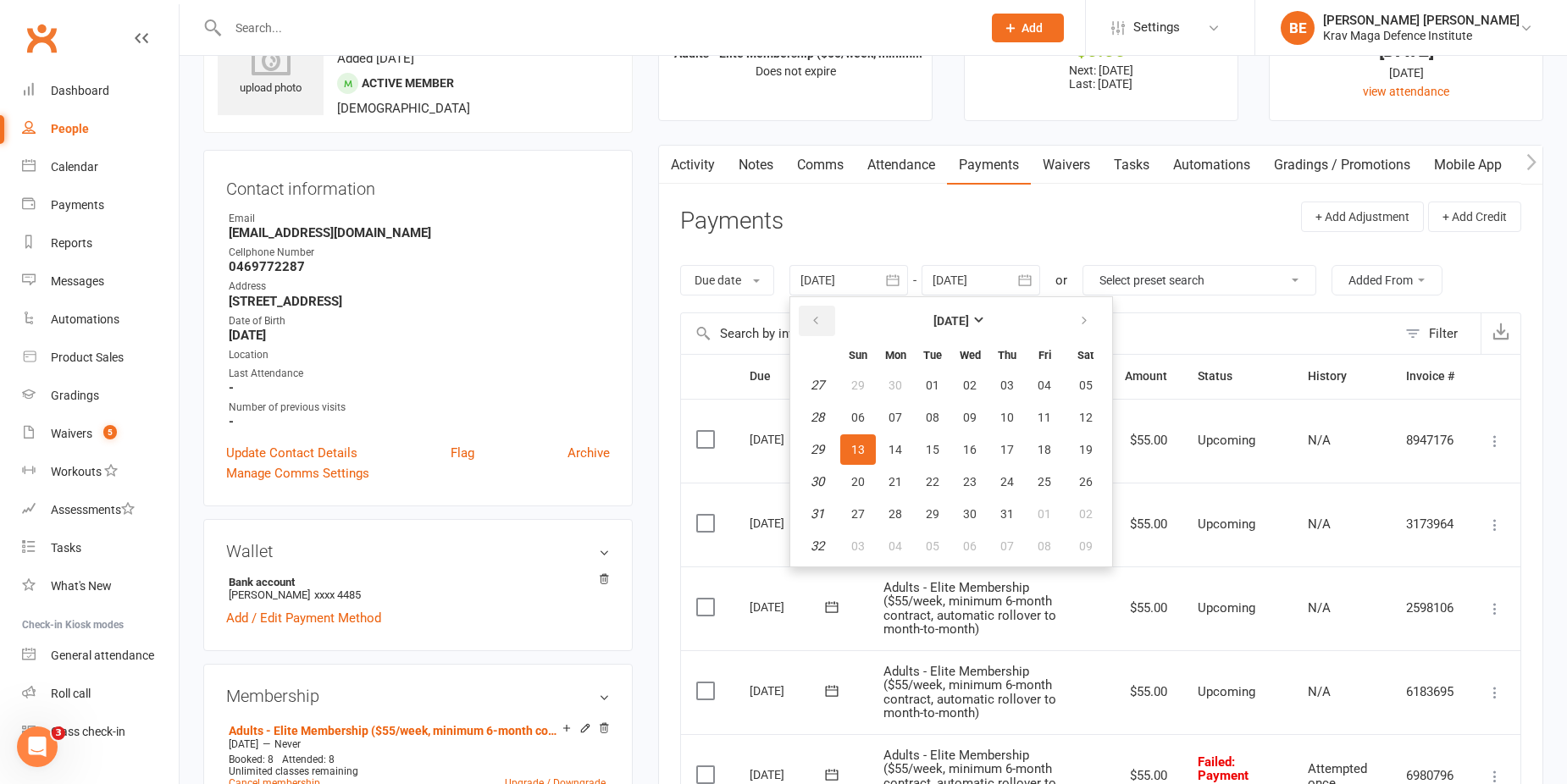
click at [821, 325] on icon "button" at bounding box center [815, 321] width 12 height 14
click at [900, 443] on span "12" at bounding box center [895, 450] width 14 height 14
type input "12 May 2025"
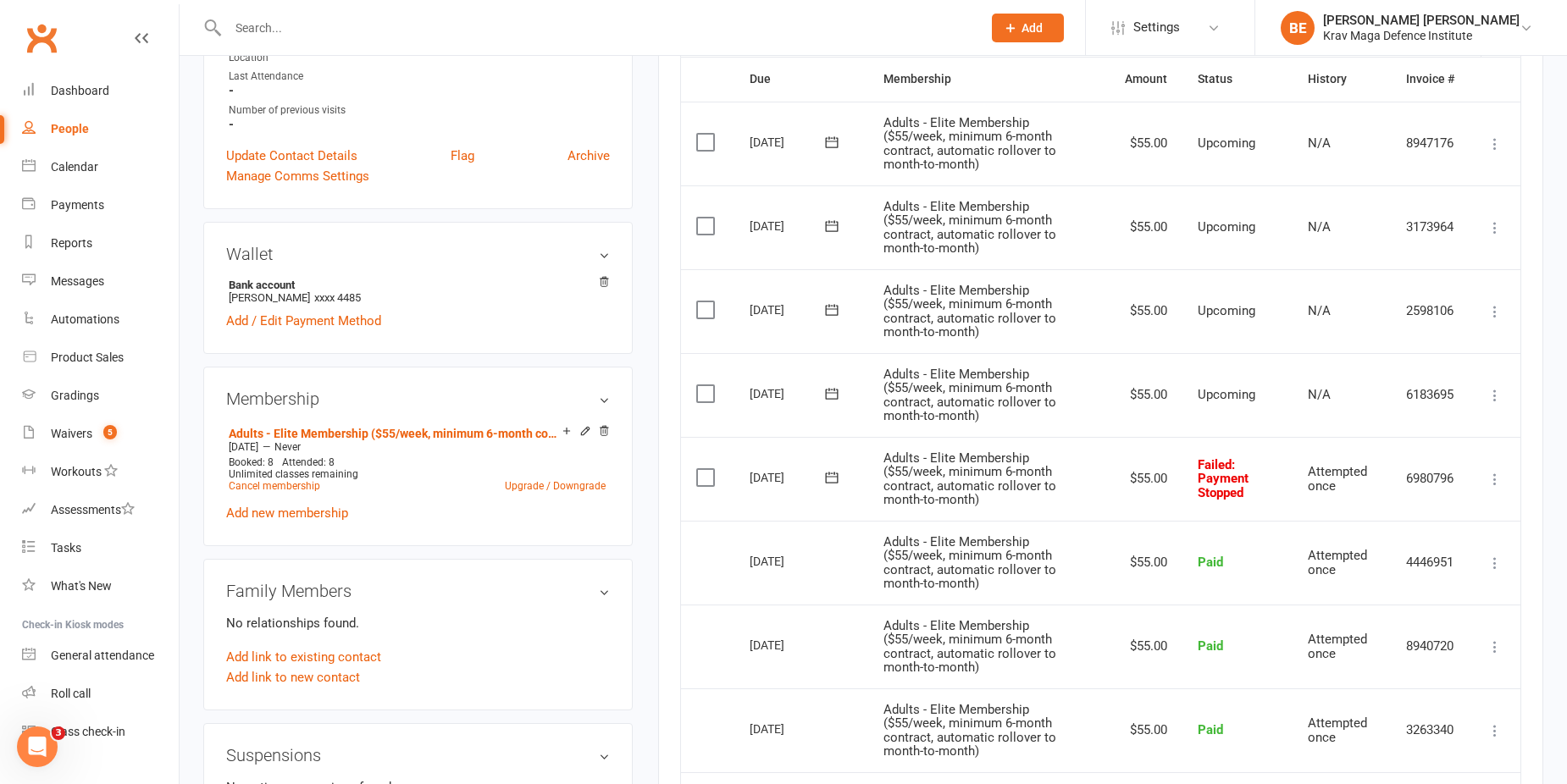
scroll to position [254, 0]
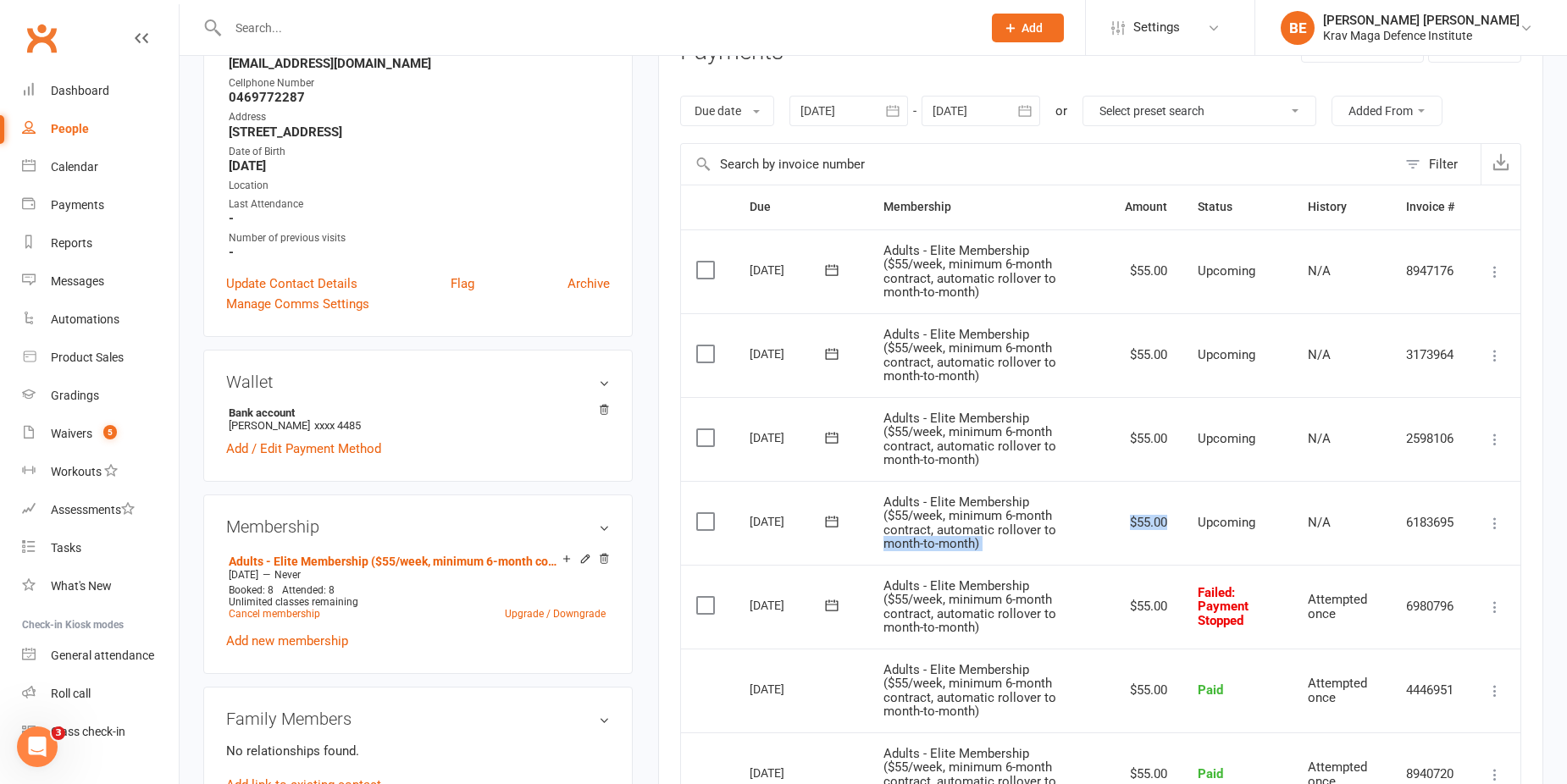
drag, startPoint x: 1070, startPoint y: 526, endPoint x: 1201, endPoint y: 483, distance: 137.9
click at [1201, 484] on tr "Select this 18 Aug 2025 Michael (Mikey) Leviten Adults - Elite Membership ($55/…" at bounding box center [1100, 522] width 839 height 83
drag, startPoint x: 1201, startPoint y: 483, endPoint x: 1109, endPoint y: 529, distance: 102.9
click at [1109, 529] on td "$55.00" at bounding box center [1145, 522] width 72 height 83
drag, startPoint x: 1063, startPoint y: 520, endPoint x: 1181, endPoint y: 515, distance: 118.1
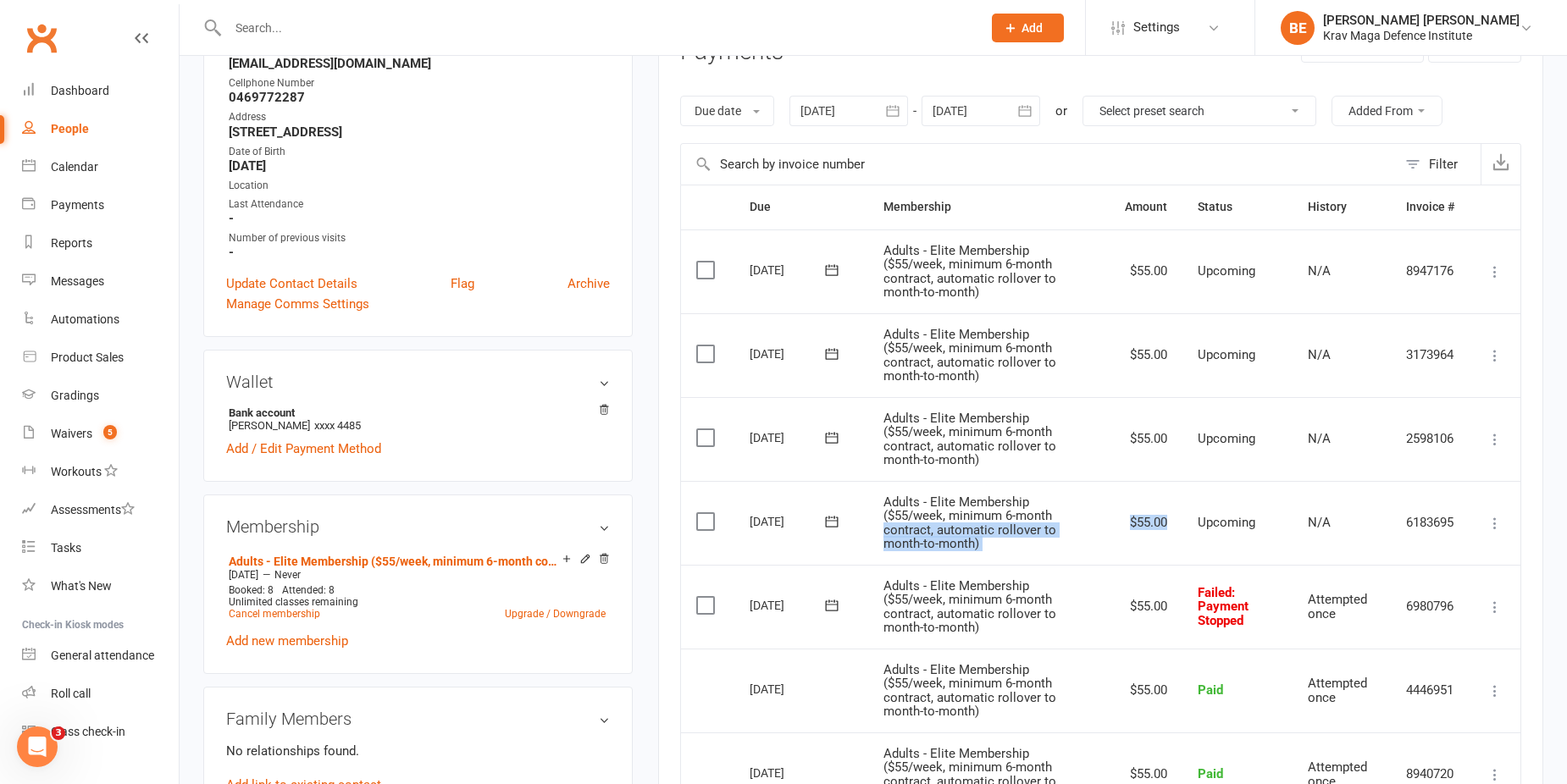
click at [1181, 515] on tr "Select this 18 Aug 2025 Michael (Mikey) Leviten Adults - Elite Membership ($55/…" at bounding box center [1100, 522] width 839 height 83
drag, startPoint x: 1181, startPoint y: 515, endPoint x: 1140, endPoint y: 579, distance: 76.0
click at [1140, 579] on td "$55.00" at bounding box center [1145, 606] width 72 height 83
drag, startPoint x: 1095, startPoint y: 525, endPoint x: 1152, endPoint y: 502, distance: 61.5
click at [1152, 502] on tr "Select this 18 Aug 2025 Michael (Mikey) Leviten Adults - Elite Membership ($55/…" at bounding box center [1100, 522] width 839 height 83
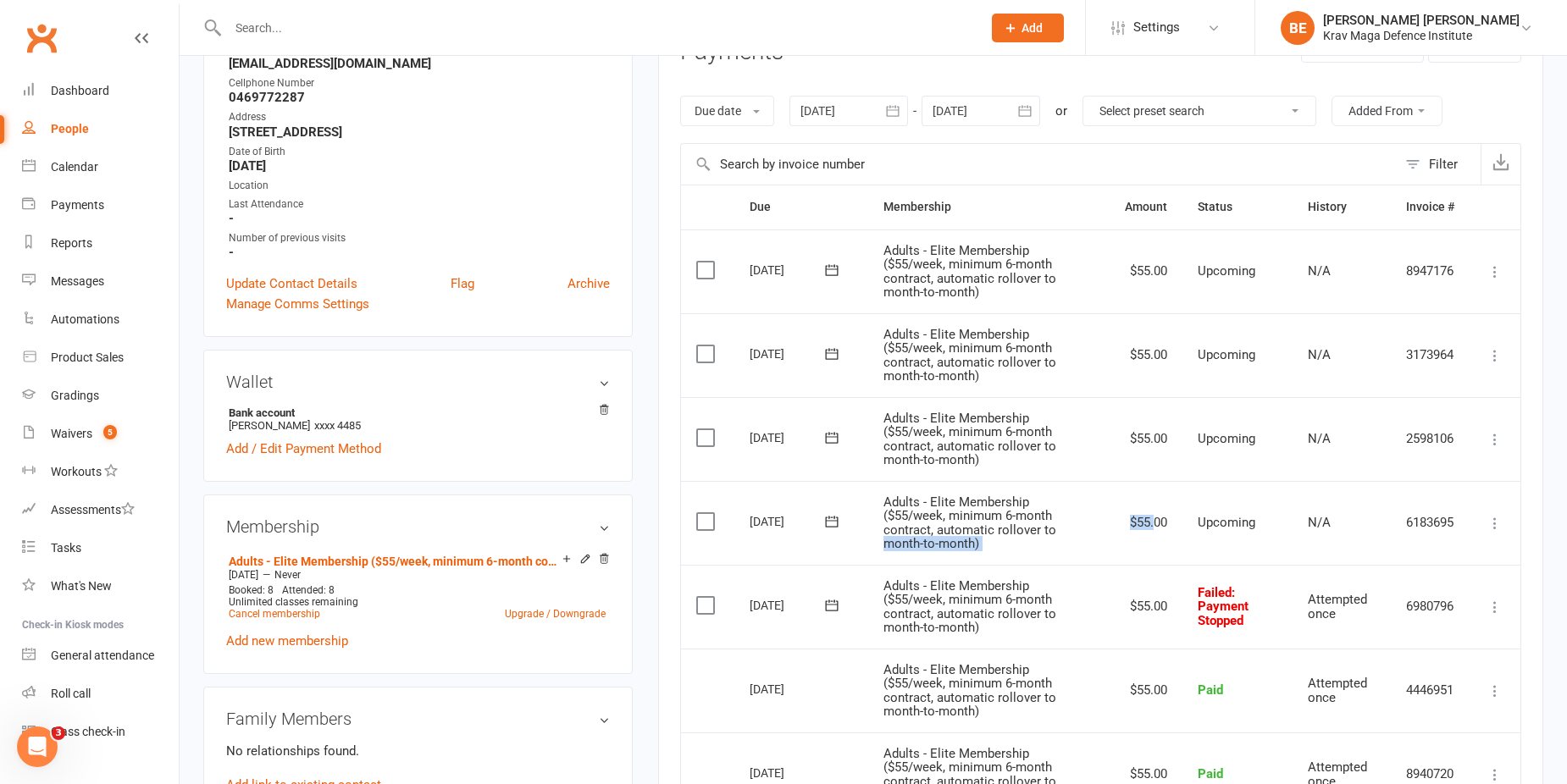
drag, startPoint x: 1152, startPoint y: 502, endPoint x: 1120, endPoint y: 535, distance: 46.0
click at [1120, 535] on td "$55.00" at bounding box center [1145, 522] width 72 height 83
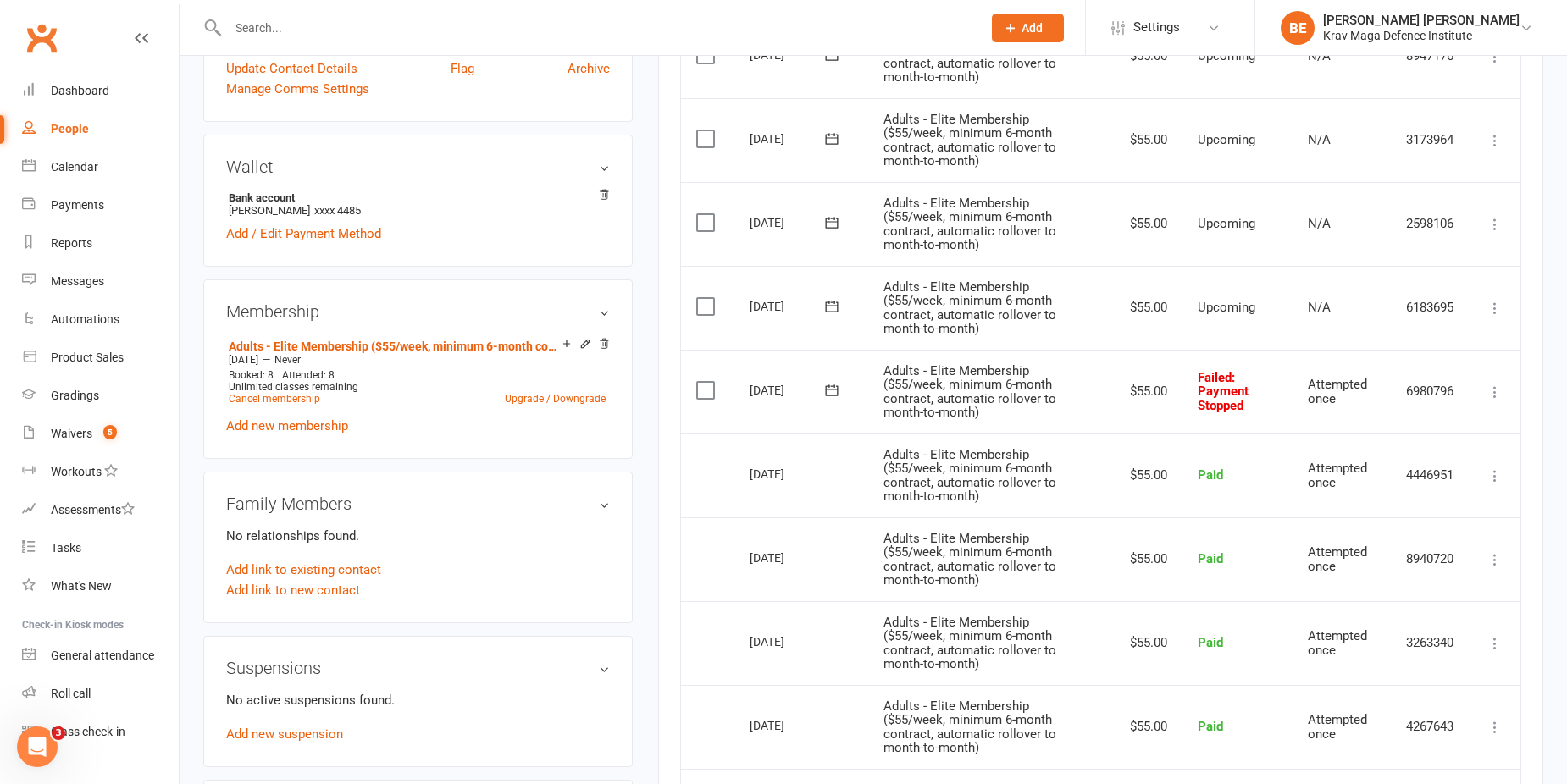
scroll to position [592, 0]
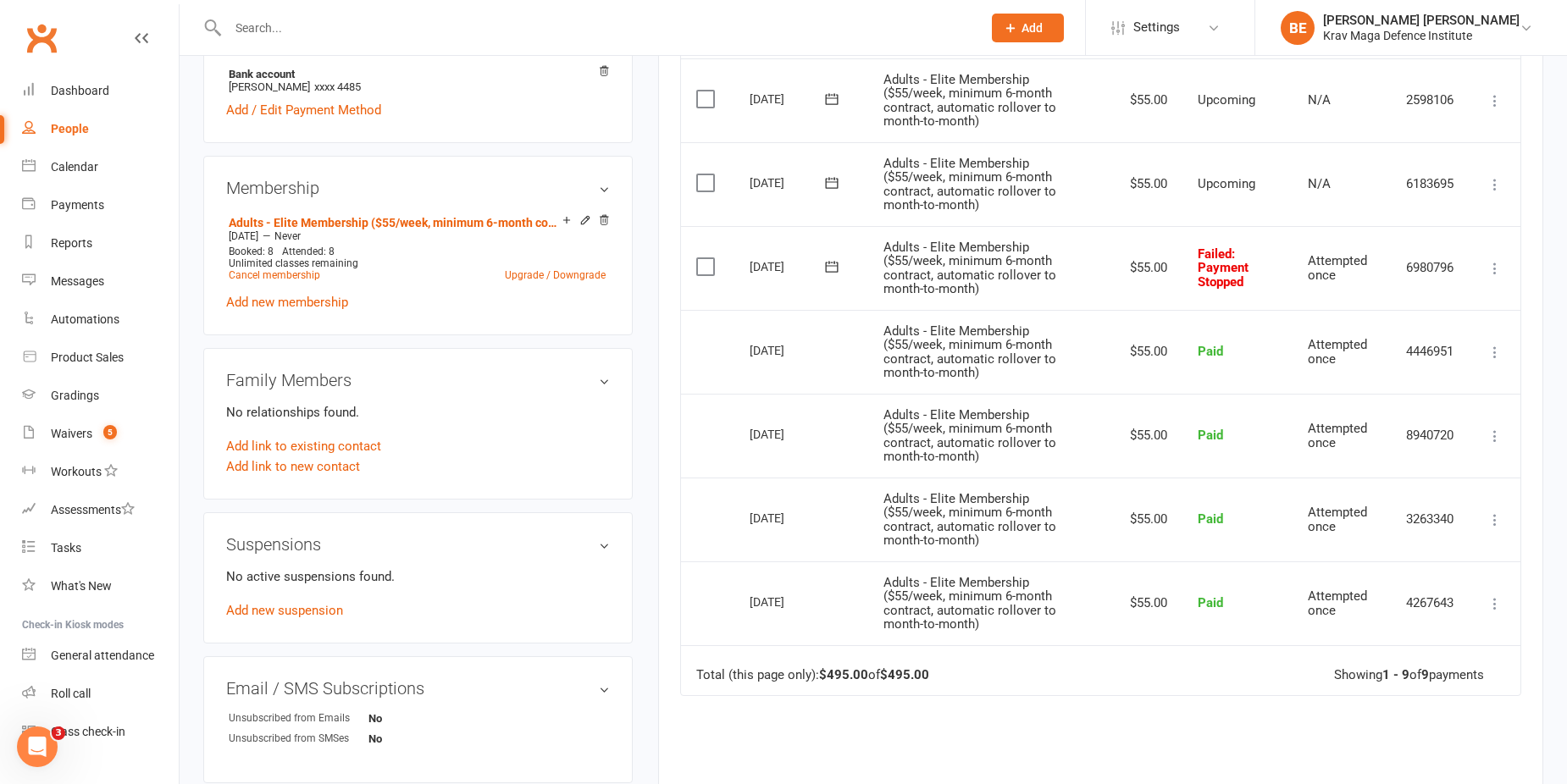
drag, startPoint x: 724, startPoint y: 594, endPoint x: 847, endPoint y: 588, distance: 123.1
click at [847, 588] on tr "Select this 14 Jul 2025 Michael (Mikey) Leviten Adults - Elite Membership ($55/…" at bounding box center [1100, 602] width 839 height 83
drag, startPoint x: 736, startPoint y: 519, endPoint x: 830, endPoint y: 512, distance: 94.3
click at [830, 512] on td "21 Jul 2025" at bounding box center [800, 519] width 134 height 83
drag, startPoint x: 830, startPoint y: 512, endPoint x: 828, endPoint y: 422, distance: 90.0
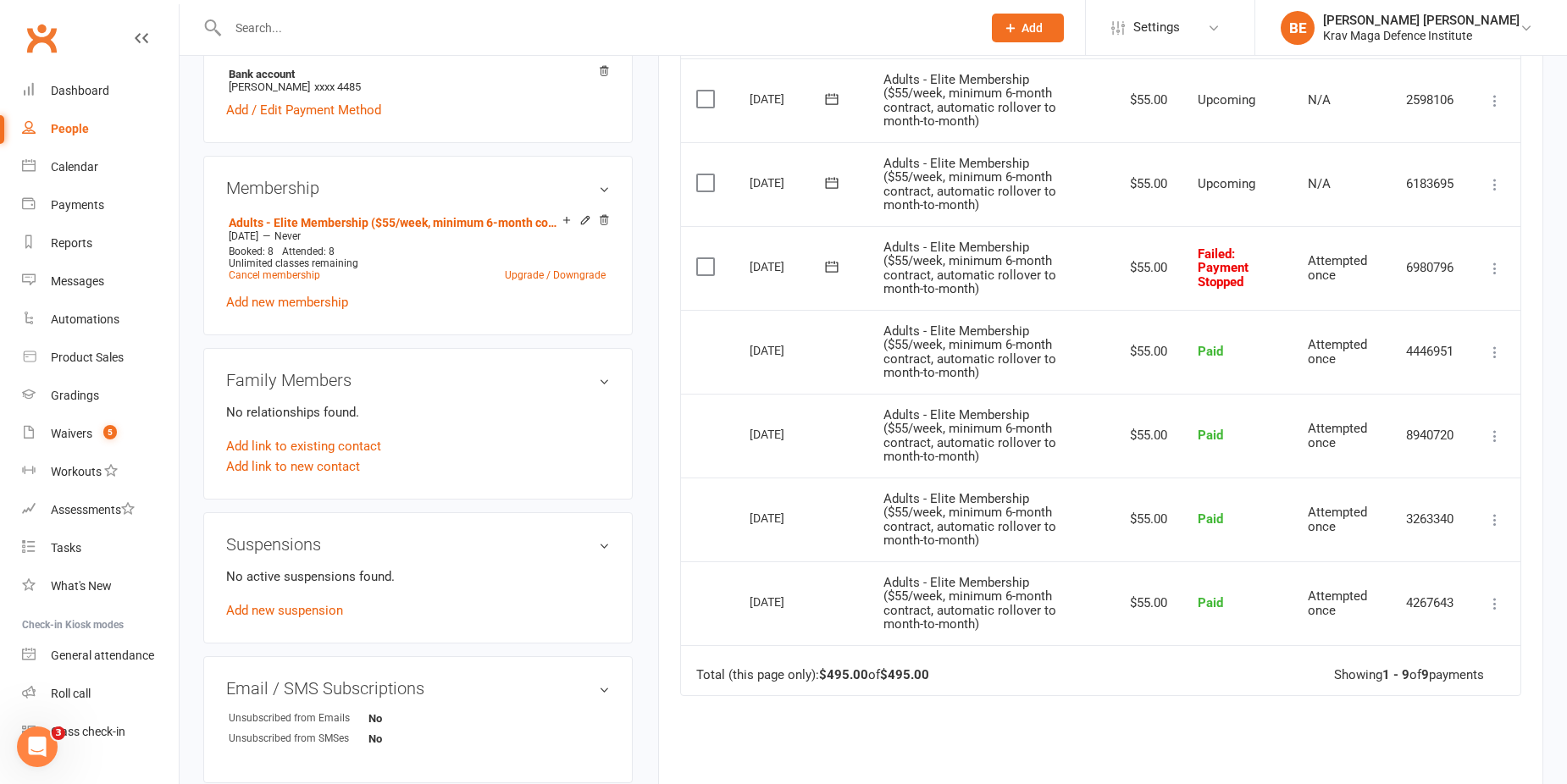
click at [828, 422] on tr "Select this 28 Jul 2025 Michael (Mikey) Leviten Adults - Elite Membership ($55/…" at bounding box center [1100, 436] width 839 height 83
drag, startPoint x: 828, startPoint y: 422, endPoint x: 838, endPoint y: 341, distance: 81.6
click at [838, 341] on td "04 Aug 2025" at bounding box center [800, 351] width 134 height 83
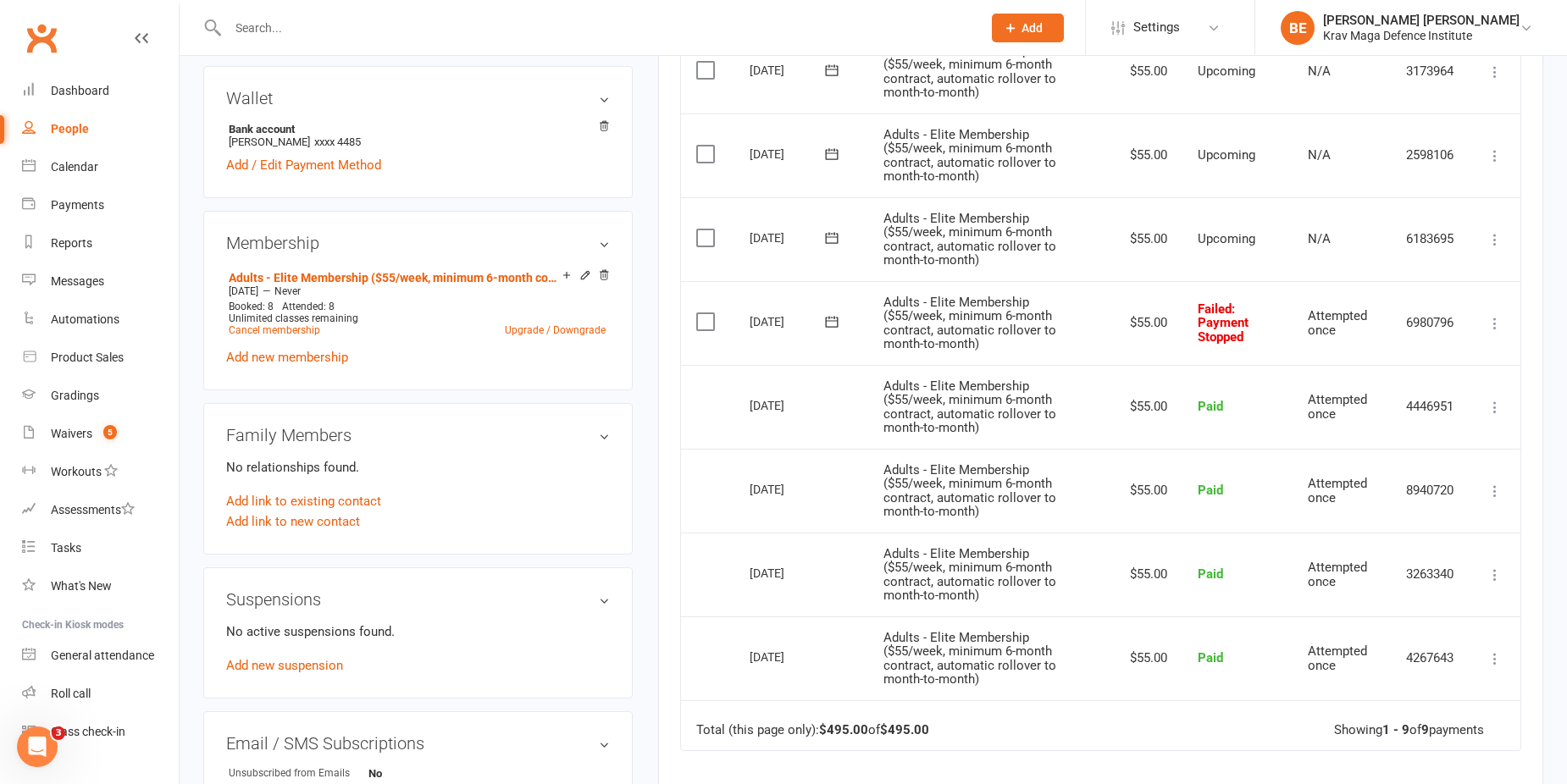
scroll to position [508, 0]
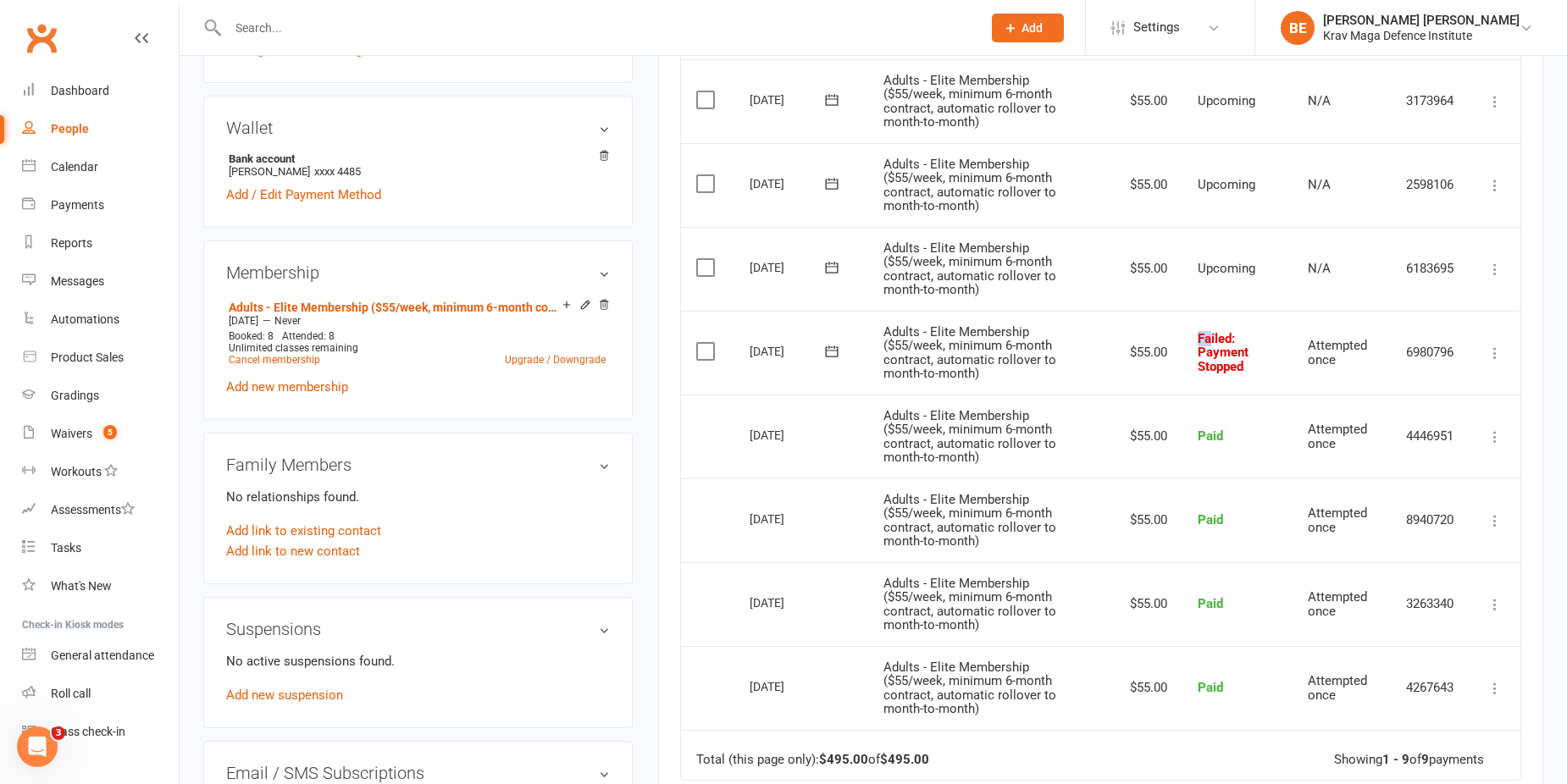
drag, startPoint x: 1194, startPoint y: 327, endPoint x: 1211, endPoint y: 336, distance: 19.2
click at [1211, 336] on td "Failed : Payment Stopped" at bounding box center [1236, 352] width 110 height 83
click at [1263, 320] on td "Failed : Payment Stopped" at bounding box center [1236, 352] width 110 height 83
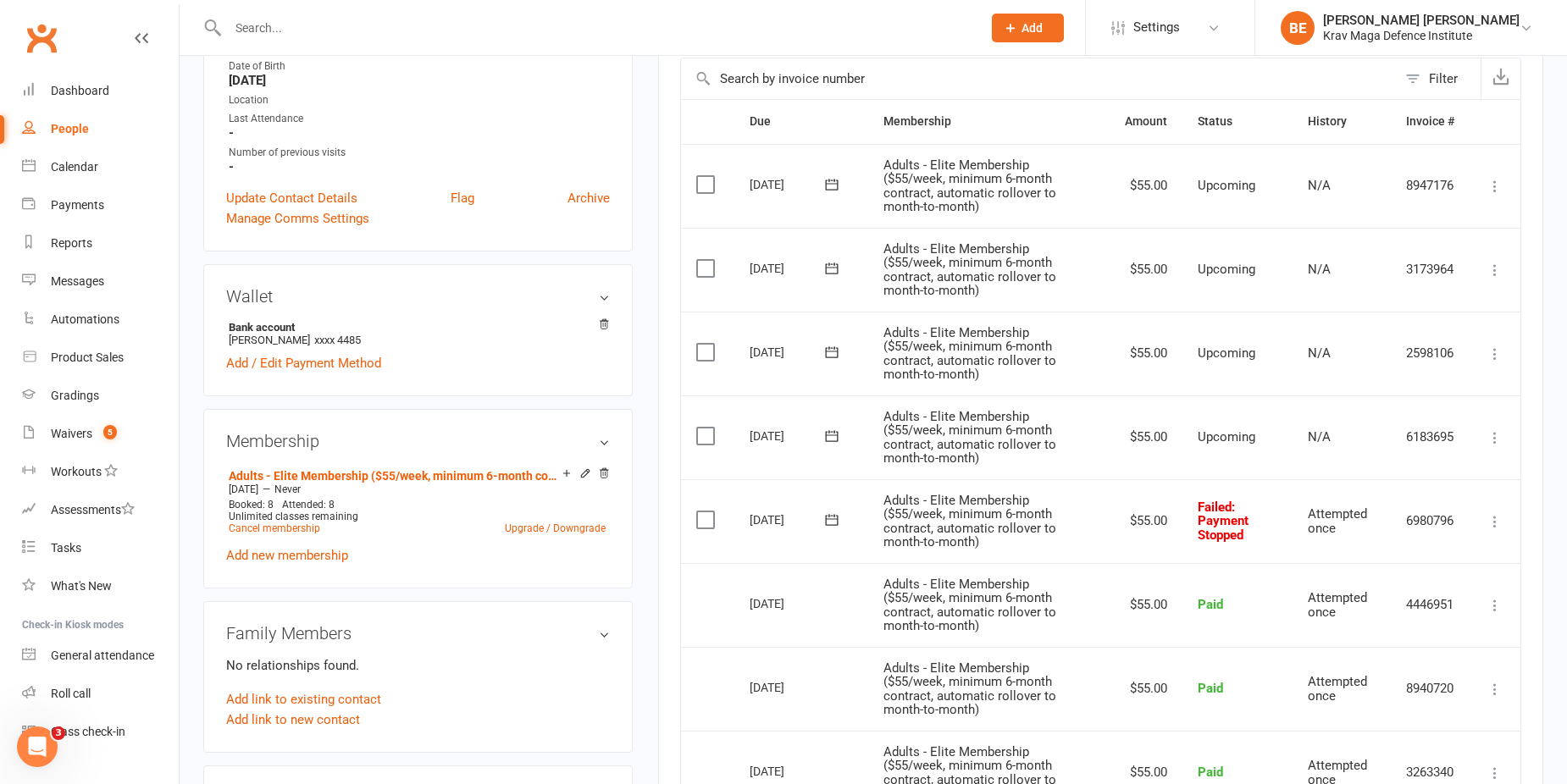
scroll to position [338, 0]
drag, startPoint x: 745, startPoint y: 442, endPoint x: 782, endPoint y: 435, distance: 37.7
click at [782, 435] on td "18 Aug 2025" at bounding box center [800, 438] width 134 height 83
click at [866, 420] on td "18 Aug 2025" at bounding box center [800, 438] width 134 height 83
drag, startPoint x: 729, startPoint y: 265, endPoint x: 824, endPoint y: 259, distance: 95.2
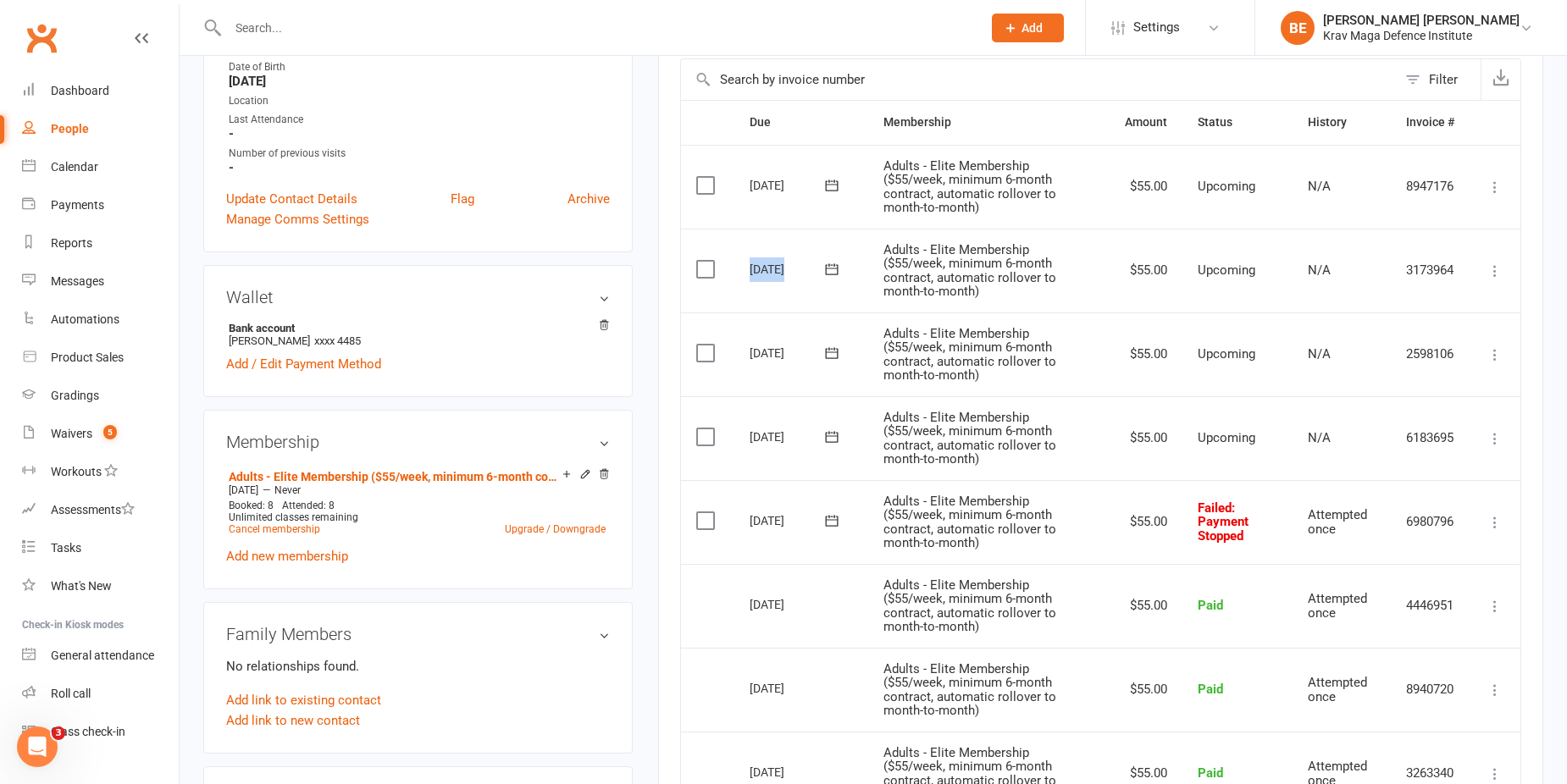
click at [824, 259] on tr "Select this 01 Sep 2025 Michael (Mikey) Leviten Adults - Elite Membership ($55/…" at bounding box center [1100, 270] width 839 height 83
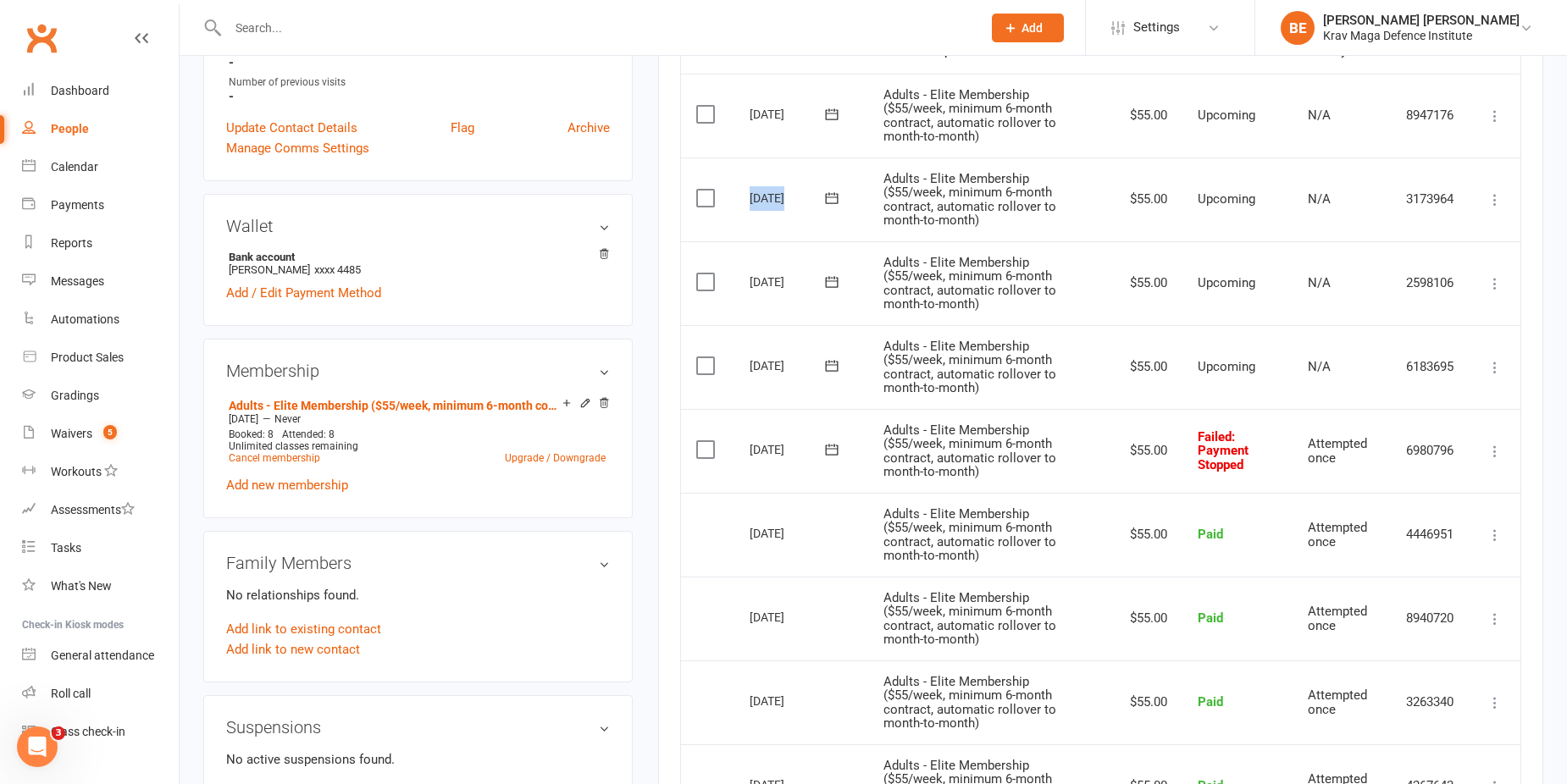
scroll to position [508, 0]
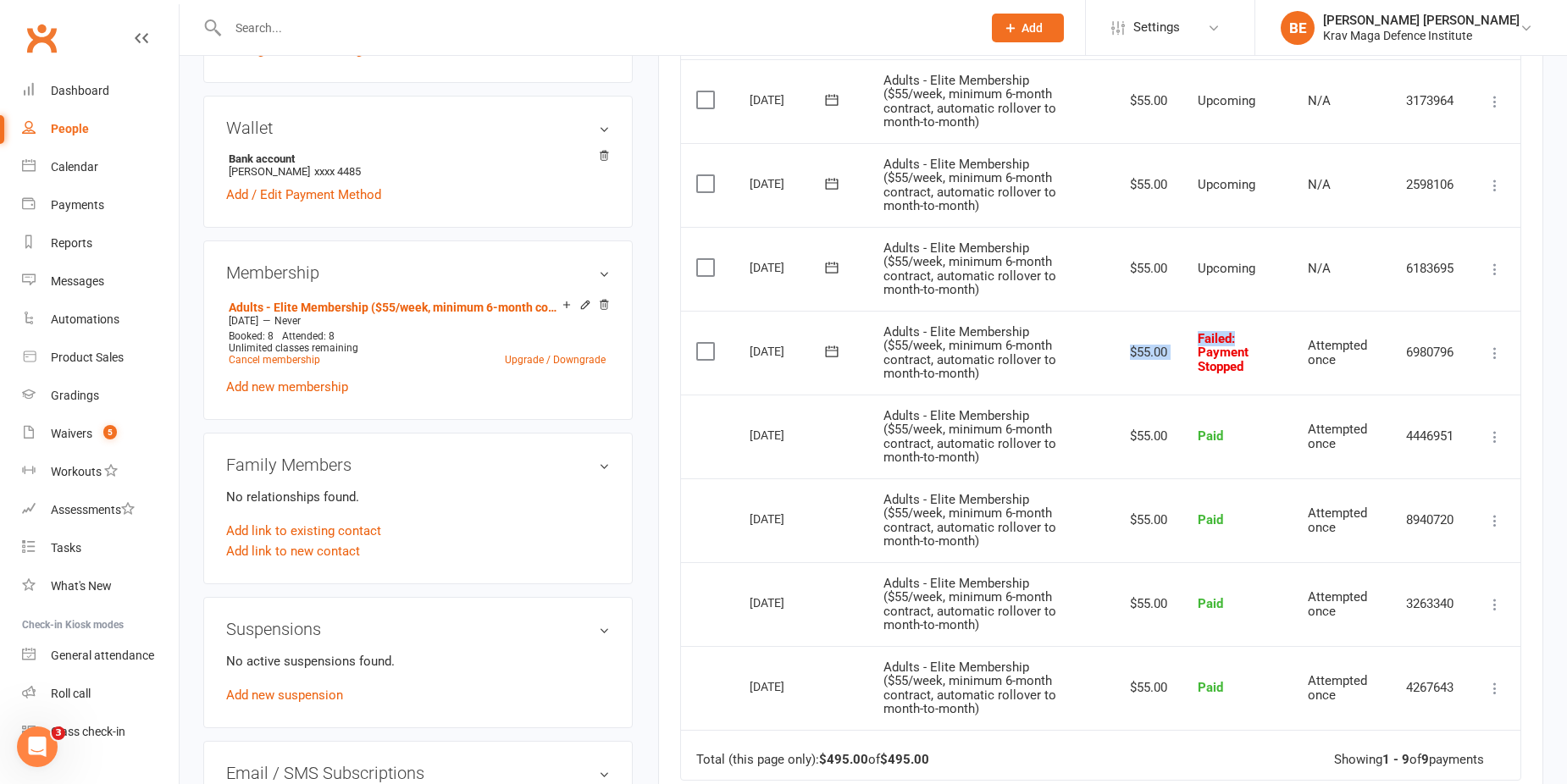
drag, startPoint x: 1106, startPoint y: 322, endPoint x: 1239, endPoint y: 334, distance: 133.5
click at [1239, 334] on tr "Select this 11 Aug 2025 Michael (Mikey) Leviten Adults - Elite Membership ($55/…" at bounding box center [1100, 352] width 839 height 83
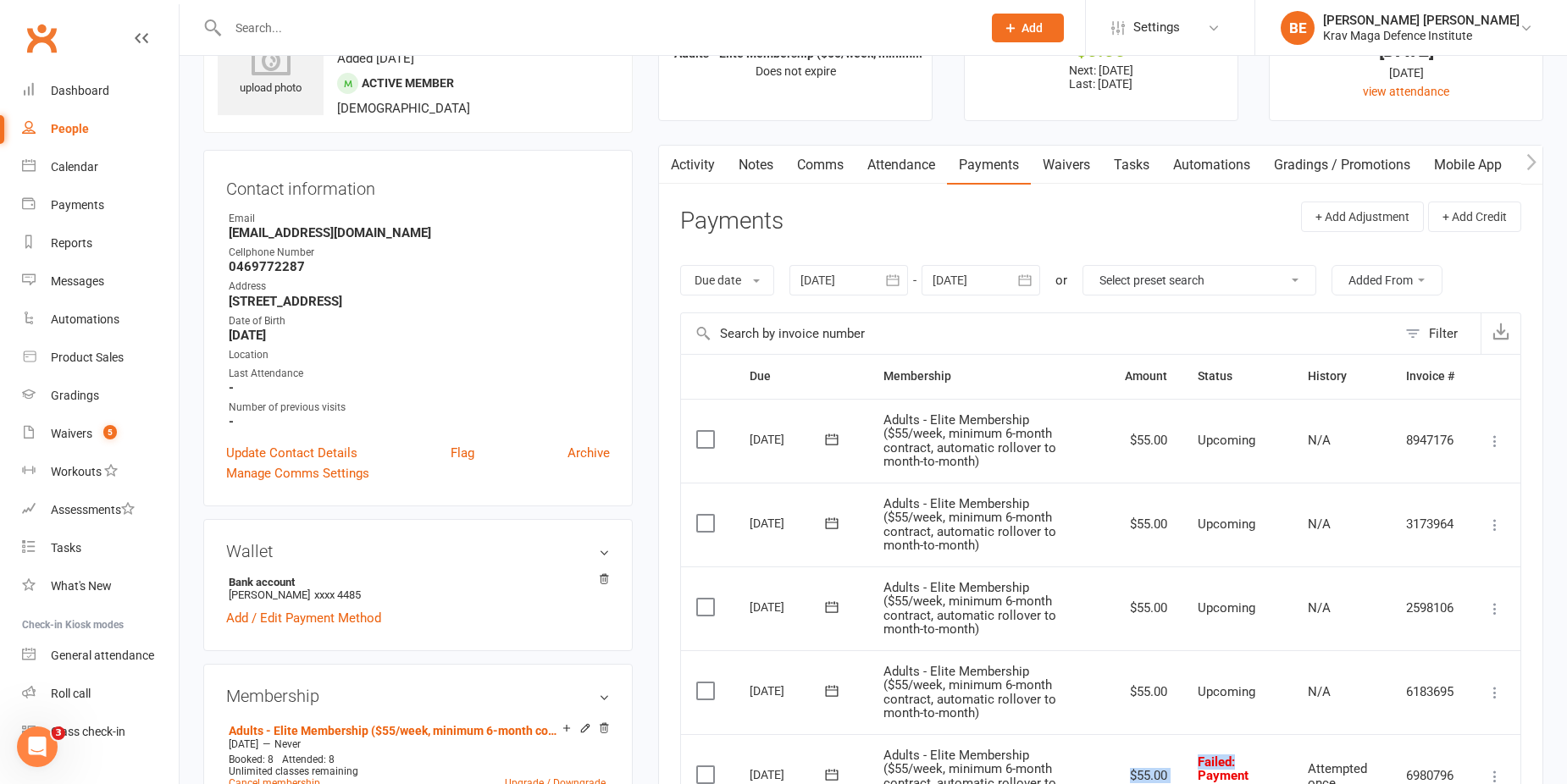
scroll to position [338, 0]
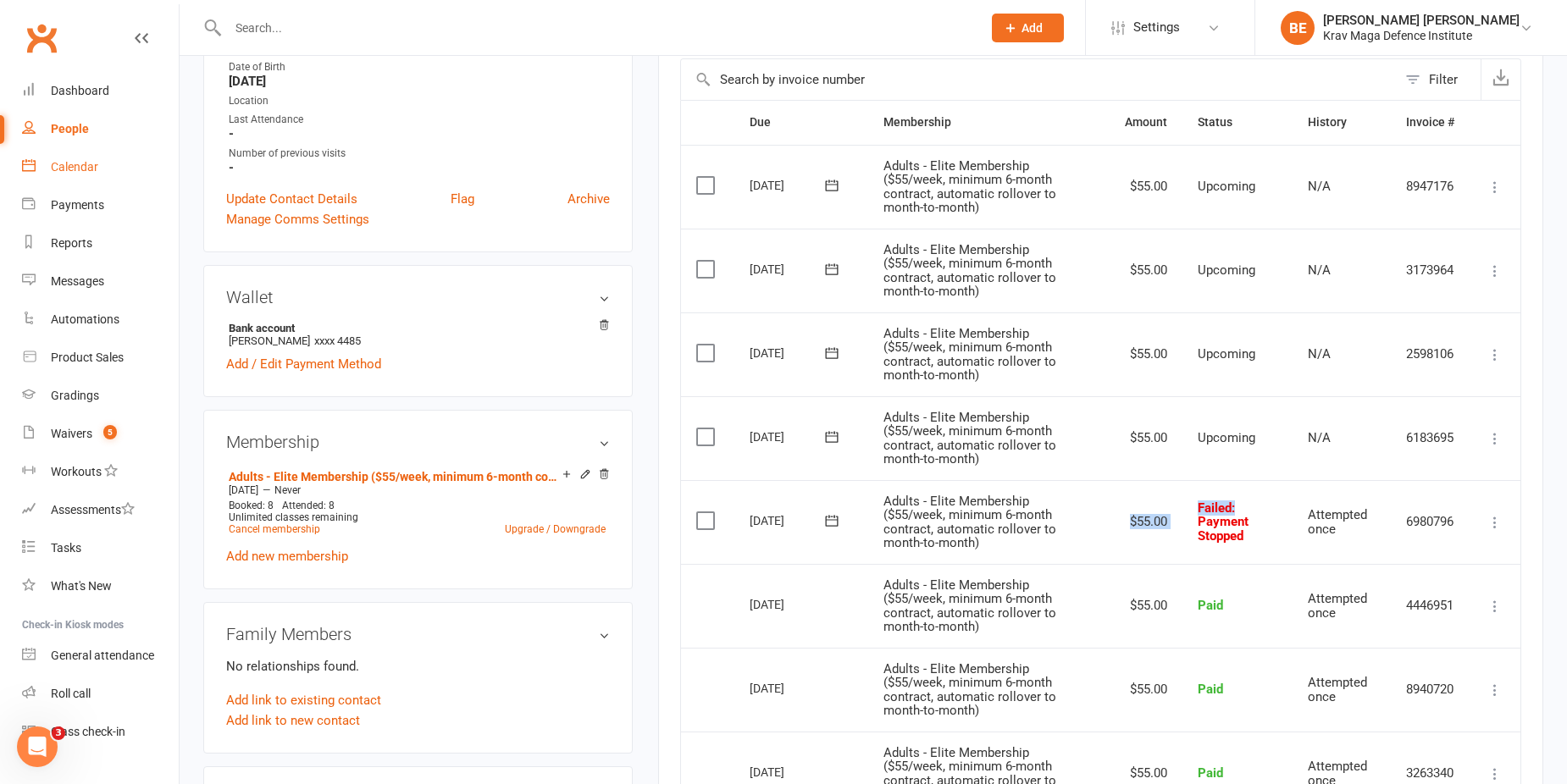
click at [69, 148] on link "Calendar" at bounding box center [100, 167] width 157 height 38
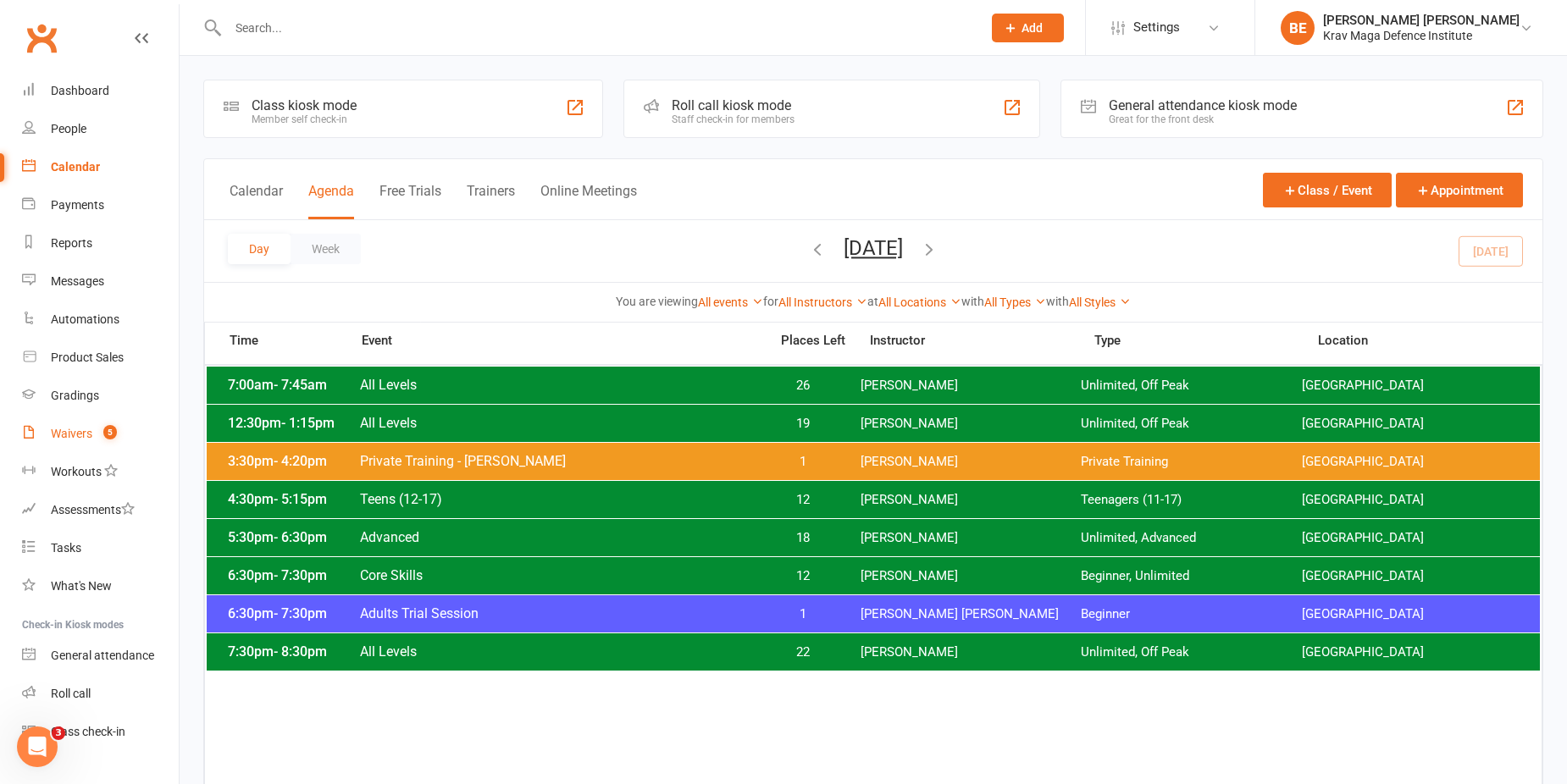
click at [96, 427] on count-badge "5" at bounding box center [106, 434] width 22 height 14
select select "25"
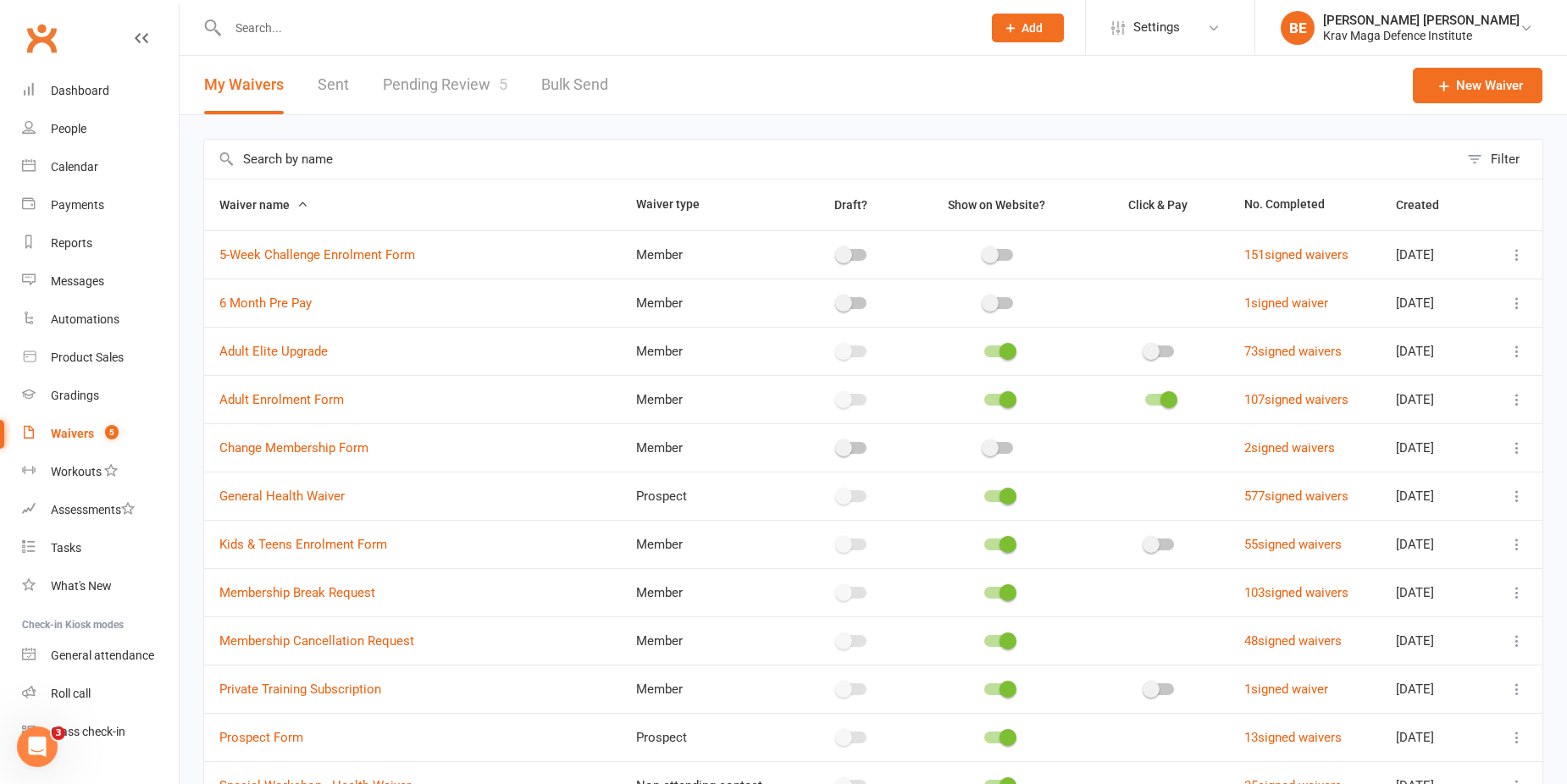
click at [443, 95] on link "Pending Review 5" at bounding box center [444, 84] width 124 height 59
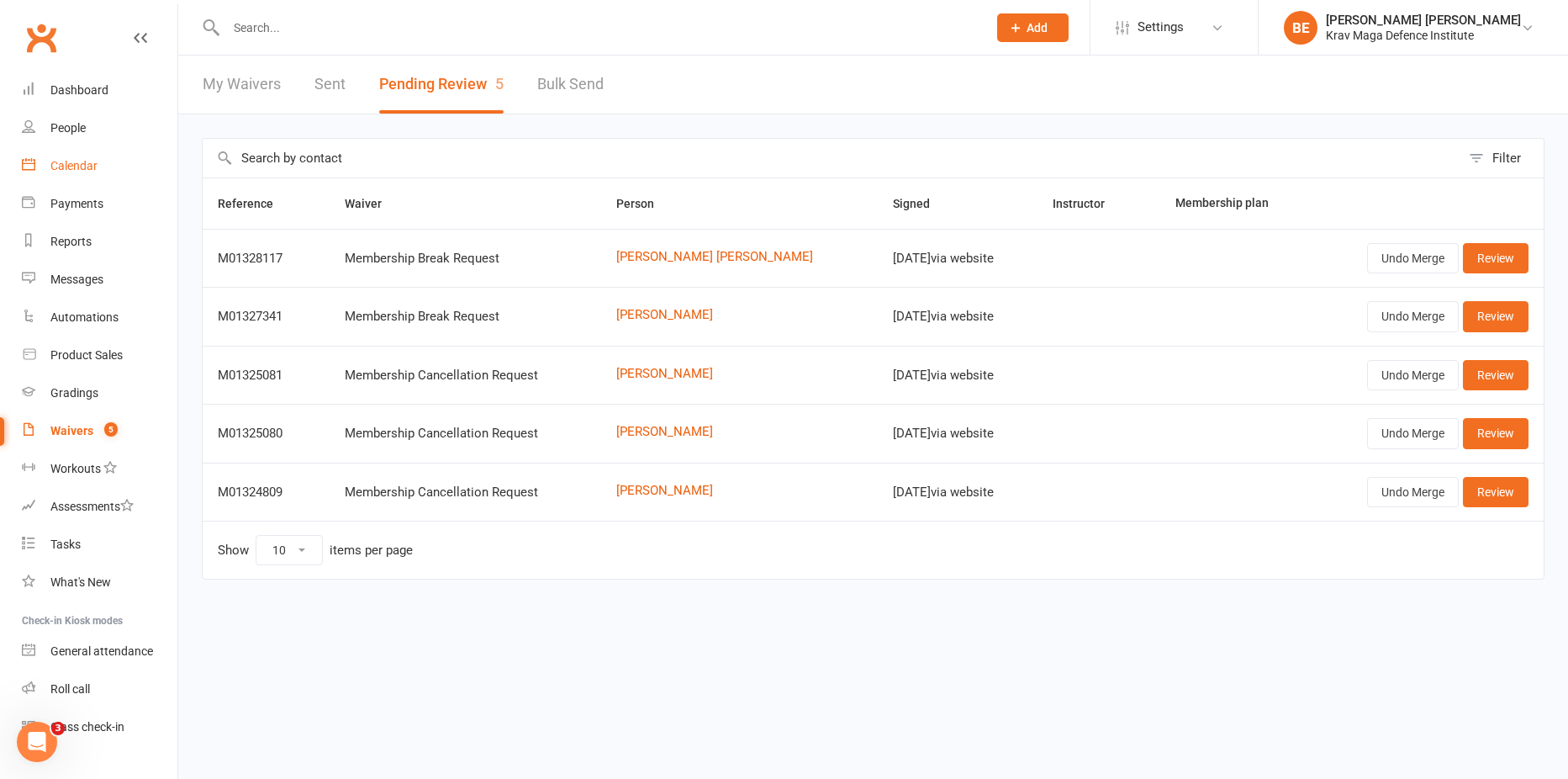
click at [96, 172] on div "Calendar" at bounding box center [74, 166] width 47 height 14
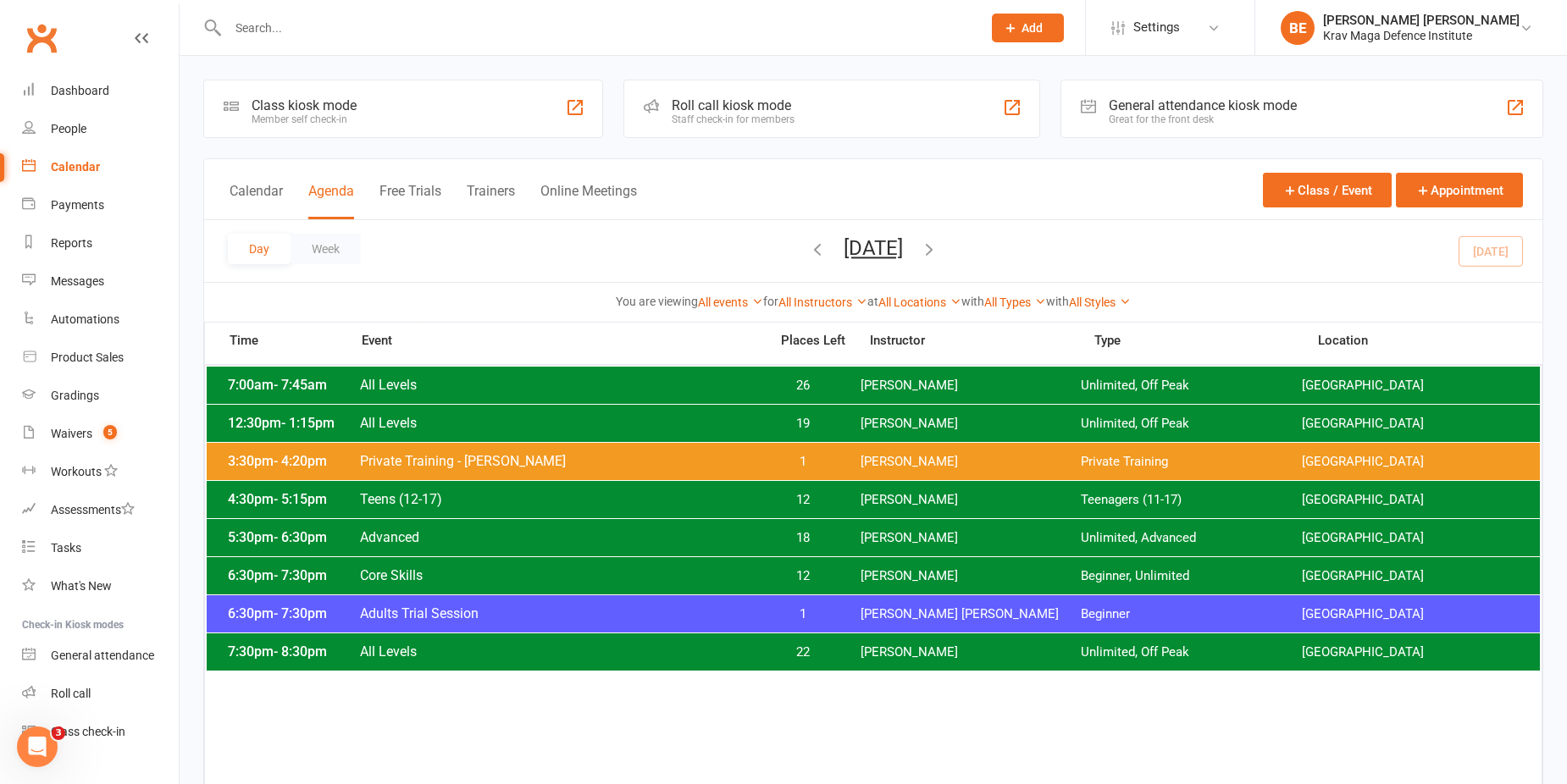
click at [938, 245] on icon "button" at bounding box center [928, 248] width 19 height 19
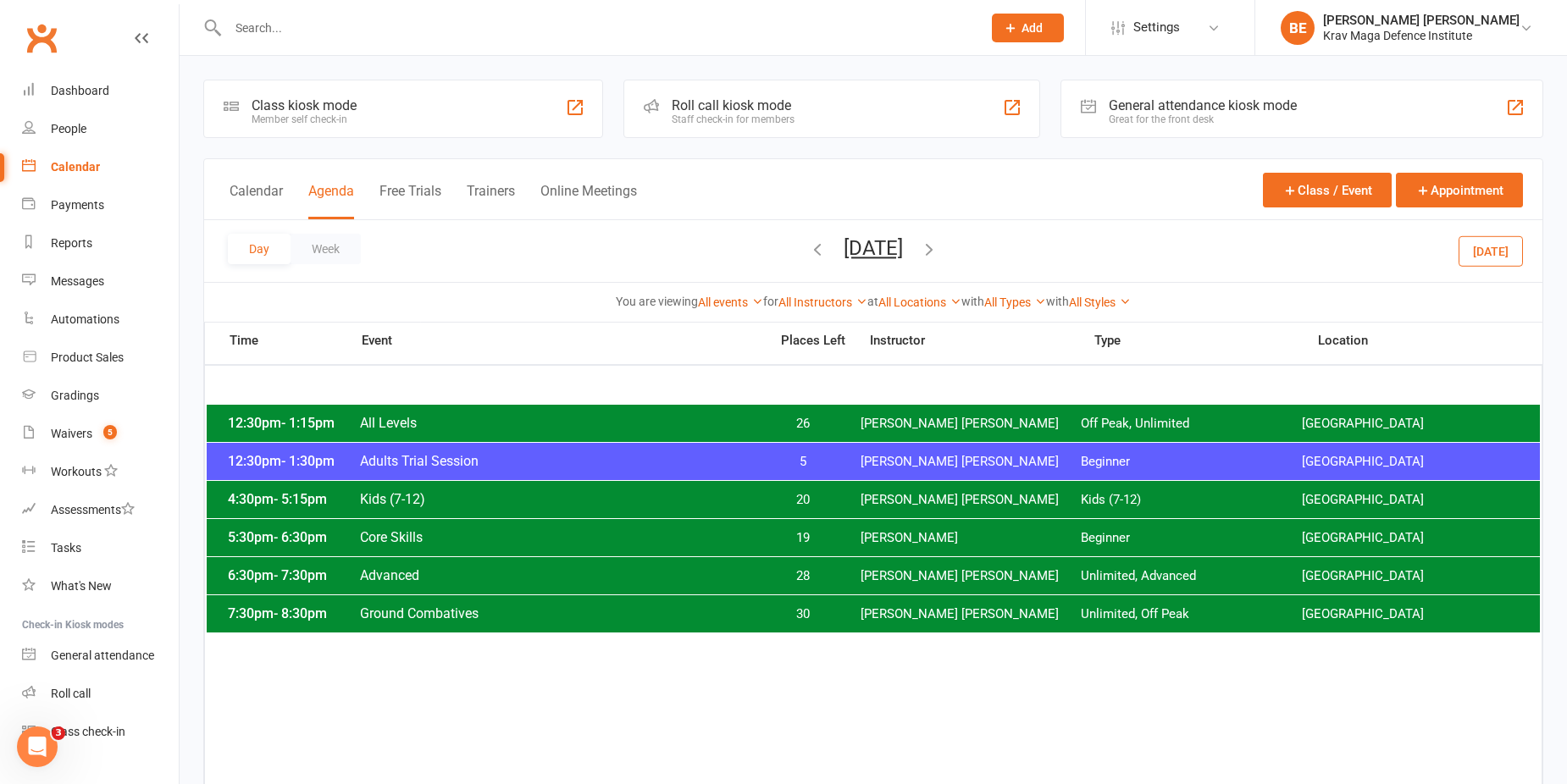
click at [938, 242] on icon "button" at bounding box center [928, 248] width 19 height 19
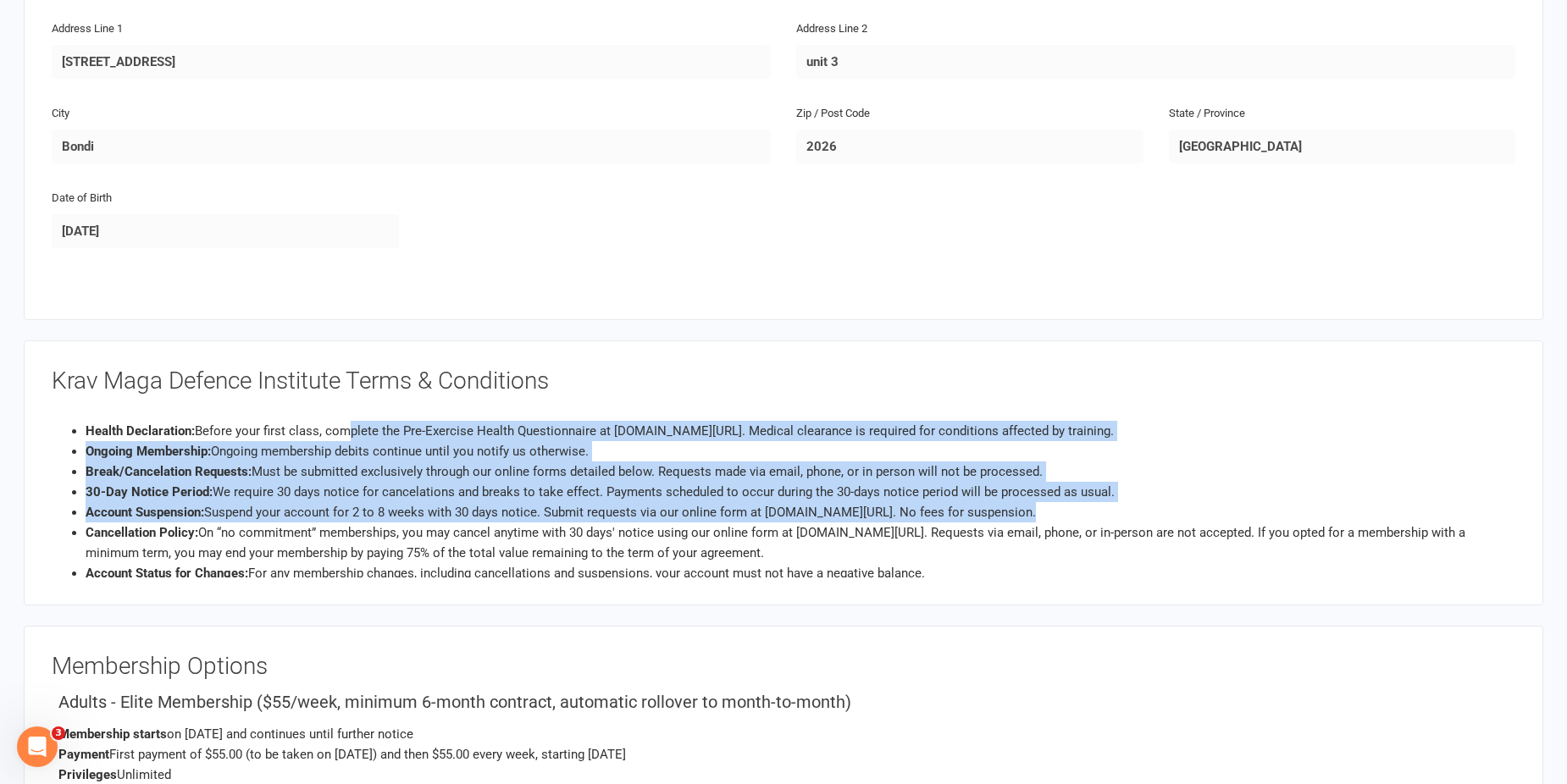
drag, startPoint x: 80, startPoint y: 443, endPoint x: 346, endPoint y: 418, distance: 267.2
click at [346, 418] on div "Health Declaration: Before your first class, complete the Pre-Exercise Health Q…" at bounding box center [783, 492] width 1463 height 170
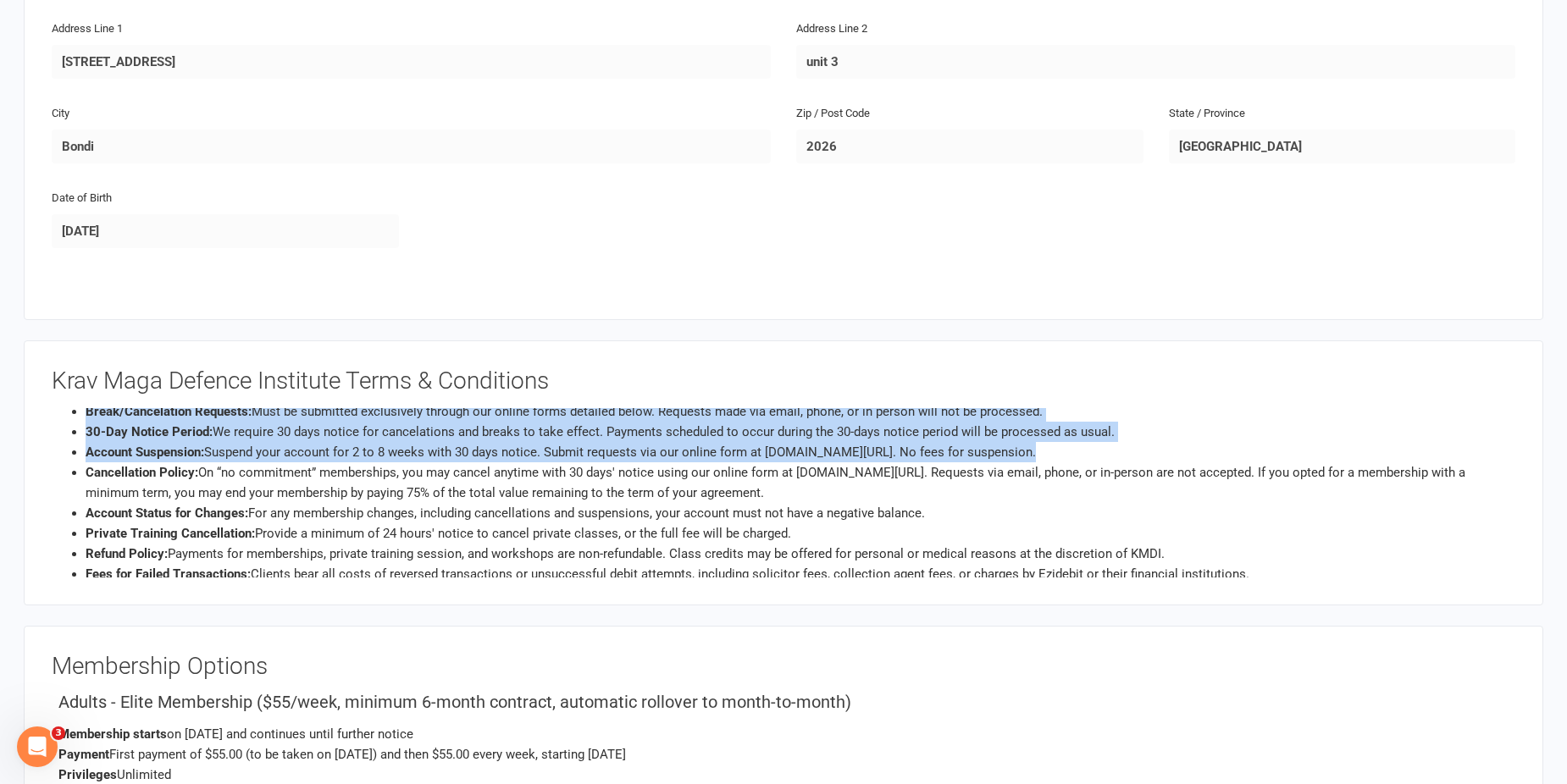
scroll to position [37, 0]
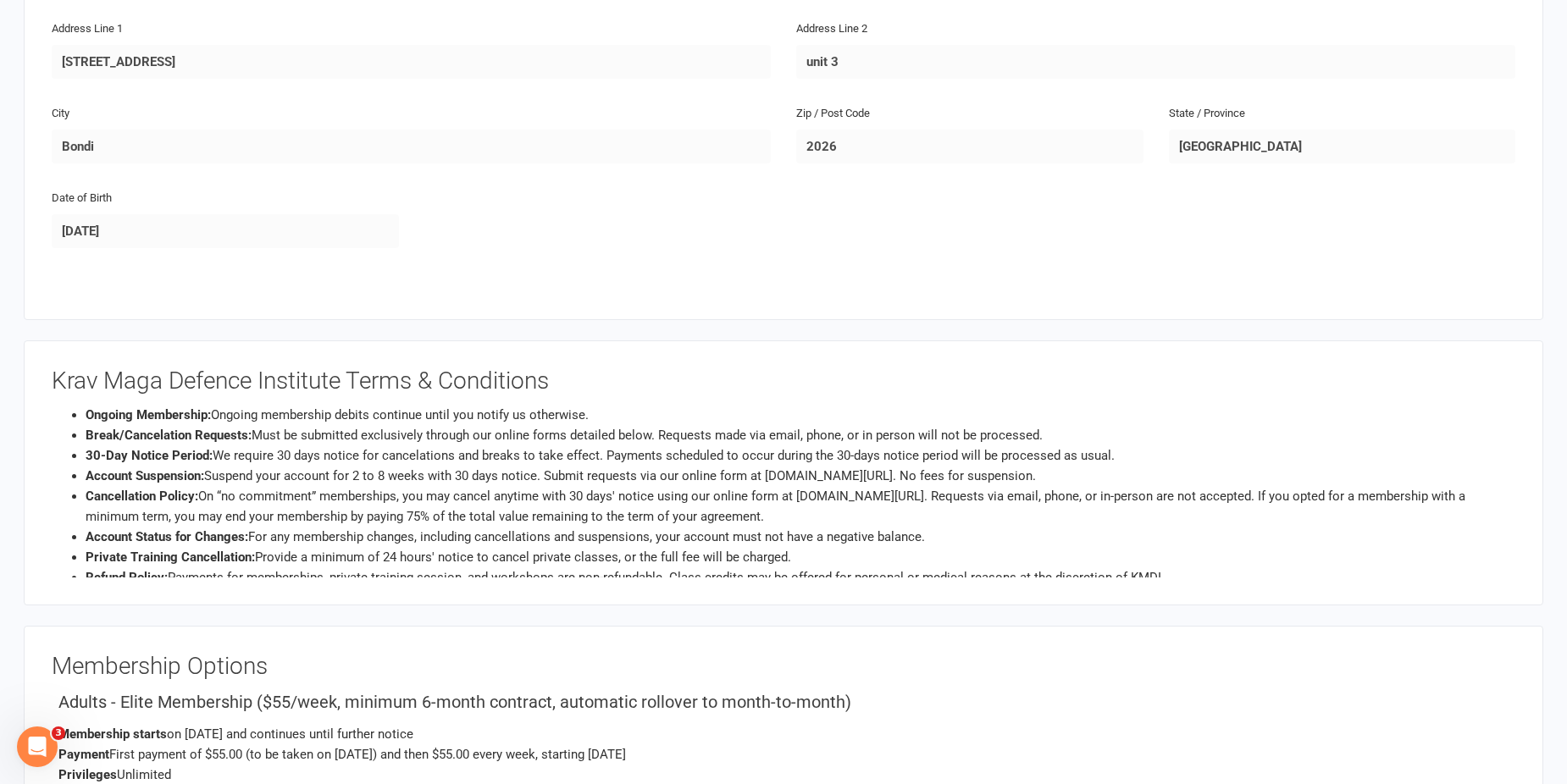
click at [251, 495] on li "Cancellation Policy: On “no commitment” memberships, you may cancel anytime wit…" at bounding box center [799, 505] width 1429 height 41
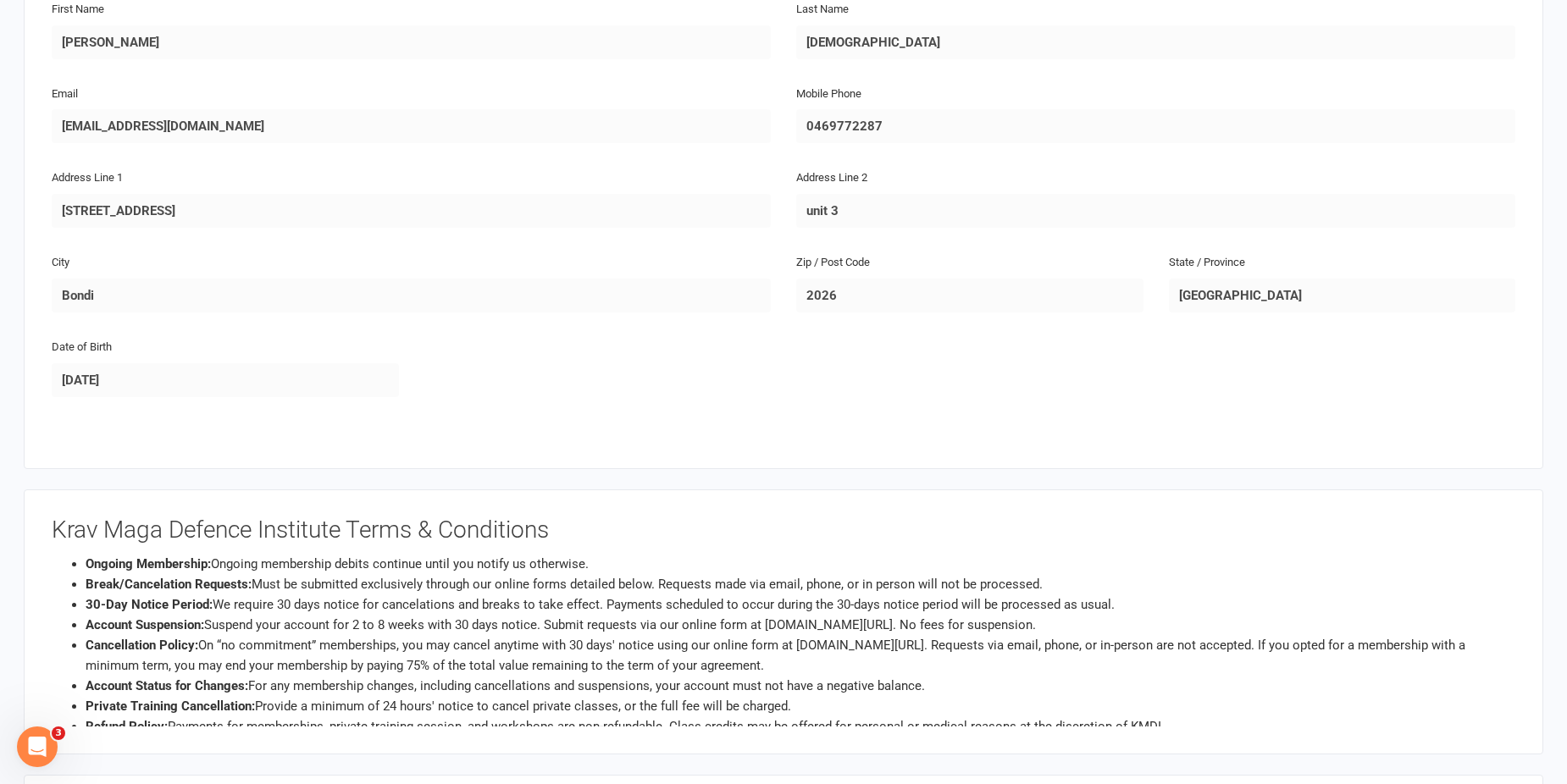
scroll to position [84, 0]
